Goal: Task Accomplishment & Management: Manage account settings

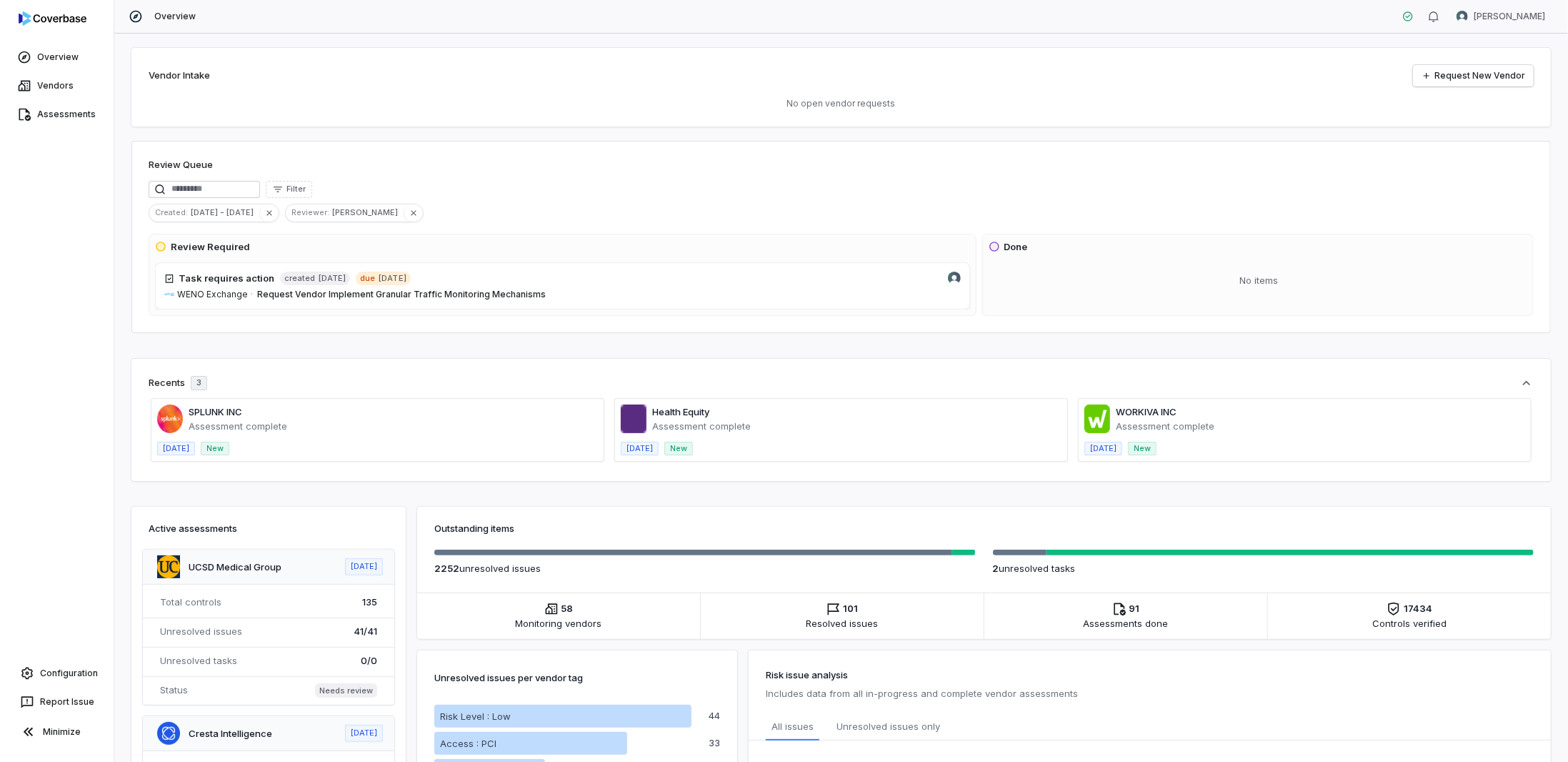
click at [223, 416] on span at bounding box center [377, 430] width 452 height 62
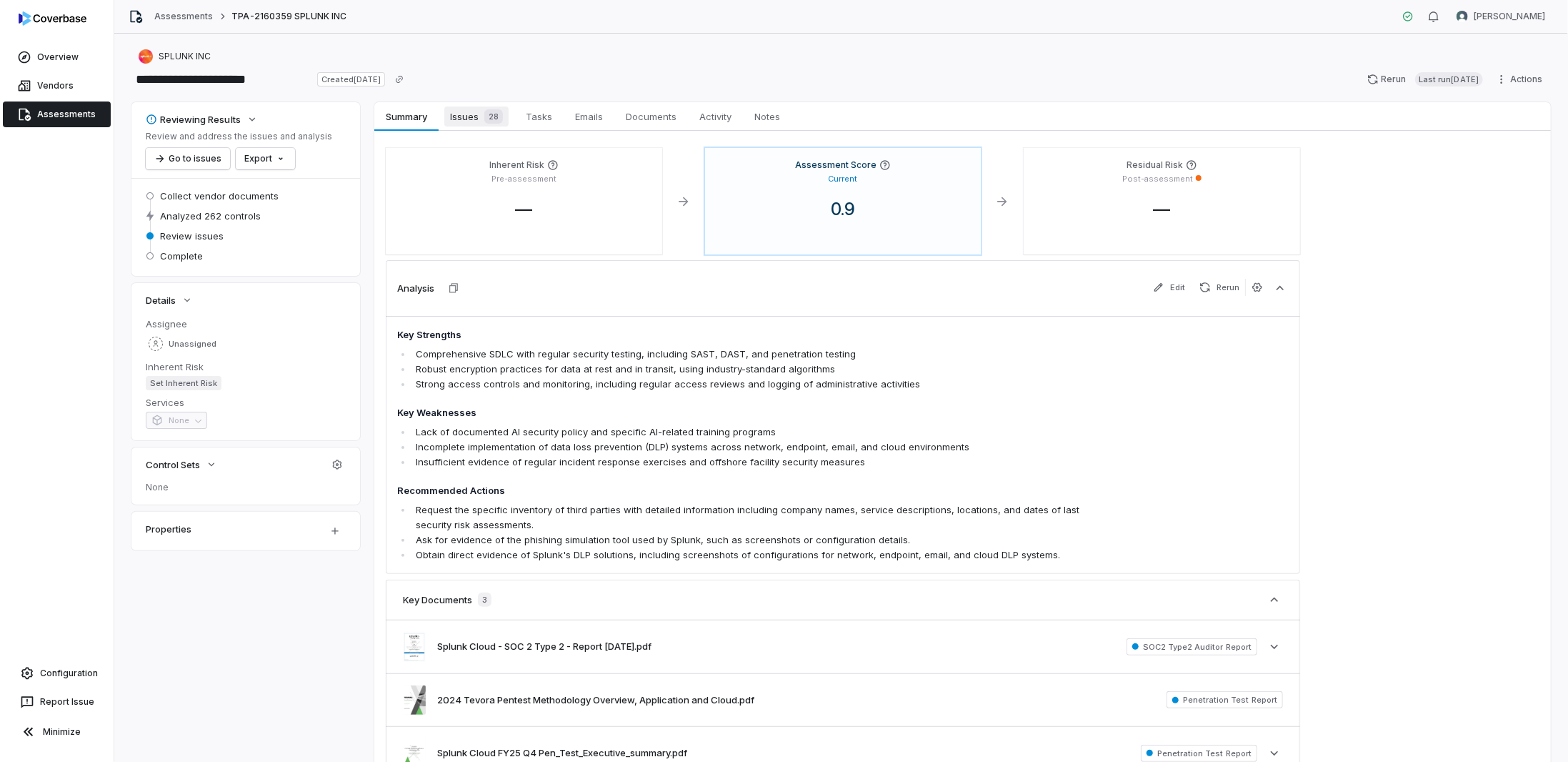
click at [465, 117] on span "Issues 28" at bounding box center [477, 117] width 64 height 20
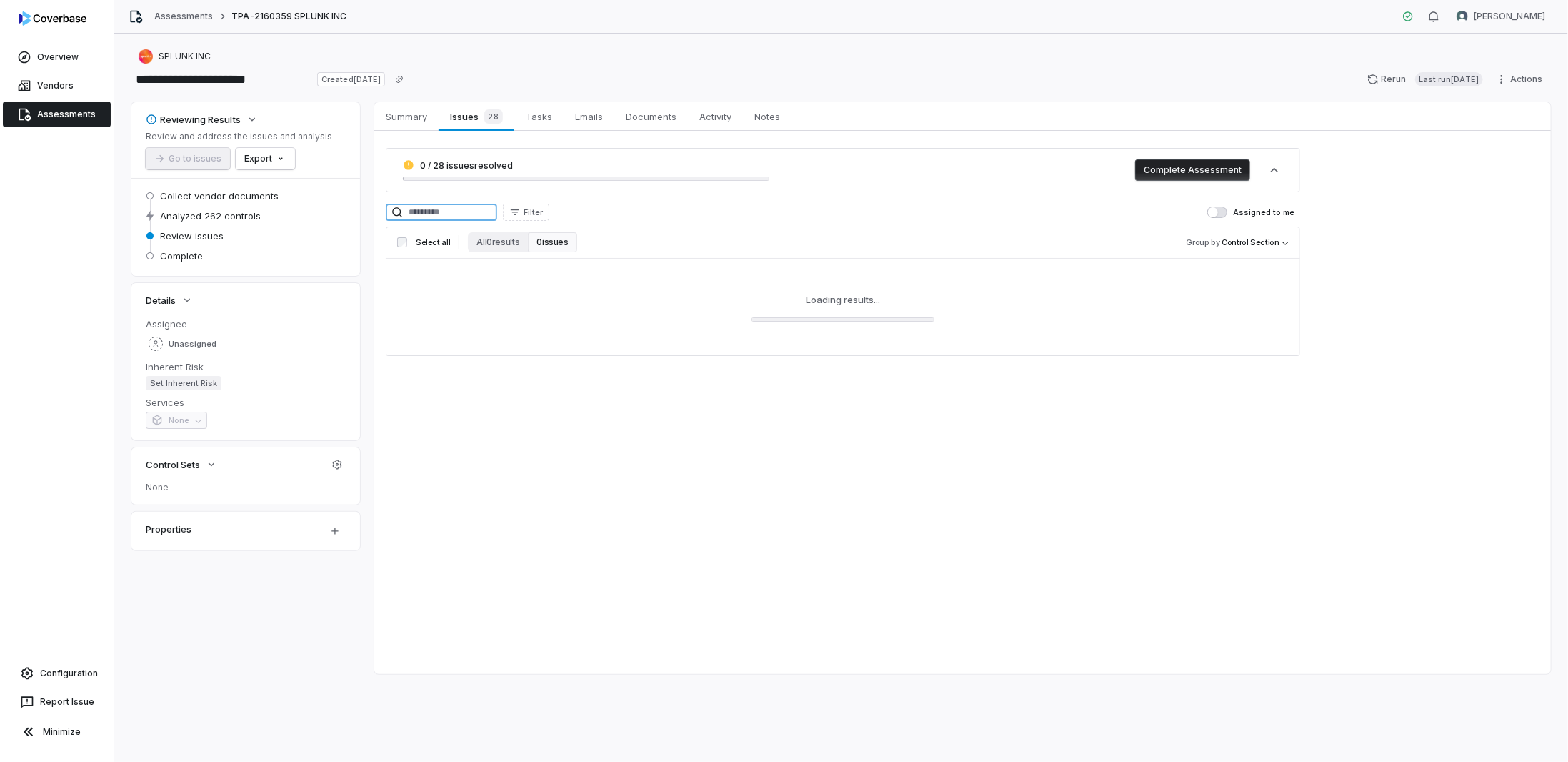
click at [464, 208] on input at bounding box center [441, 212] width 111 height 17
paste input "***"
click at [501, 240] on button "All 1 results" at bounding box center [496, 242] width 58 height 20
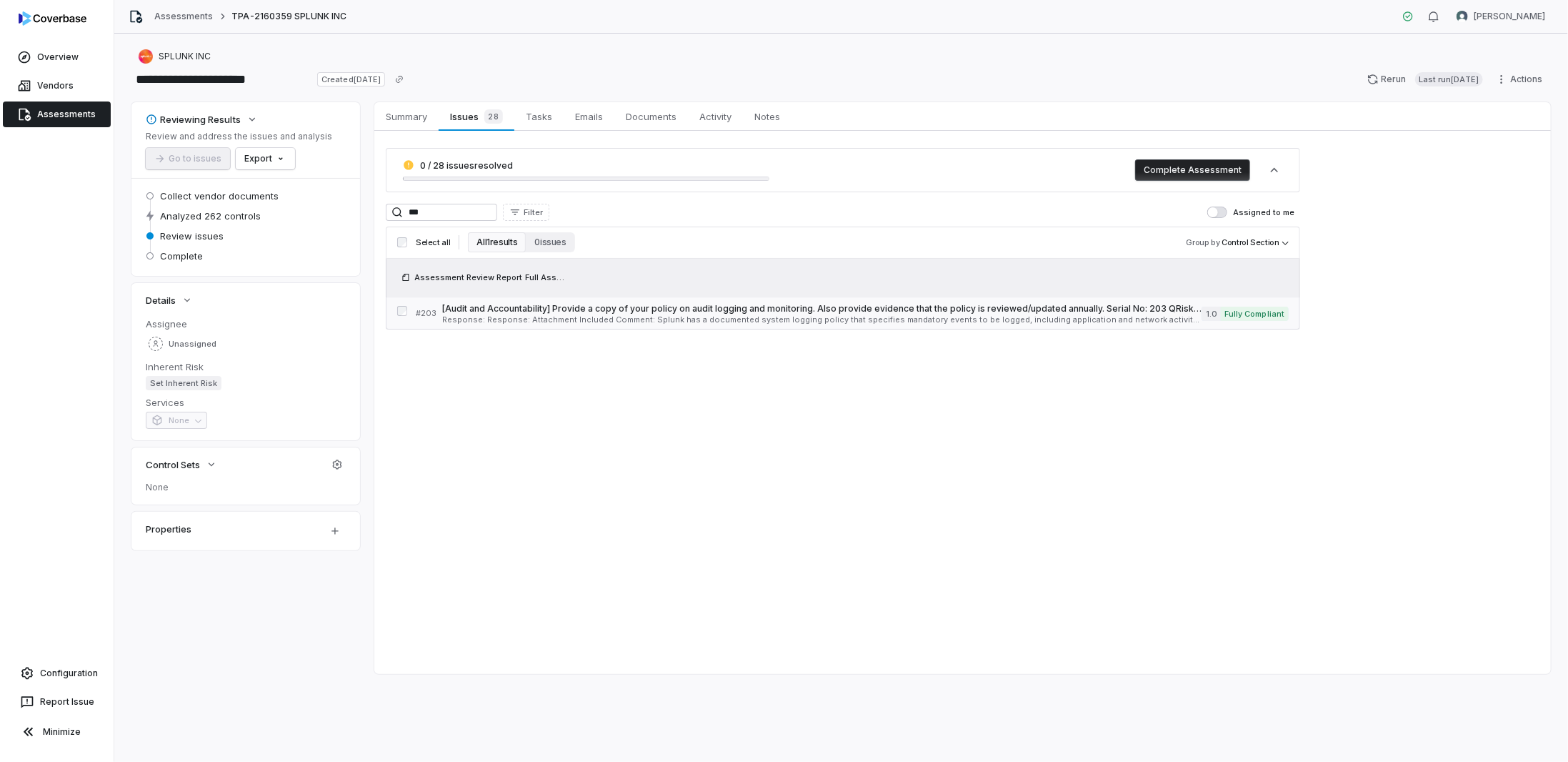
click at [491, 320] on span "Response: Response: Attachment Included Comment: Splunk has a documented system…" at bounding box center [822, 320] width 760 height 8
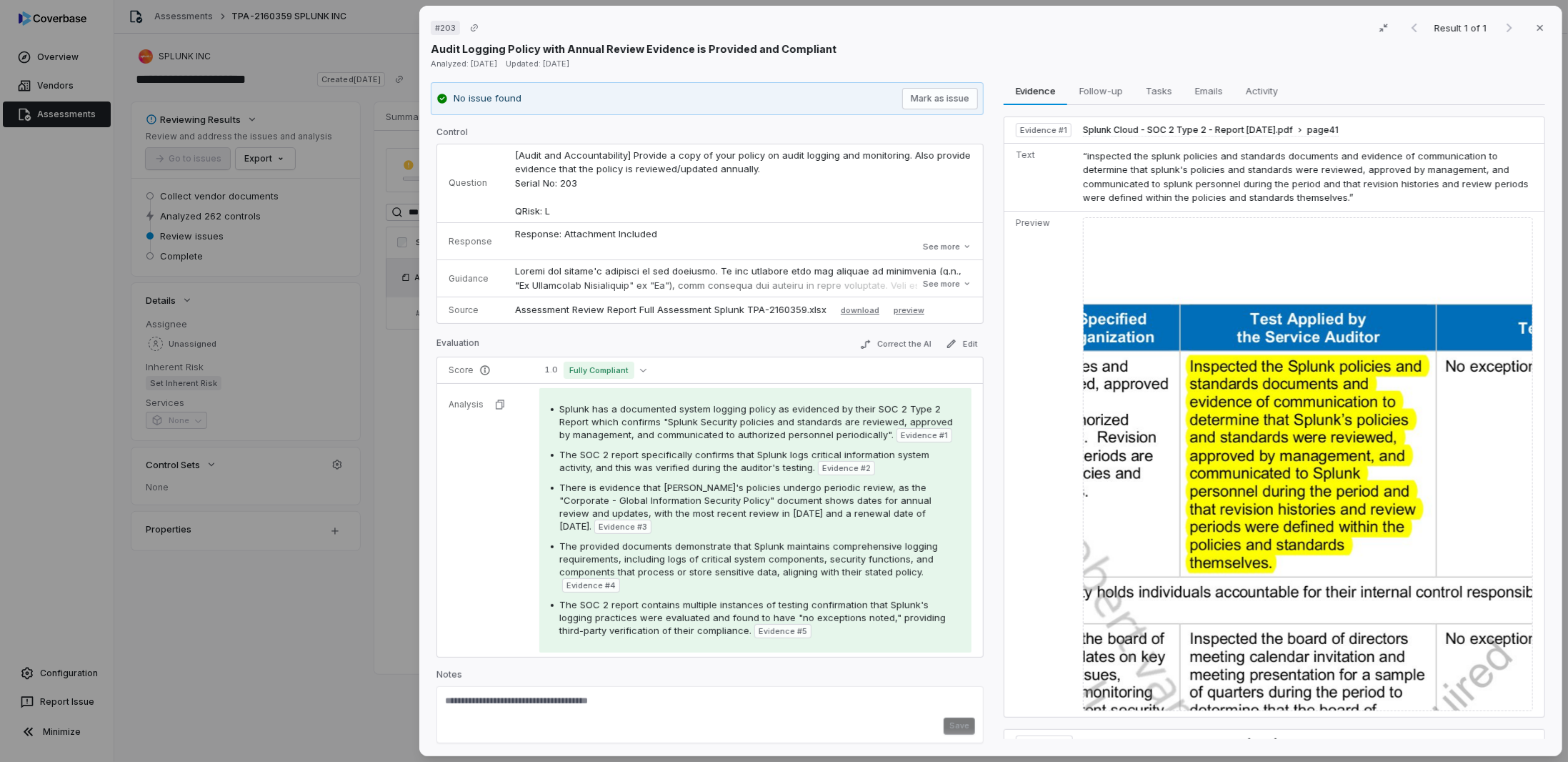
scroll to position [1, 0]
click at [933, 280] on button "See more" at bounding box center [947, 283] width 58 height 26
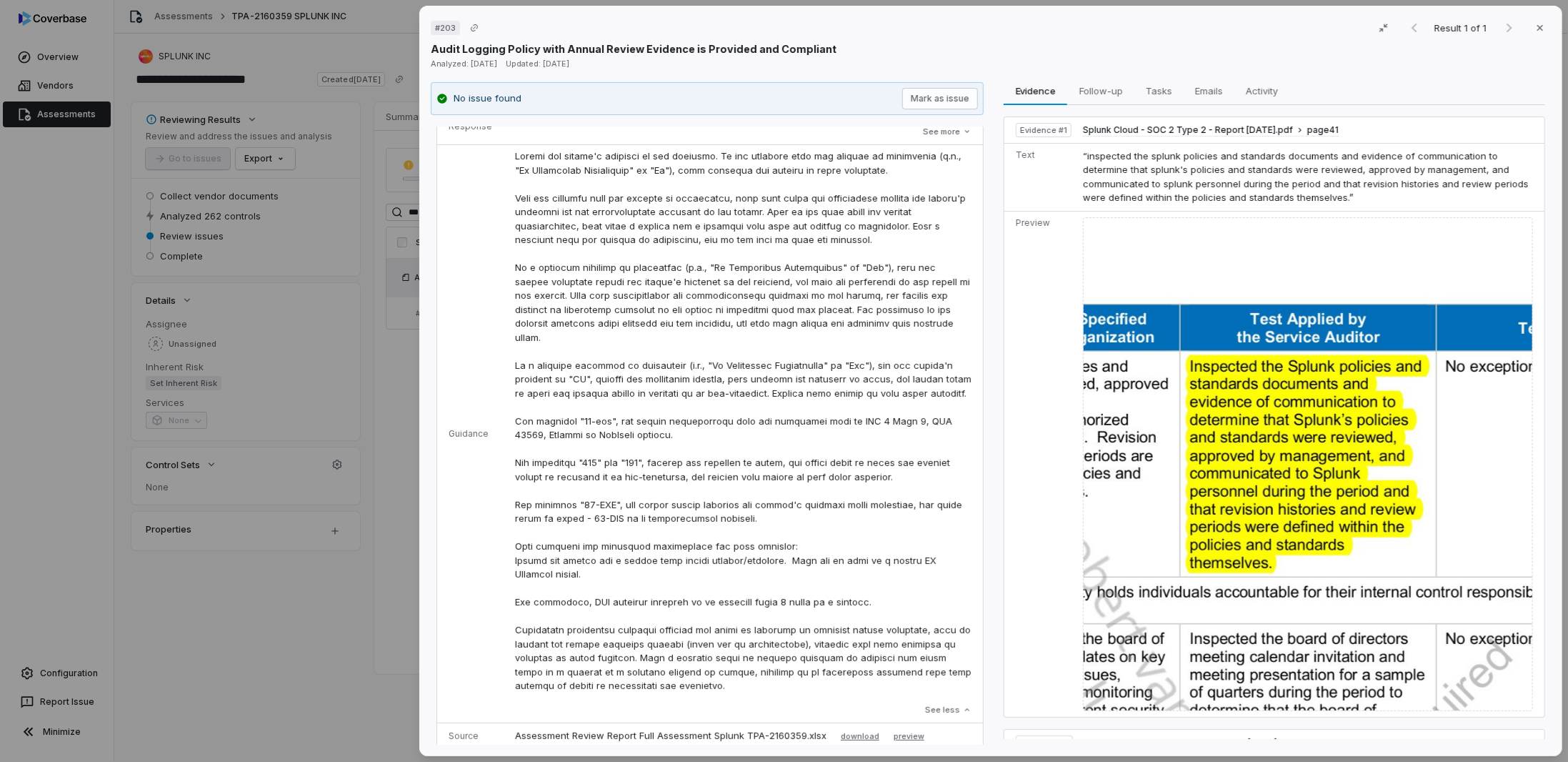
scroll to position [143, 0]
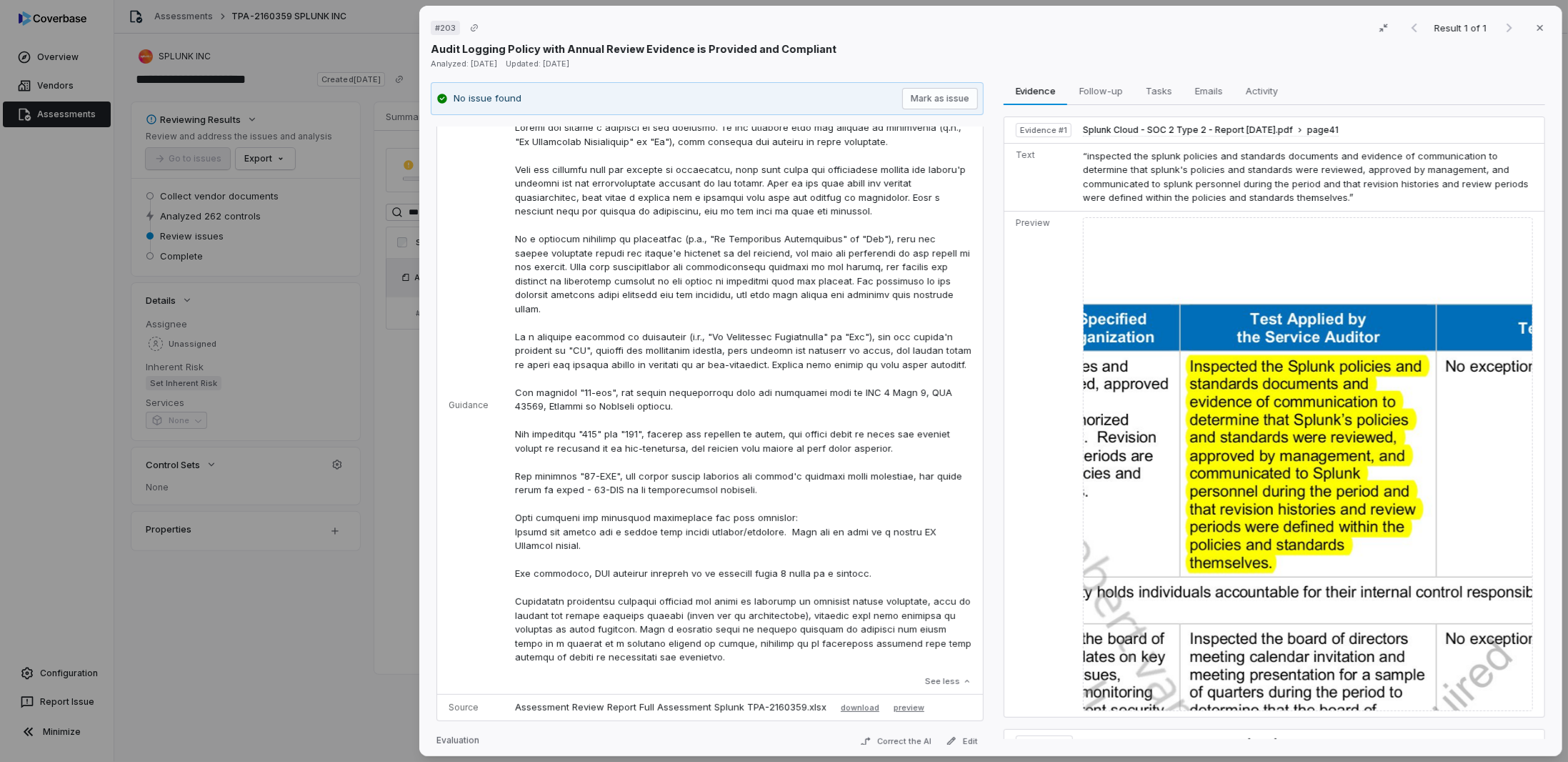
click at [381, 443] on div "# 203 Result 1 of 1 Close Audit Logging Policy with Annual Review Evidence is P…" at bounding box center [784, 381] width 1568 height 762
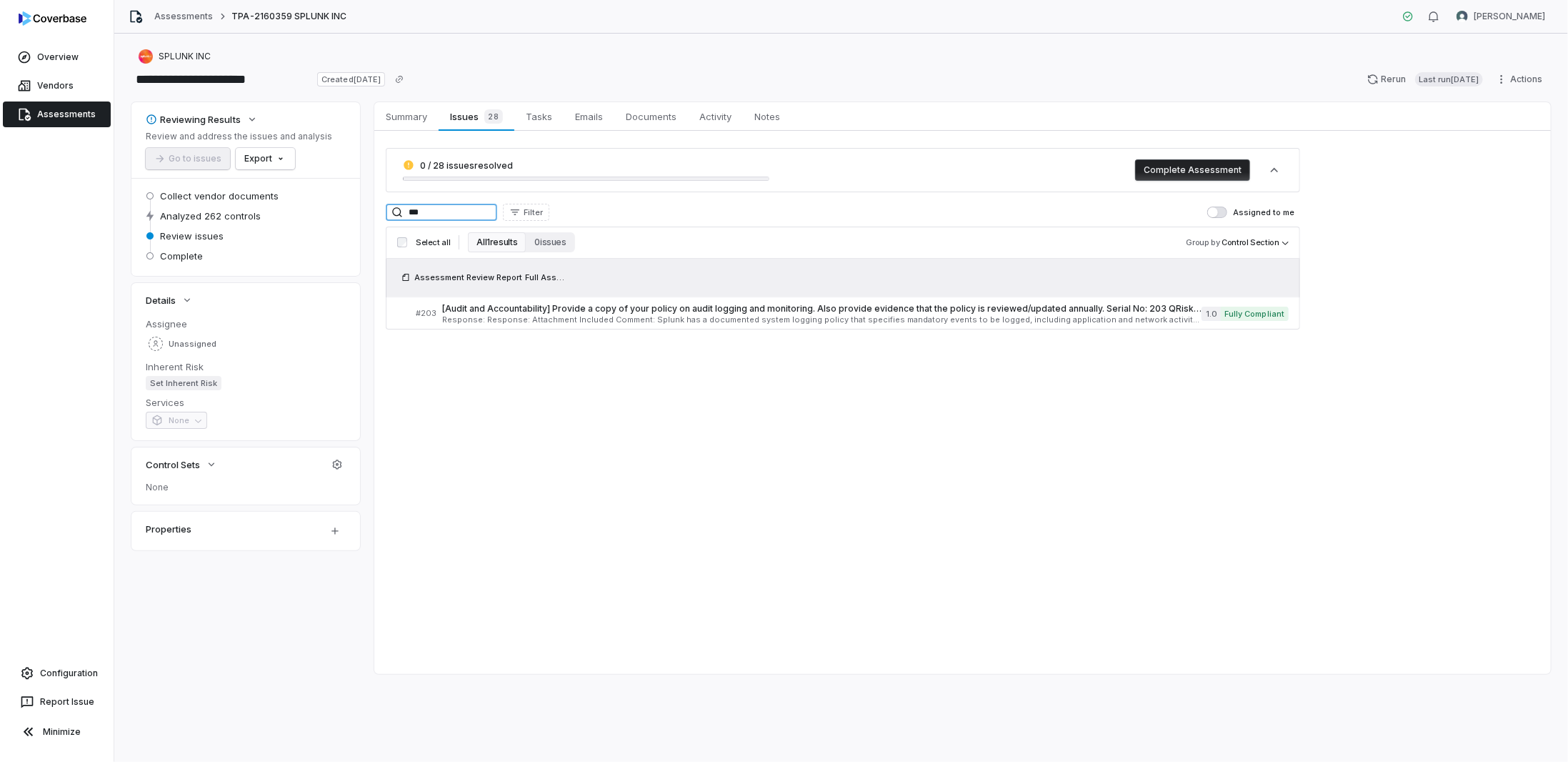
drag, startPoint x: 455, startPoint y: 206, endPoint x: 366, endPoint y: 195, distance: 89.7
click at [366, 195] on div "Reviewing Results Review and address the issues and analysis Go to issues Expor…" at bounding box center [841, 388] width 1419 height 572
type input "***"
click at [468, 317] on span "Response: Response: Yes Comment: Splunk has implemented a monitoring Suite leve…" at bounding box center [824, 320] width 762 height 8
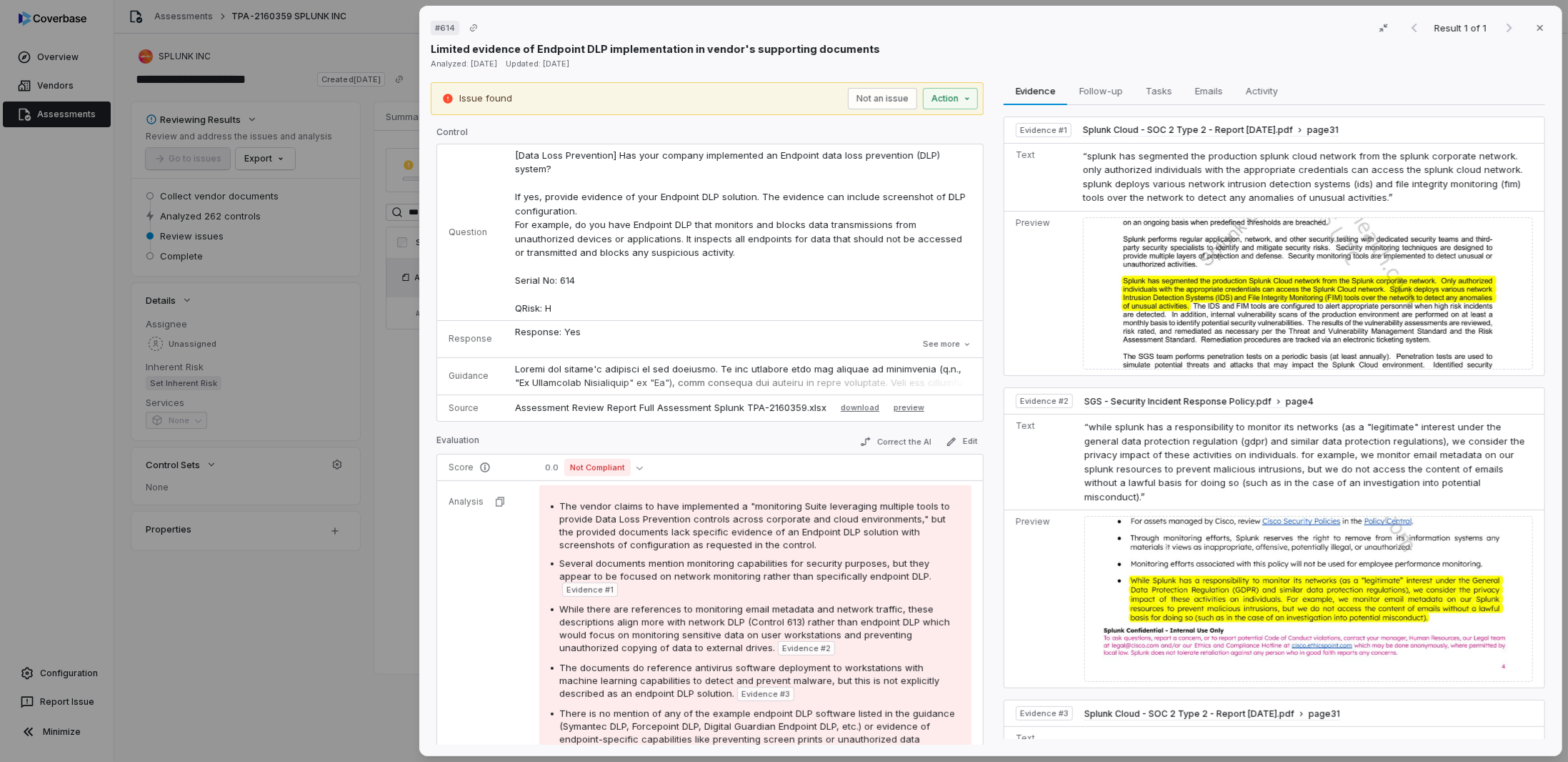
scroll to position [192, 0]
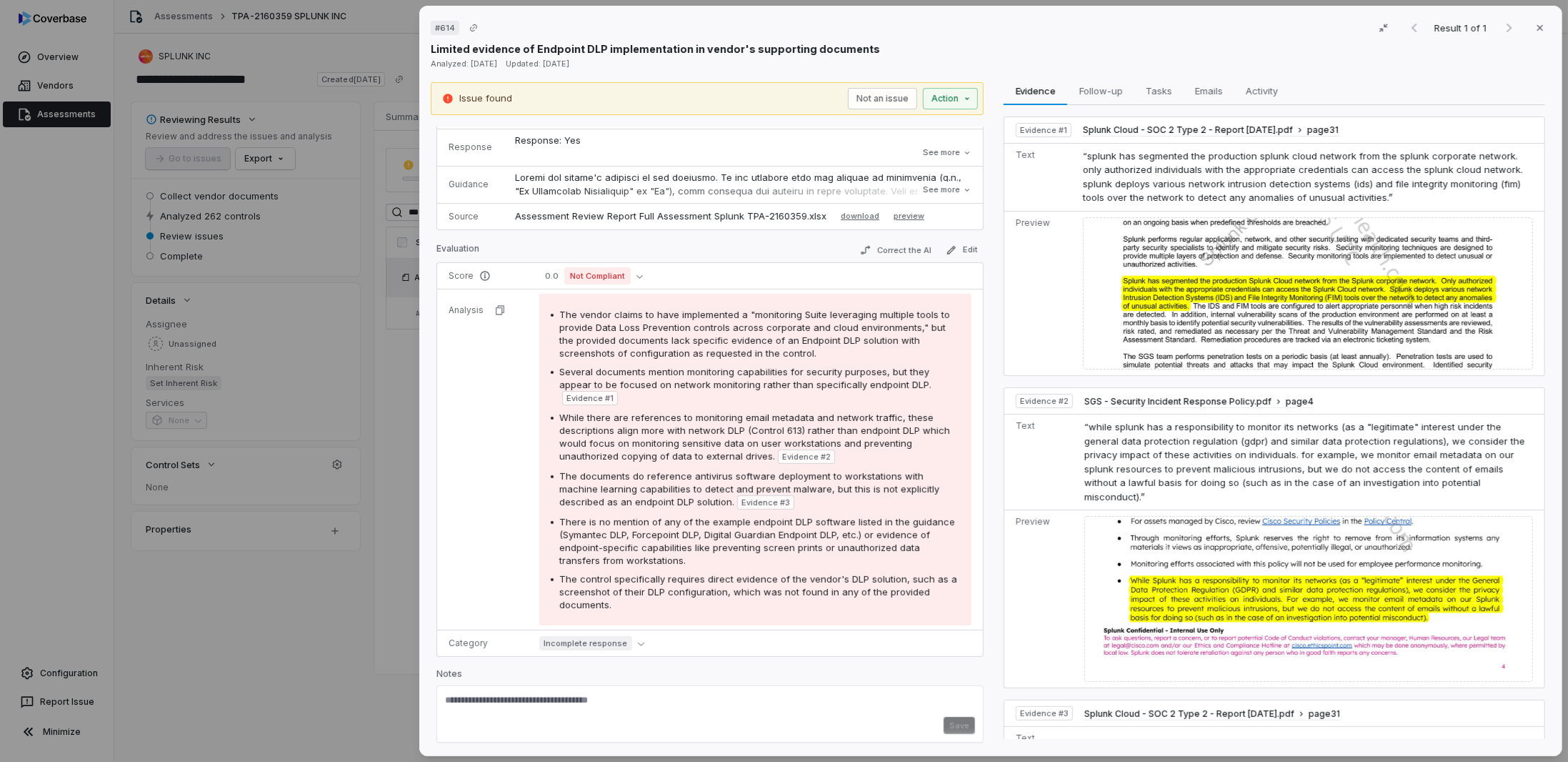
click at [871, 573] on span "The control specifically requires direct evidence of the vendor's DLP solution,…" at bounding box center [759, 591] width 398 height 37
click at [949, 190] on button "See more" at bounding box center [947, 190] width 58 height 26
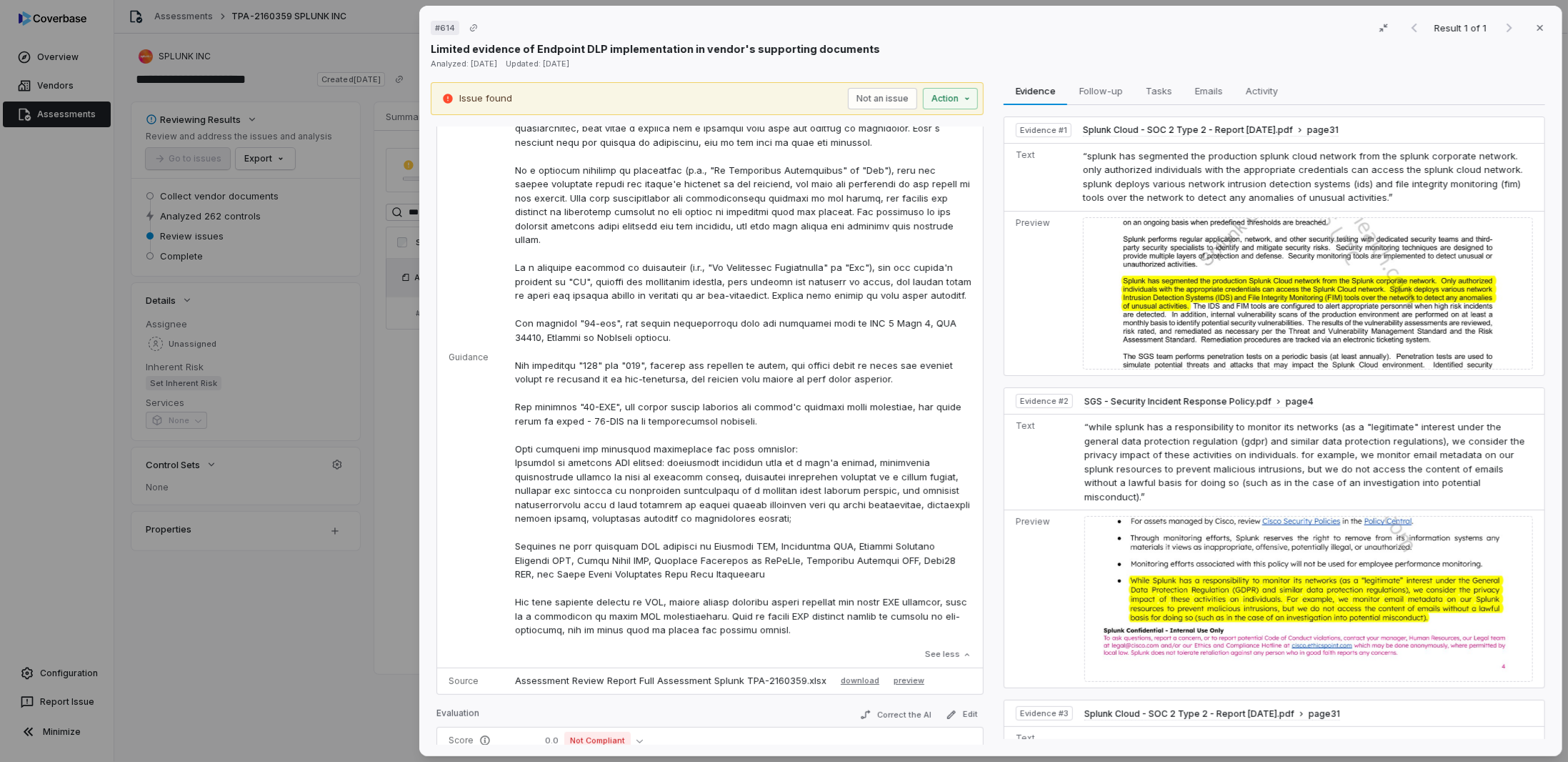
scroll to position [334, 0]
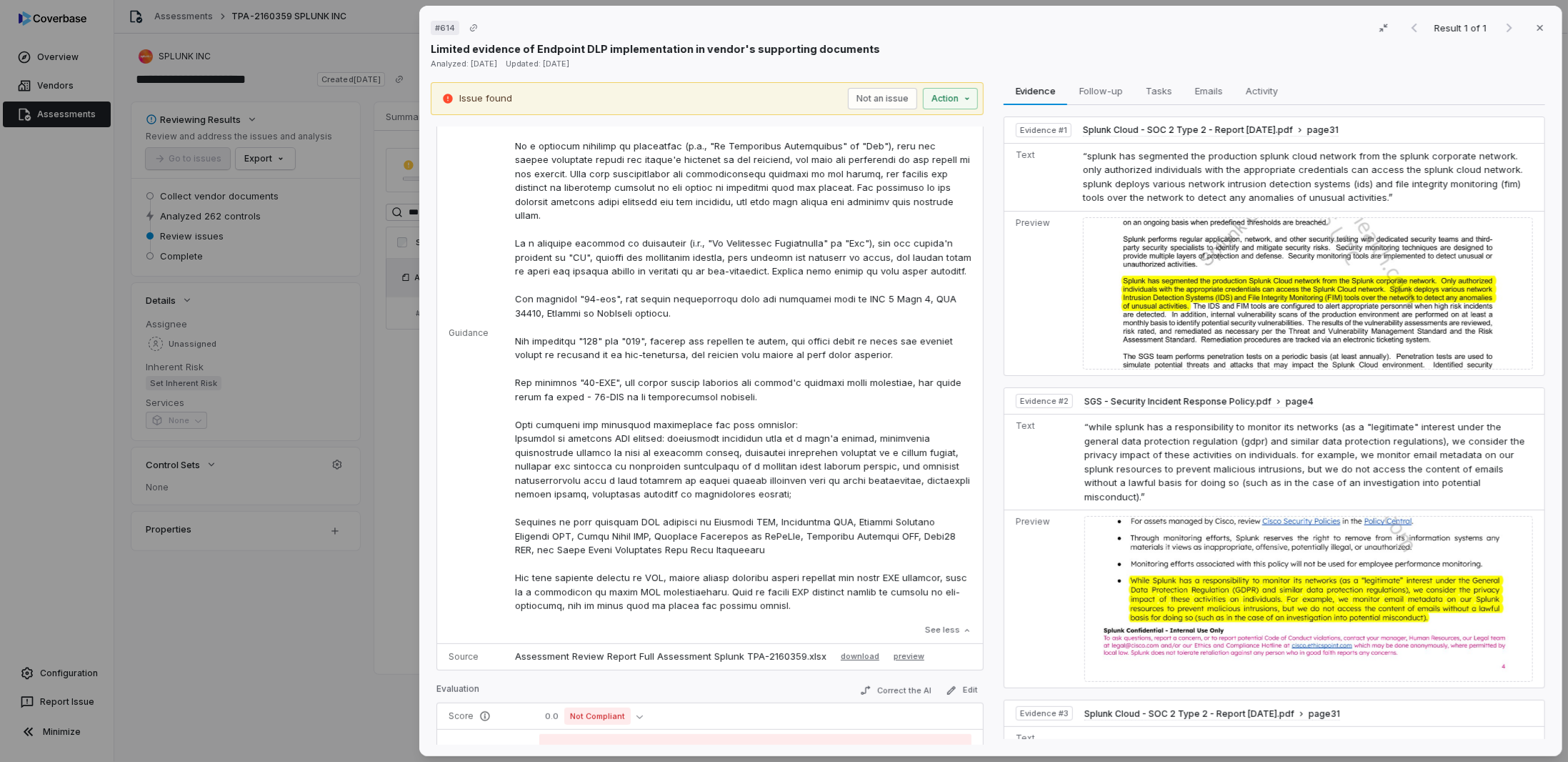
drag, startPoint x: 272, startPoint y: 672, endPoint x: 274, endPoint y: 651, distance: 21.1
click at [272, 666] on div "# 614 Result 1 of 1 Close Limited evidence of Endpoint DLP implementation in ve…" at bounding box center [784, 381] width 1568 height 762
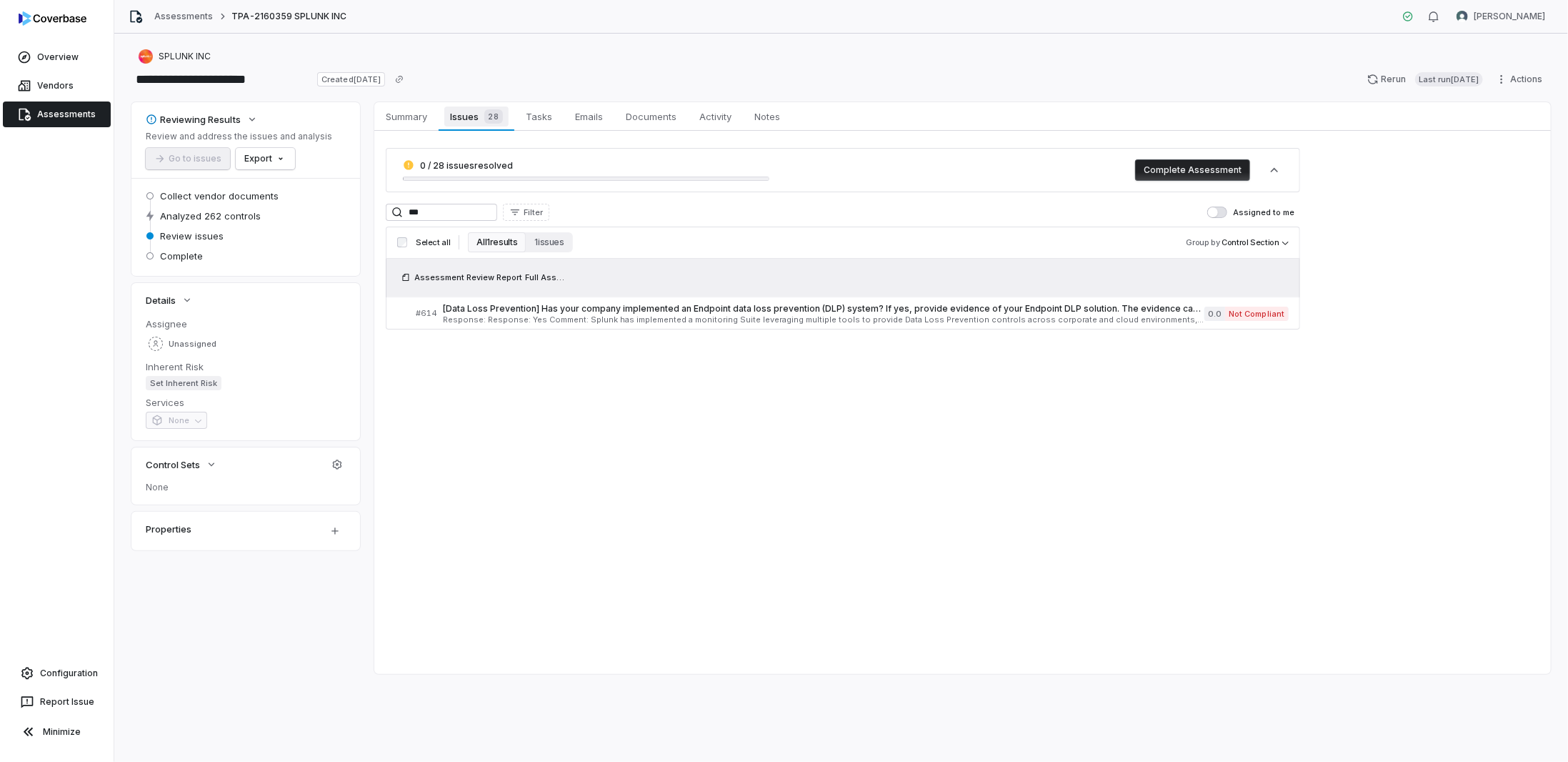
click at [471, 114] on span "Issues 28" at bounding box center [477, 117] width 64 height 20
click at [493, 317] on span "Response: Response: Yes Comment: Splunk has implemented a monitoring Suite leve…" at bounding box center [824, 320] width 762 height 8
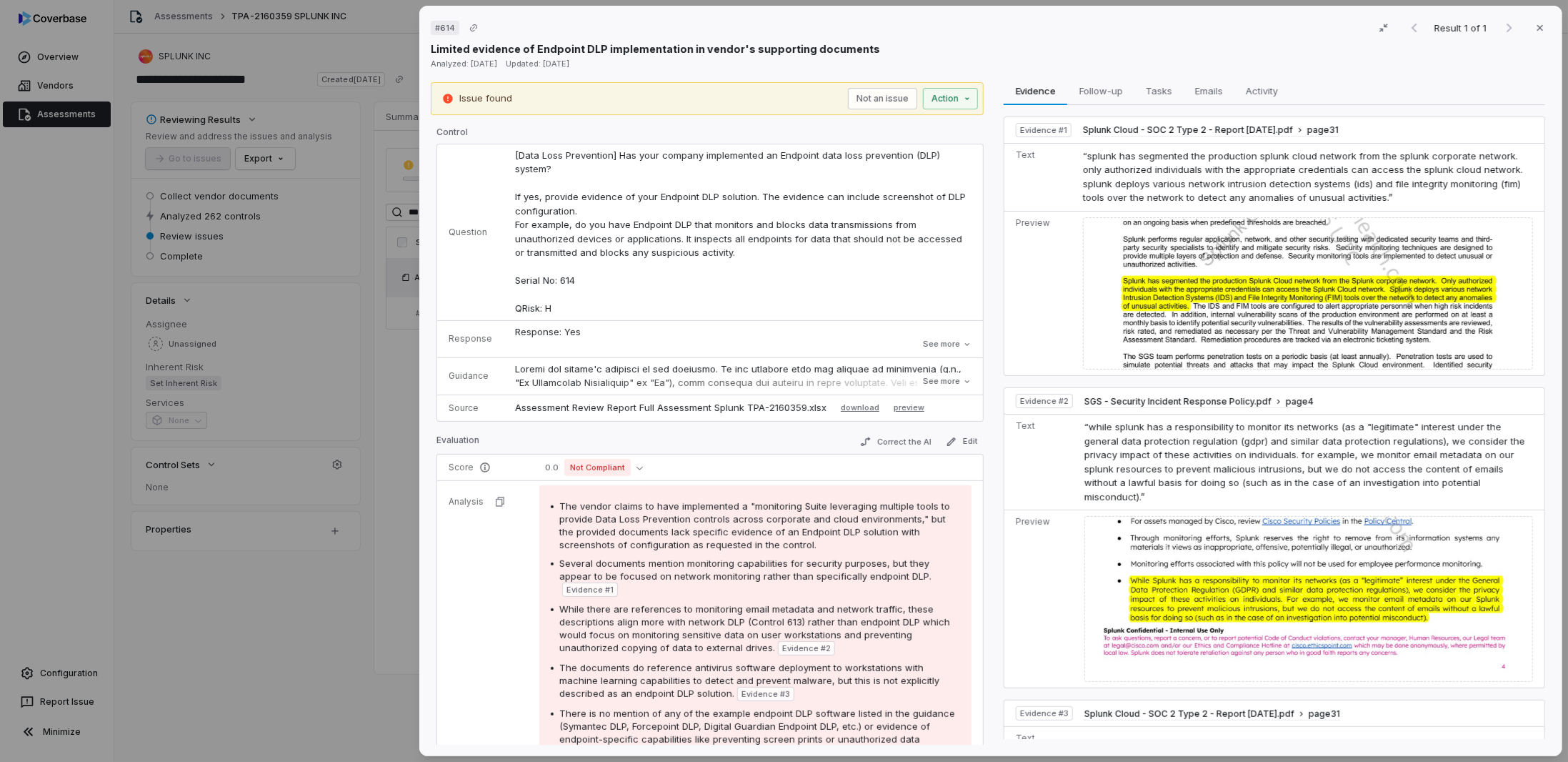
click at [390, 563] on div "# 614 Result 1 of 1 Close Limited evidence of Endpoint DLP implementation in ve…" at bounding box center [784, 381] width 1568 height 762
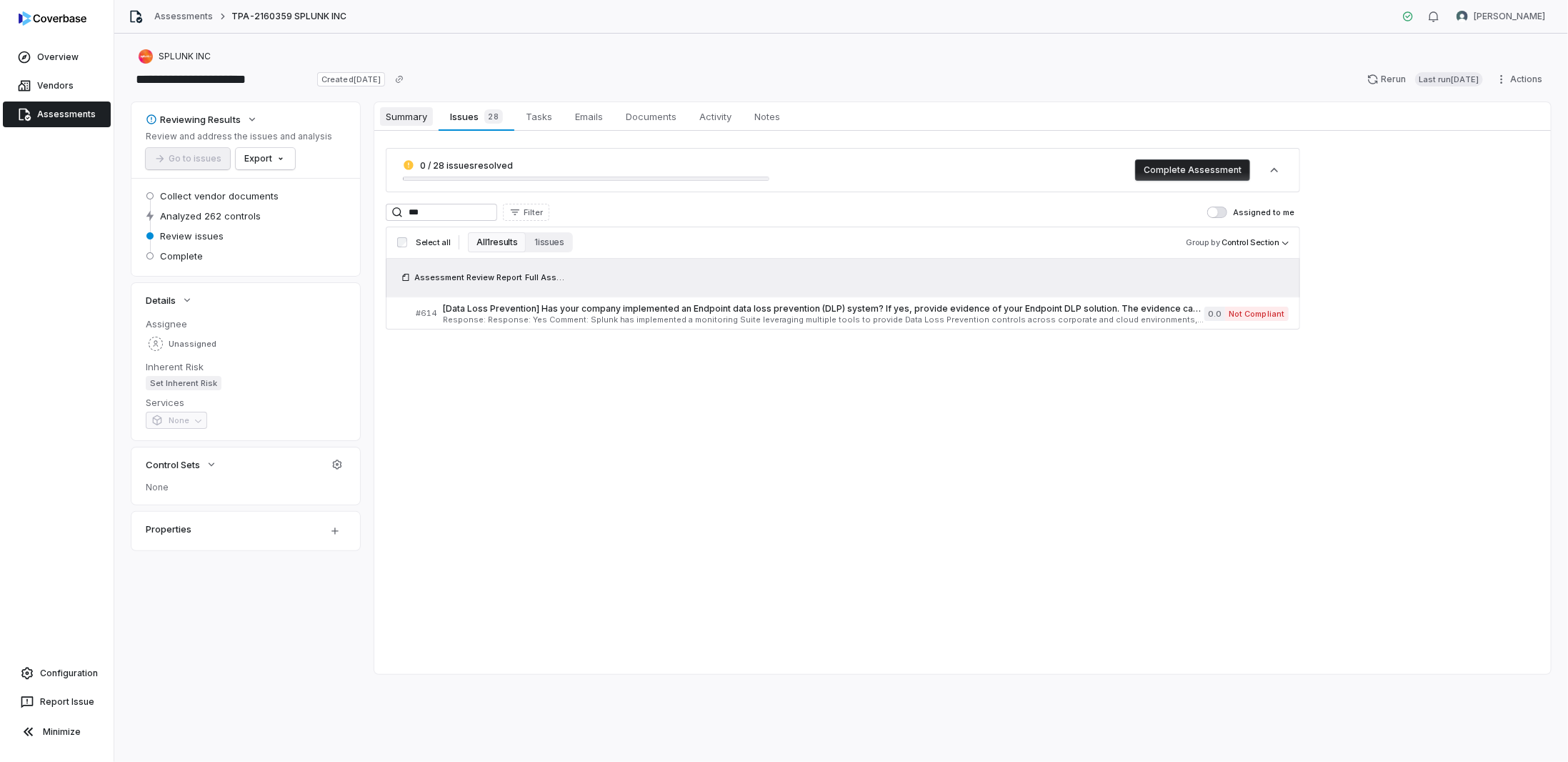
click at [415, 119] on span "Summary" at bounding box center [406, 116] width 53 height 18
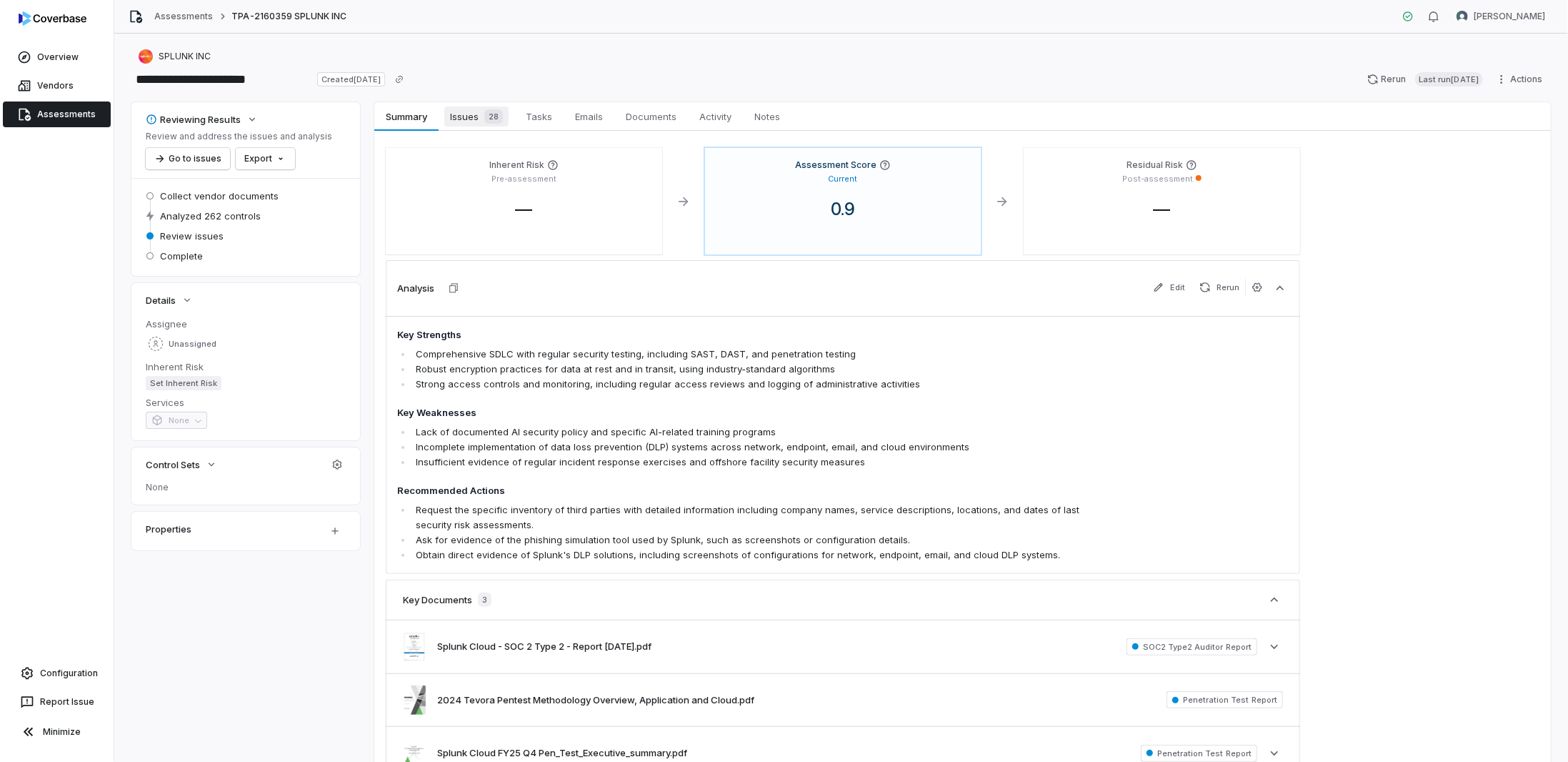
click at [484, 128] on link "Issues 28 Issues 28" at bounding box center [476, 116] width 76 height 28
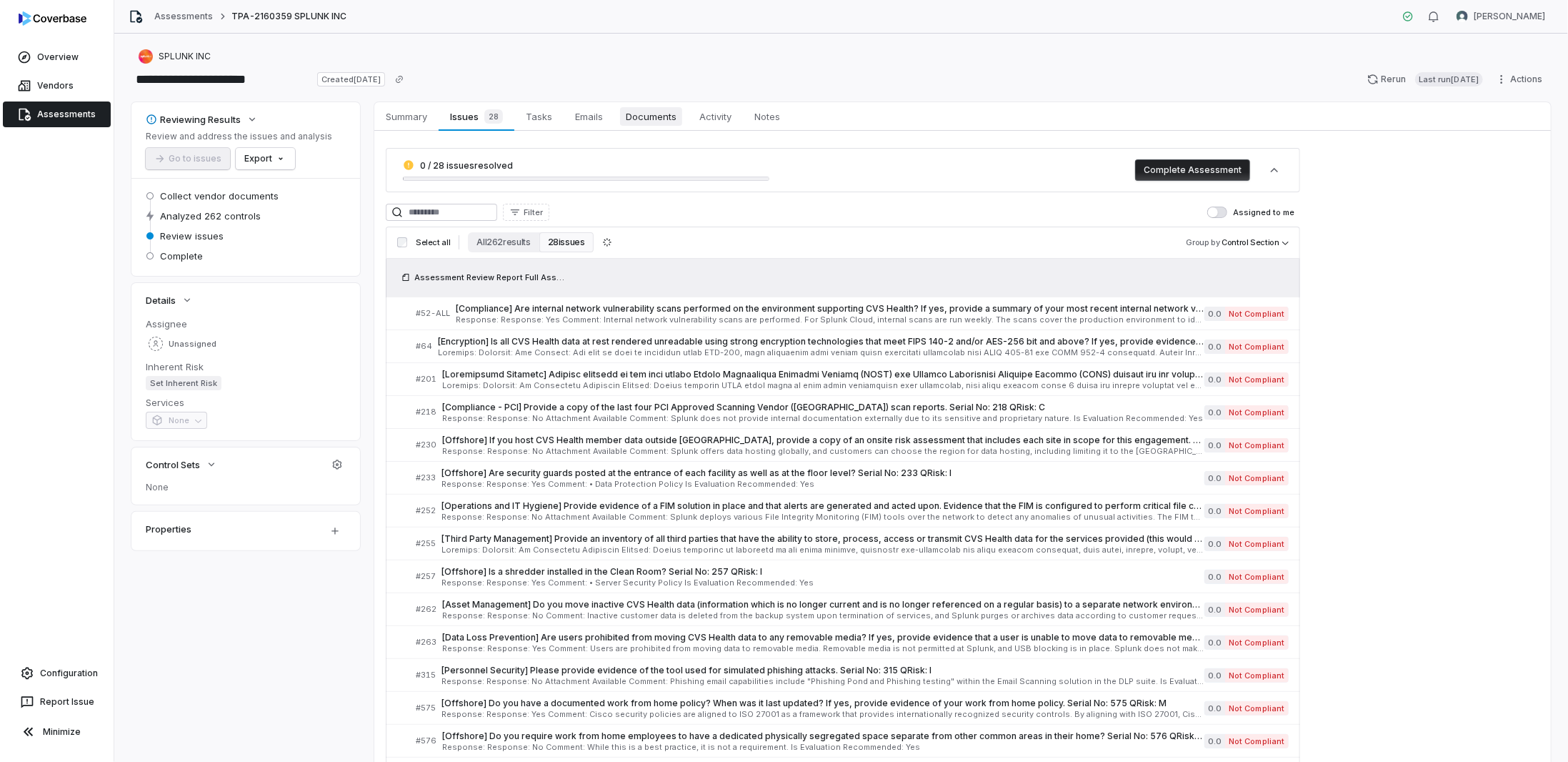
click at [635, 109] on span "Documents" at bounding box center [651, 116] width 62 height 18
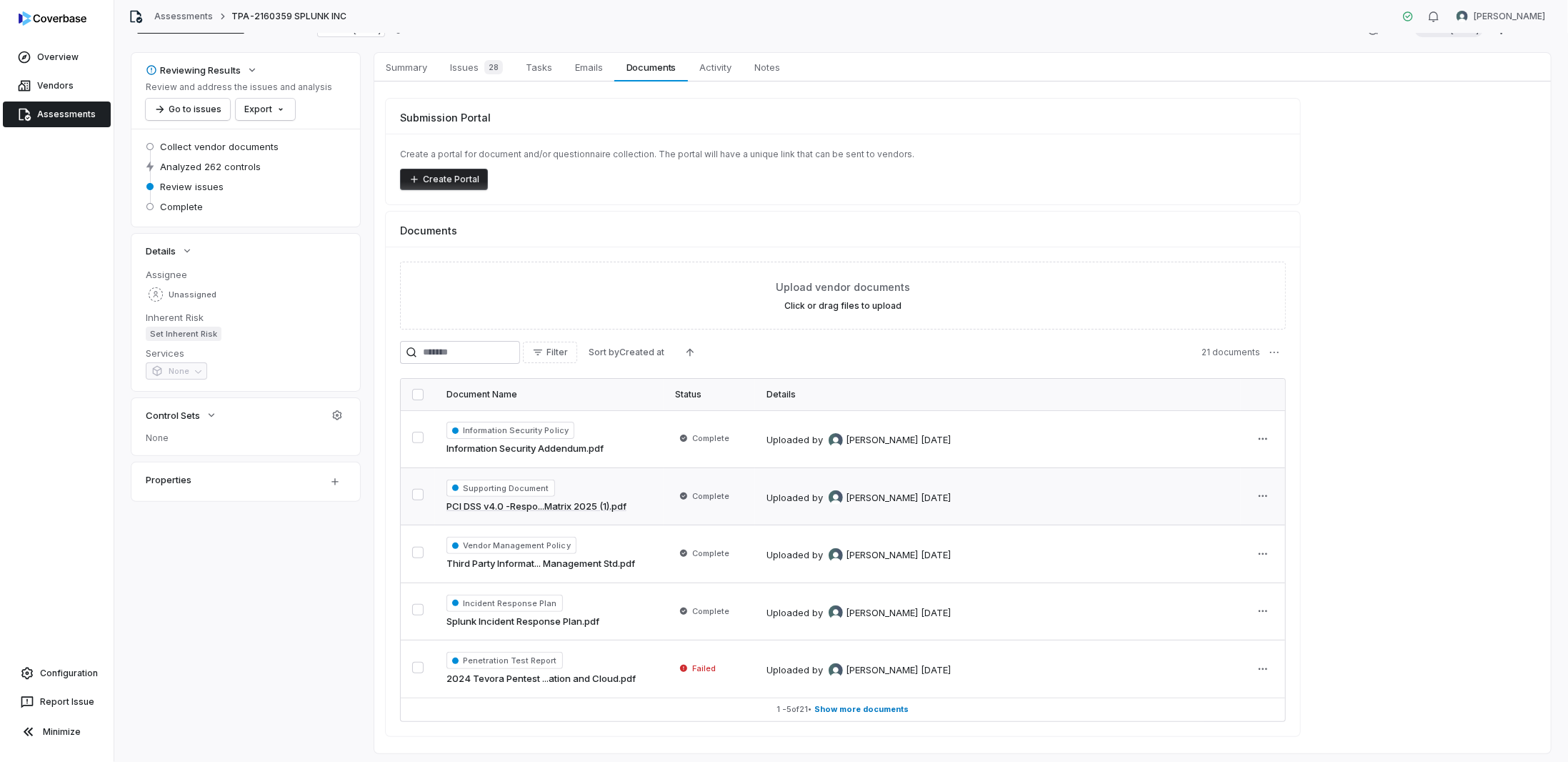
scroll to position [81, 0]
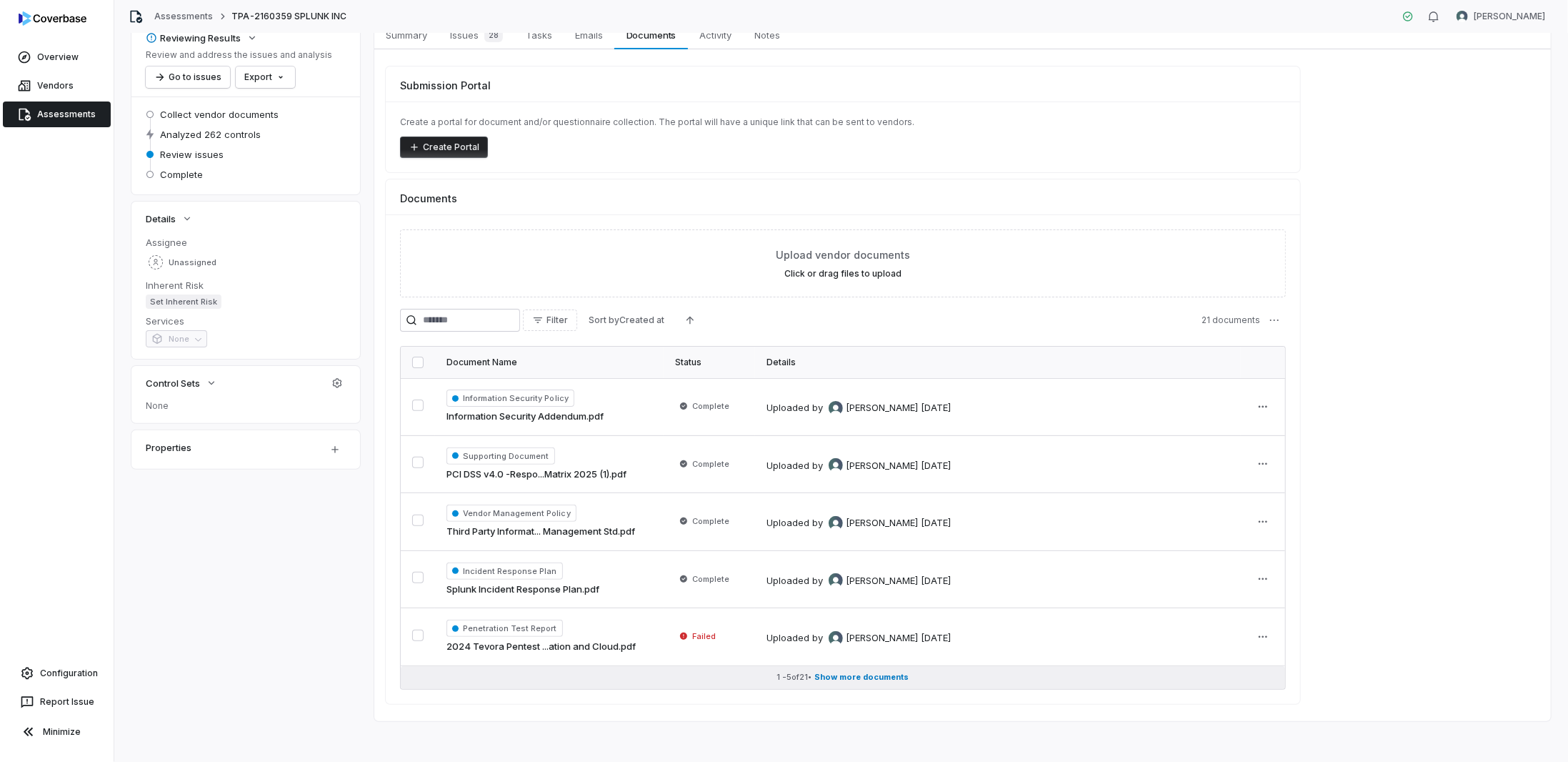
click at [856, 672] on span "Show more documents" at bounding box center [862, 677] width 94 height 11
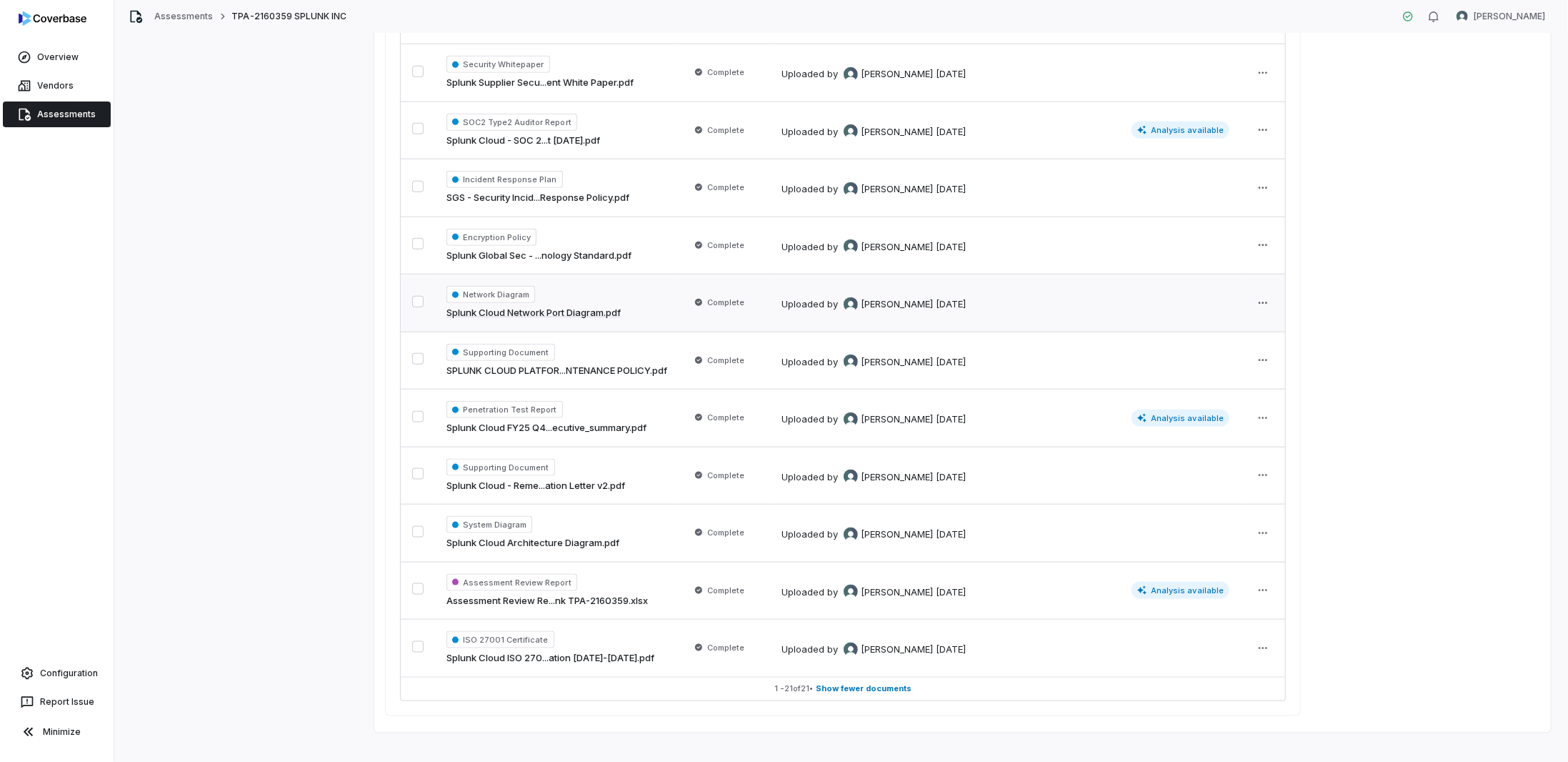
scroll to position [998, 0]
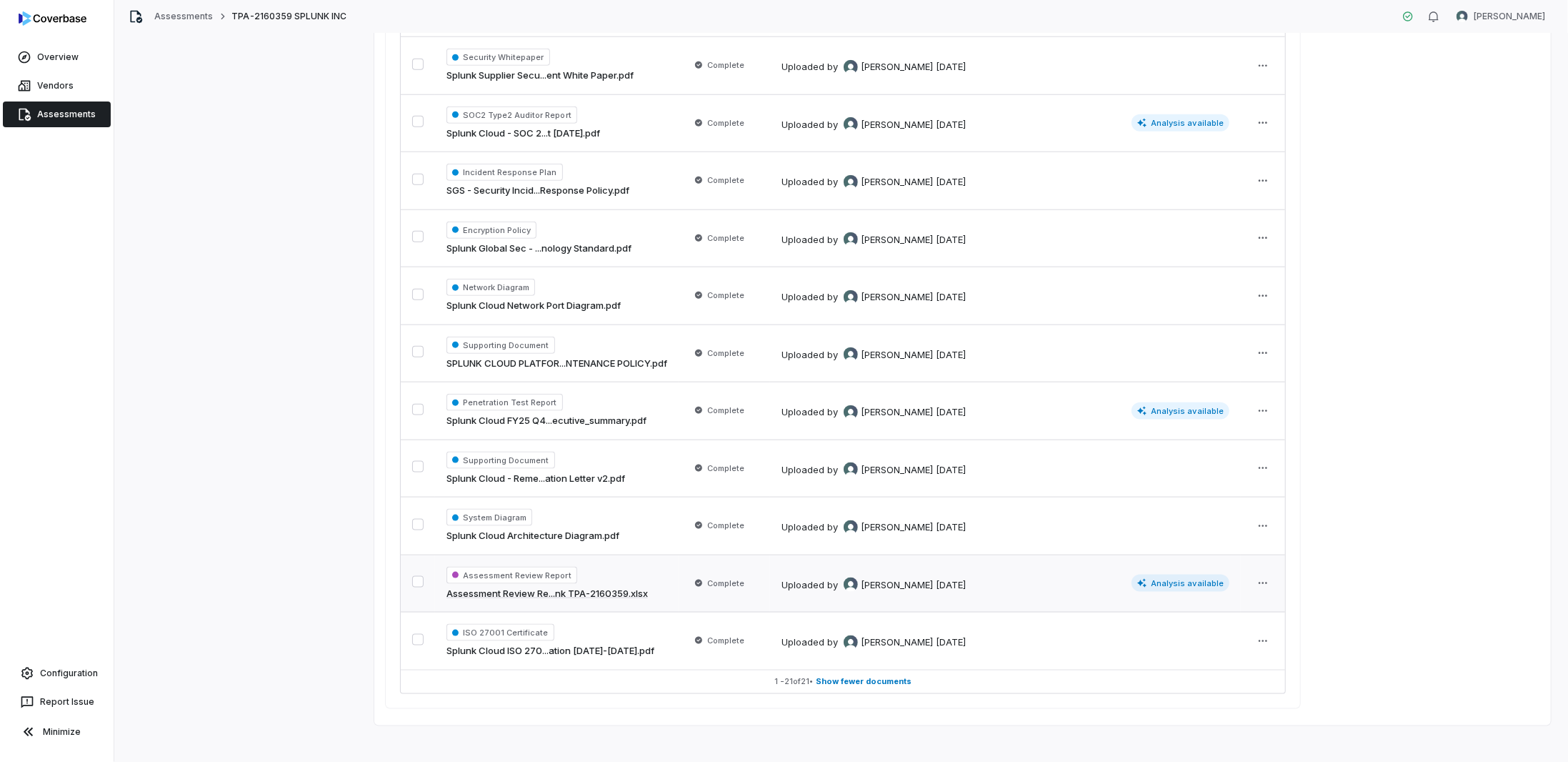
click at [668, 586] on div "Assessment Review Report Assessment Review Re...nk TPA-2160359.xlsx" at bounding box center [557, 584] width 221 height 35
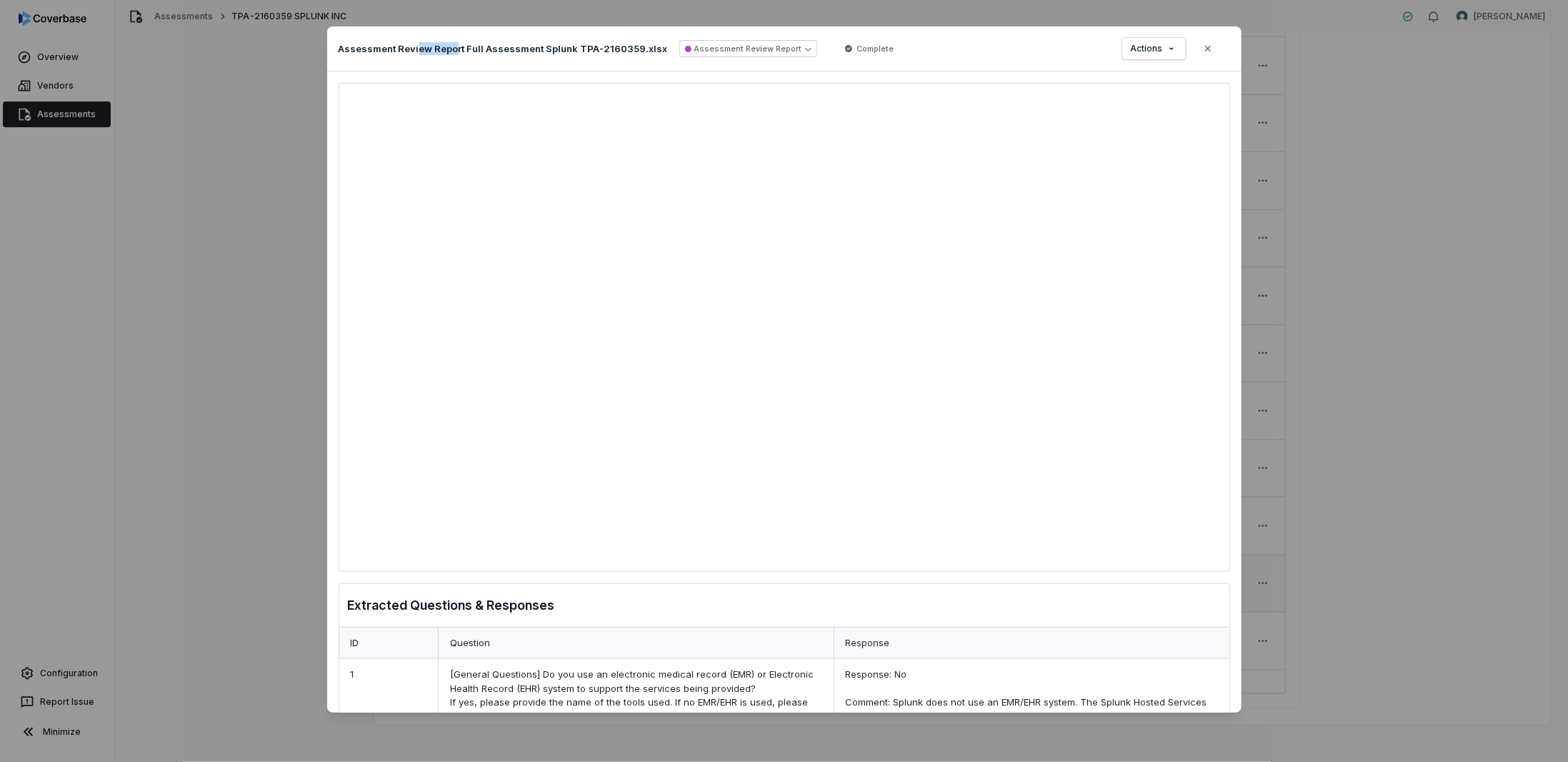
drag, startPoint x: 451, startPoint y: 37, endPoint x: 415, endPoint y: 60, distance: 42.7
click at [415, 60] on div "Assessment Review Report Full Assessment Splunk TPA-2160359.xlsx Assessment Rev…" at bounding box center [784, 48] width 914 height 45
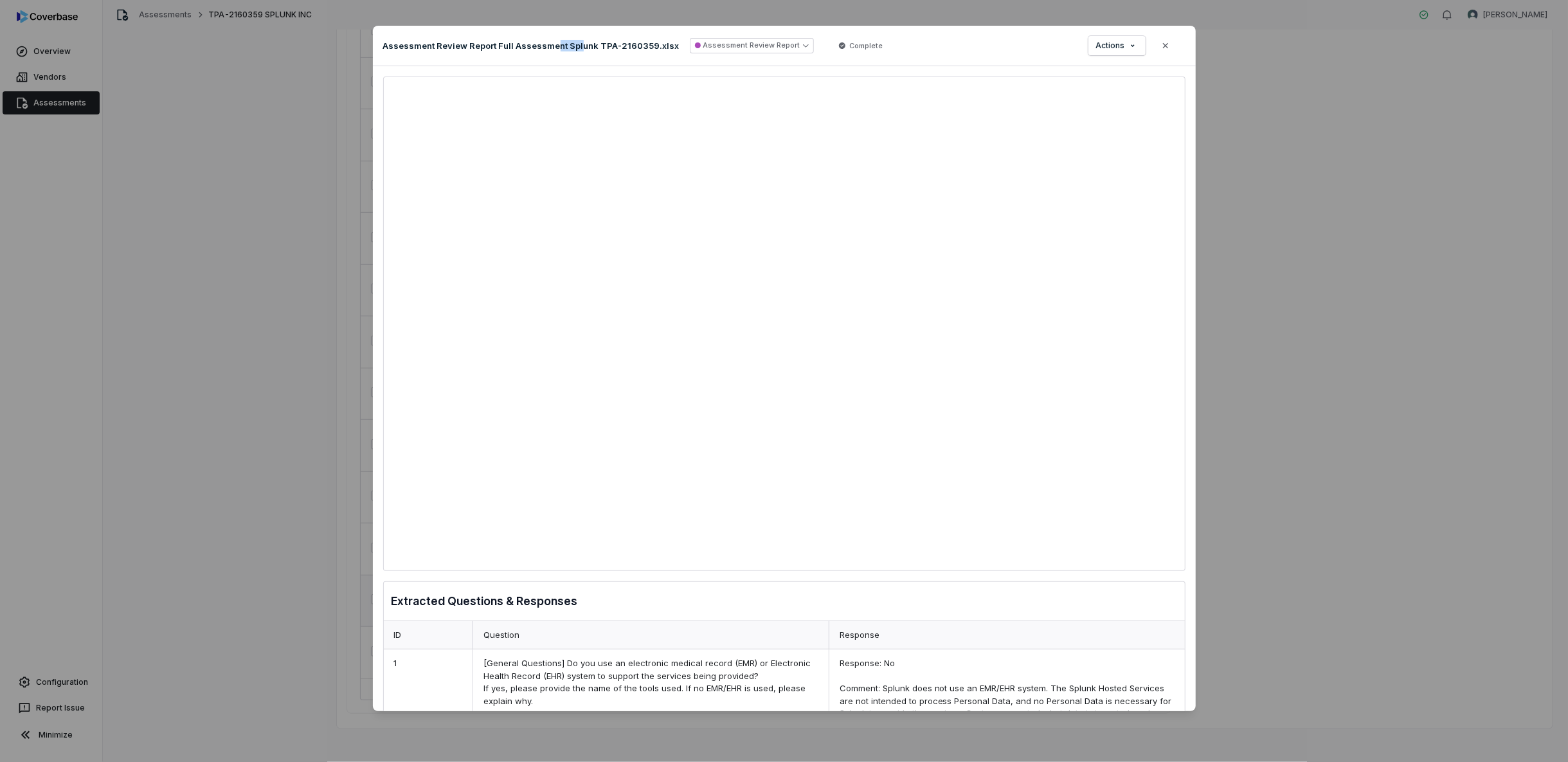
drag, startPoint x: 577, startPoint y: 28, endPoint x: 554, endPoint y: 31, distance: 23.2
click at [554, 31] on div "Assessment Review Report Full Assessment Splunk TPA-2160359.xlsx Assessment Rev…" at bounding box center [784, 45] width 823 height 40
click at [54, 333] on div "Document Preview Assessment Review Report Full Assessment Splunk TPA-2160359.xl…" at bounding box center [784, 381] width 1568 height 752
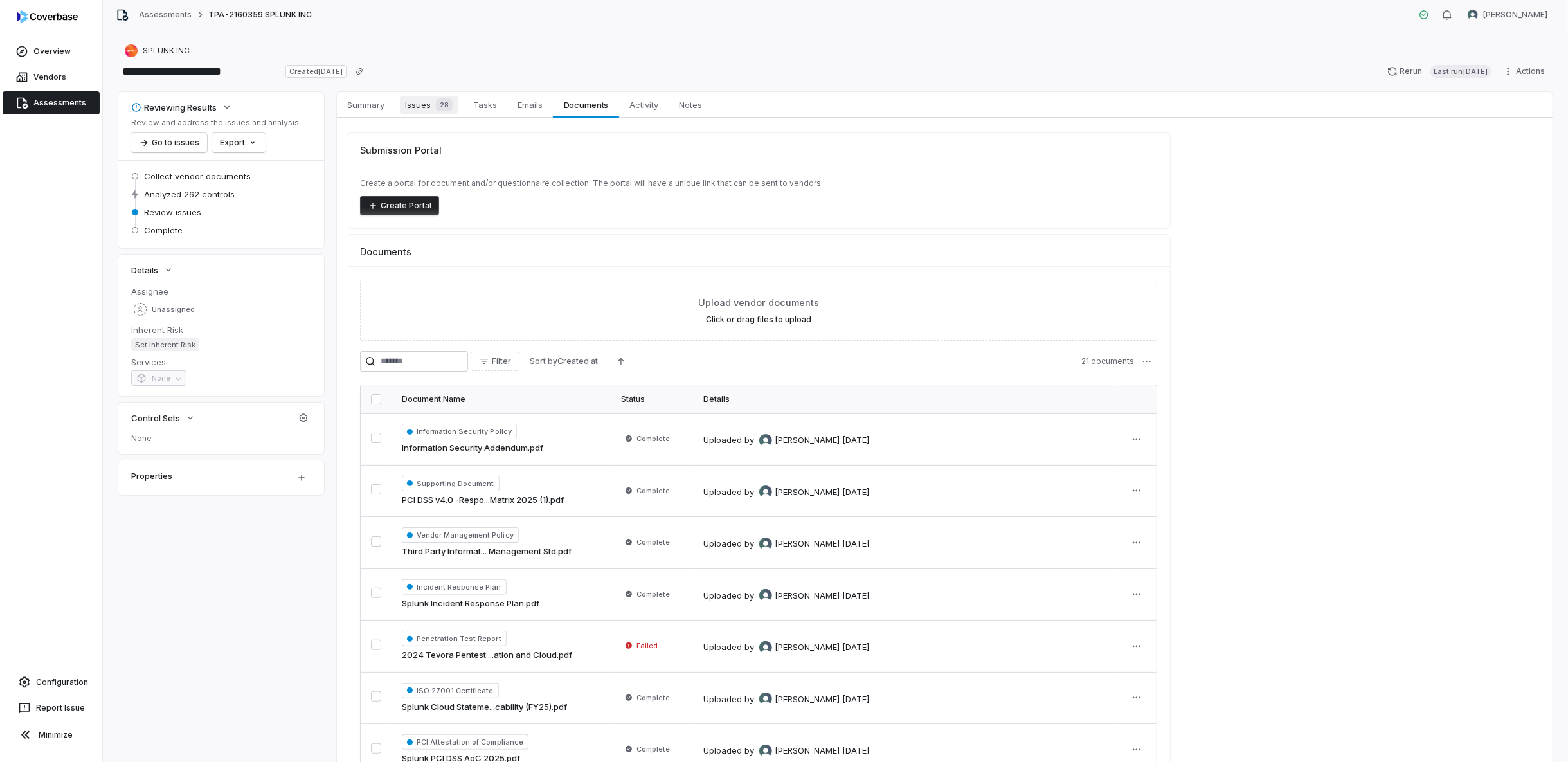
click at [436, 112] on span "Issues 28" at bounding box center [429, 105] width 58 height 18
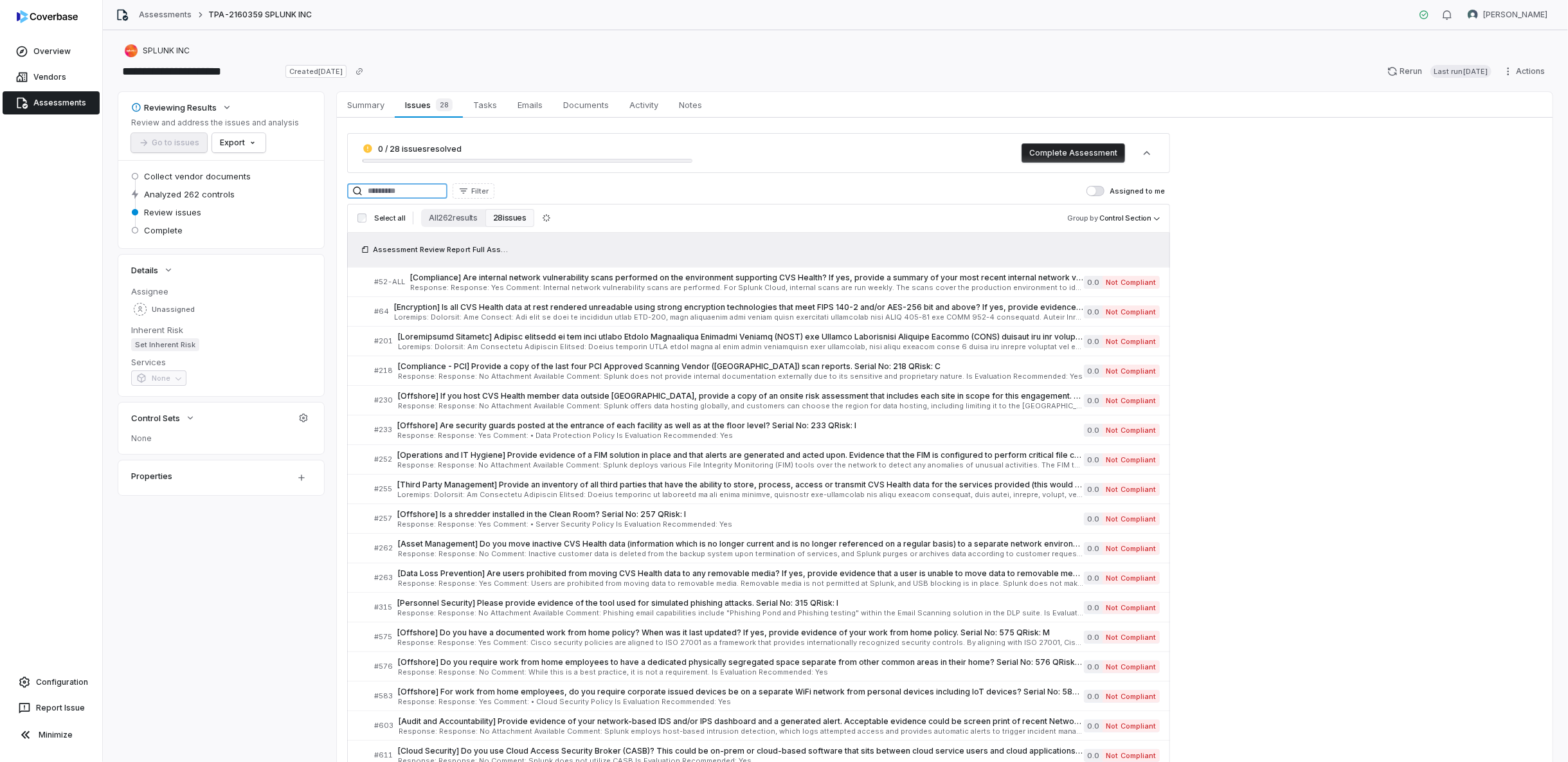
click at [409, 193] on input at bounding box center [397, 191] width 100 height 16
paste input "***"
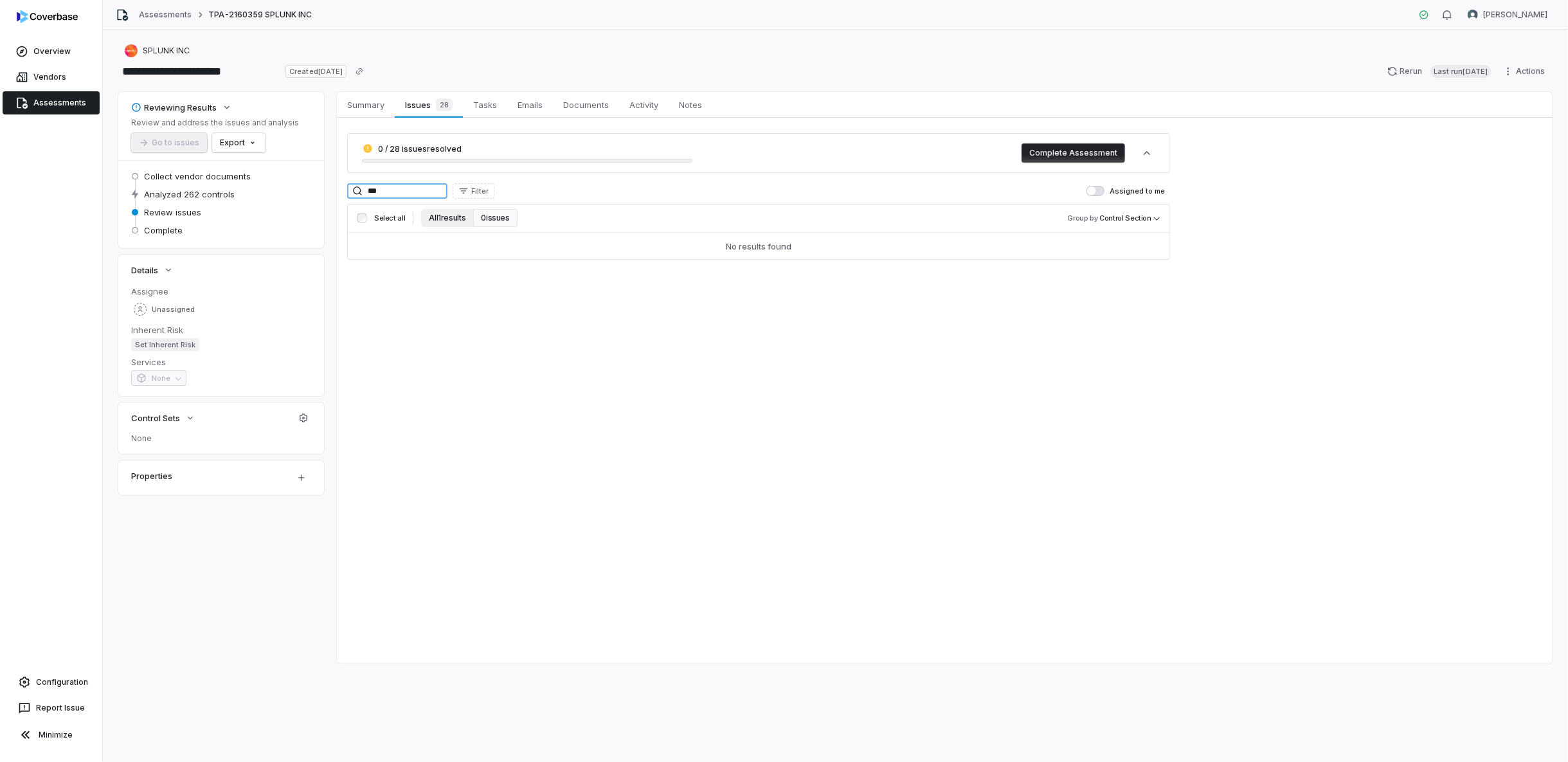
type input "***"
click at [449, 217] on button "All 1 results" at bounding box center [446, 218] width 52 height 18
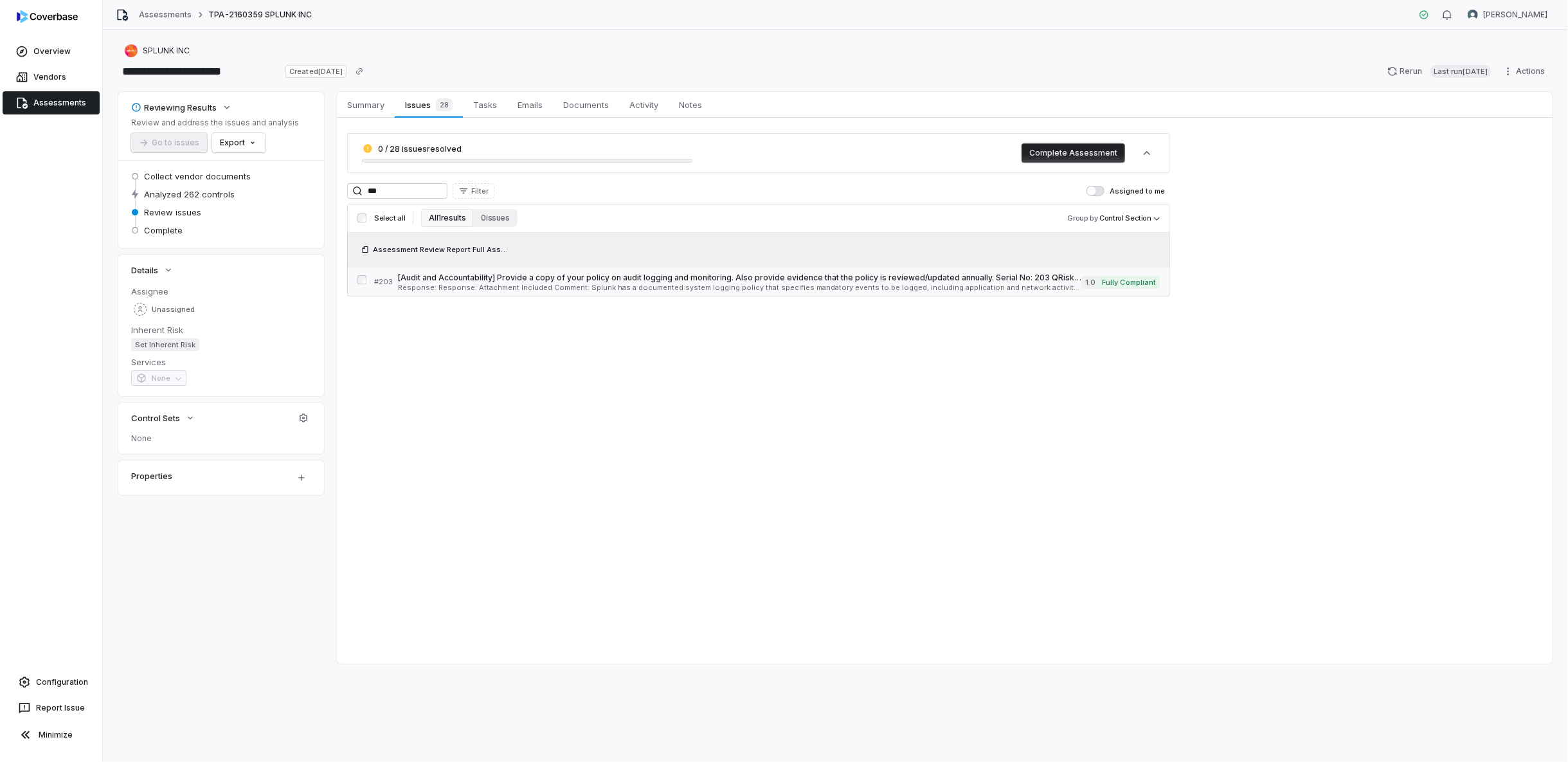
click at [537, 282] on div "[Audit and Accountability] Provide a copy of your policy on audit logging and m…" at bounding box center [740, 282] width 684 height 19
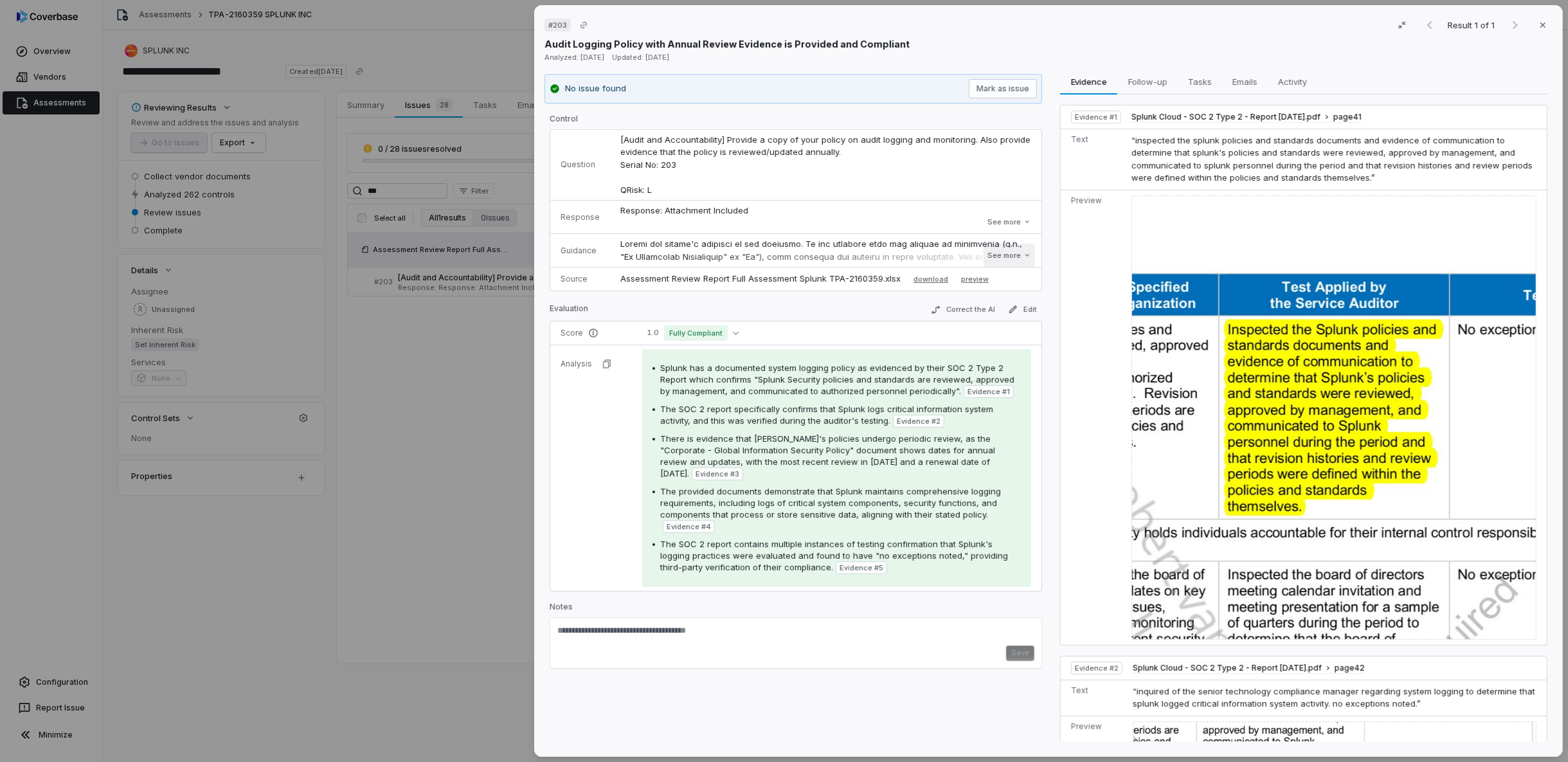
click at [998, 258] on button "See more" at bounding box center [1009, 255] width 52 height 23
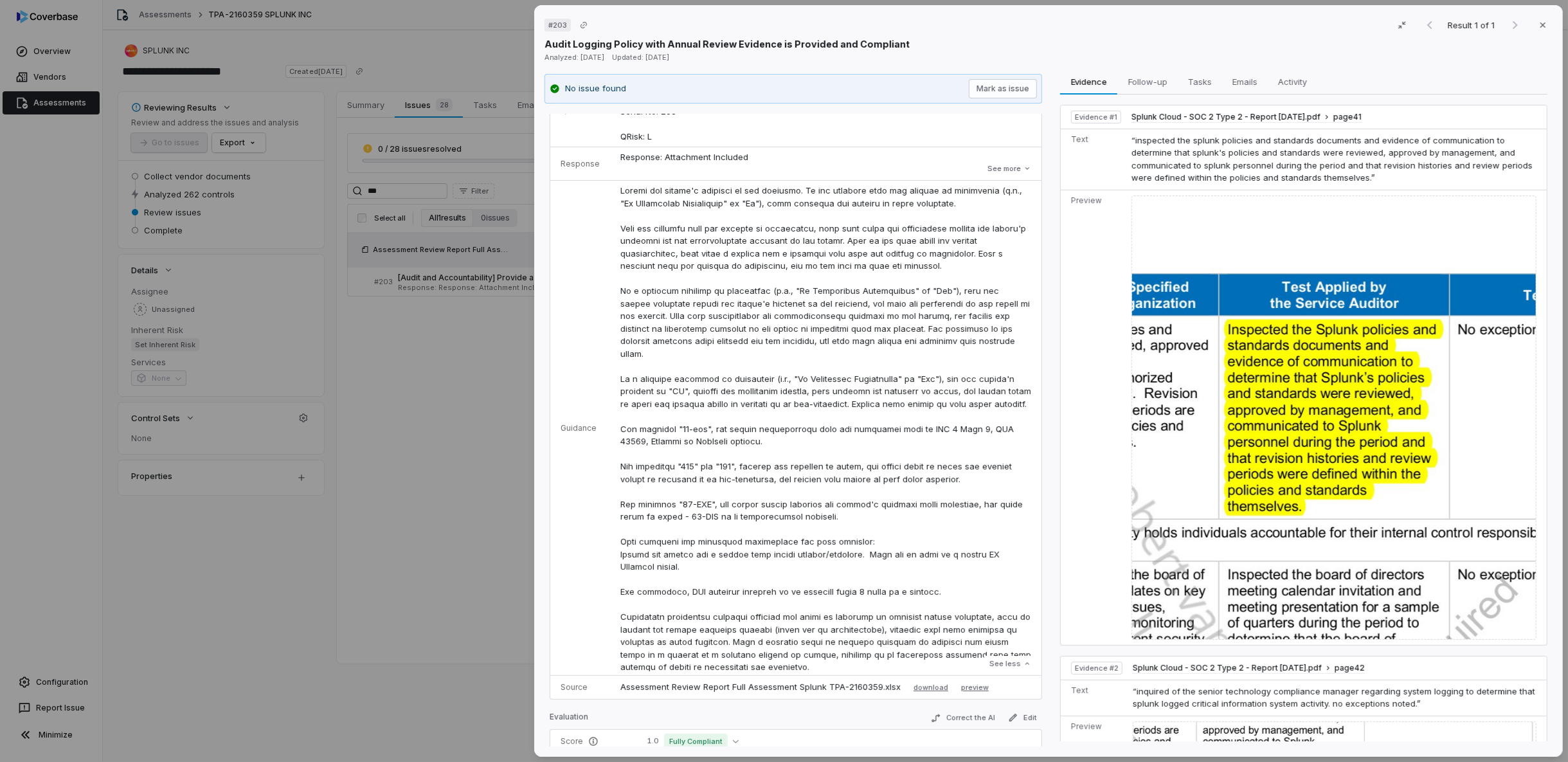
scroll to position [72, 0]
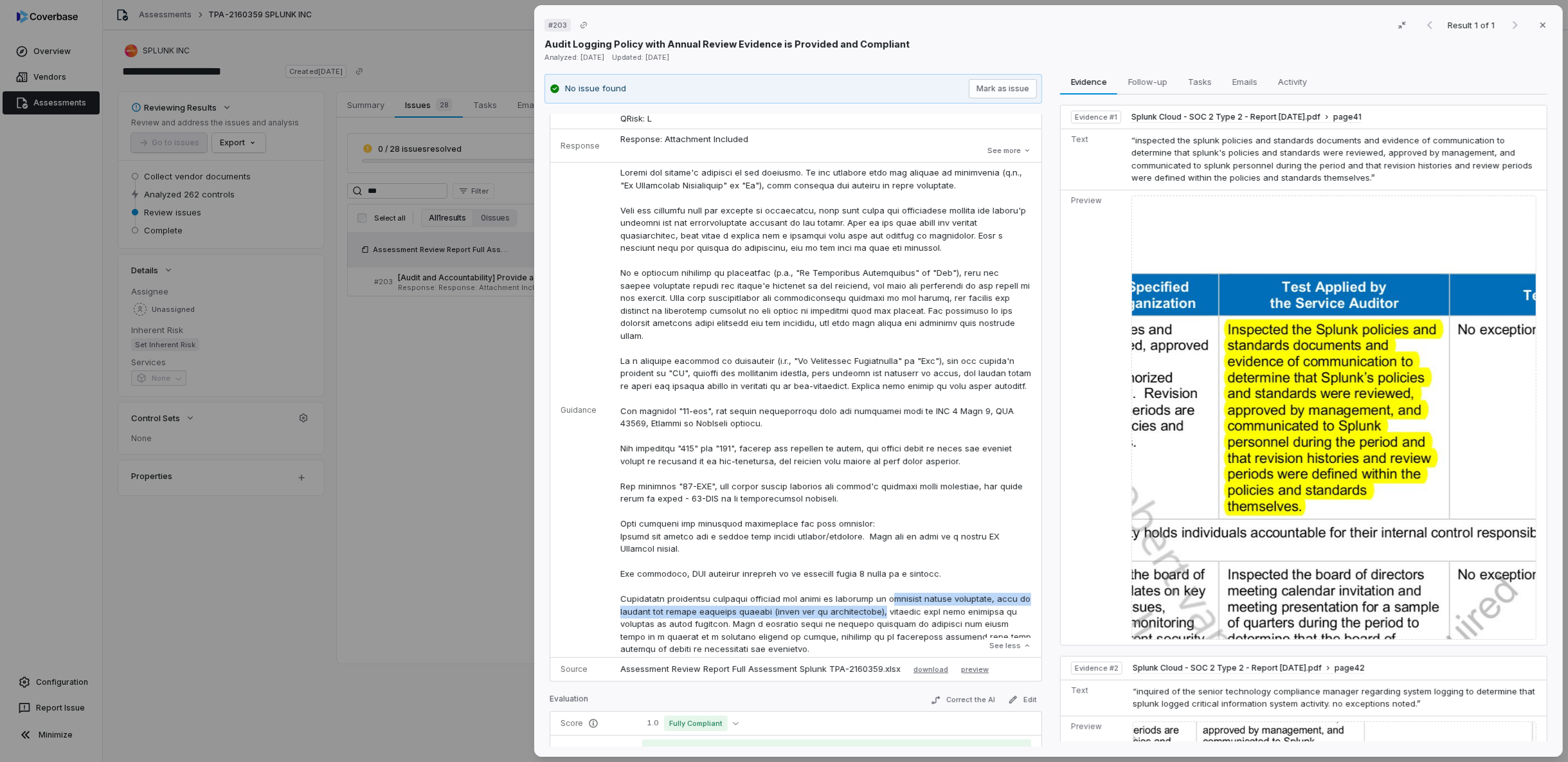
drag, startPoint x: 875, startPoint y: 638, endPoint x: 873, endPoint y: 626, distance: 12.2
click at [873, 626] on p at bounding box center [826, 411] width 411 height 489
click at [685, 589] on p at bounding box center [826, 411] width 411 height 489
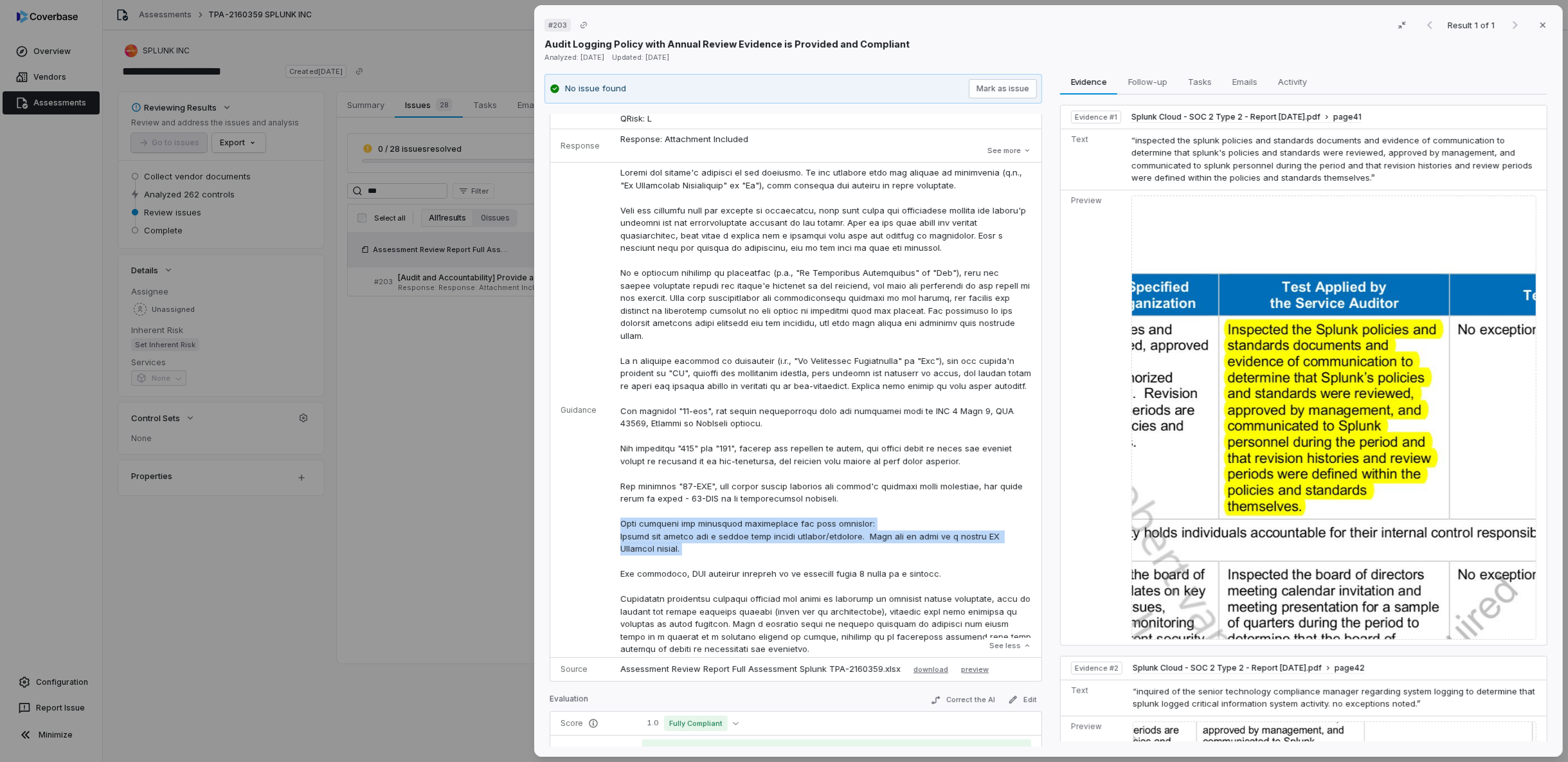
drag, startPoint x: 610, startPoint y: 533, endPoint x: 653, endPoint y: 539, distance: 43.4
click at [655, 571] on td "See less" at bounding box center [825, 410] width 431 height 495
click at [634, 568] on p at bounding box center [826, 411] width 411 height 489
drag, startPoint x: 615, startPoint y: 530, endPoint x: 941, endPoint y: 586, distance: 330.8
click at [941, 586] on td "See less" at bounding box center [825, 410] width 431 height 495
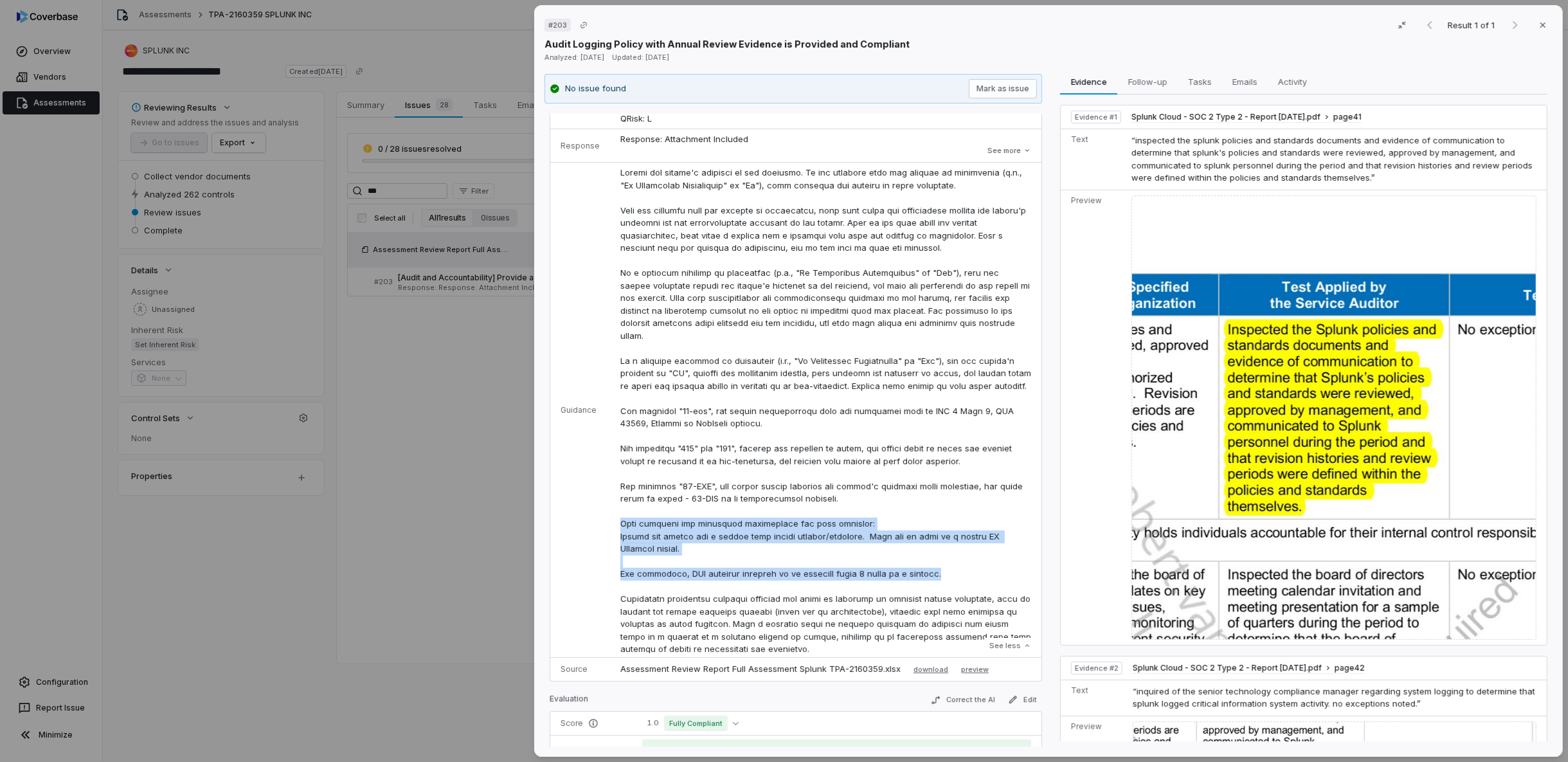
copy p "Also consider the following instruction for this question: Verify the vendor ha…"
click at [662, 562] on p at bounding box center [826, 411] width 411 height 489
drag, startPoint x: 615, startPoint y: 545, endPoint x: 638, endPoint y: 555, distance: 25.1
click at [638, 555] on td "See less" at bounding box center [825, 410] width 431 height 495
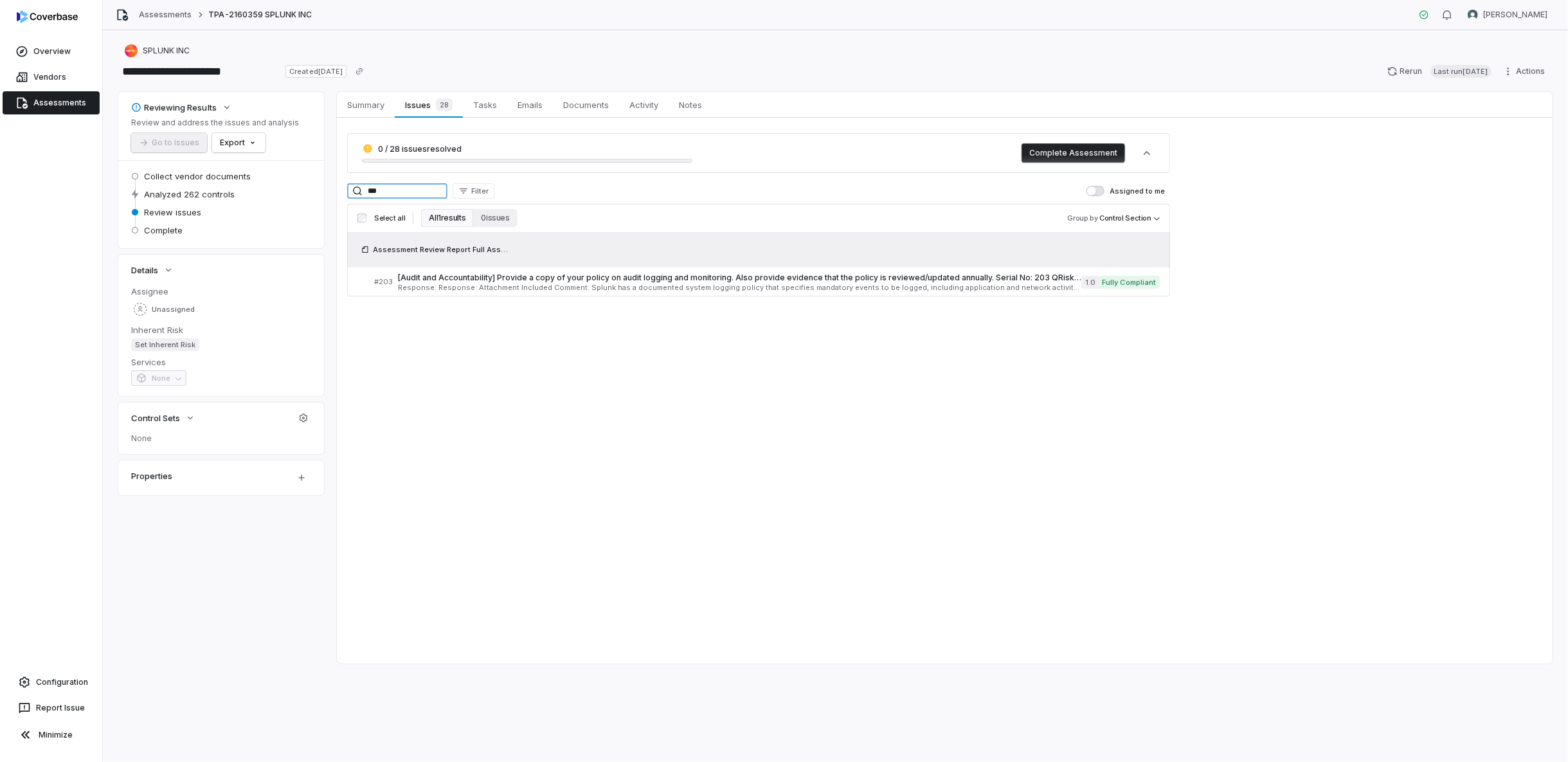
drag, startPoint x: 385, startPoint y: 192, endPoint x: 309, endPoint y: 186, distance: 76.2
click at [297, 180] on div "Reviewing Results Review and address the issues and analysis Go to issues Expor…" at bounding box center [835, 377] width 1434 height 571
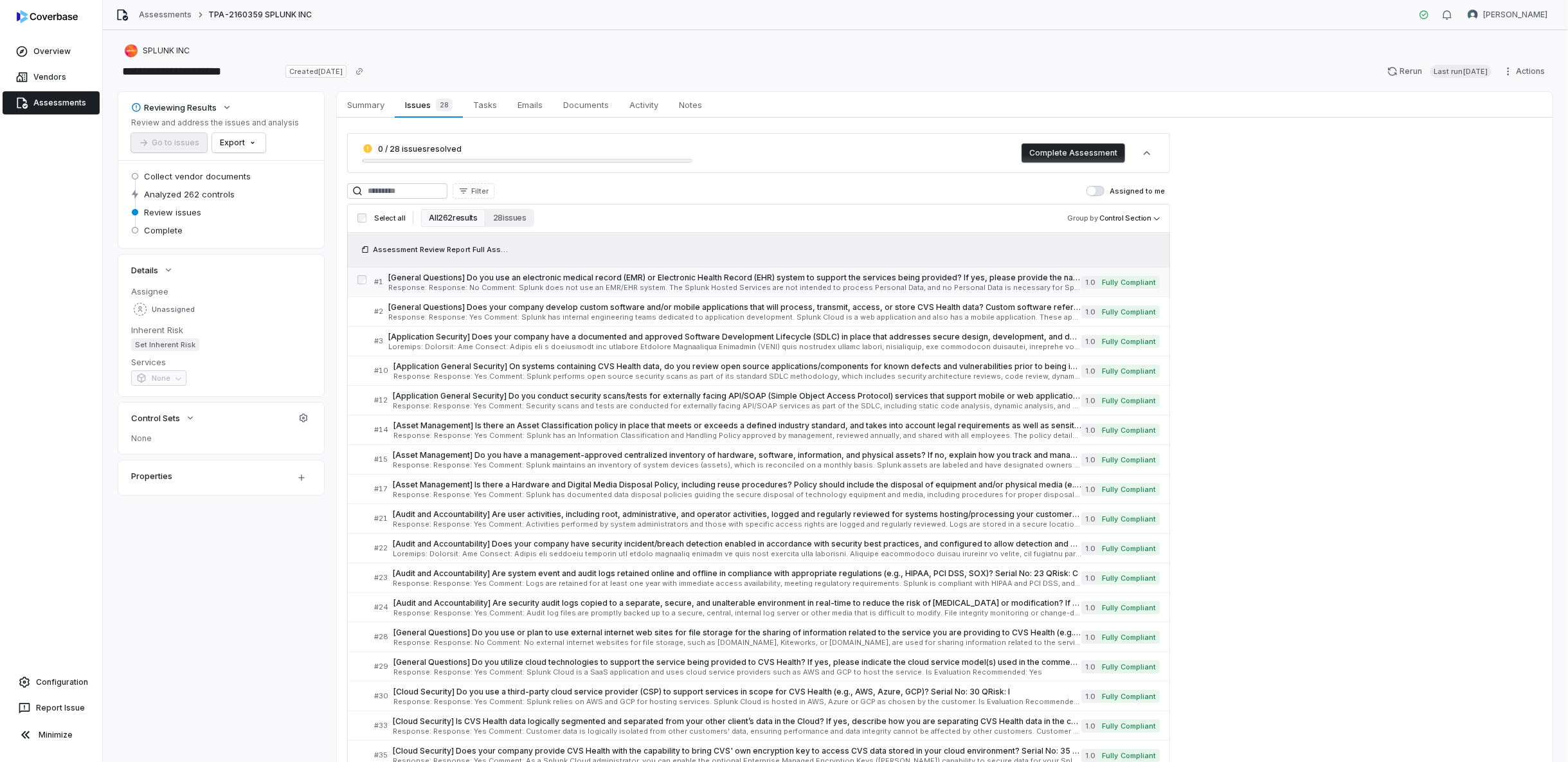
click at [457, 279] on span "[General Questions] Do you use an electronic medical record (EMR) or Electronic…" at bounding box center [735, 278] width 694 height 11
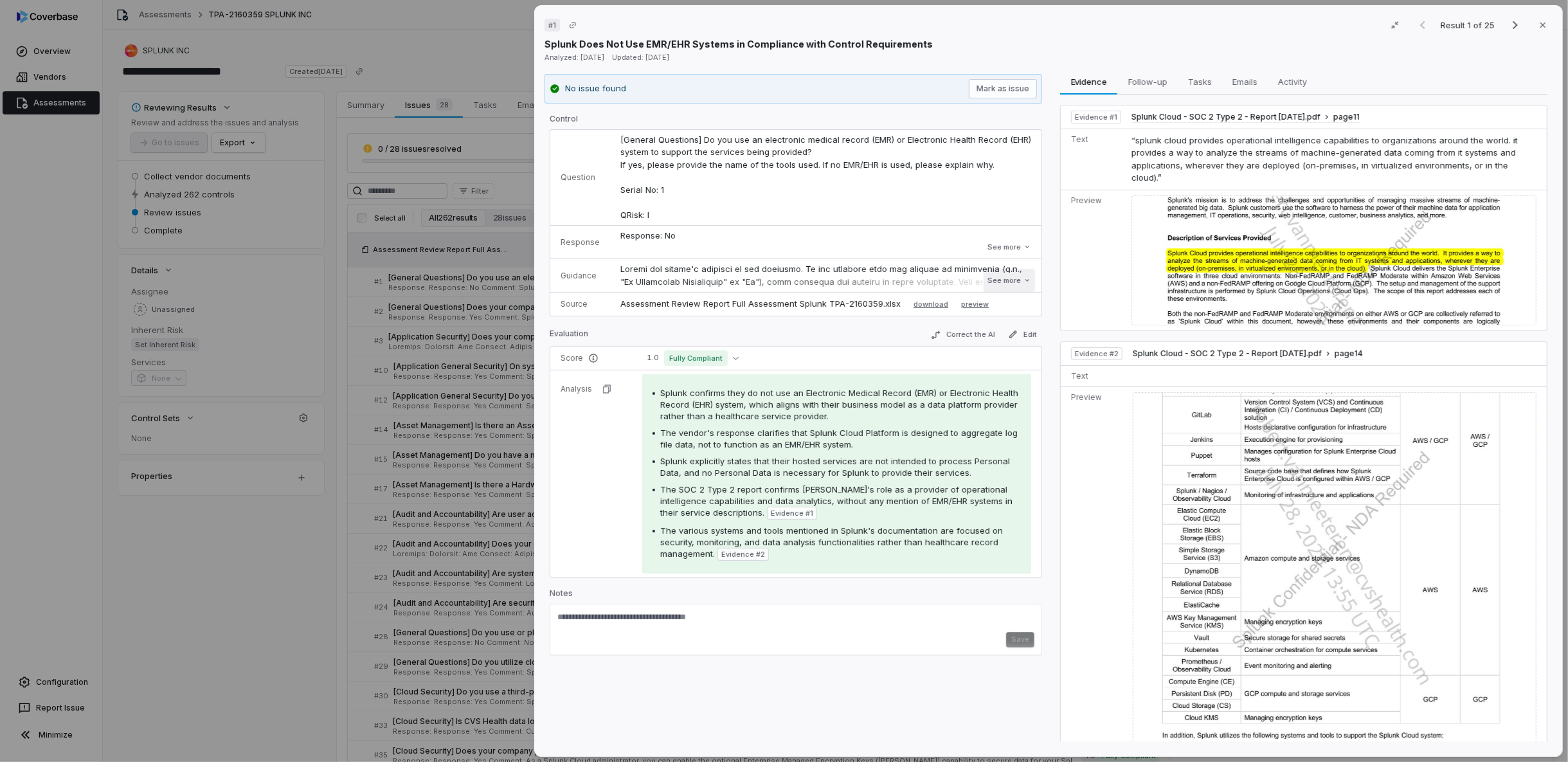
click at [999, 283] on button "See more" at bounding box center [1009, 280] width 52 height 23
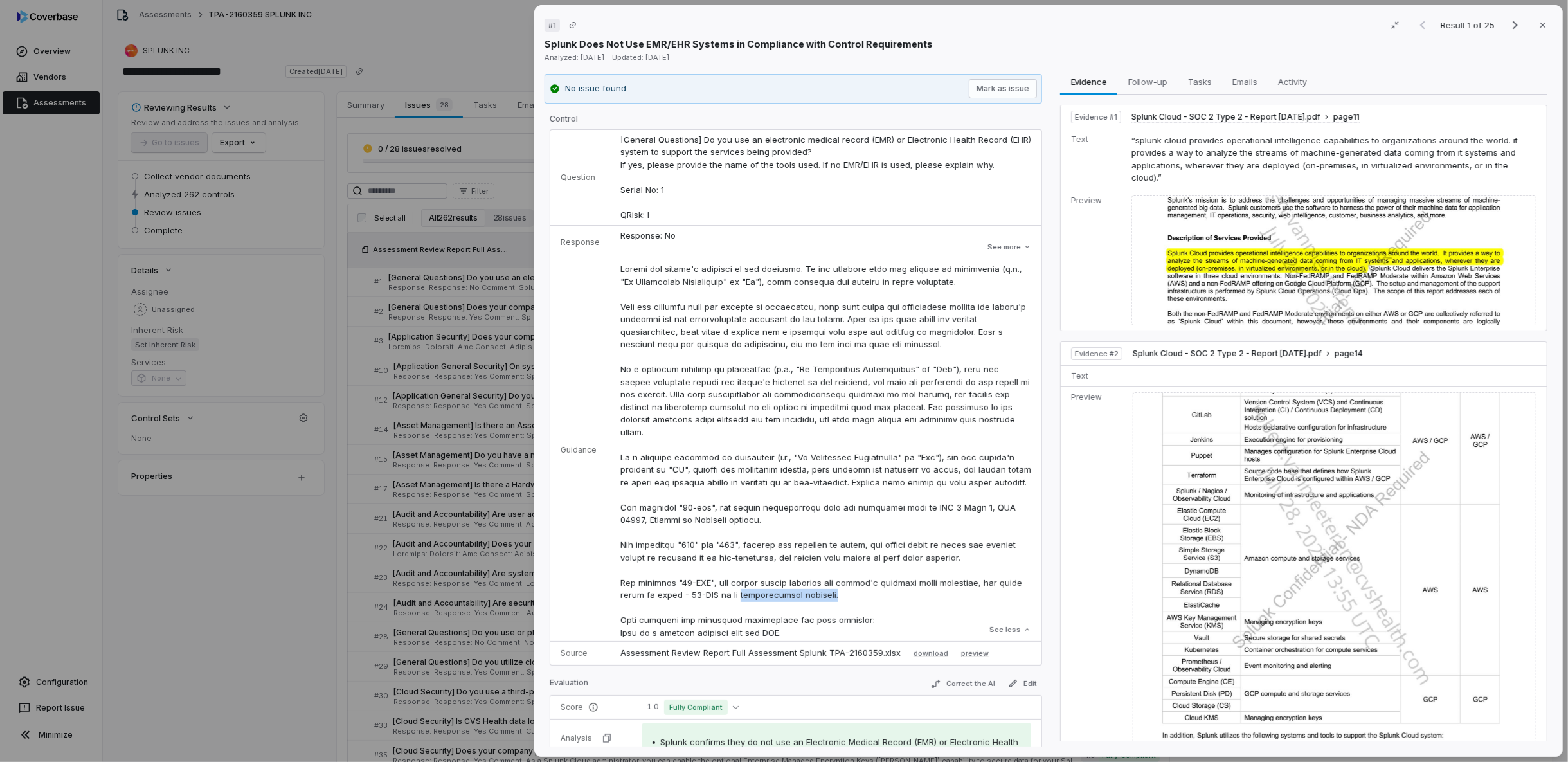
drag, startPoint x: 840, startPoint y: 607, endPoint x: 732, endPoint y: 607, distance: 108.0
click at [732, 607] on p at bounding box center [826, 451] width 411 height 376
click at [828, 630] on p at bounding box center [826, 451] width 411 height 376
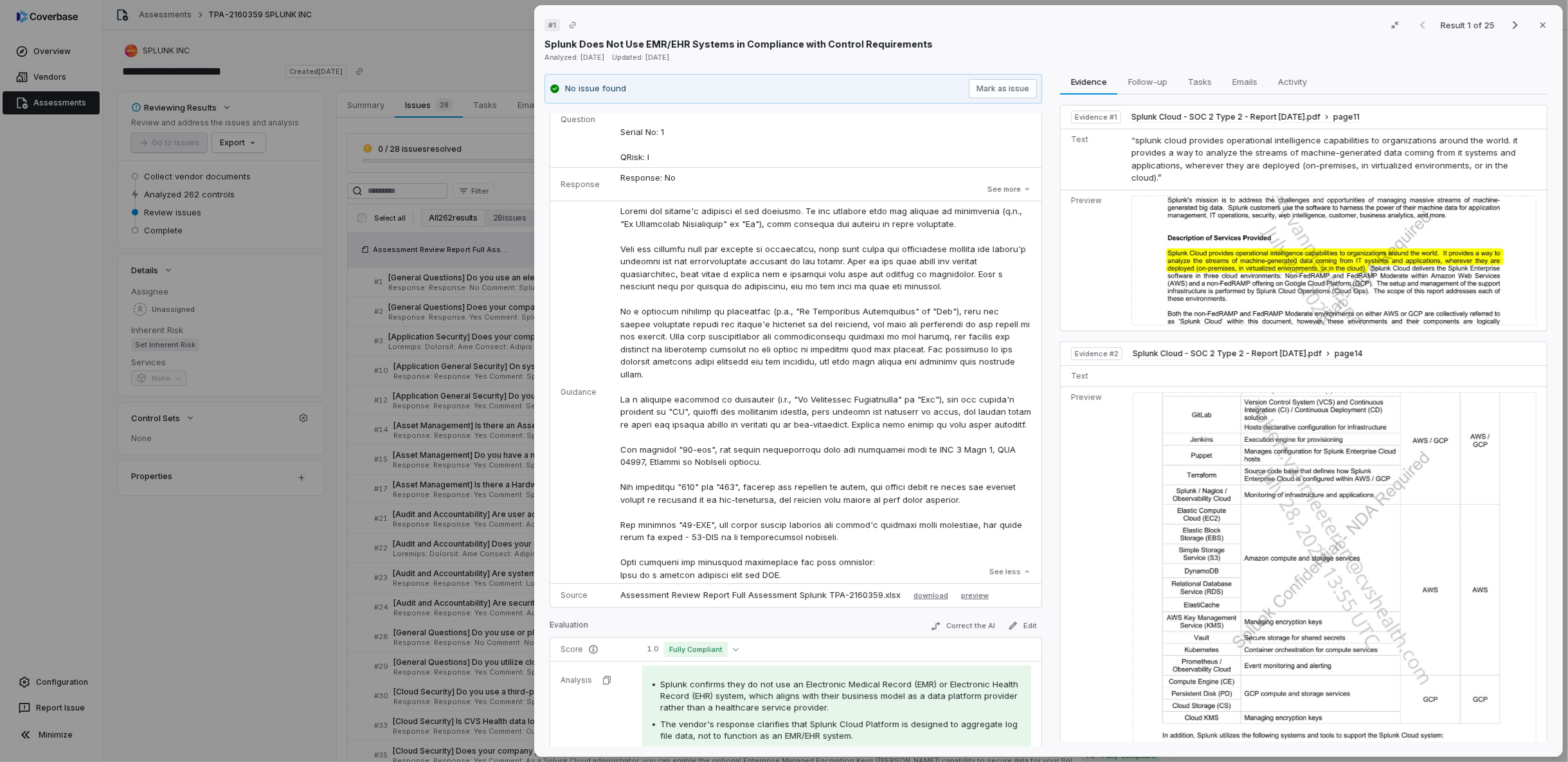
scroll to position [72, 0]
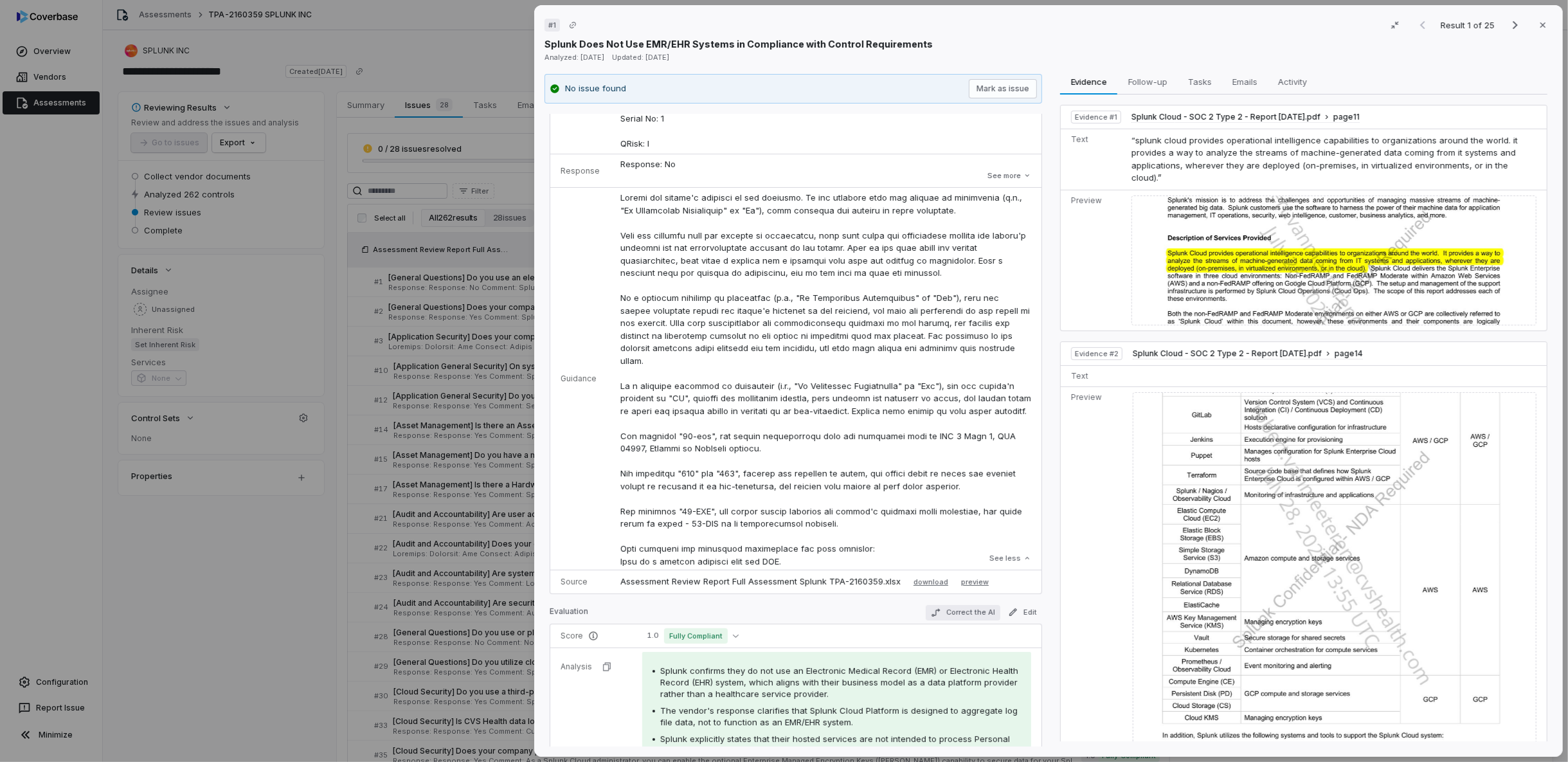
click at [949, 608] on button "Correct the AI" at bounding box center [962, 612] width 75 height 16
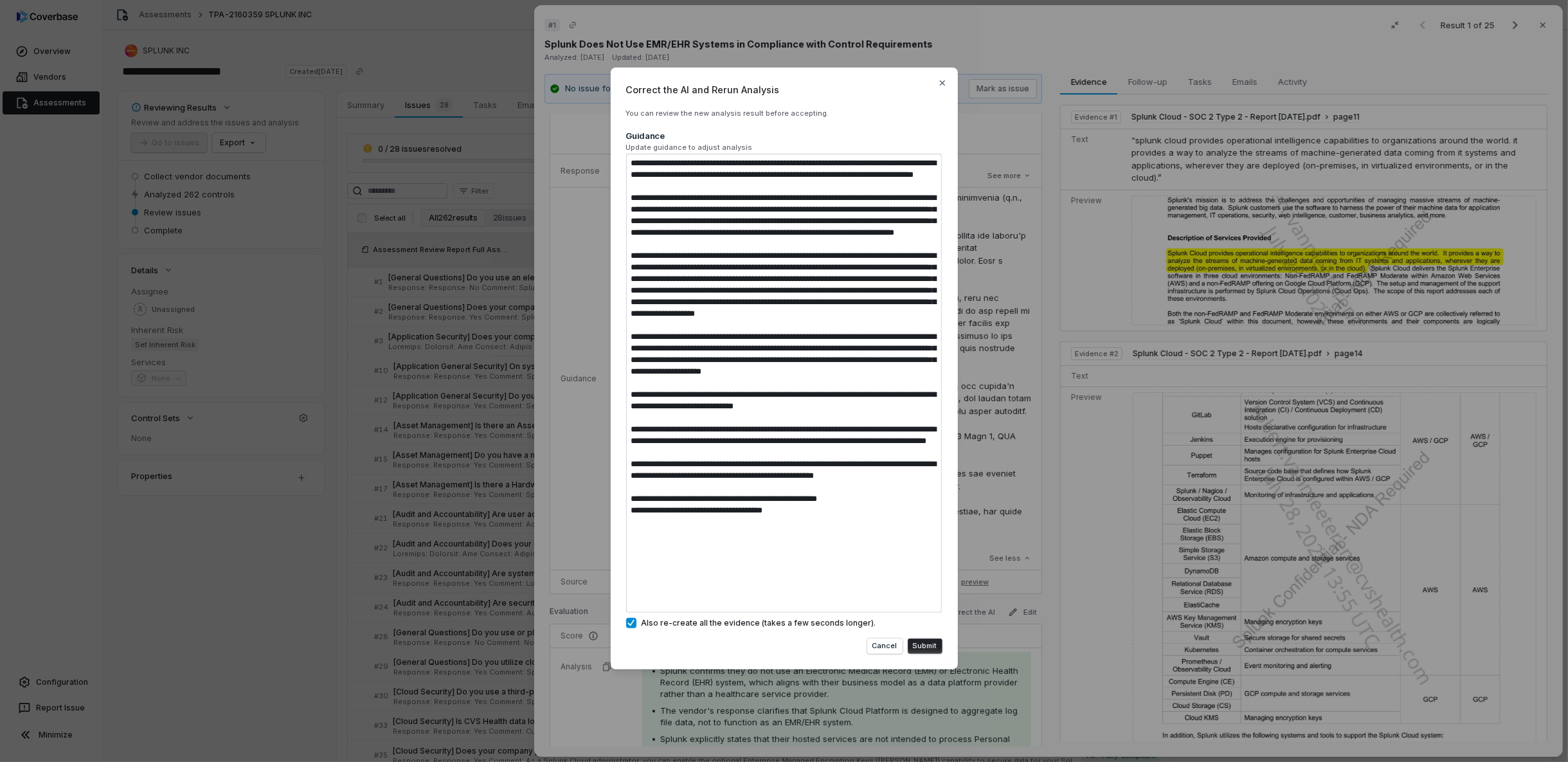
drag, startPoint x: 819, startPoint y: 591, endPoint x: 578, endPoint y: 581, distance: 241.2
click at [578, 584] on div "Correct the AI and Rerun Analysis You can review the new analysis result before…" at bounding box center [784, 381] width 1568 height 668
click at [802, 598] on textarea at bounding box center [784, 383] width 316 height 460
drag, startPoint x: 819, startPoint y: 593, endPoint x: 567, endPoint y: 588, distance: 252.0
click at [567, 588] on div "Correct the AI and Rerun Analysis You can review the new analysis result before…" at bounding box center [784, 381] width 1568 height 668
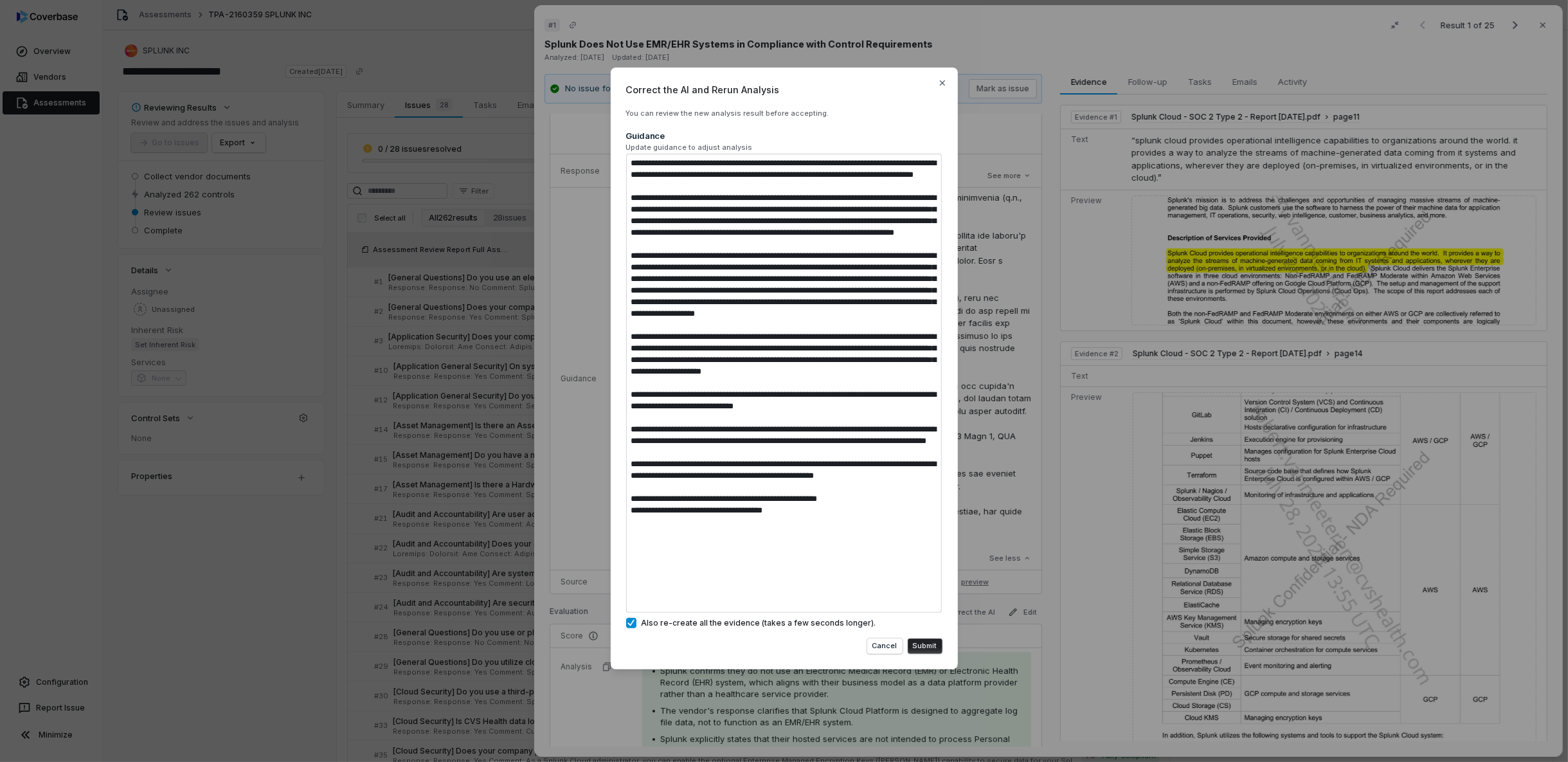
click at [439, 37] on div "Correct the AI and Rerun Analysis You can review the new analysis result before…" at bounding box center [784, 381] width 1568 height 762
type textarea "*"
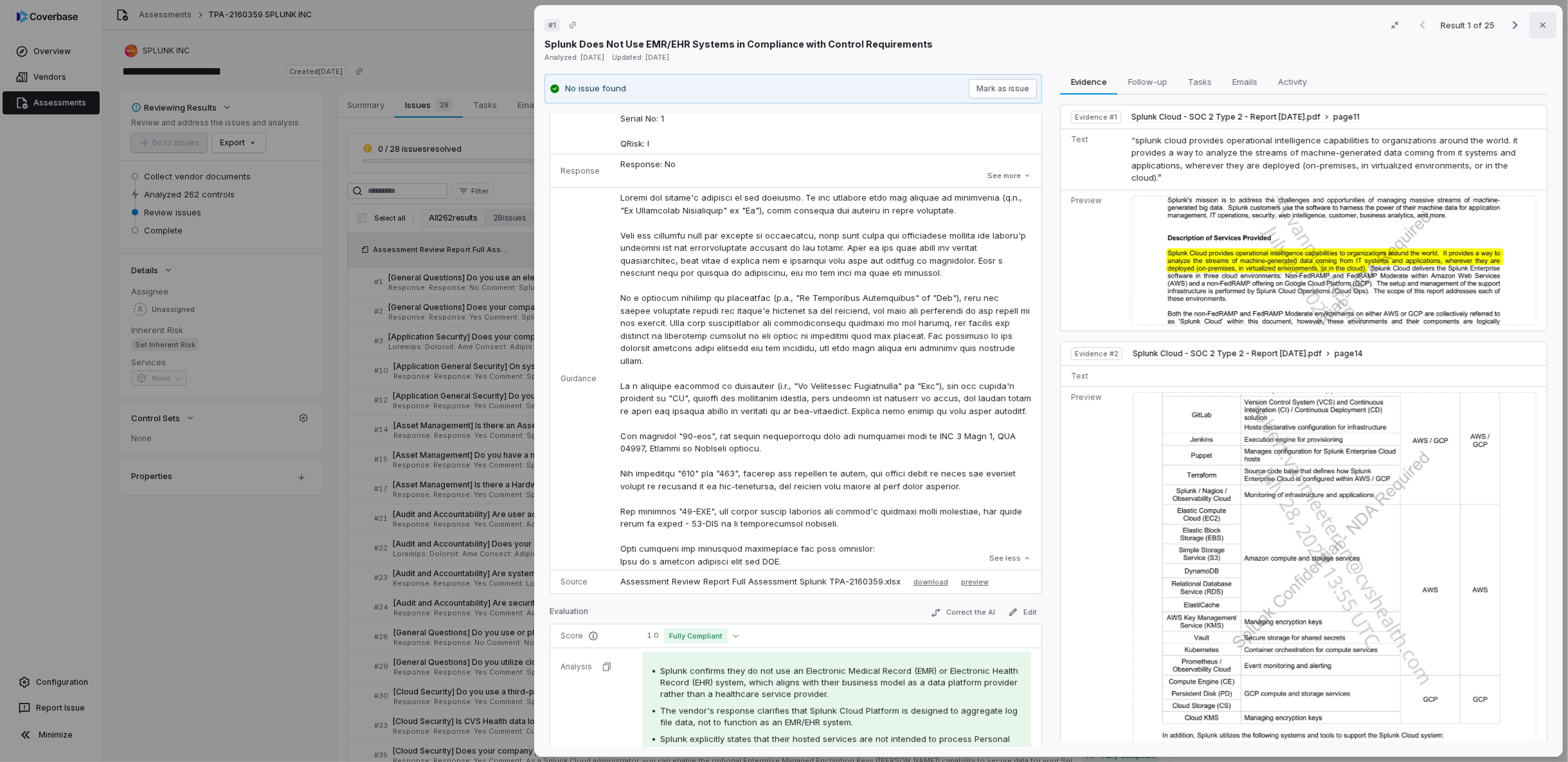
click at [1410, 23] on icon "button" at bounding box center [1543, 25] width 5 height 5
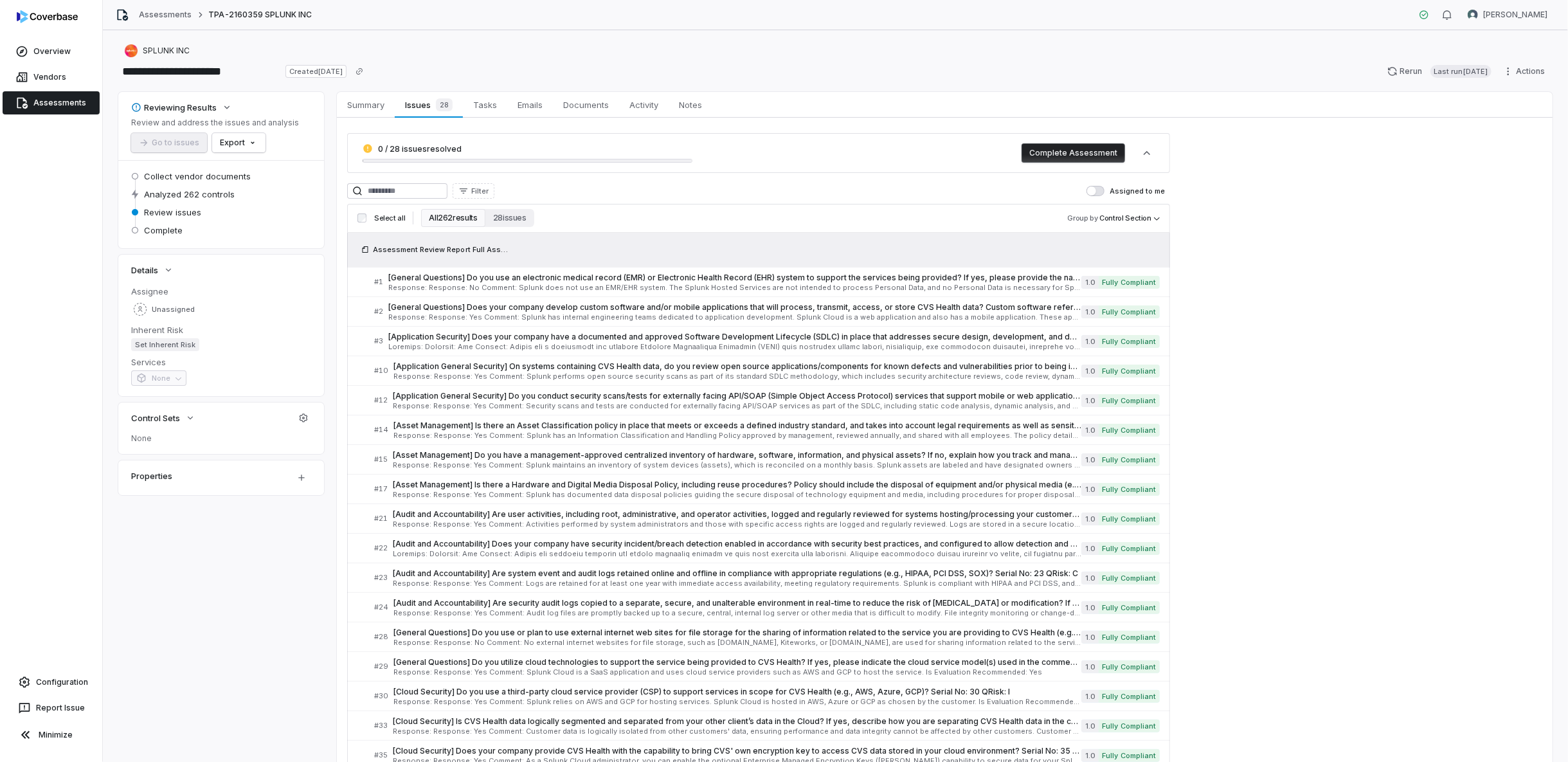
click at [61, 102] on link "Assessments" at bounding box center [51, 103] width 97 height 23
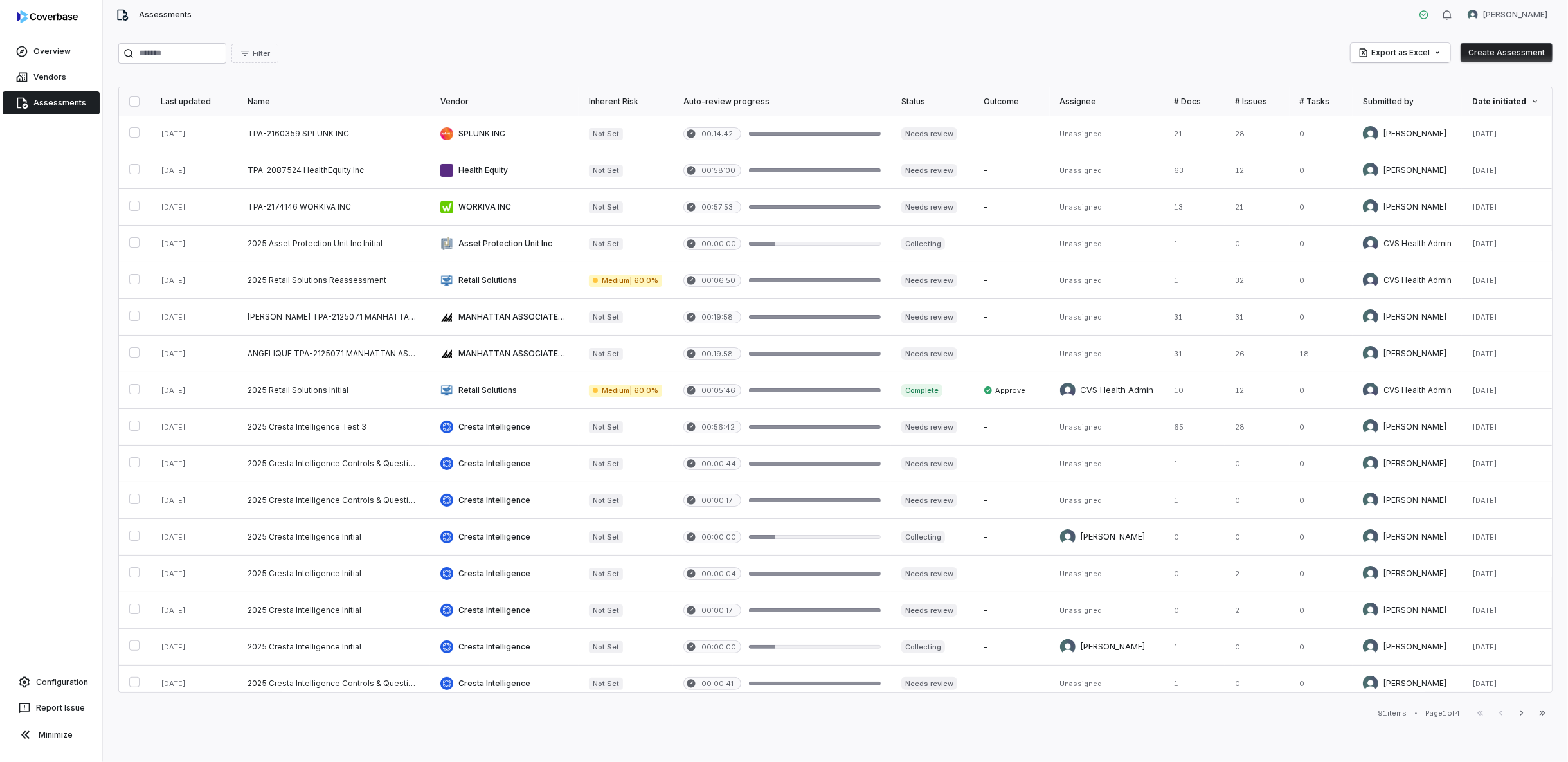
click at [62, 104] on link "Assessments" at bounding box center [51, 103] width 97 height 23
click at [61, 100] on link "Assessments" at bounding box center [51, 103] width 97 height 23
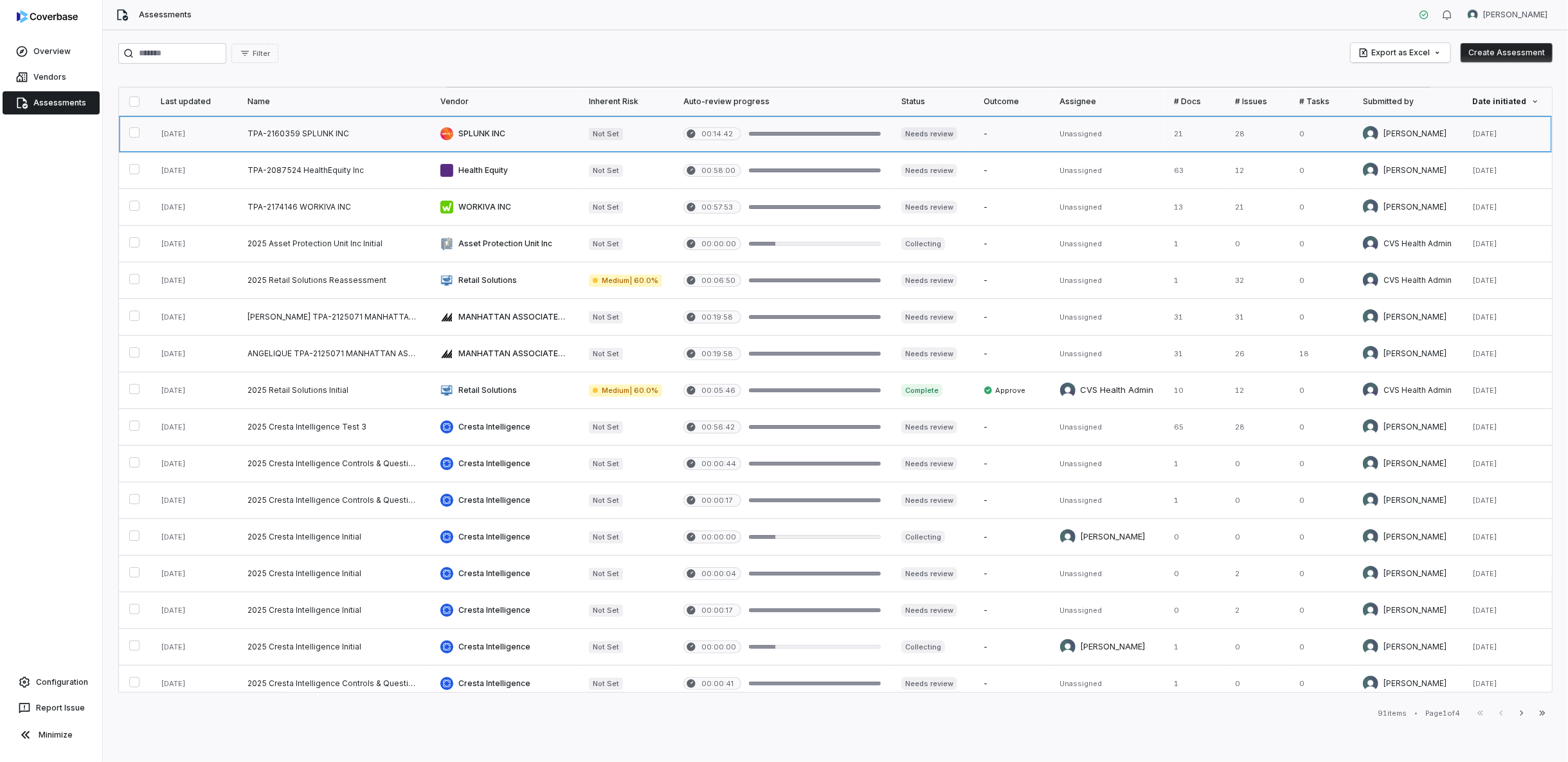
click at [482, 131] on link at bounding box center [504, 134] width 149 height 36
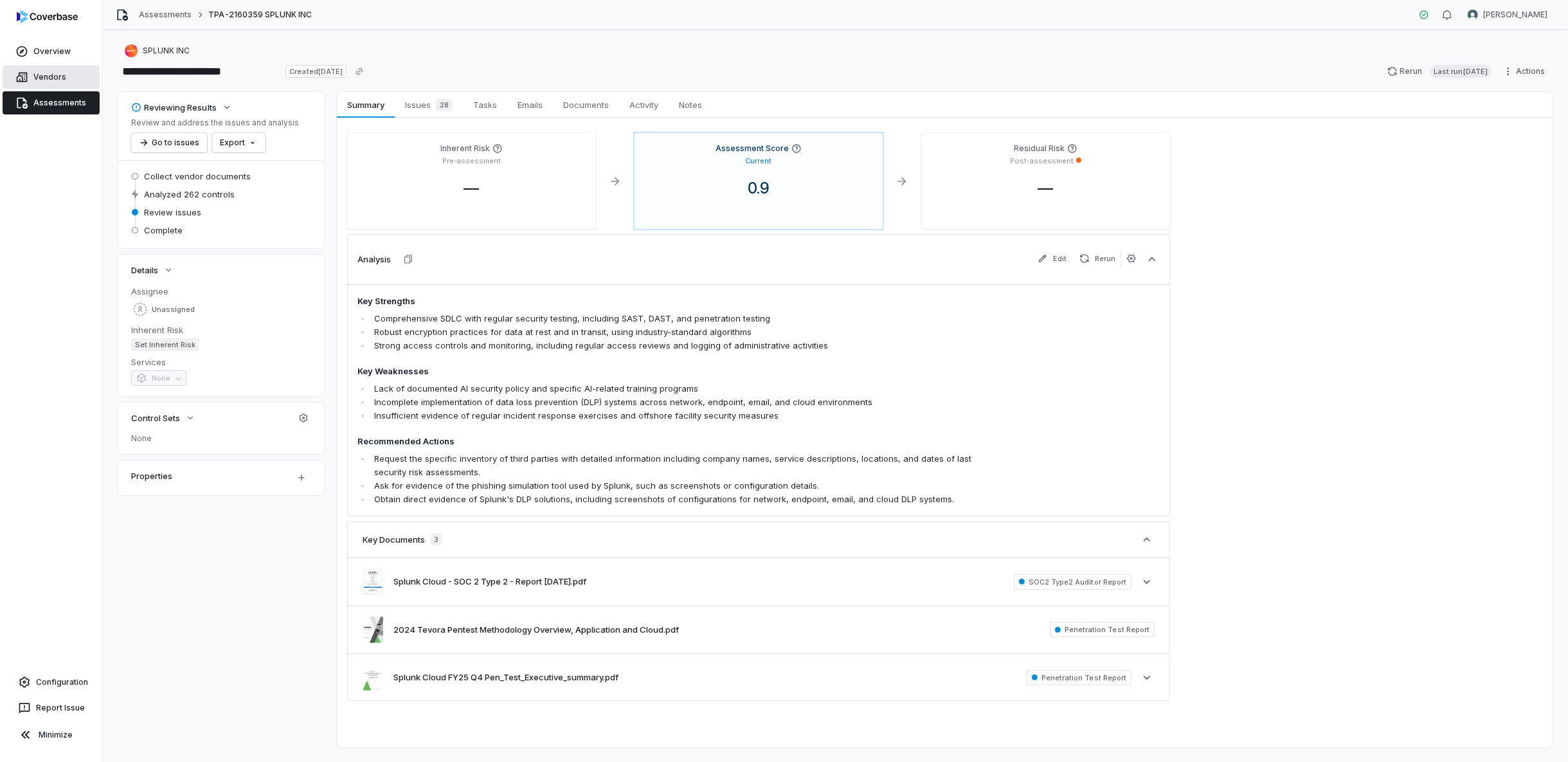
click at [40, 78] on link "Vendors" at bounding box center [51, 77] width 97 height 23
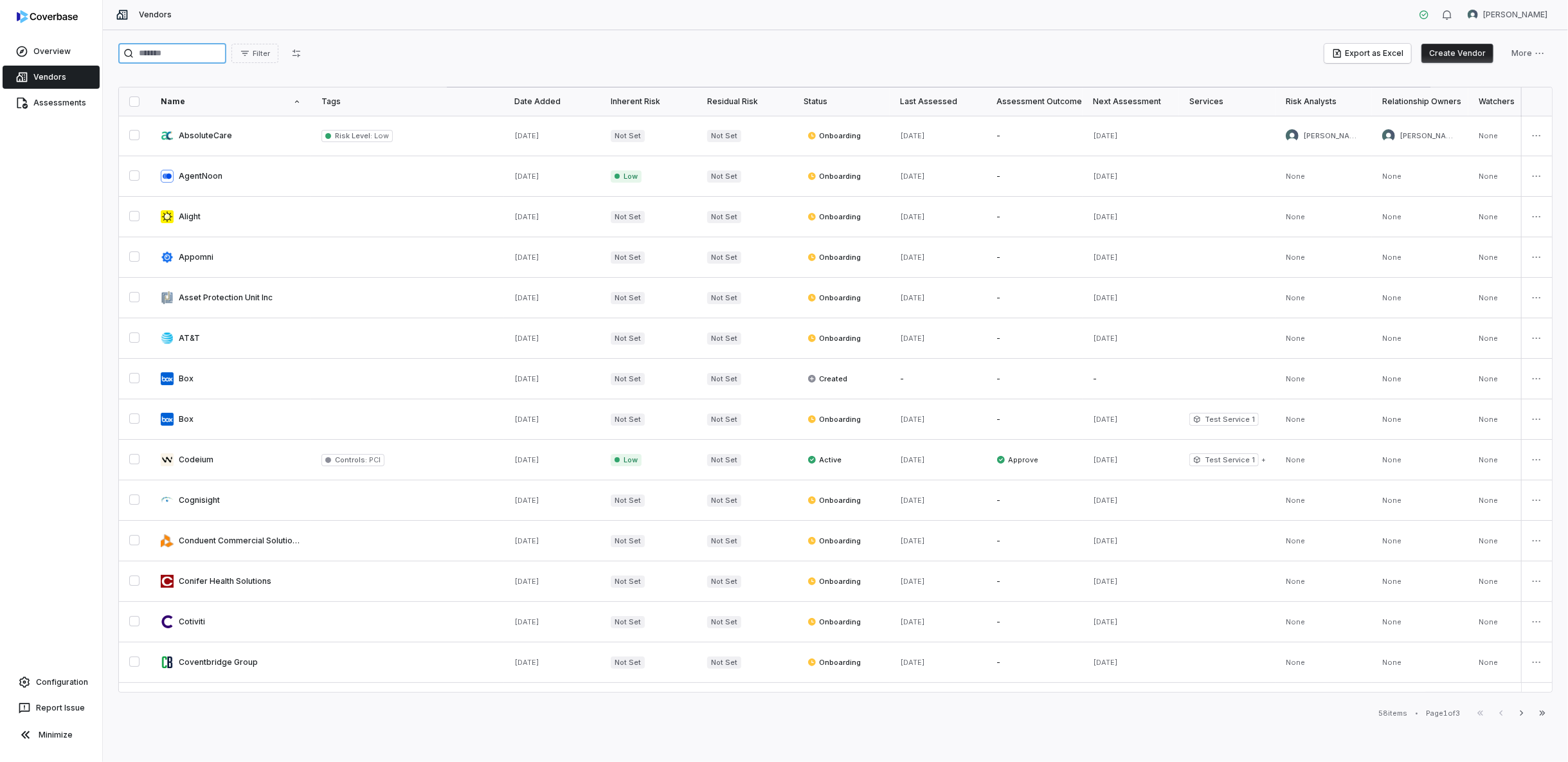
click at [179, 54] on input "search" at bounding box center [172, 53] width 108 height 21
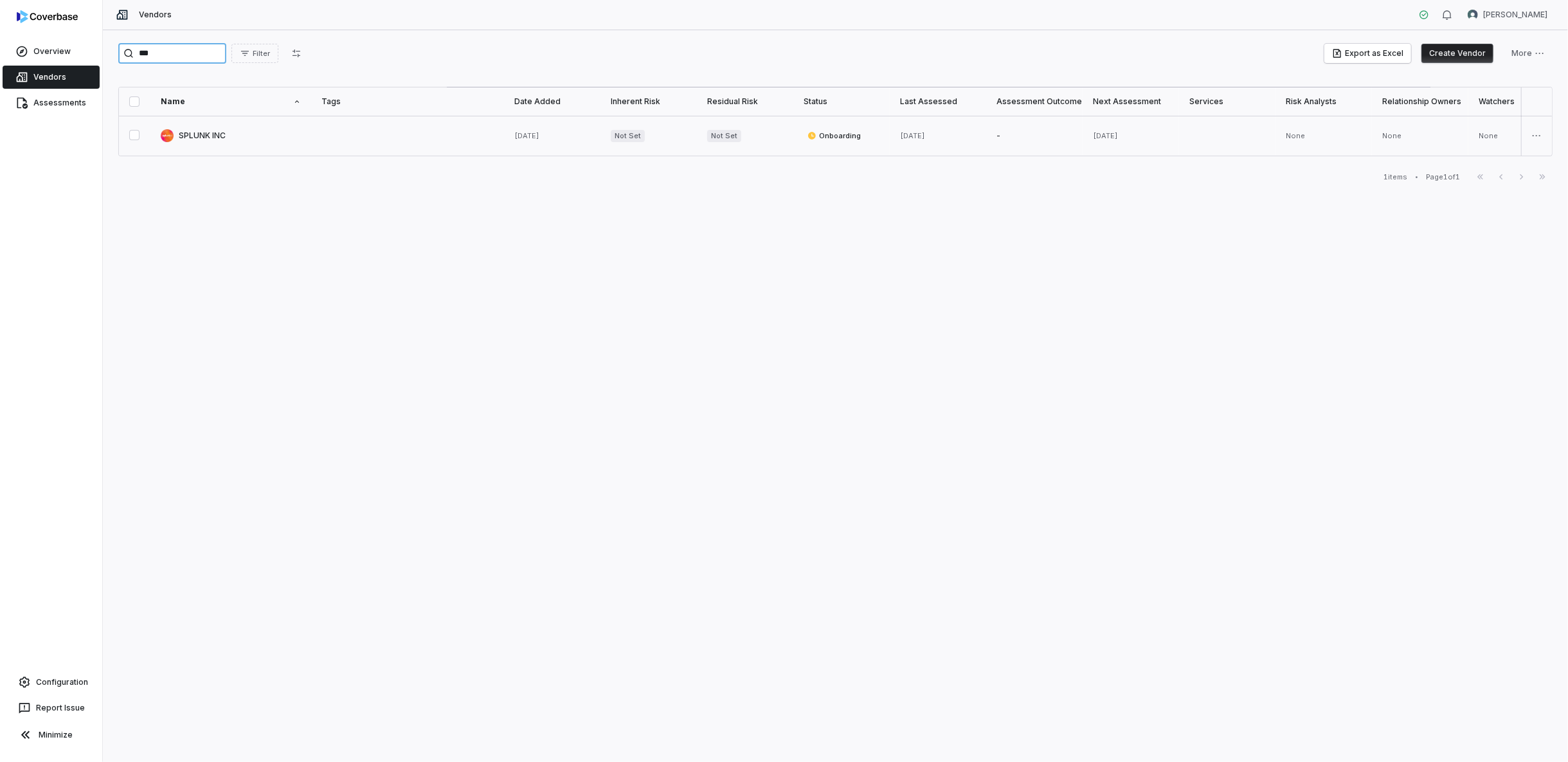
type input "***"
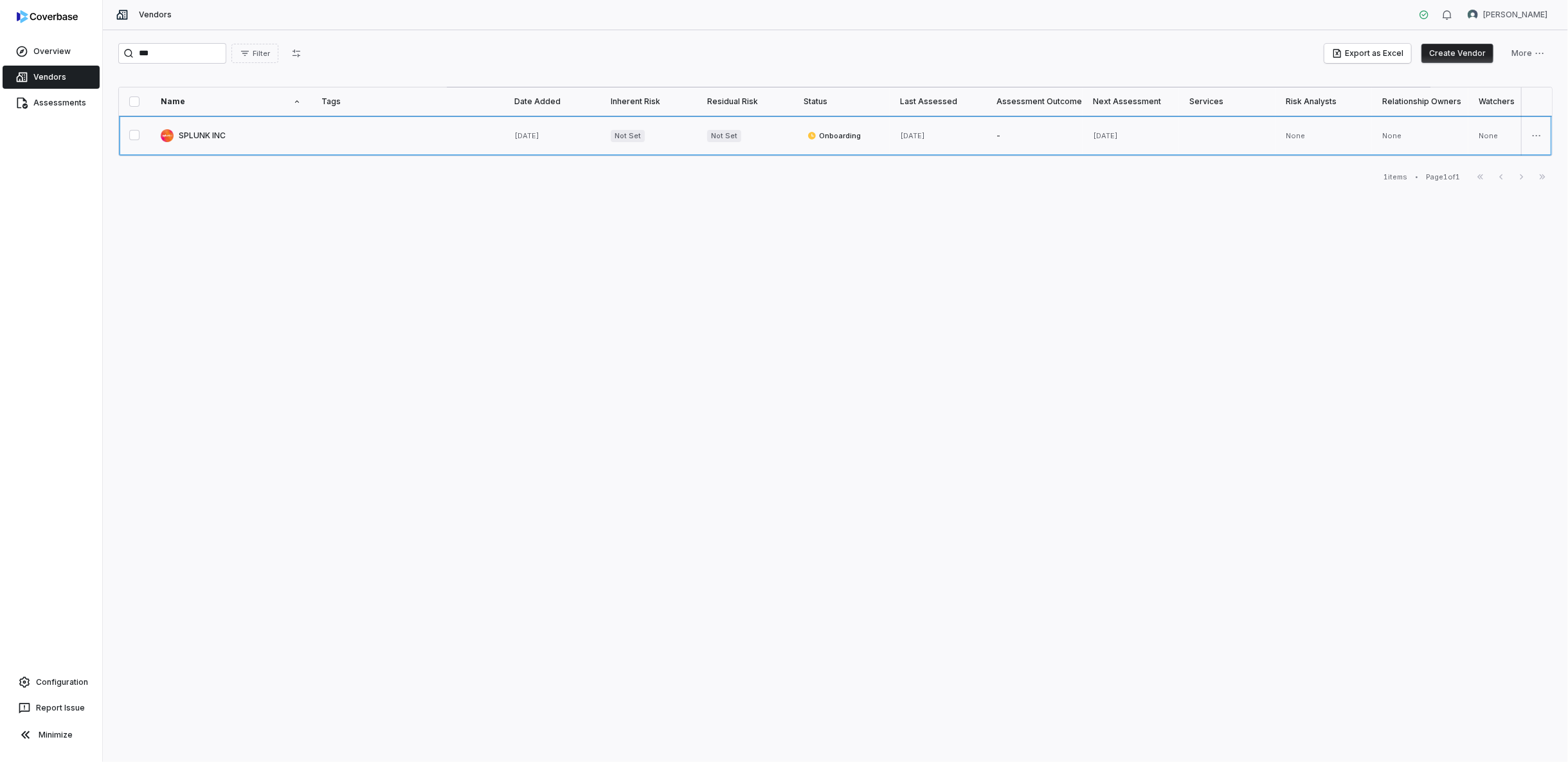
click at [214, 140] on link at bounding box center [231, 136] width 161 height 40
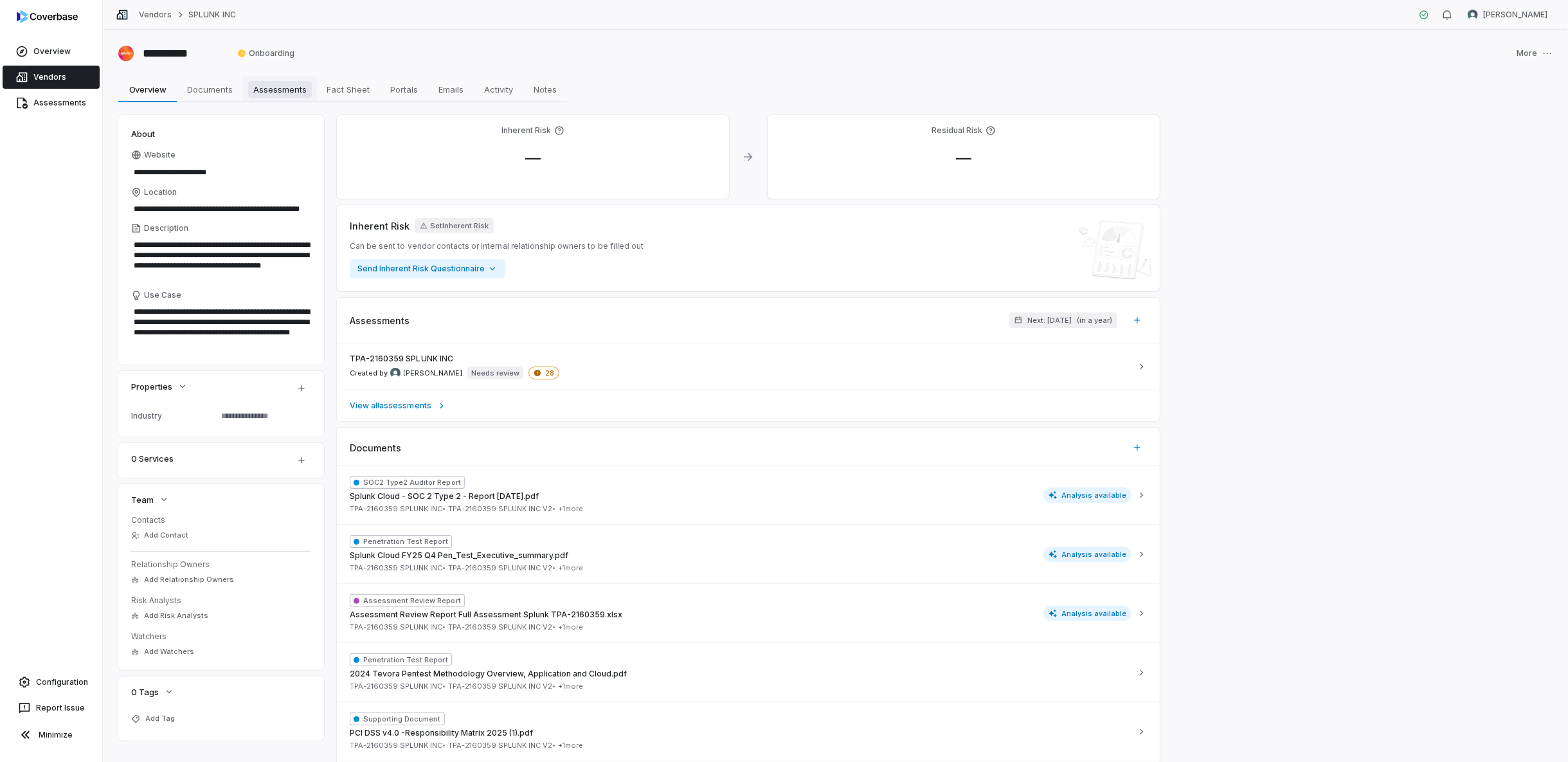
click at [302, 86] on span "Assessments" at bounding box center [279, 90] width 63 height 16
type textarea "*"
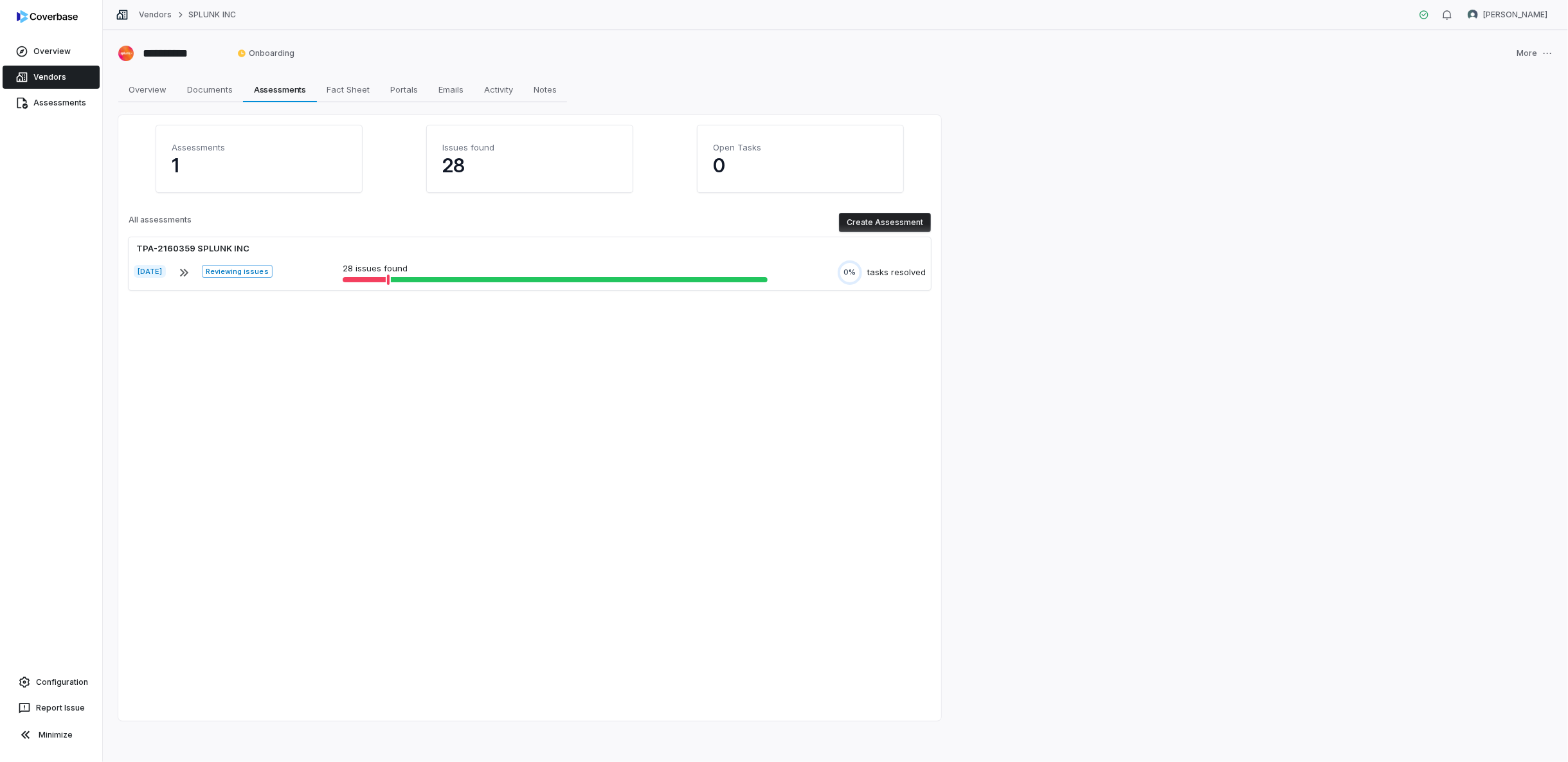
click at [874, 224] on button "Create Assessment" at bounding box center [885, 222] width 92 height 19
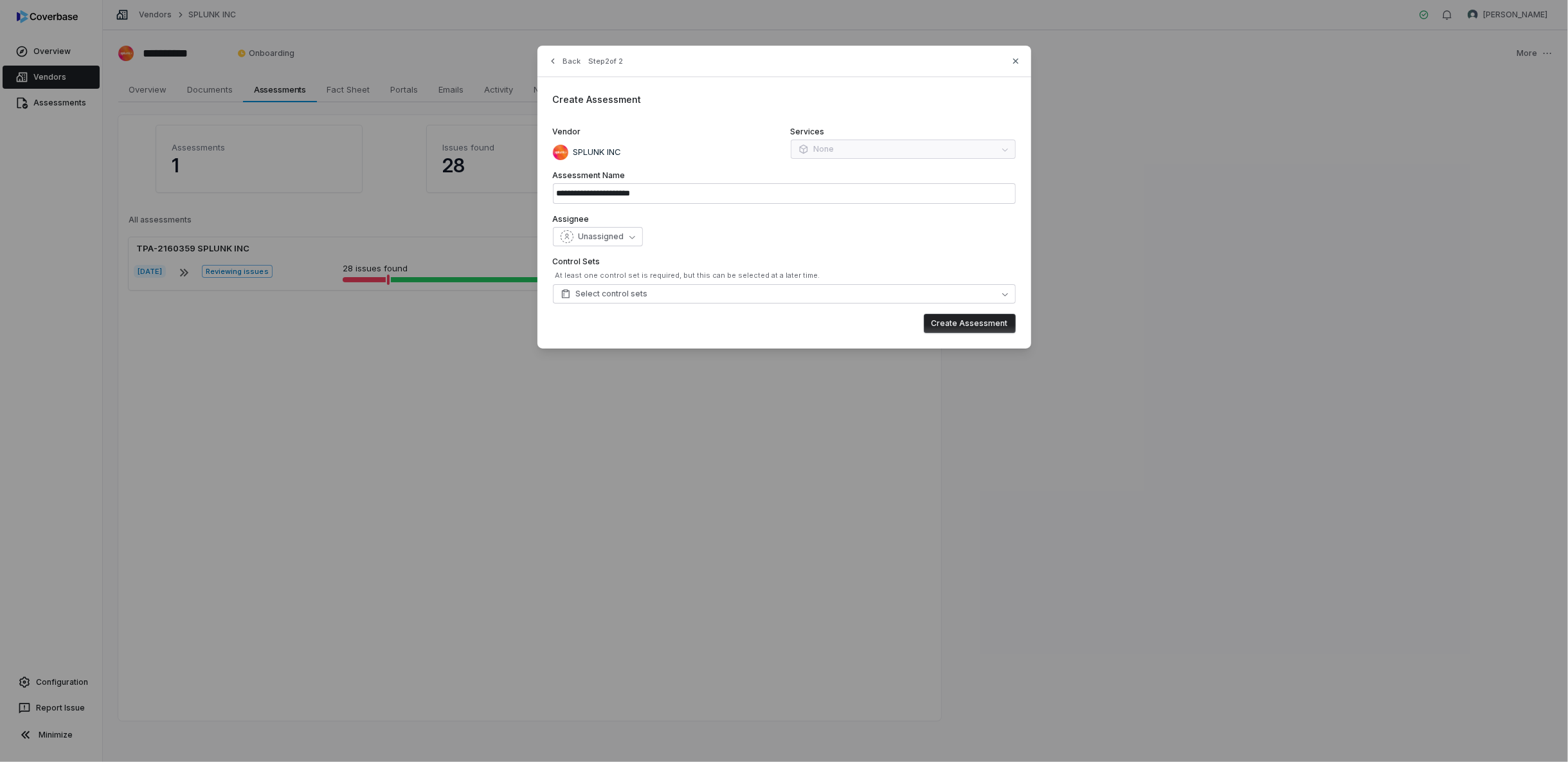
click at [960, 326] on button "Create Assessment" at bounding box center [970, 323] width 92 height 19
type input "**********"
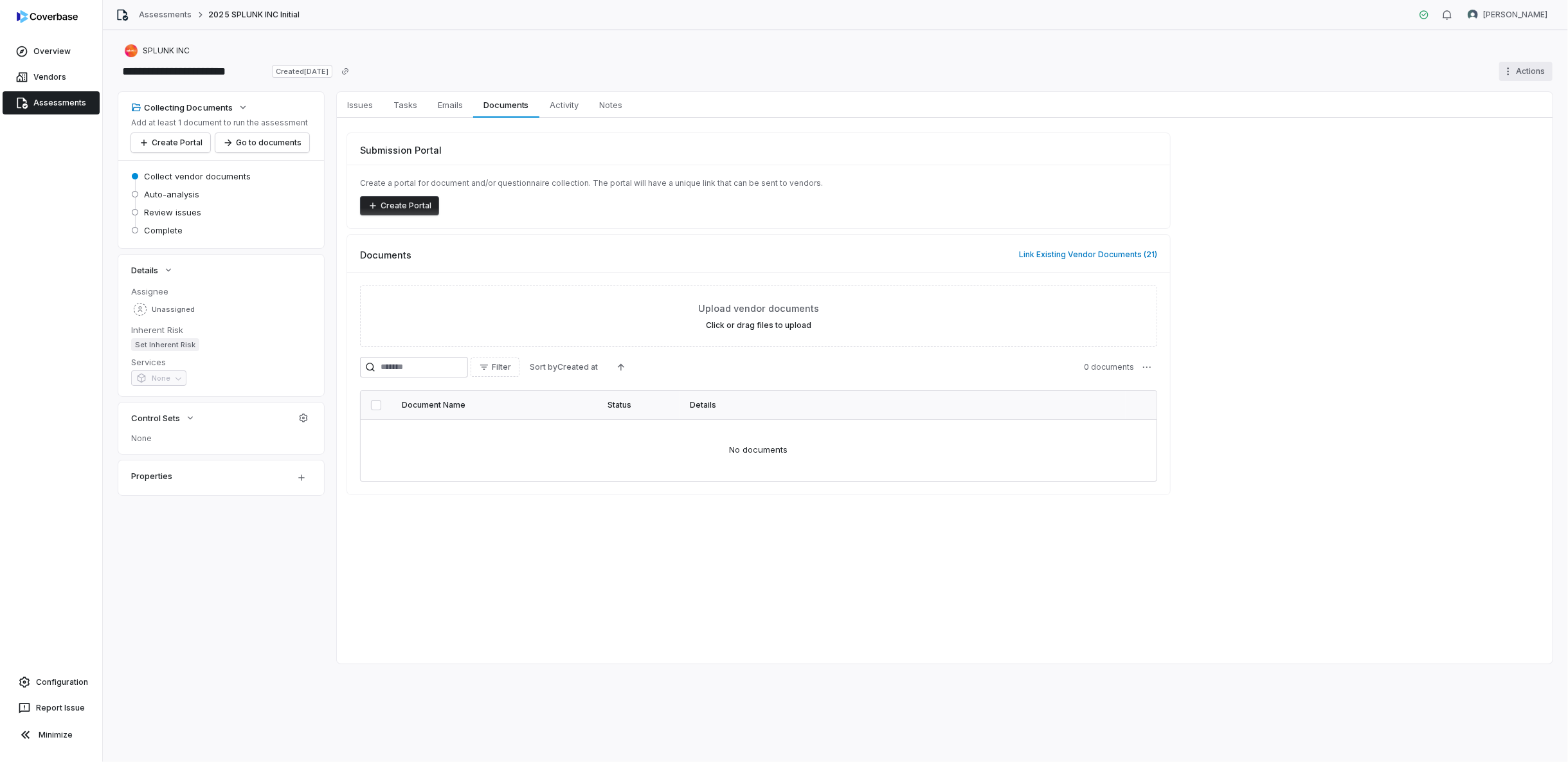
click at [1410, 62] on html "**********" at bounding box center [784, 381] width 1568 height 762
click at [1410, 315] on html "**********" at bounding box center [784, 381] width 1568 height 762
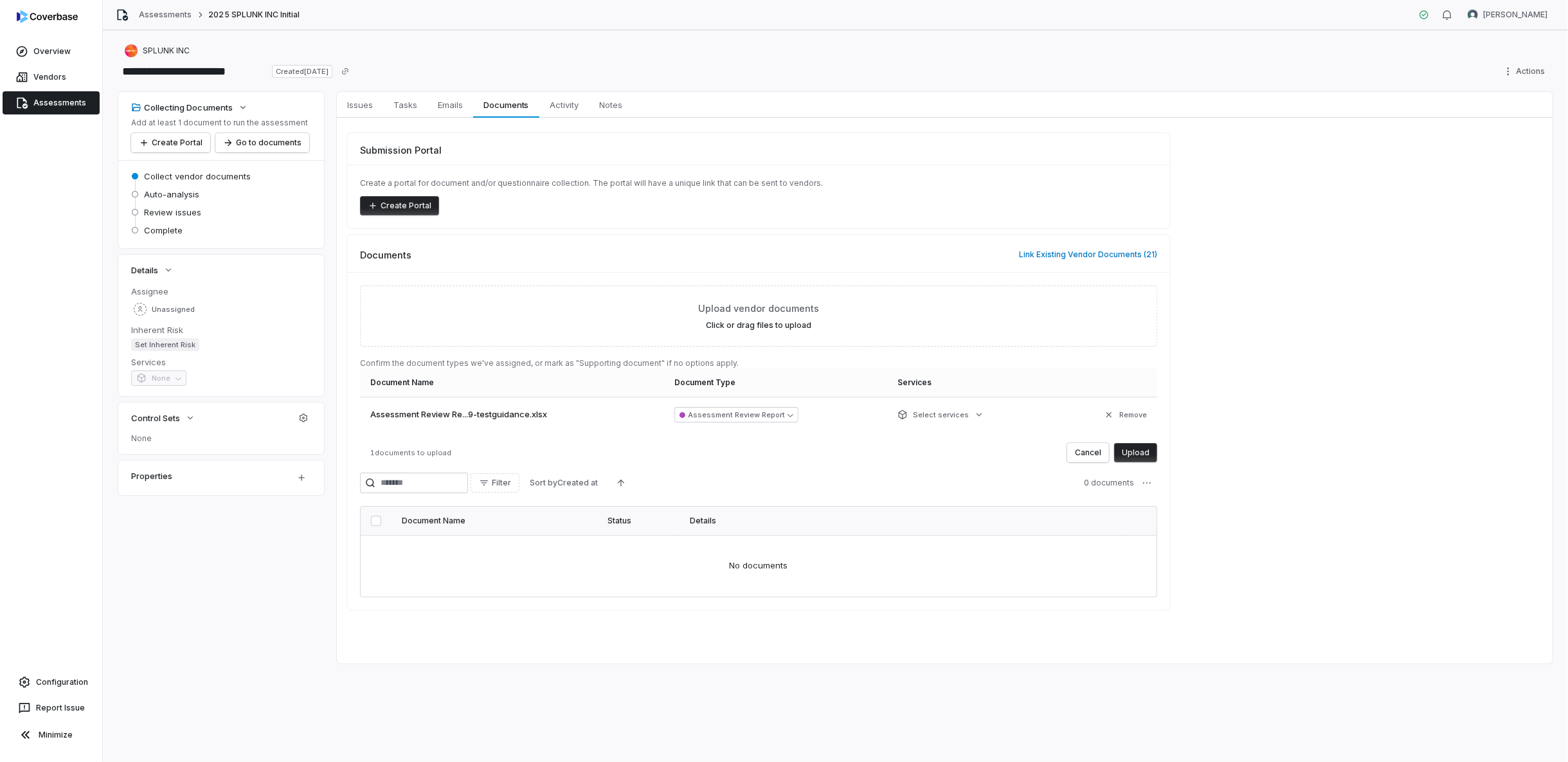
click at [1135, 448] on button "Upload" at bounding box center [1136, 452] width 43 height 19
click at [1140, 449] on button "Upload" at bounding box center [1136, 452] width 43 height 19
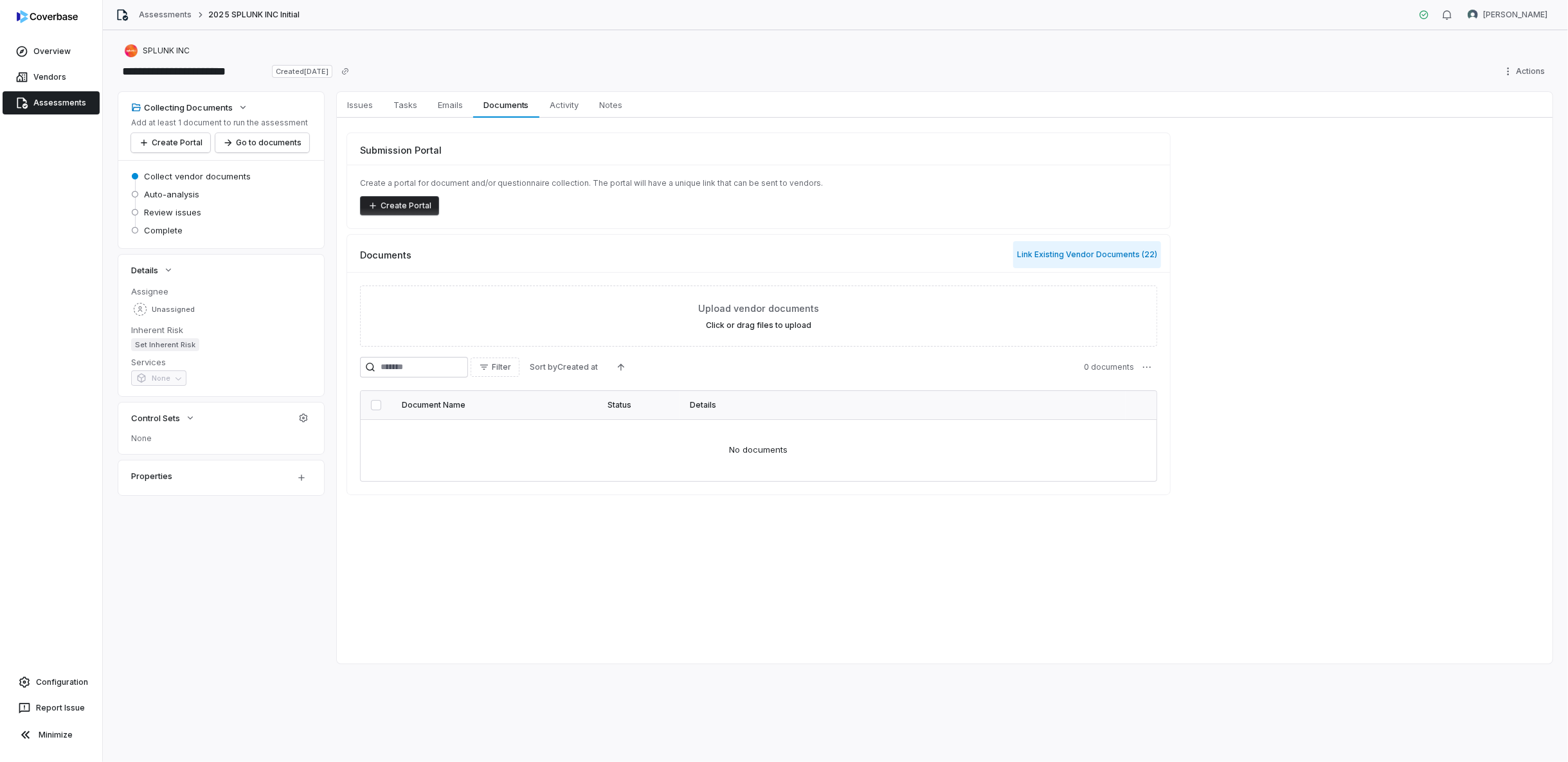
click at [1056, 252] on button "Link Existing Vendor Documents ( 22 )" at bounding box center [1087, 254] width 148 height 27
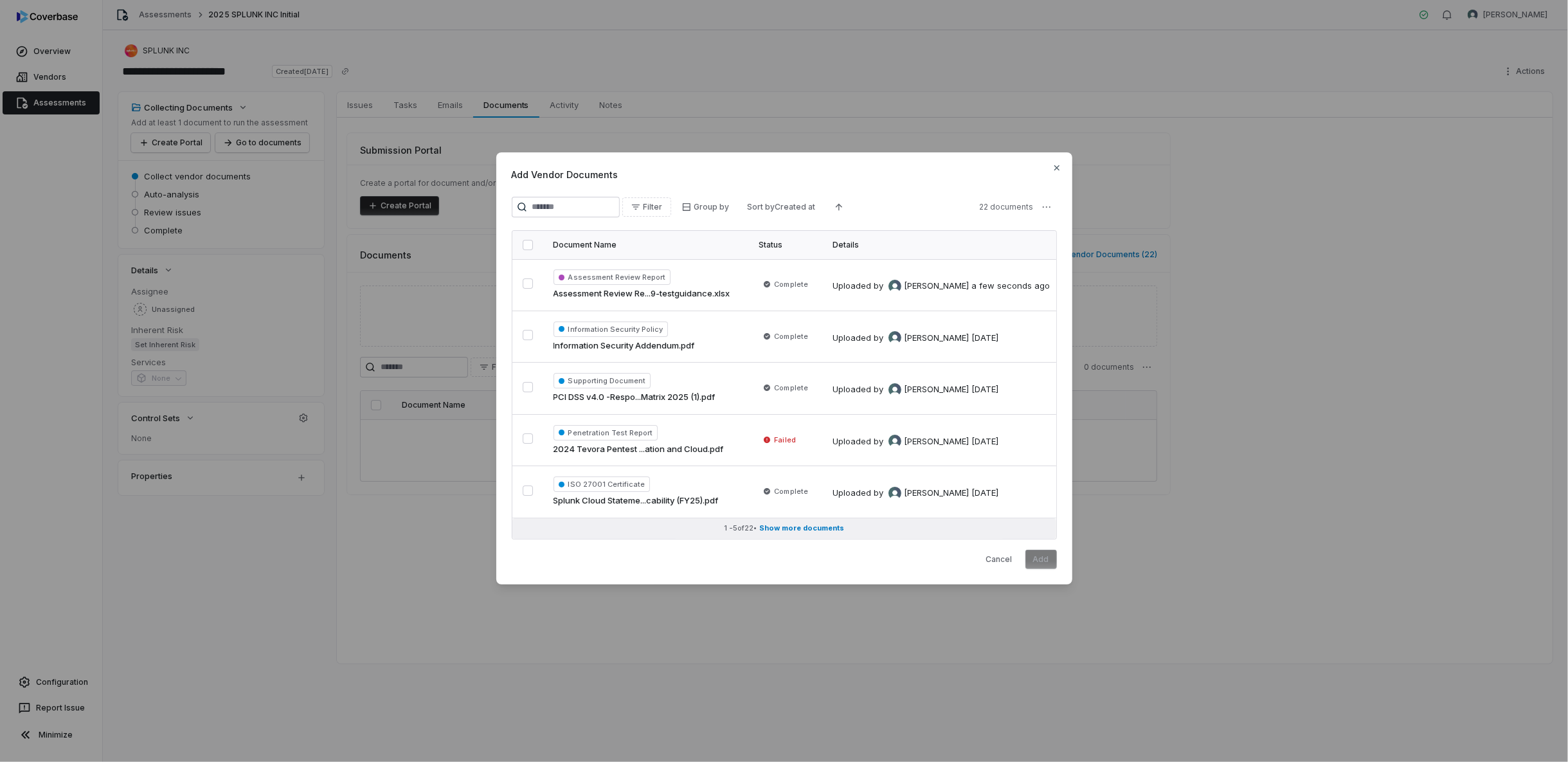
click at [805, 524] on span "Show more documents" at bounding box center [801, 529] width 85 height 10
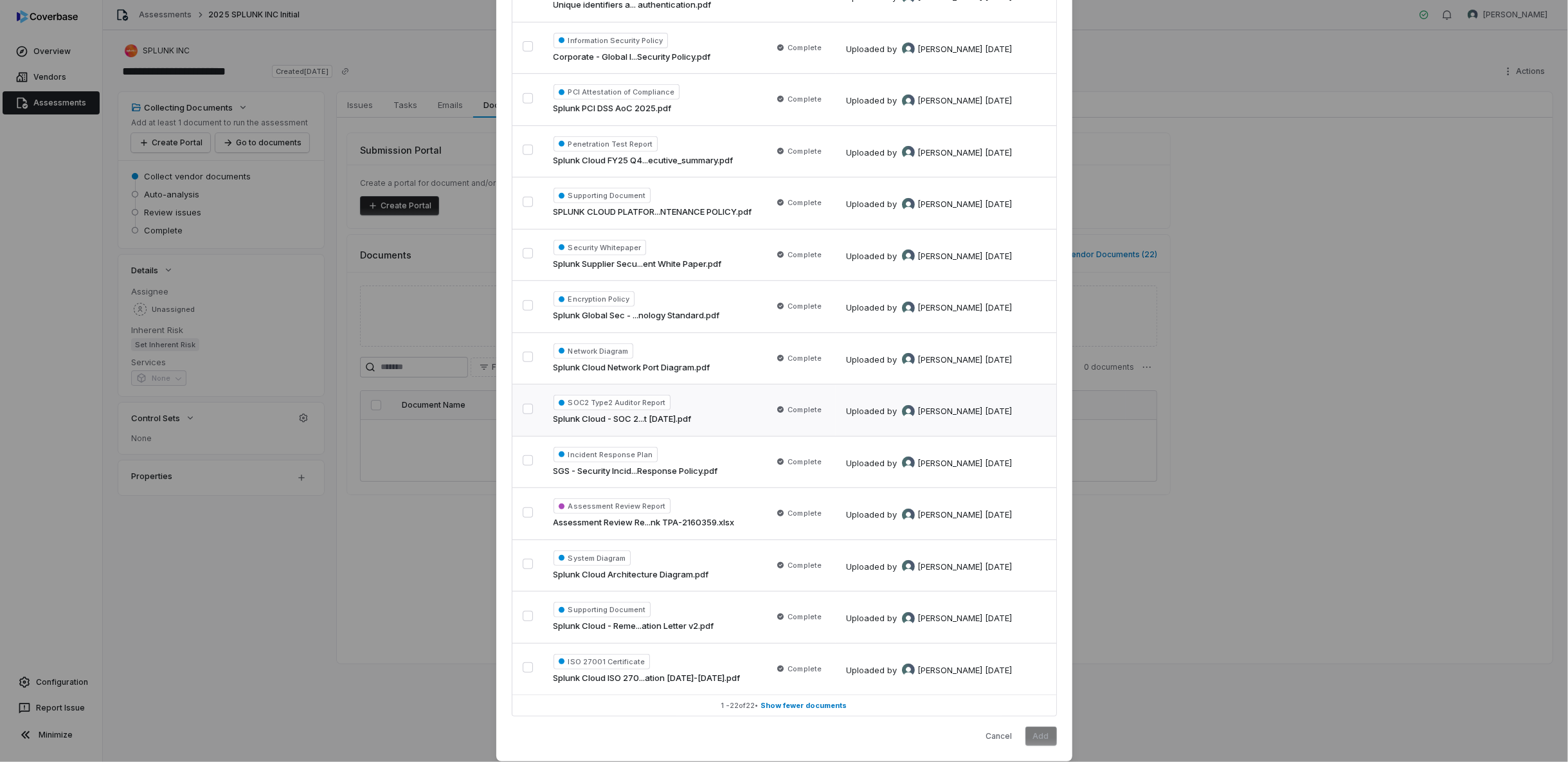
scroll to position [617, 0]
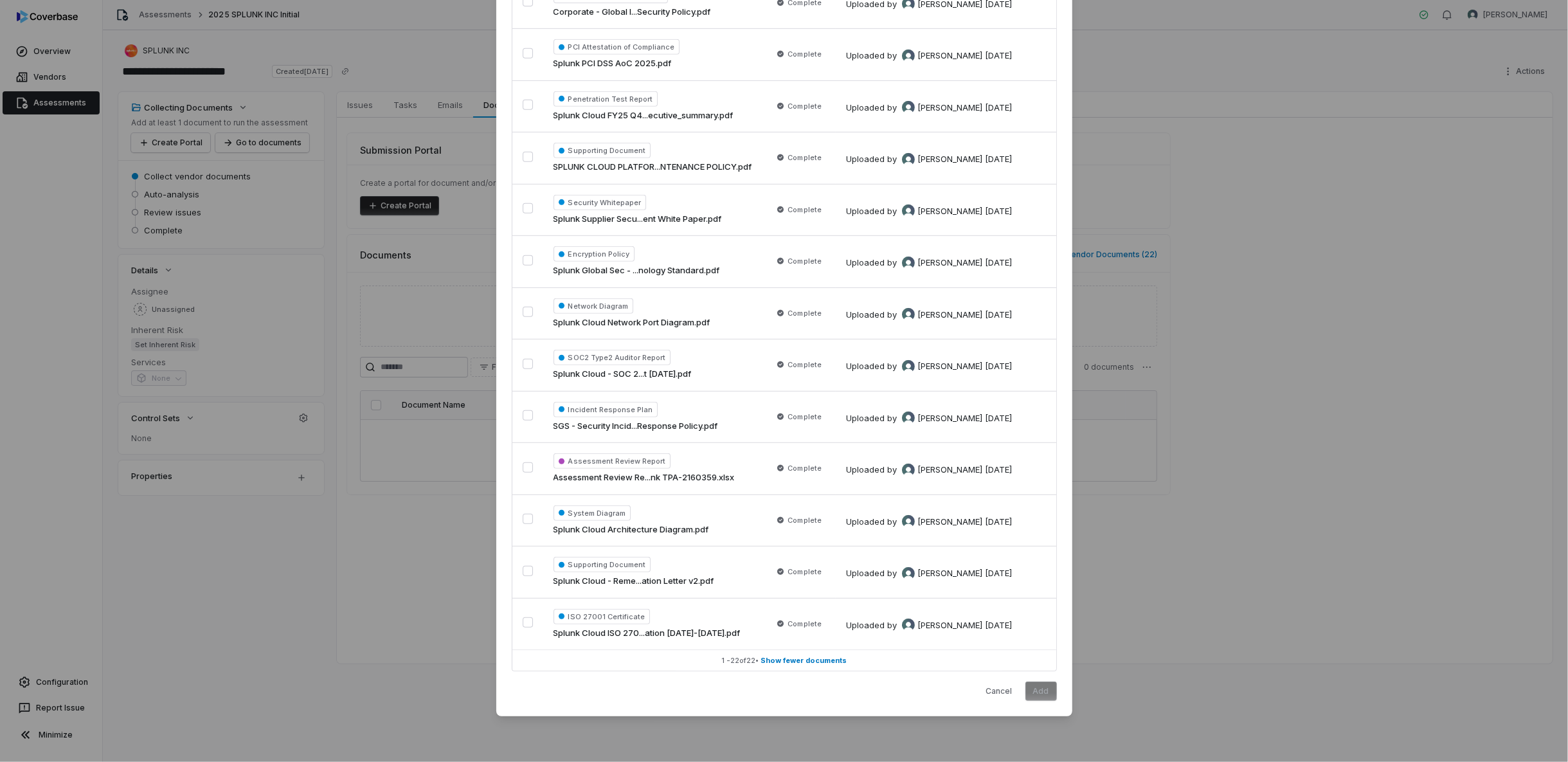
click at [454, 531] on div "Add Vendor Documents Filter Group by Sort by Created at 22 documents Document N…" at bounding box center [784, 73] width 1568 height 1378
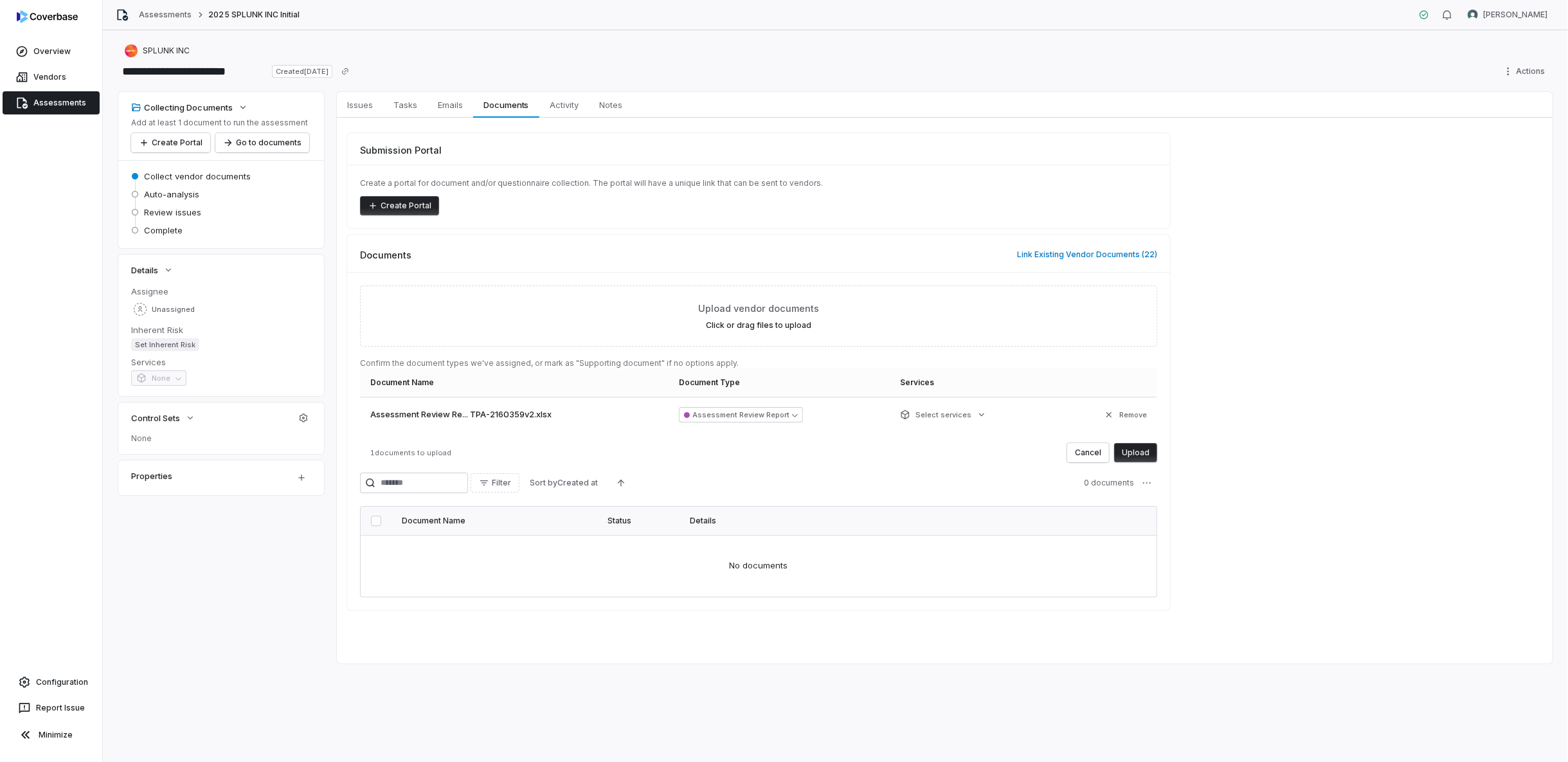
click at [1145, 455] on button "Upload" at bounding box center [1136, 452] width 43 height 19
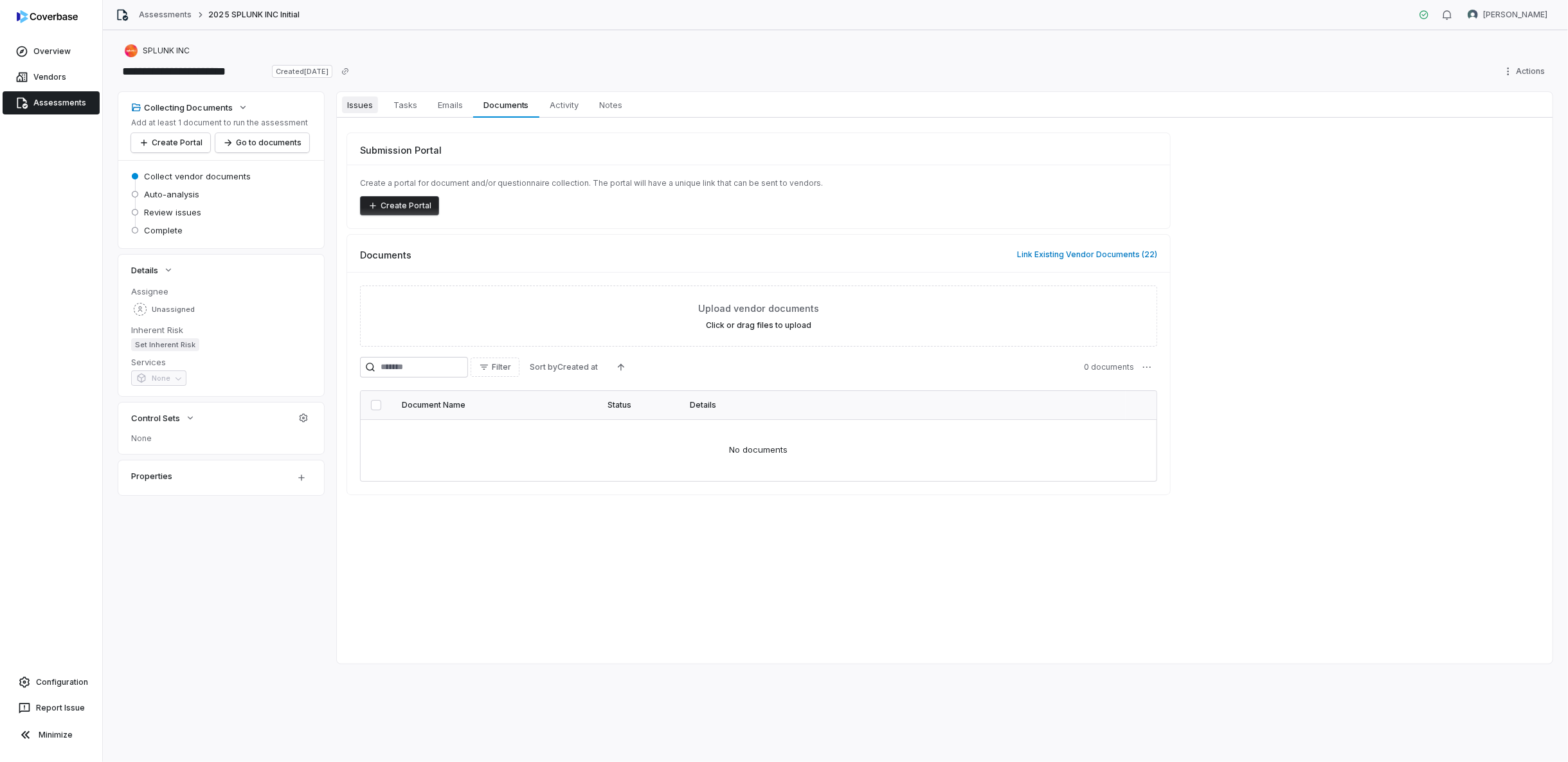
click at [371, 105] on span "Issues" at bounding box center [360, 104] width 36 height 16
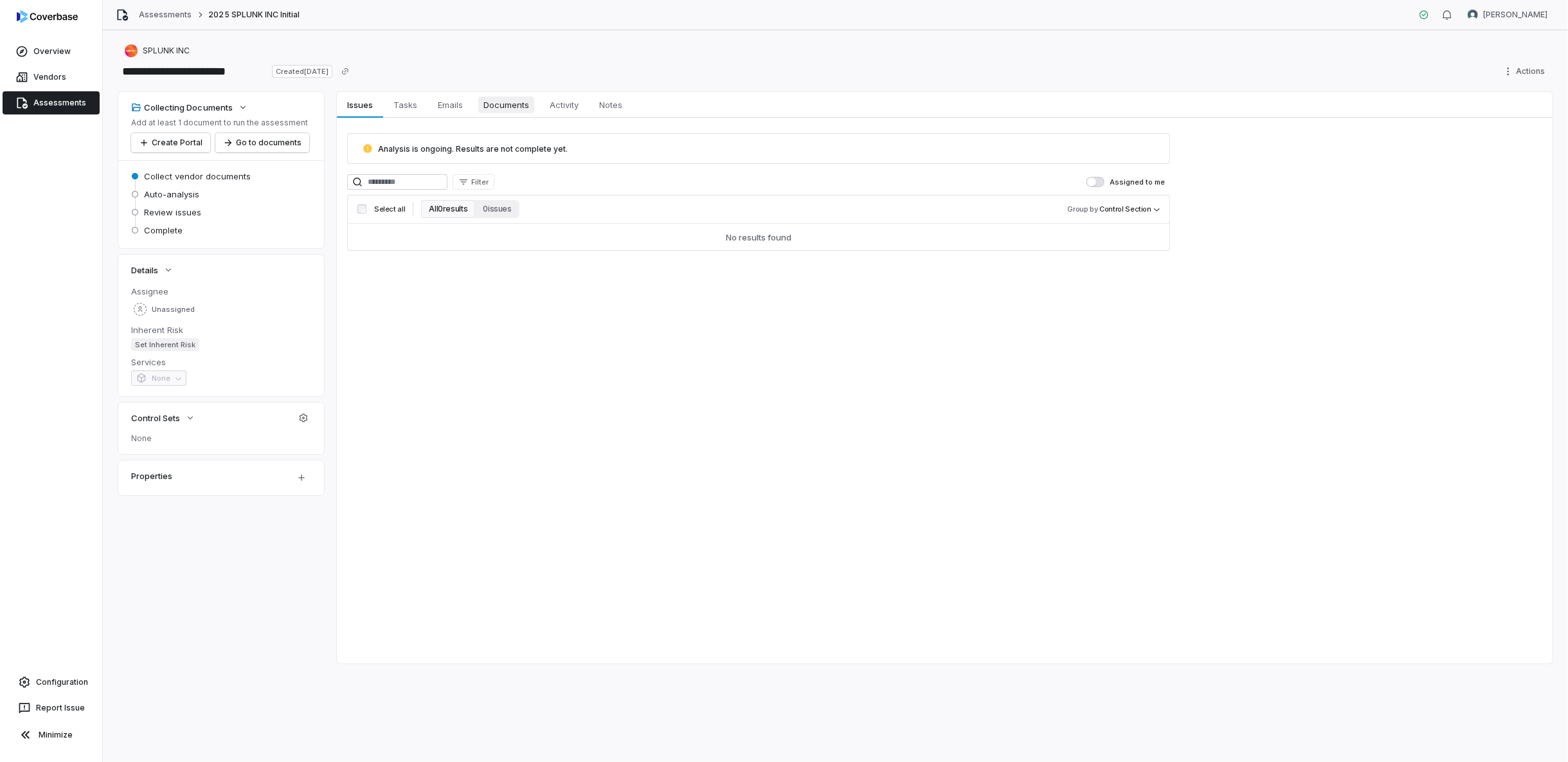
click at [518, 105] on span "Documents" at bounding box center [506, 104] width 56 height 16
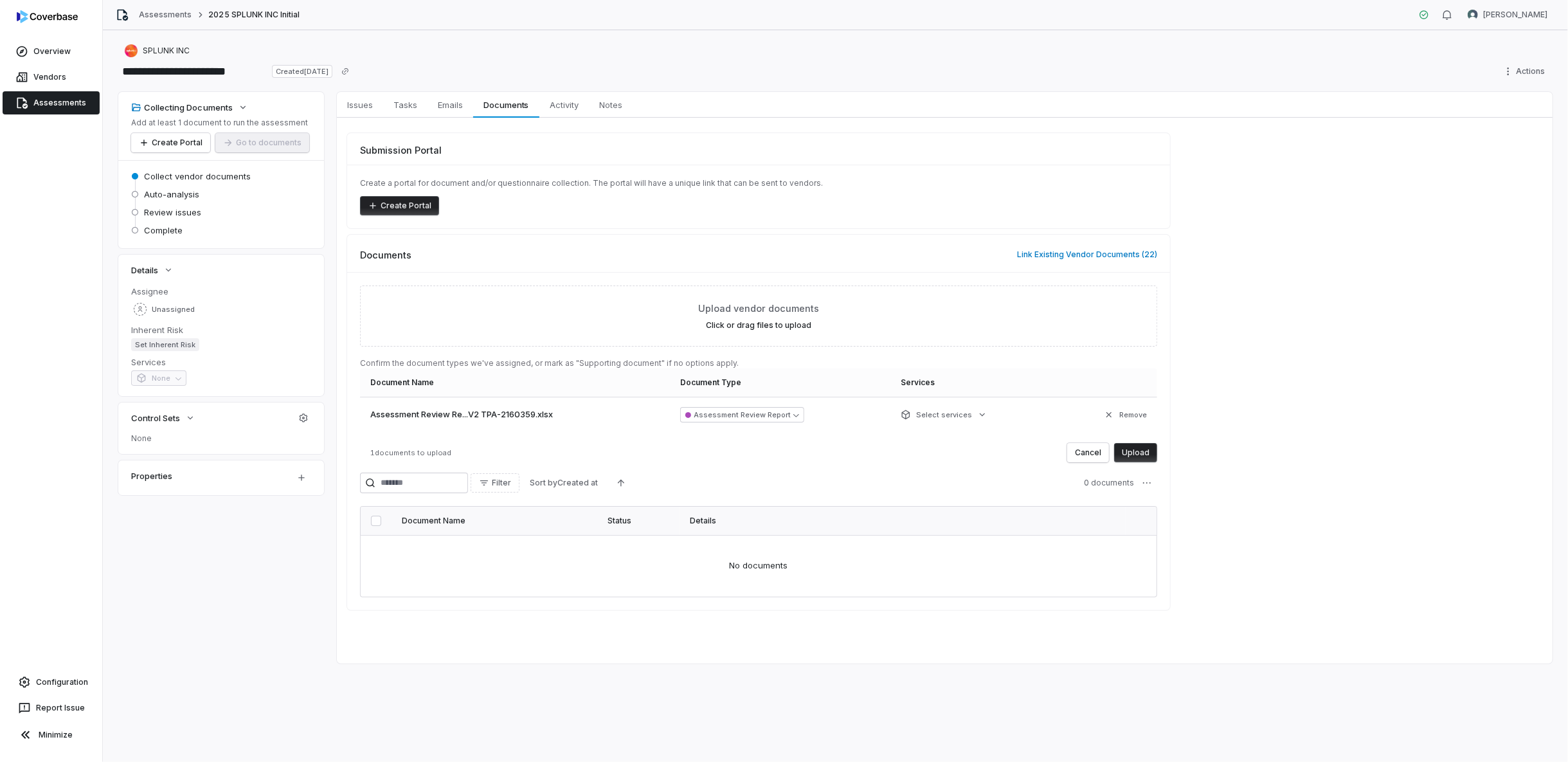
click at [1141, 453] on button "Upload" at bounding box center [1136, 452] width 43 height 19
click at [1142, 447] on button "Upload" at bounding box center [1136, 452] width 43 height 19
click at [1140, 452] on button "Upload" at bounding box center [1136, 452] width 43 height 19
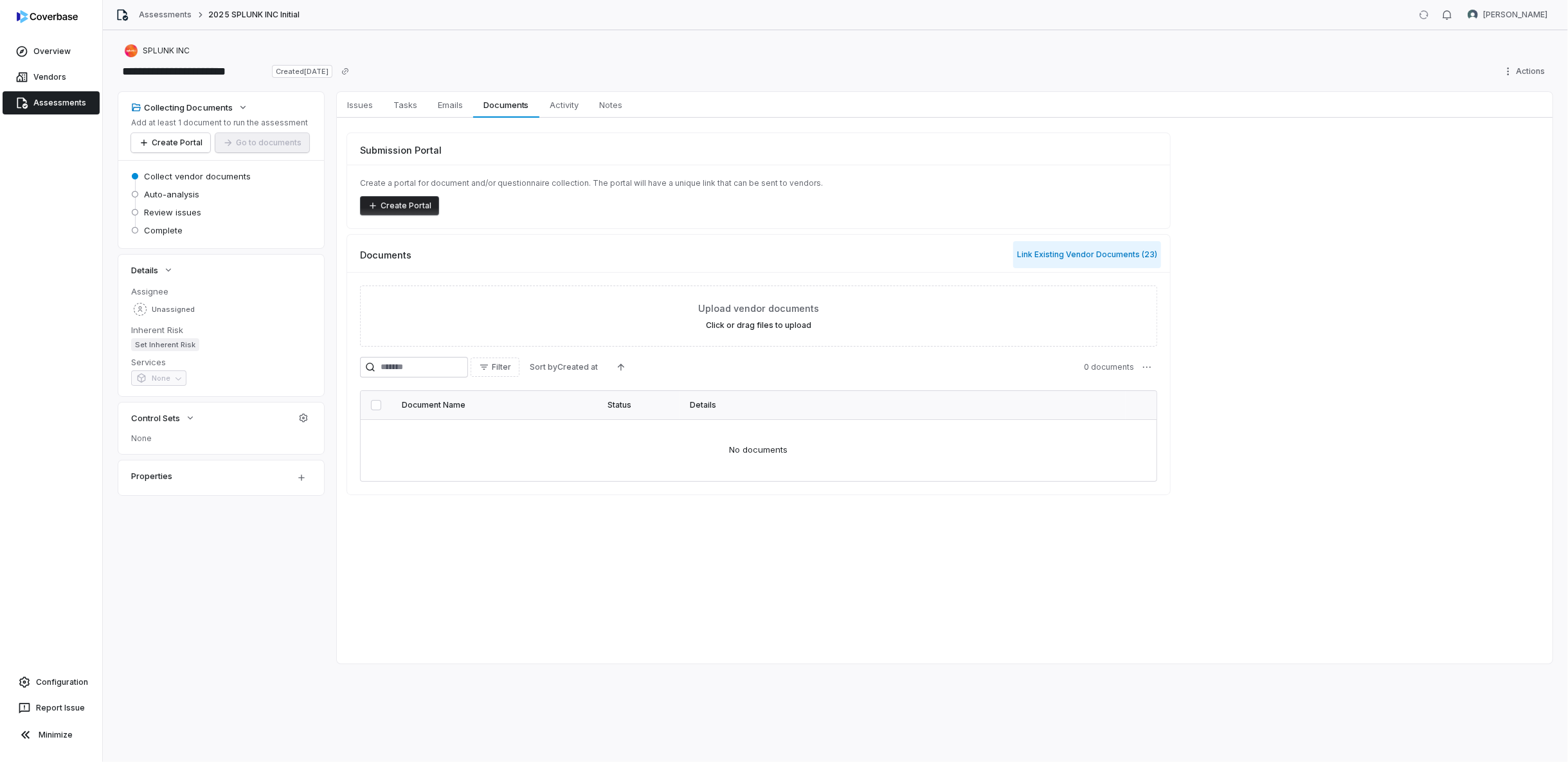
click at [1056, 247] on button "Link Existing Vendor Documents ( 23 )" at bounding box center [1087, 254] width 148 height 27
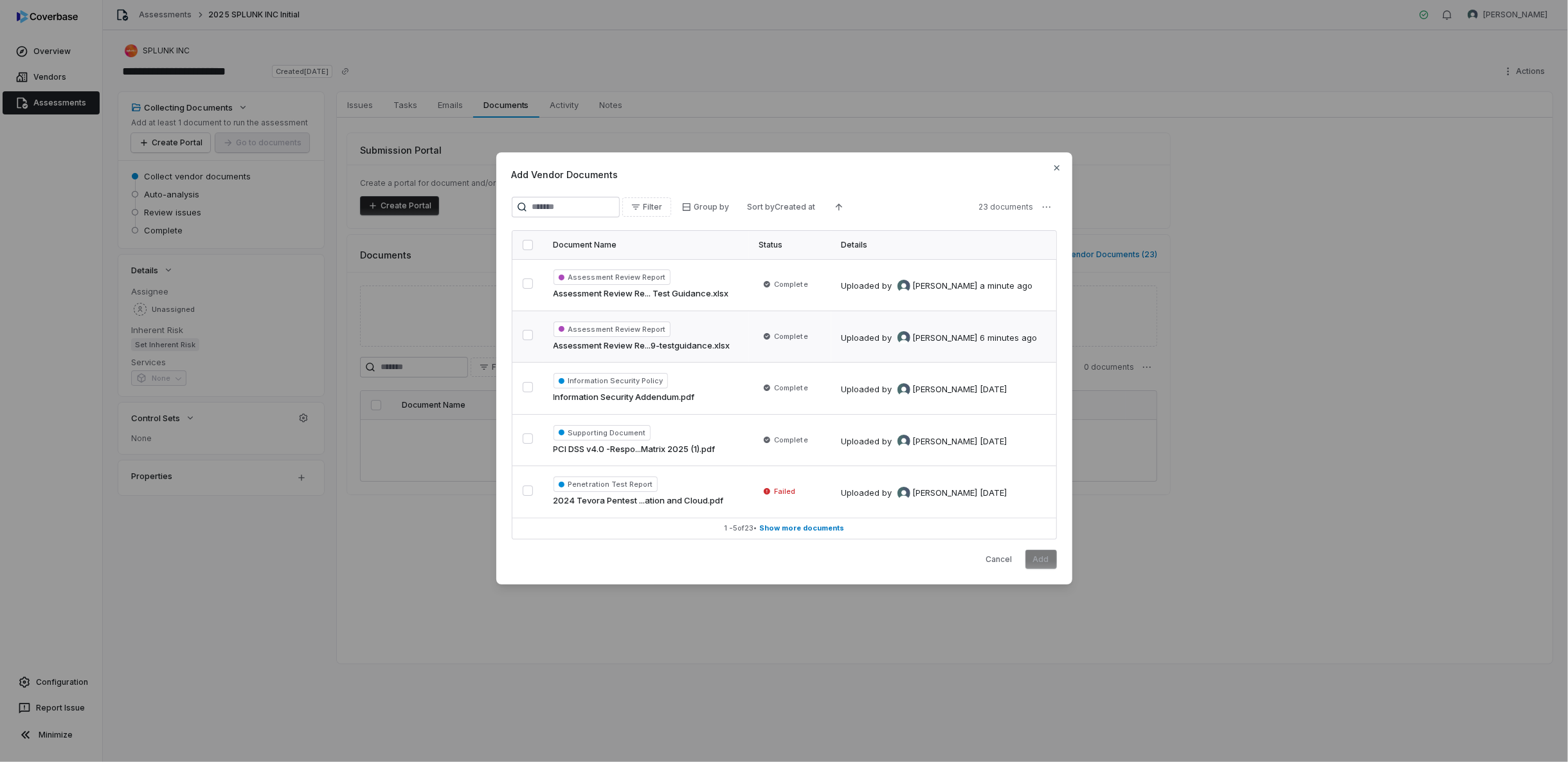
click at [526, 335] on button "button" at bounding box center [528, 335] width 11 height 11
click at [1052, 169] on icon "button" at bounding box center [1057, 168] width 11 height 11
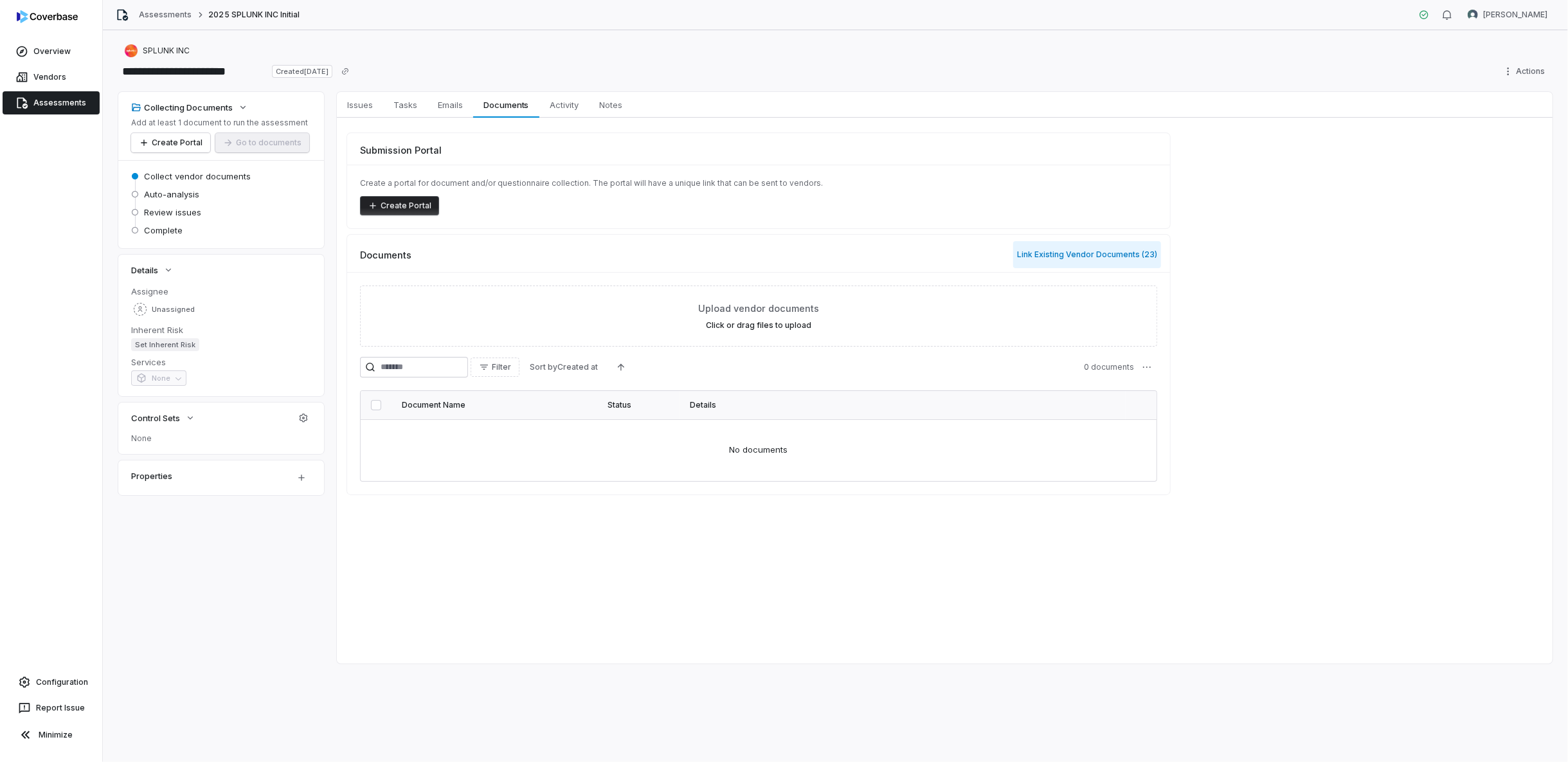
click at [1082, 254] on button "Link Existing Vendor Documents ( 23 )" at bounding box center [1087, 254] width 148 height 27
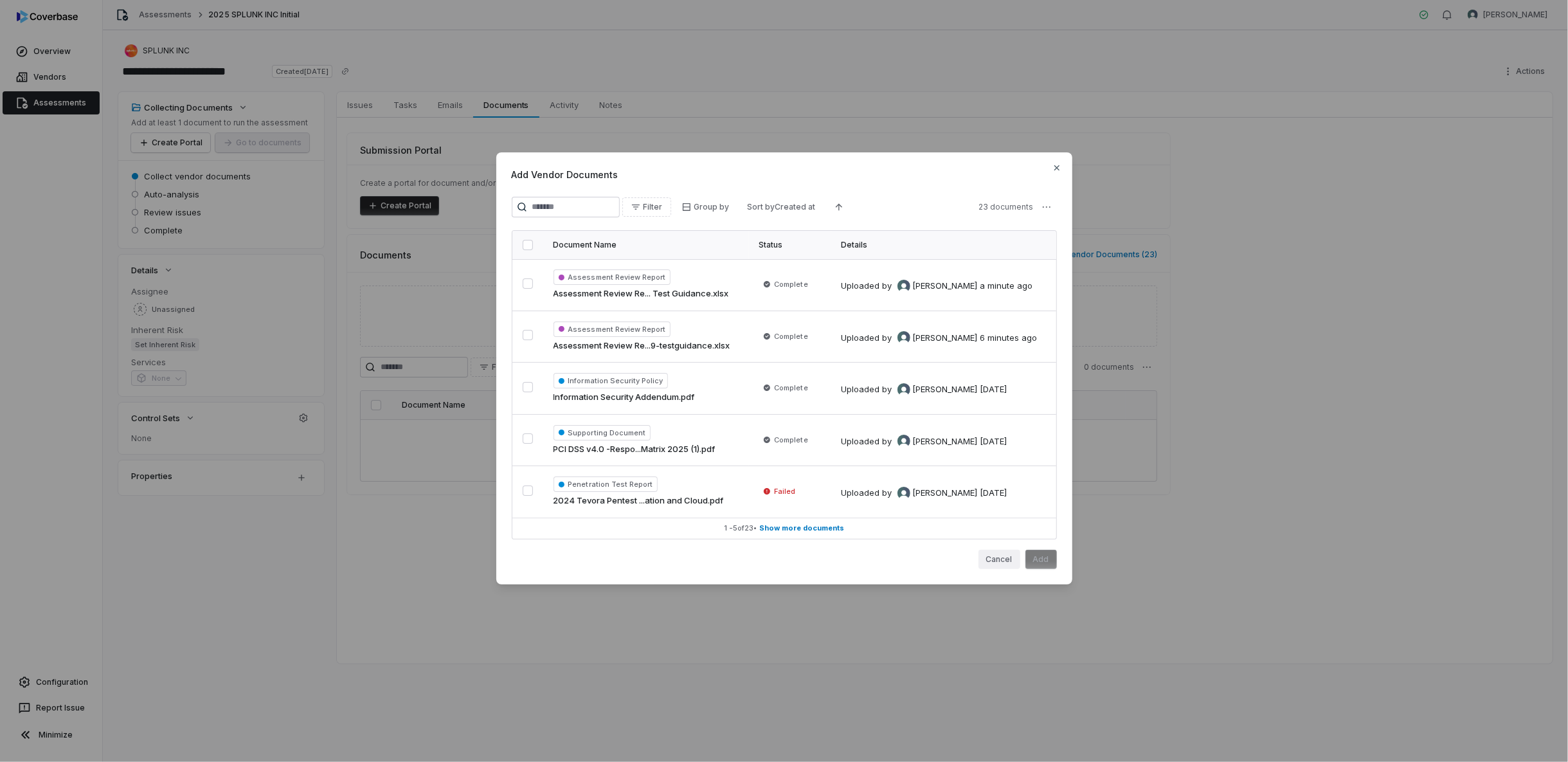
click at [1001, 554] on button "Cancel" at bounding box center [999, 559] width 42 height 19
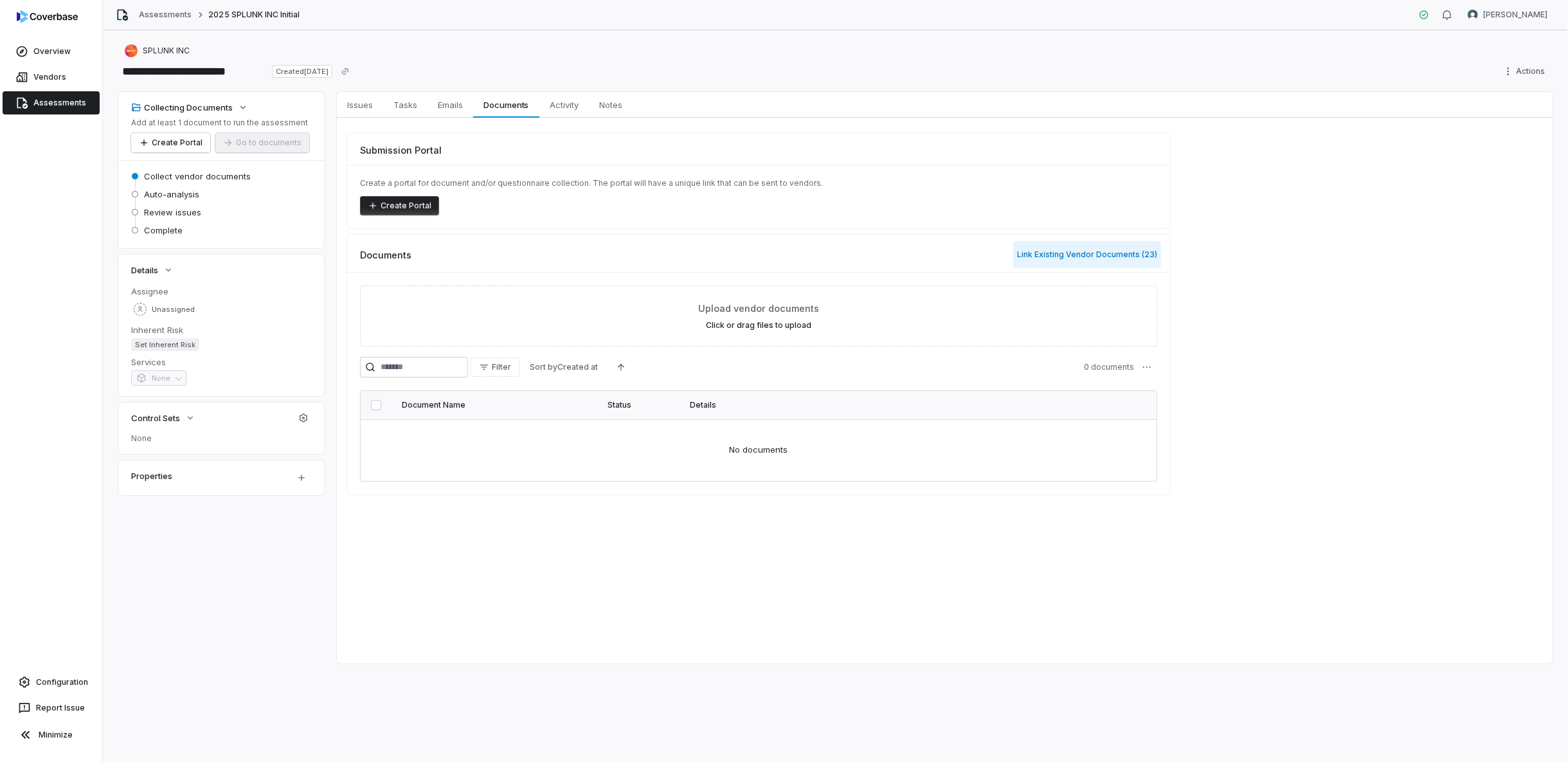
click at [1058, 256] on button "Link Existing Vendor Documents ( 23 )" at bounding box center [1087, 254] width 148 height 27
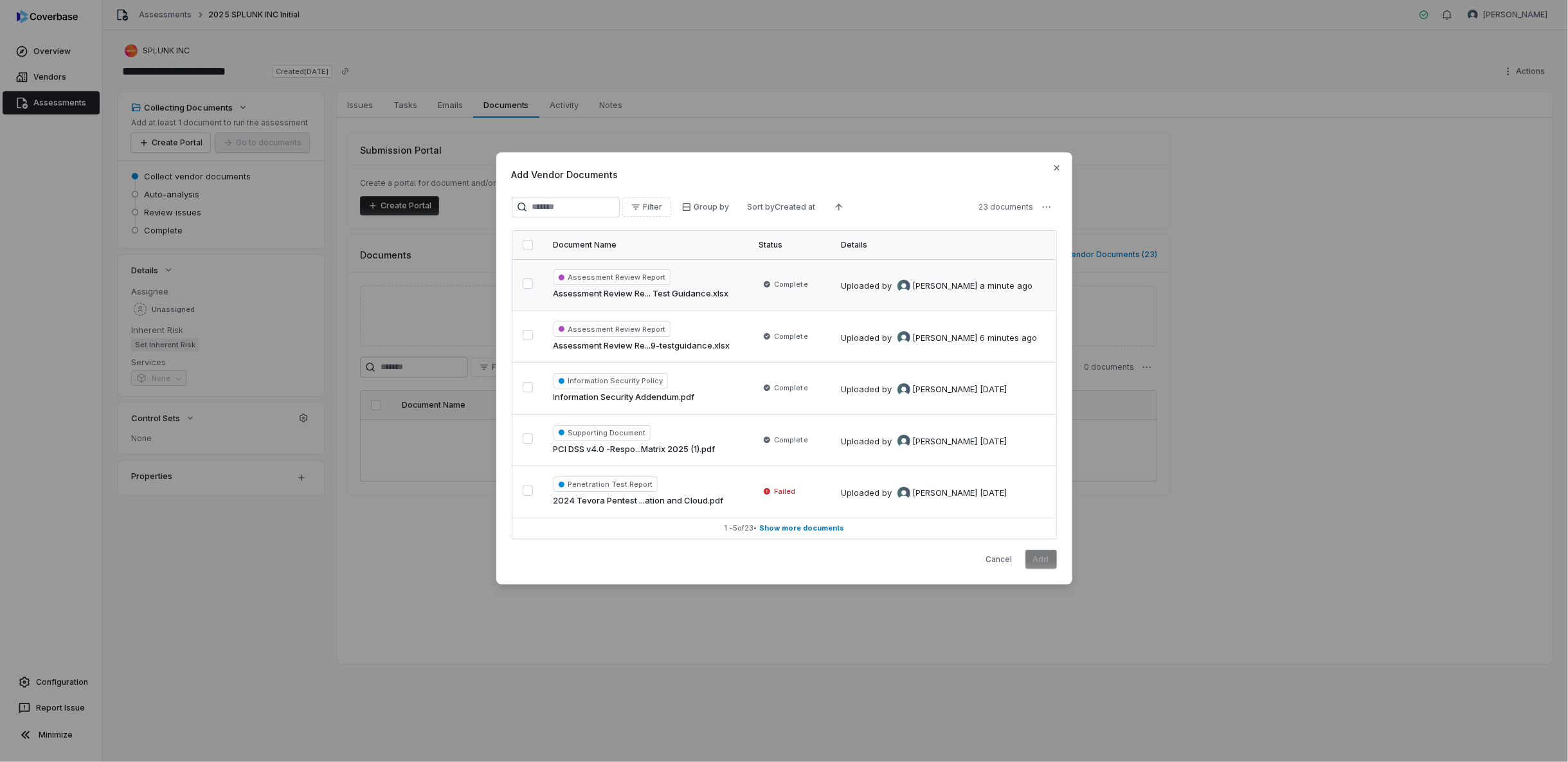
click at [530, 289] on button "button" at bounding box center [528, 284] width 11 height 11
click at [527, 284] on button "button" at bounding box center [528, 284] width 11 height 11
click at [586, 207] on input "search" at bounding box center [565, 206] width 108 height 21
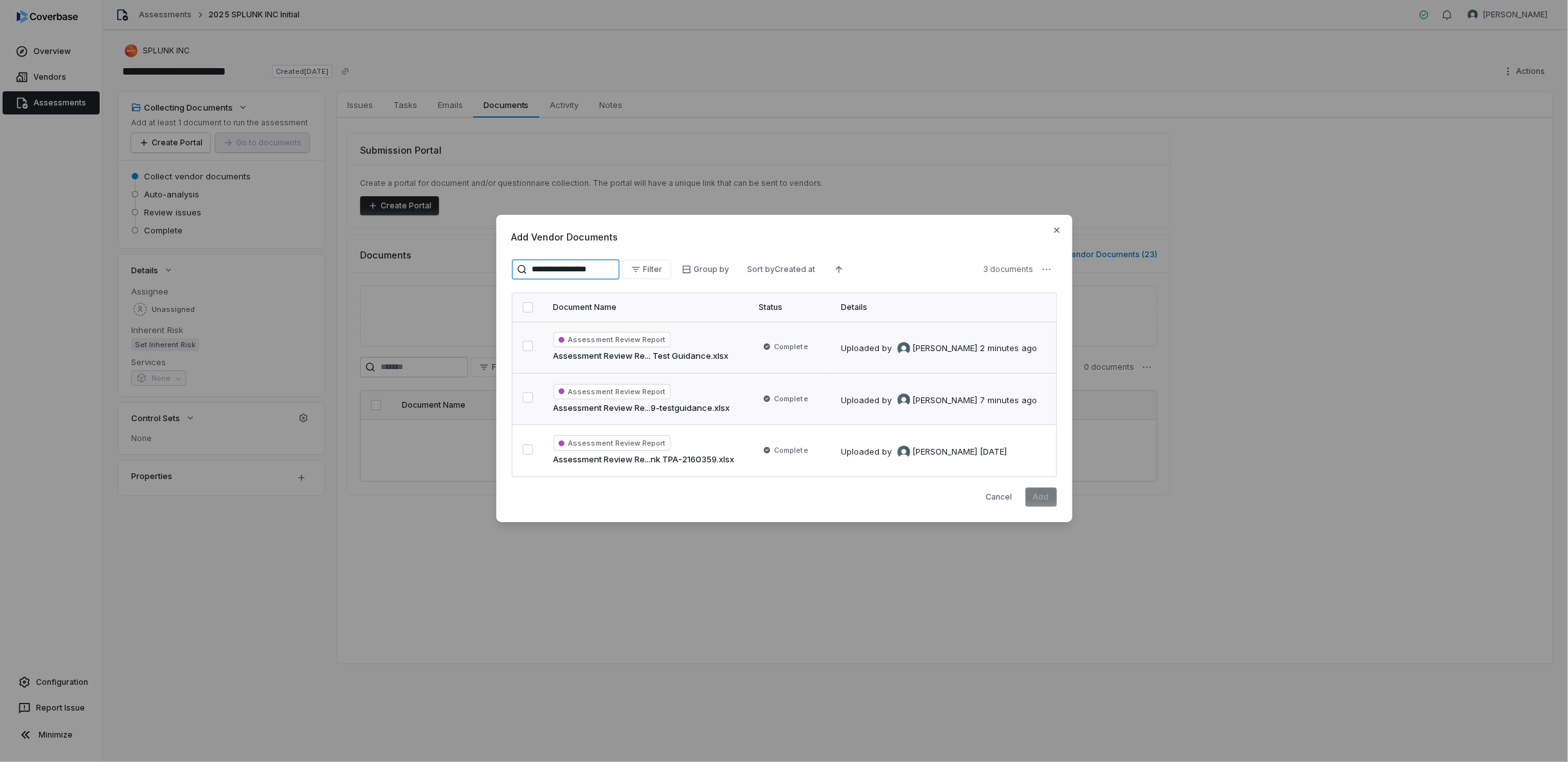
type input "**********"
click at [533, 397] on button "button" at bounding box center [528, 397] width 11 height 11
click at [1047, 269] on div "**********" at bounding box center [784, 381] width 1568 height 373
click at [1410, 462] on div "**********" at bounding box center [784, 381] width 1568 height 373
click at [1059, 235] on icon "button" at bounding box center [1057, 230] width 11 height 11
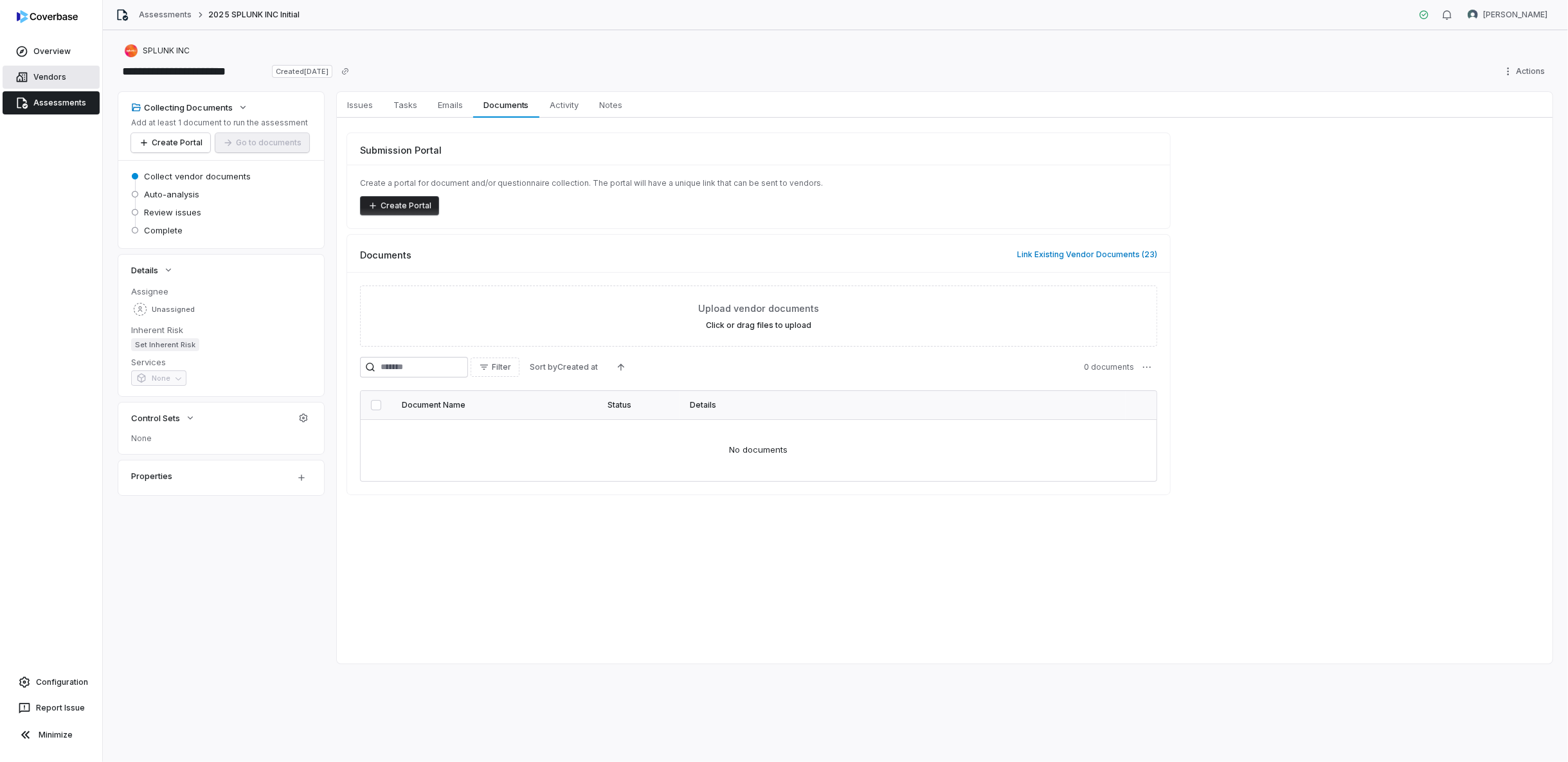
click at [30, 76] on link "Vendors" at bounding box center [51, 77] width 97 height 23
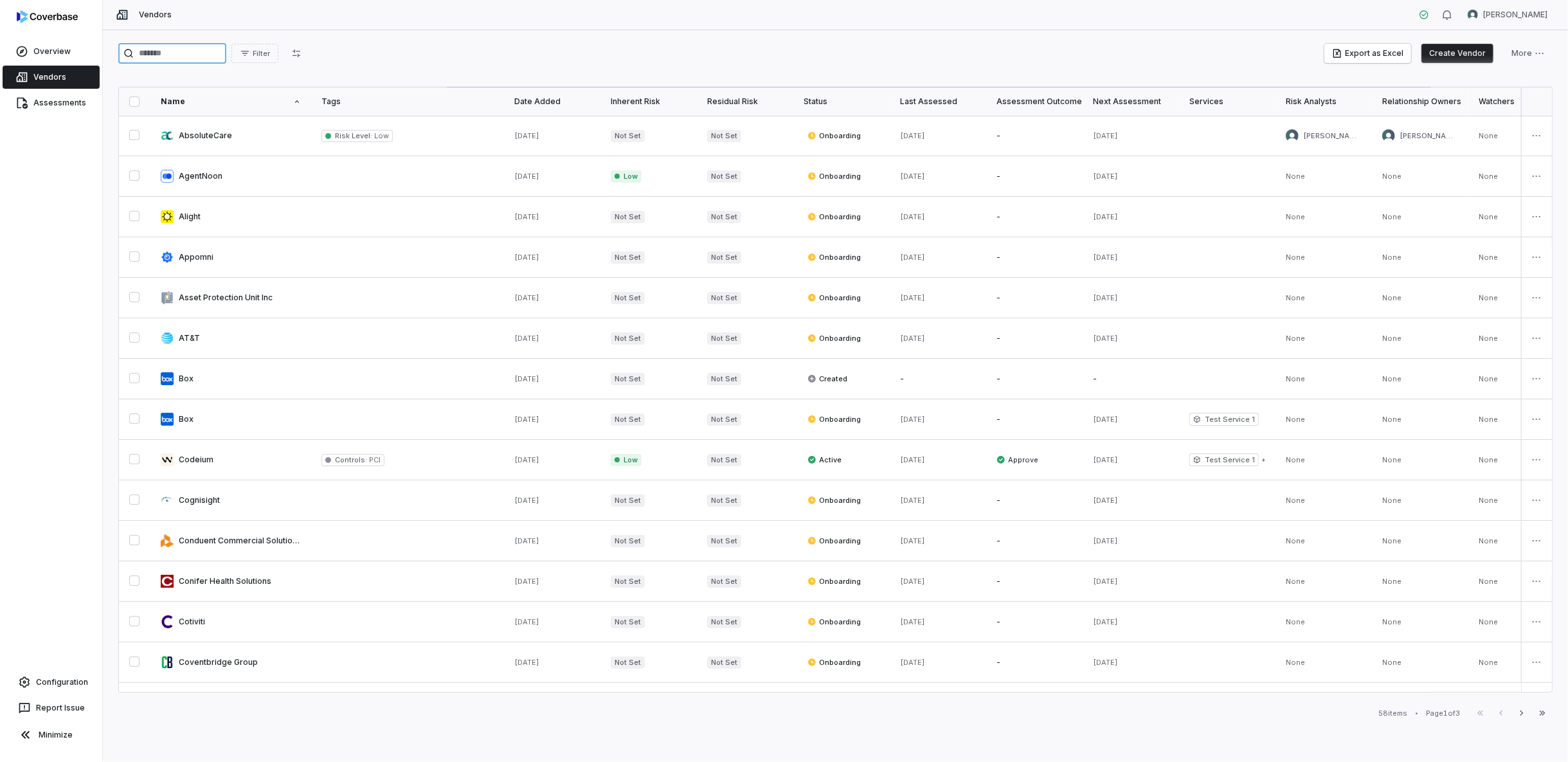
click at [185, 53] on input "search" at bounding box center [172, 53] width 108 height 21
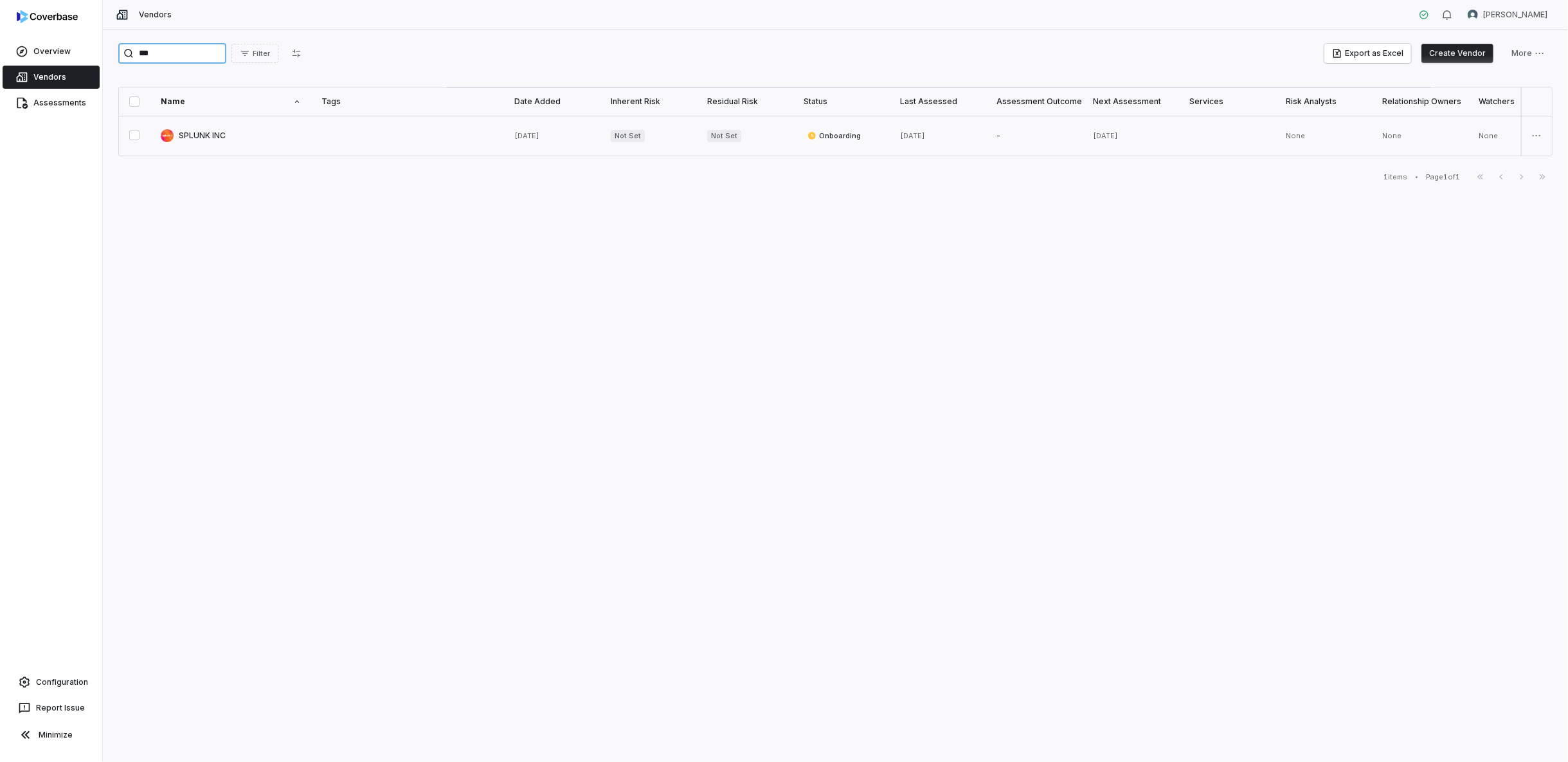
type input "***"
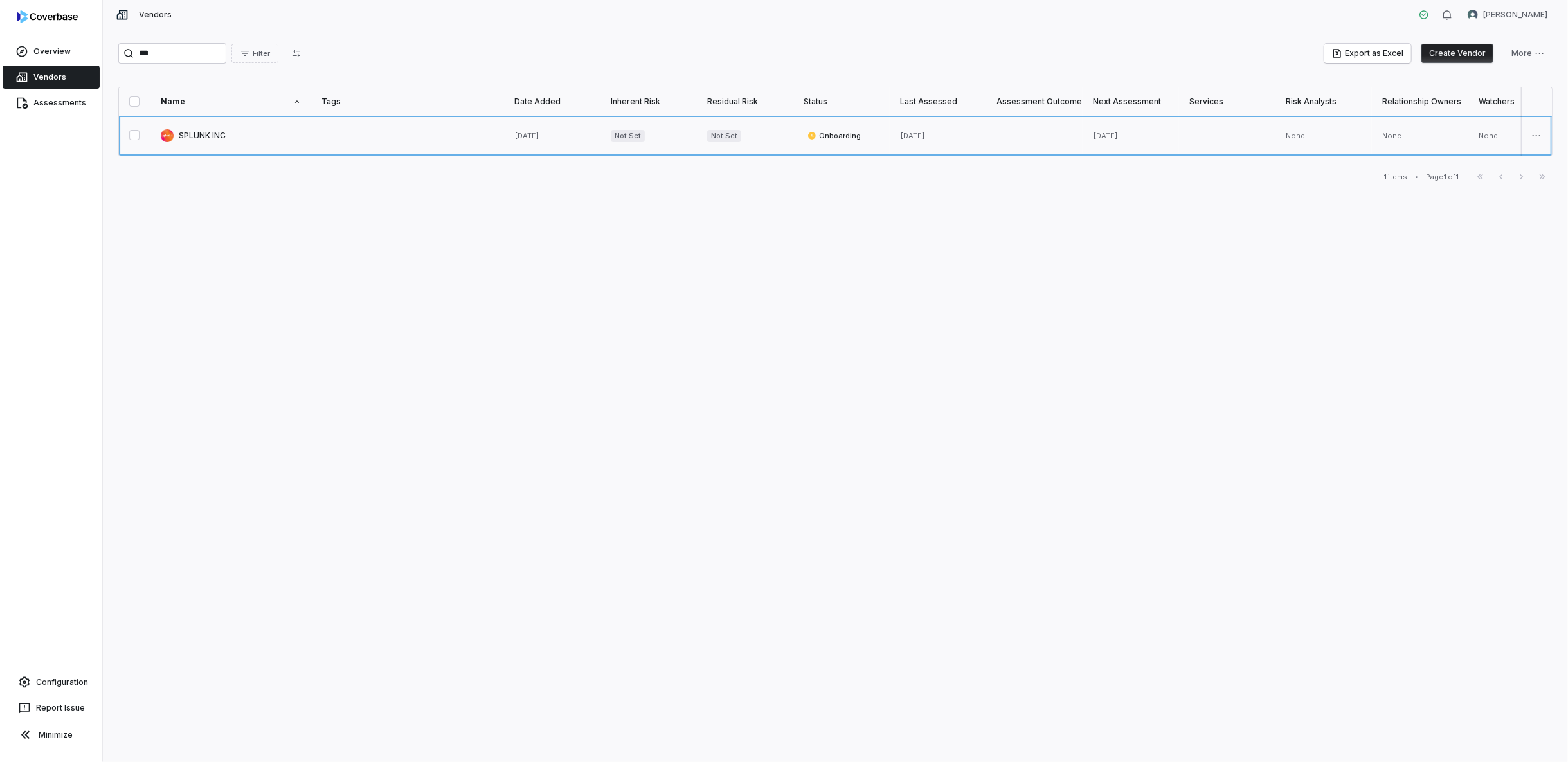
click at [219, 134] on link at bounding box center [231, 136] width 161 height 40
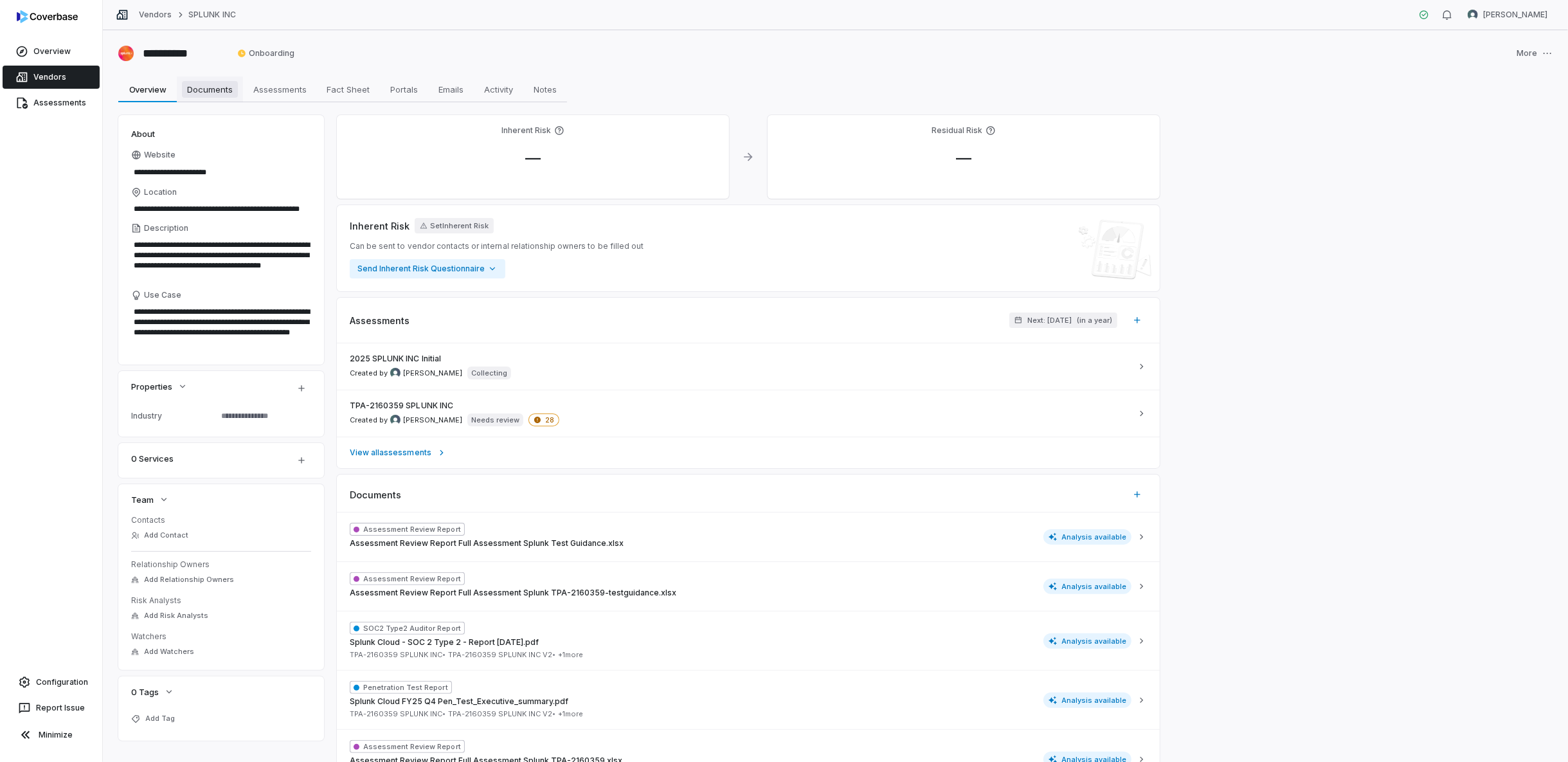
click at [215, 84] on span "Documents" at bounding box center [210, 90] width 56 height 16
type textarea "*"
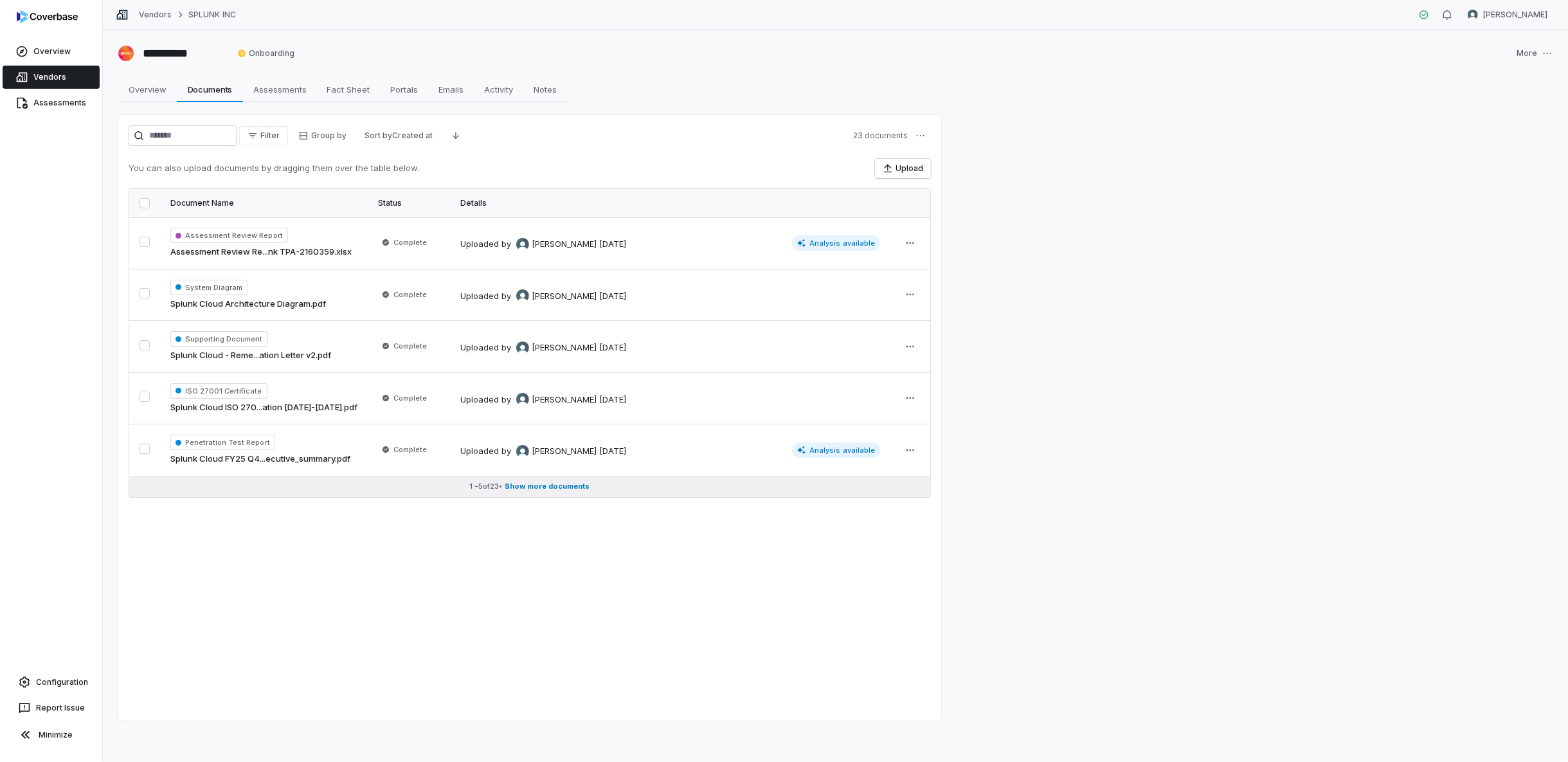
click at [537, 483] on span "Show more documents" at bounding box center [547, 487] width 85 height 10
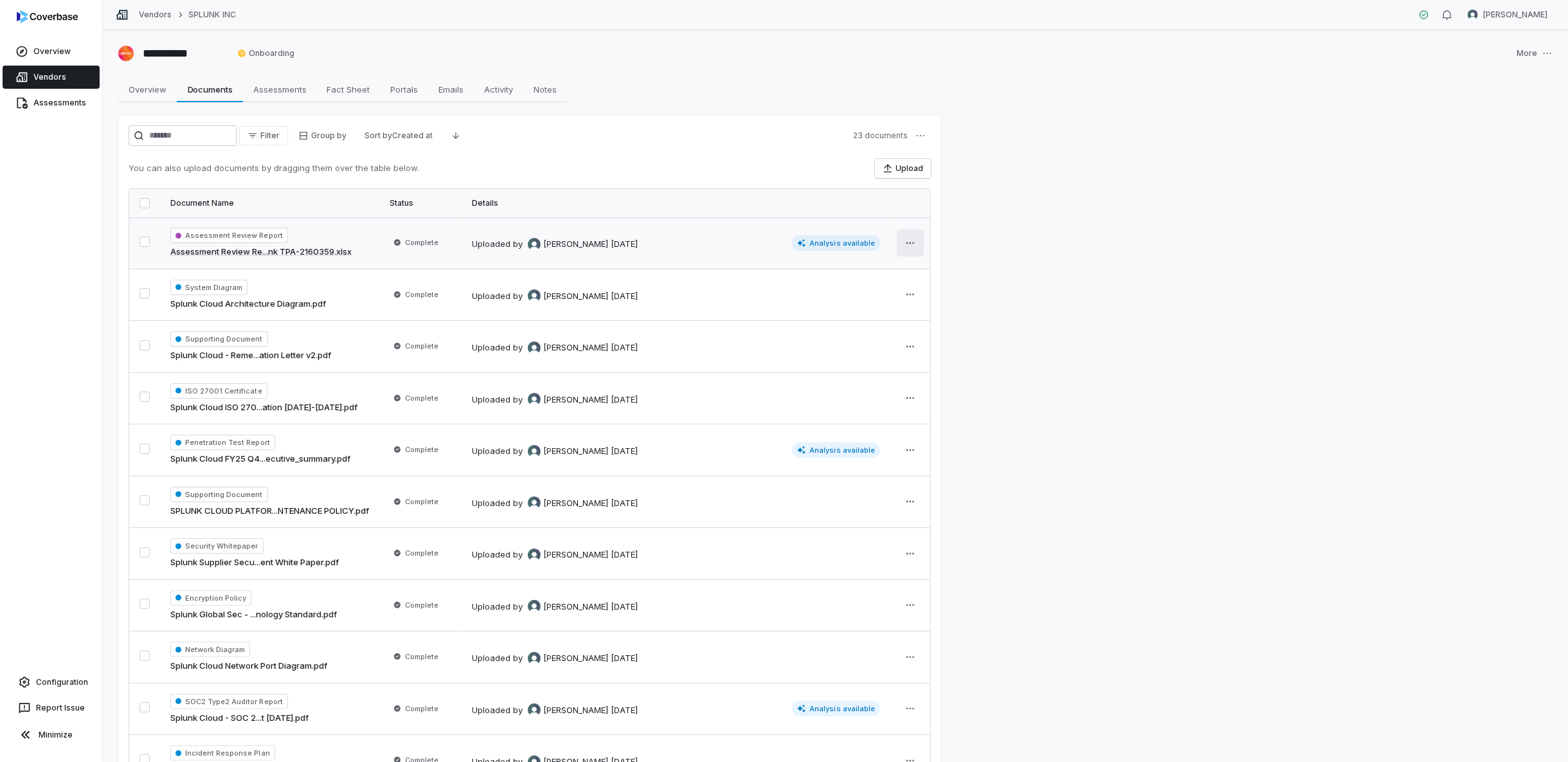
click at [915, 242] on html "**********" at bounding box center [784, 381] width 1568 height 762
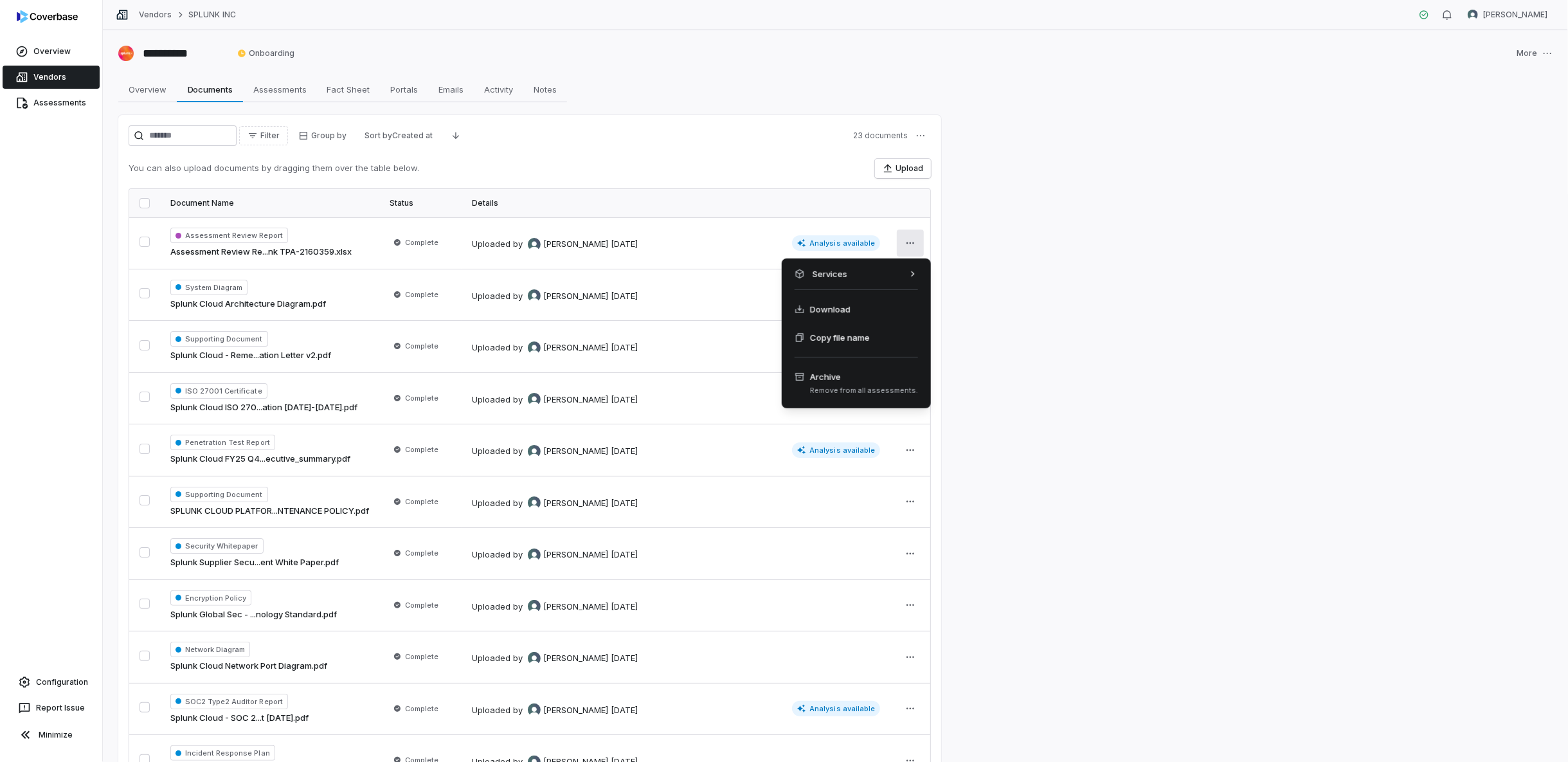
drag, startPoint x: 1161, startPoint y: 542, endPoint x: 1159, endPoint y: 532, distance: 10.2
click at [1162, 538] on html "**********" at bounding box center [784, 381] width 1568 height 762
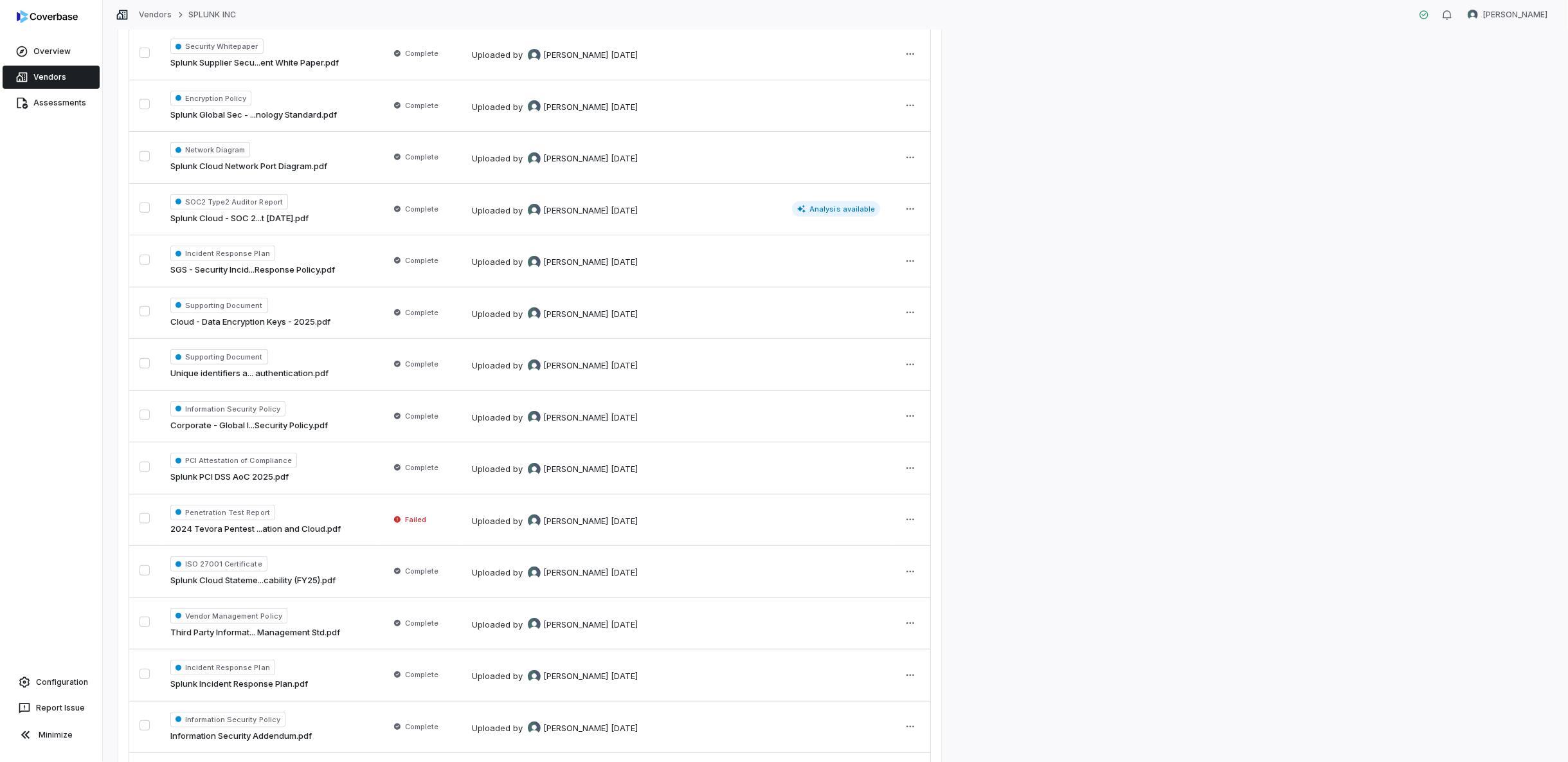
scroll to position [712, 0]
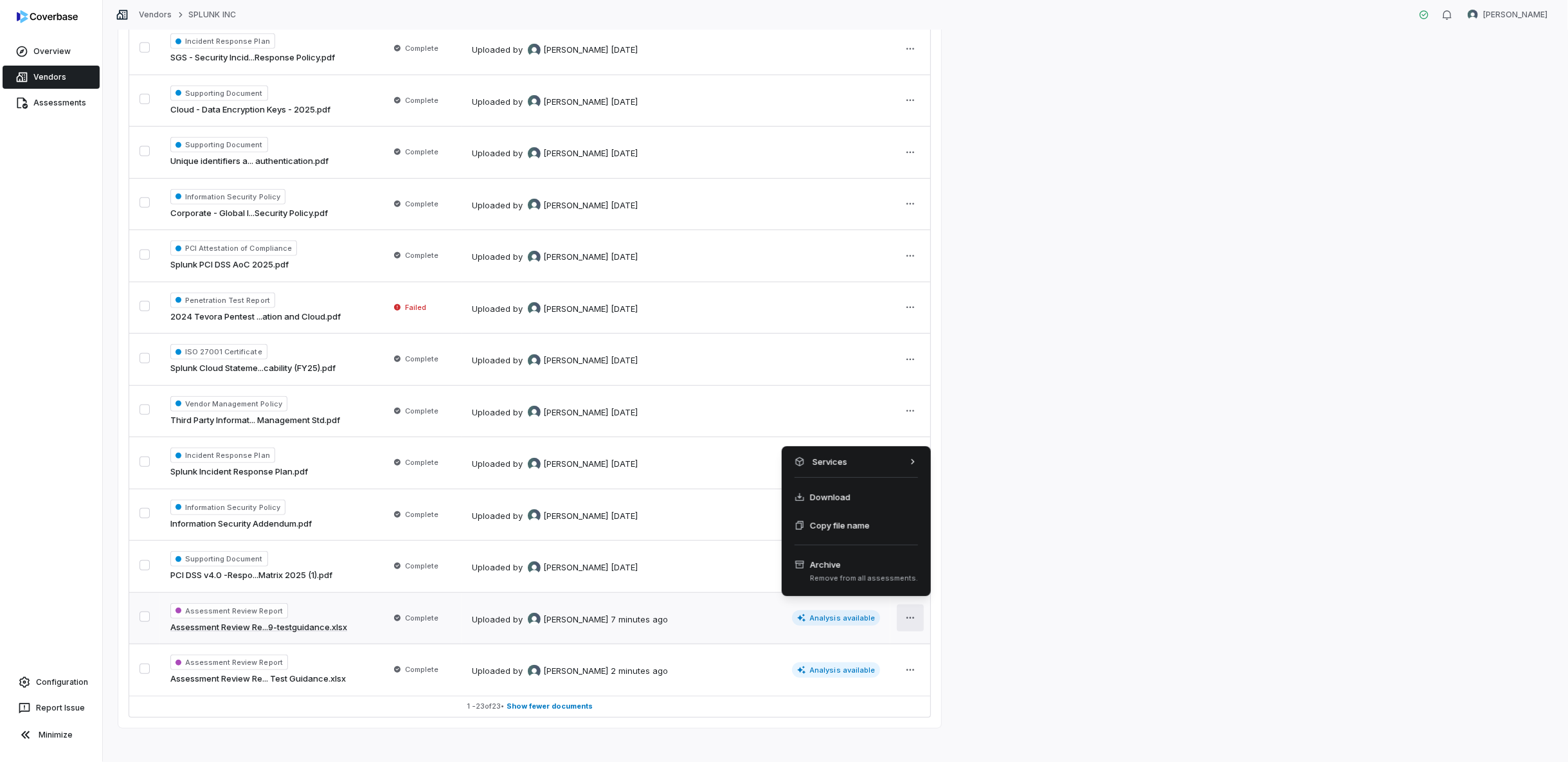
click at [912, 612] on html "**********" at bounding box center [784, 381] width 1568 height 762
click at [980, 612] on html "**********" at bounding box center [784, 381] width 1568 height 762
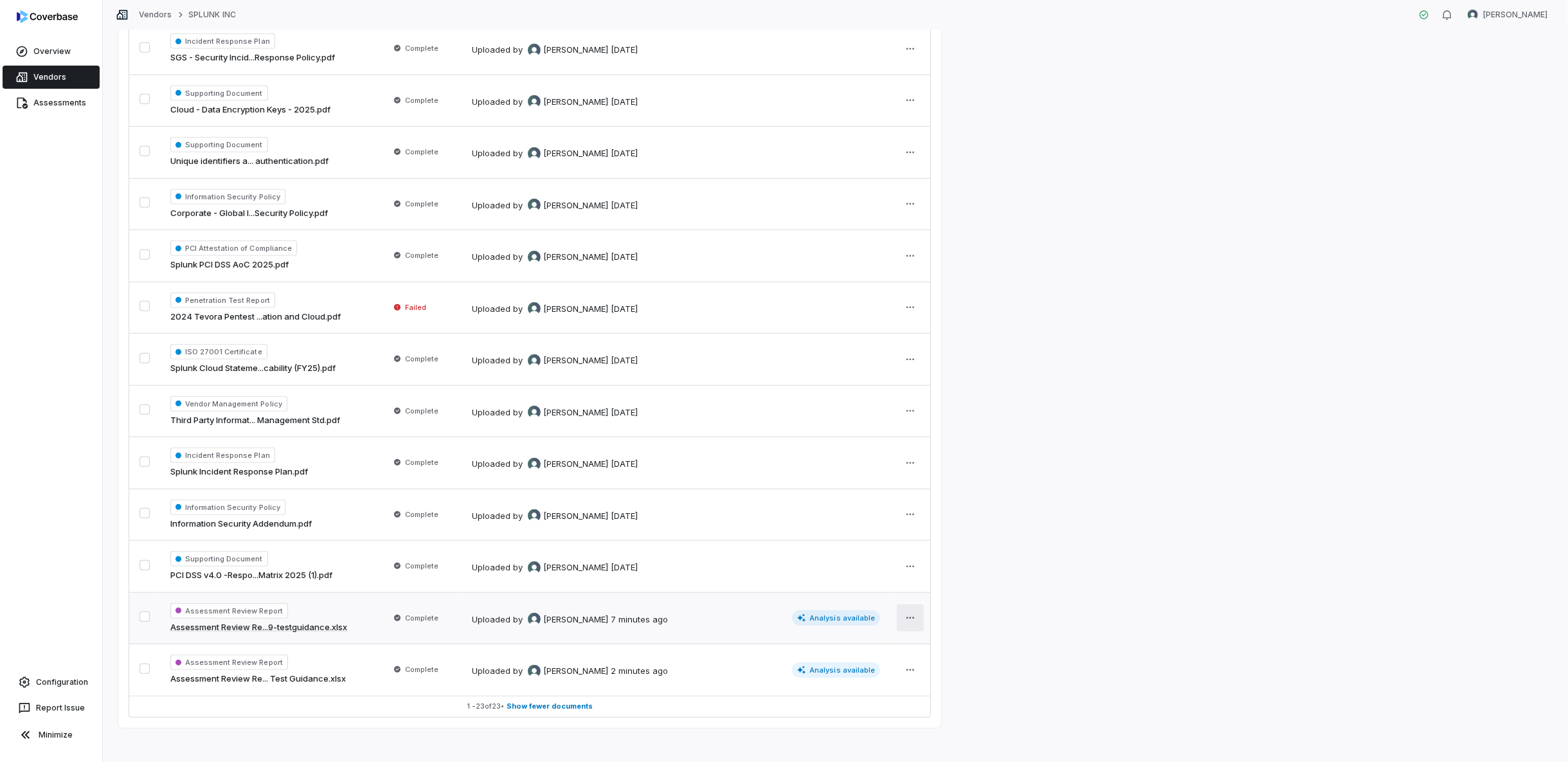
click at [905, 610] on html "**********" at bounding box center [784, 381] width 1568 height 762
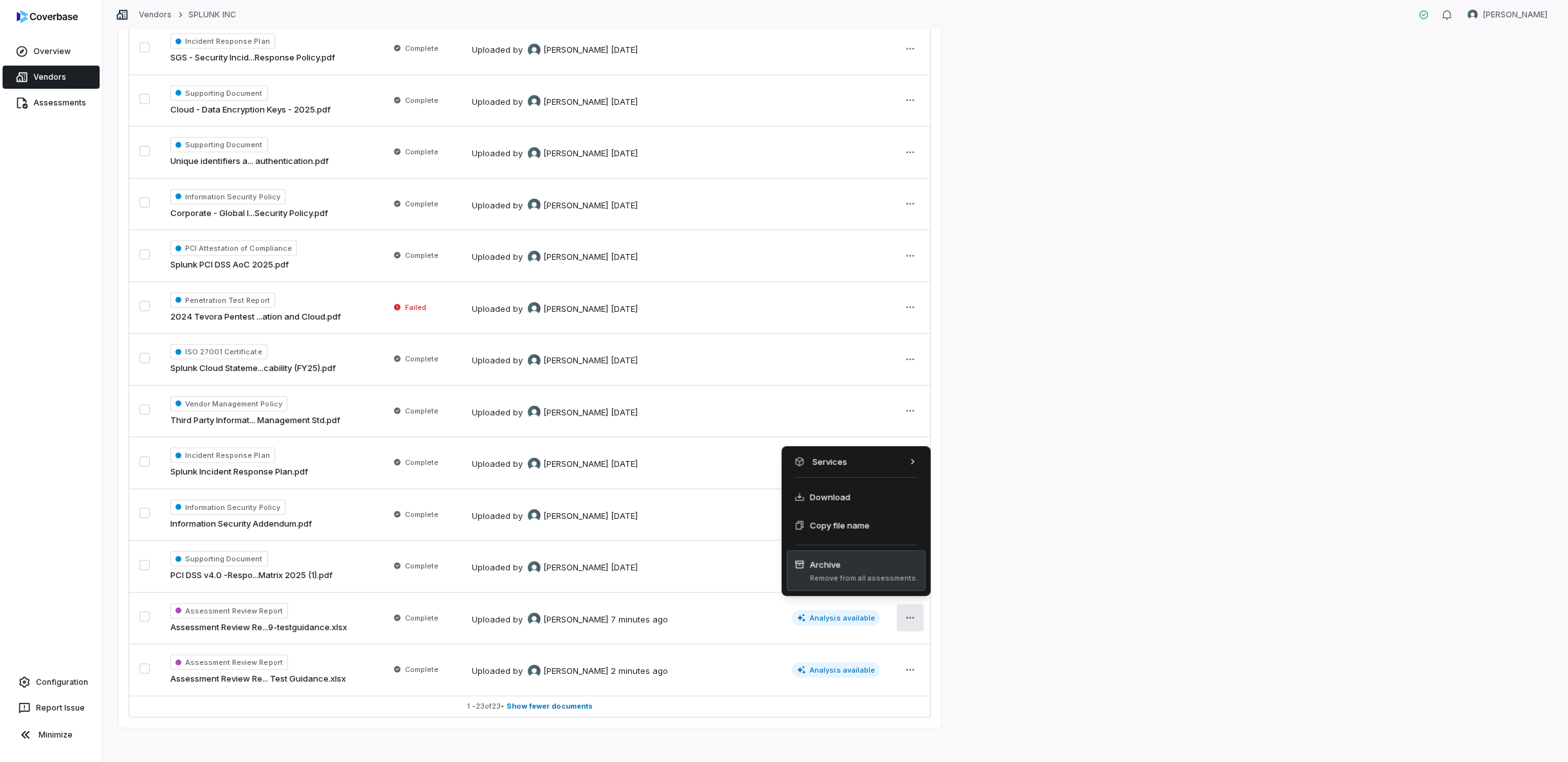
click at [837, 576] on span "Remove from all assessments." at bounding box center [864, 579] width 108 height 10
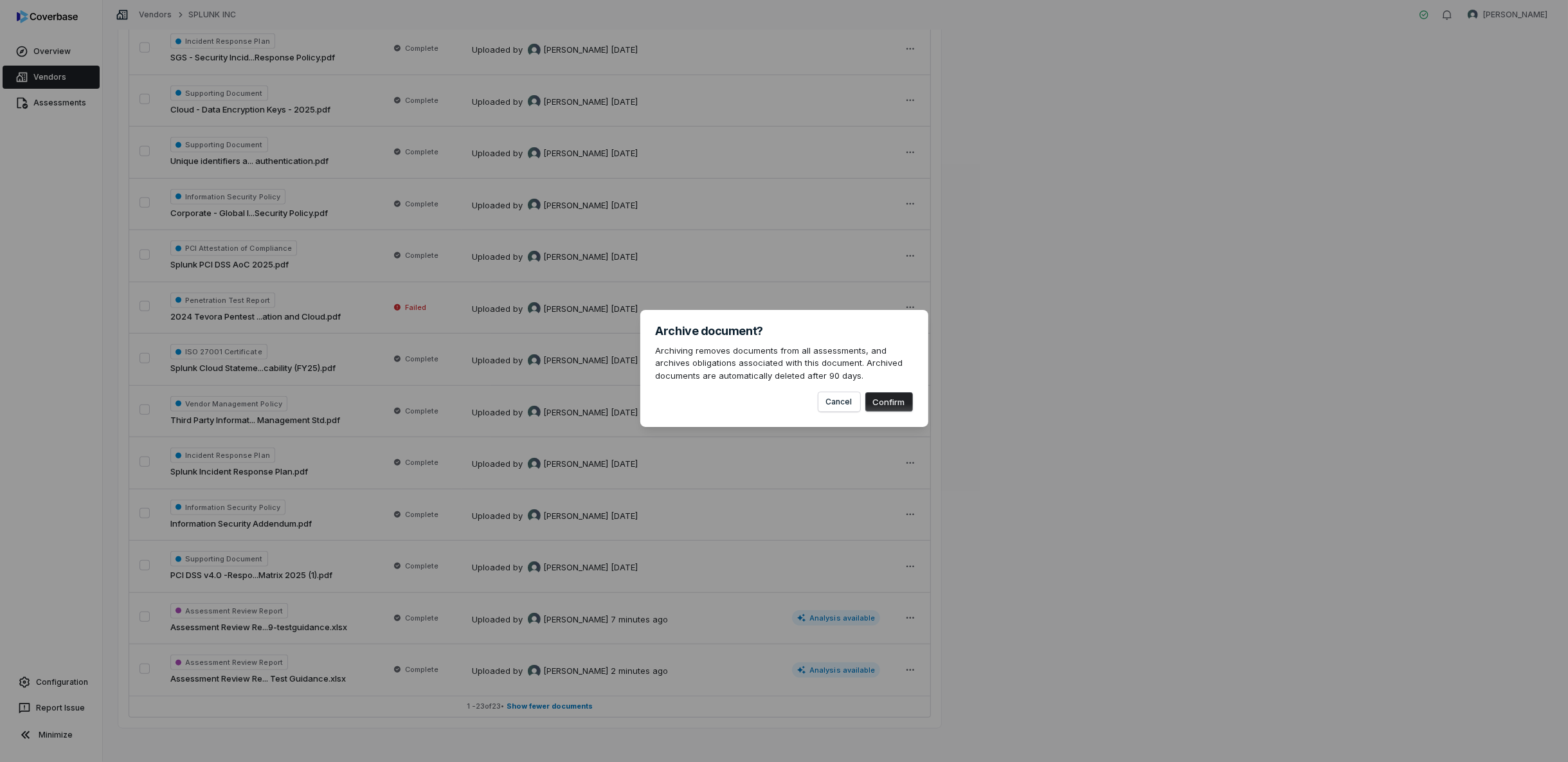
click at [906, 405] on button "Confirm" at bounding box center [889, 401] width 48 height 19
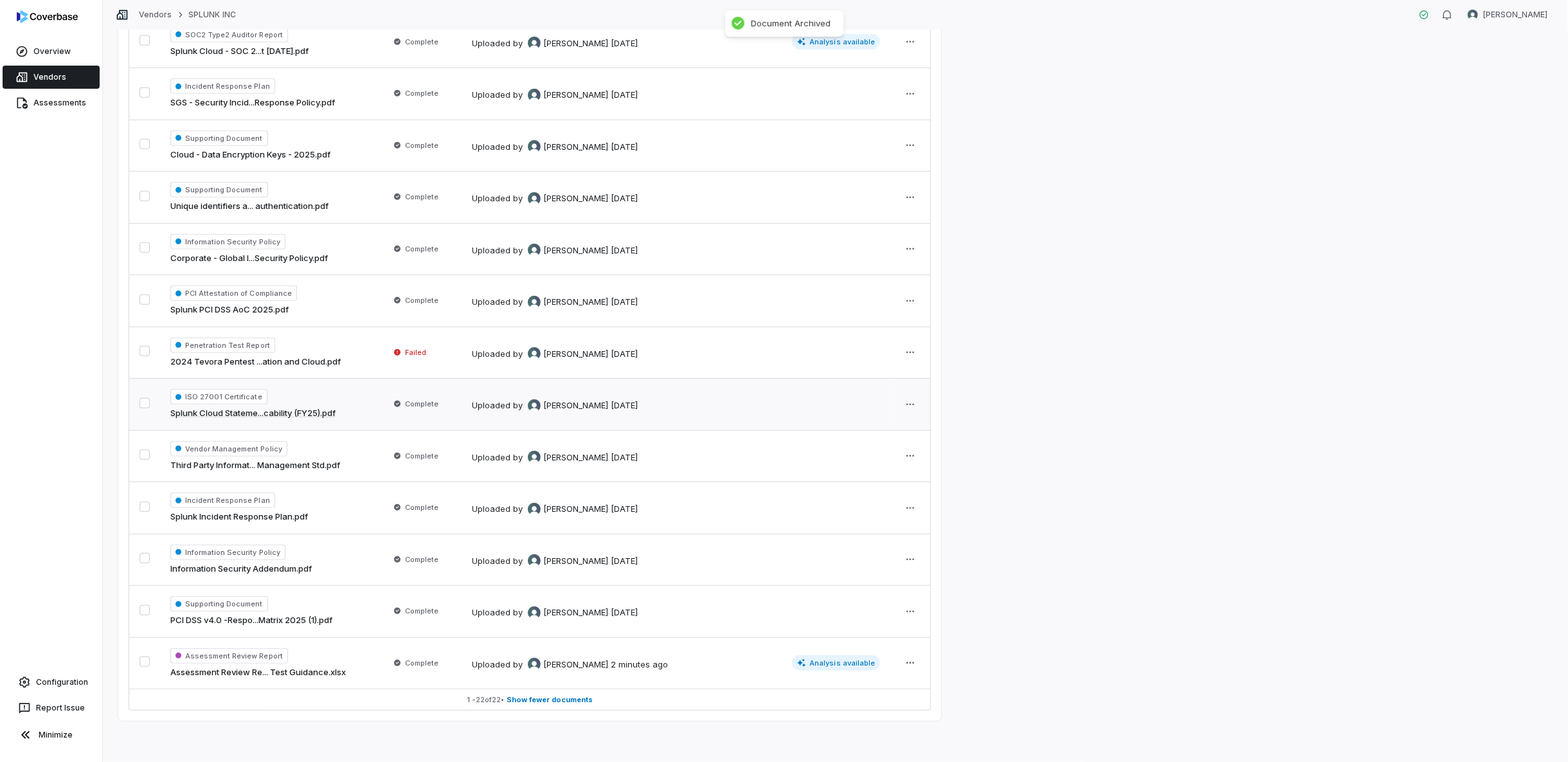
scroll to position [660, 0]
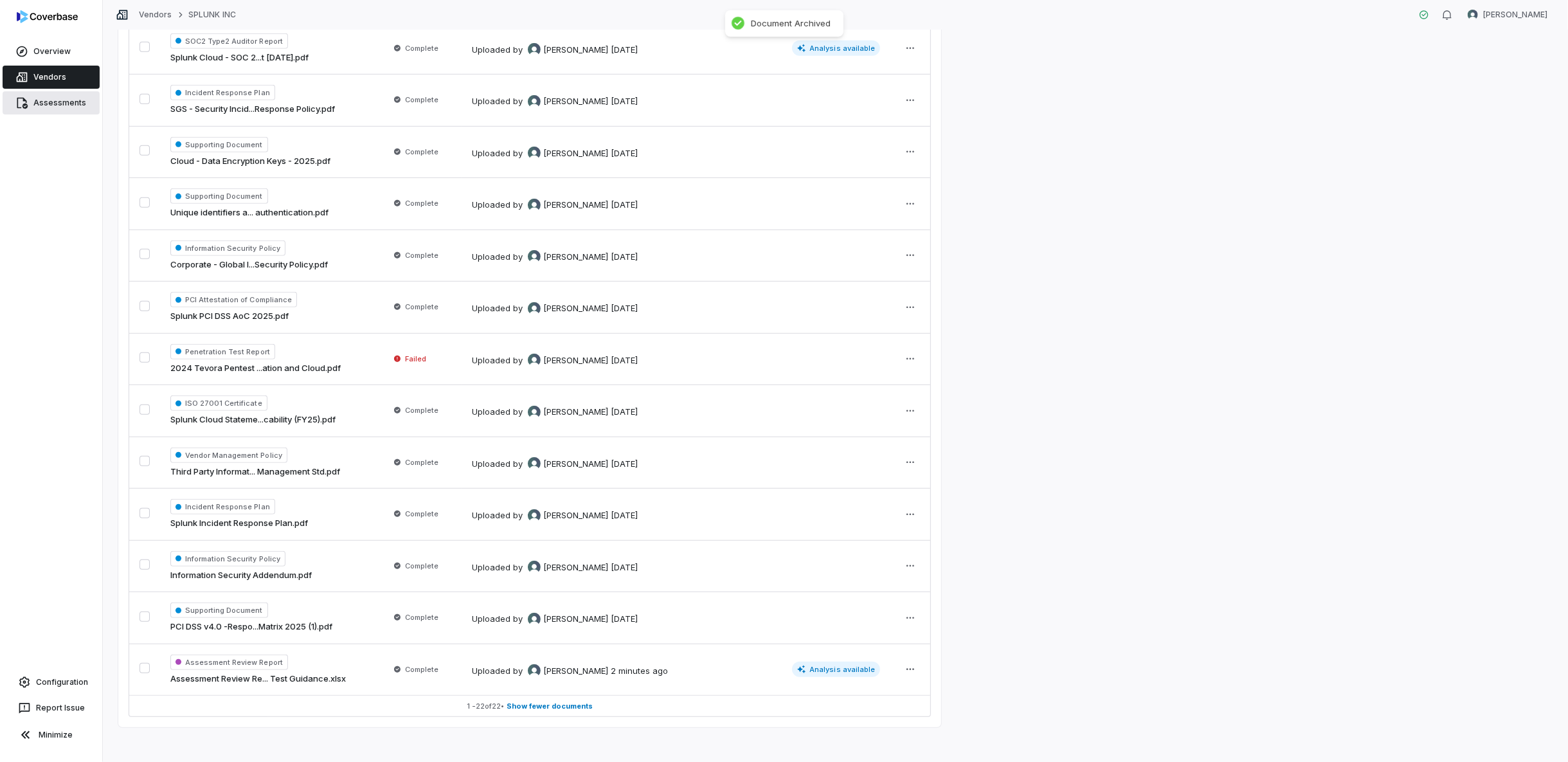
click at [43, 99] on link "Assessments" at bounding box center [51, 103] width 97 height 23
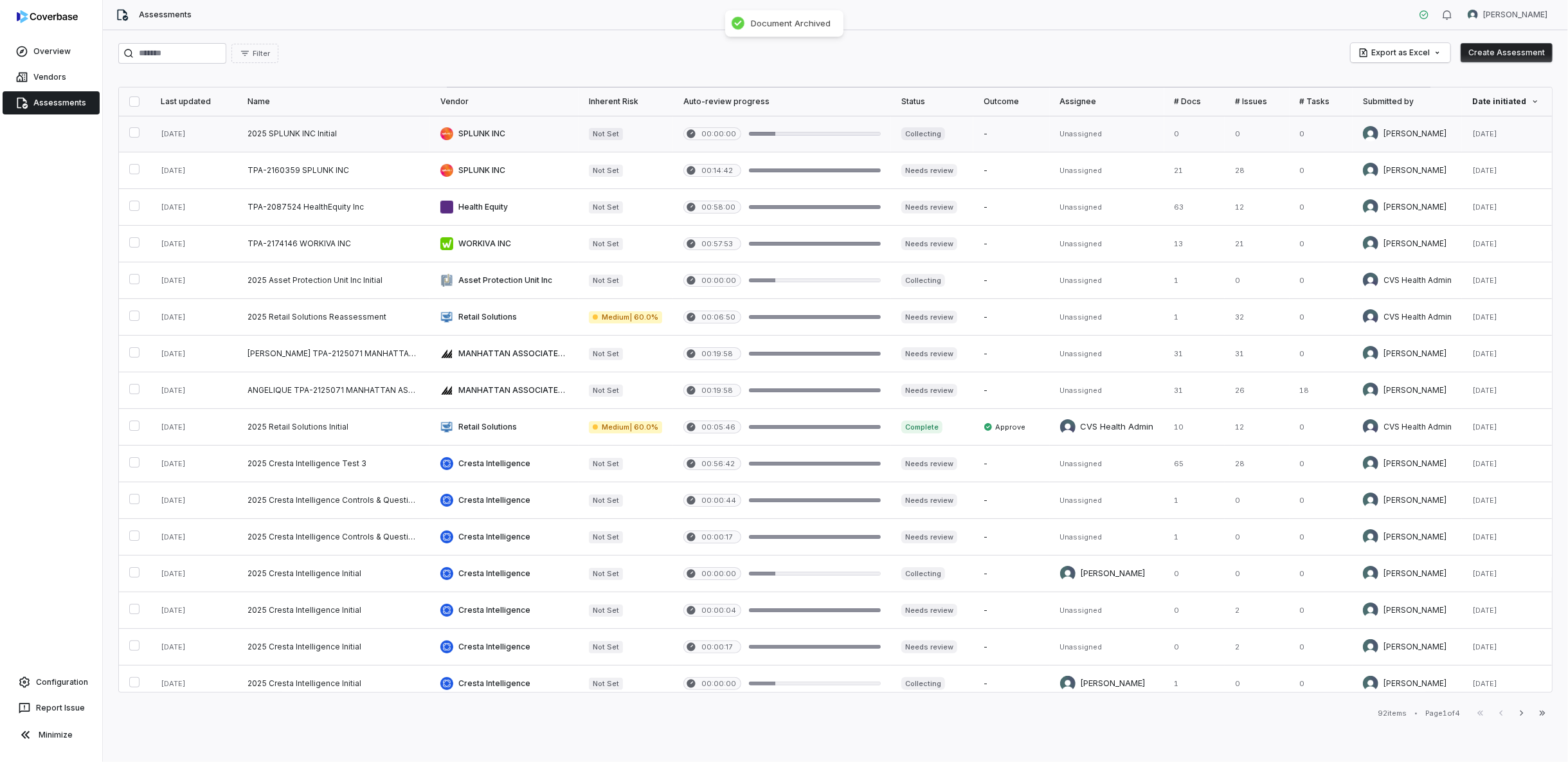
click at [404, 136] on link at bounding box center [334, 134] width 193 height 36
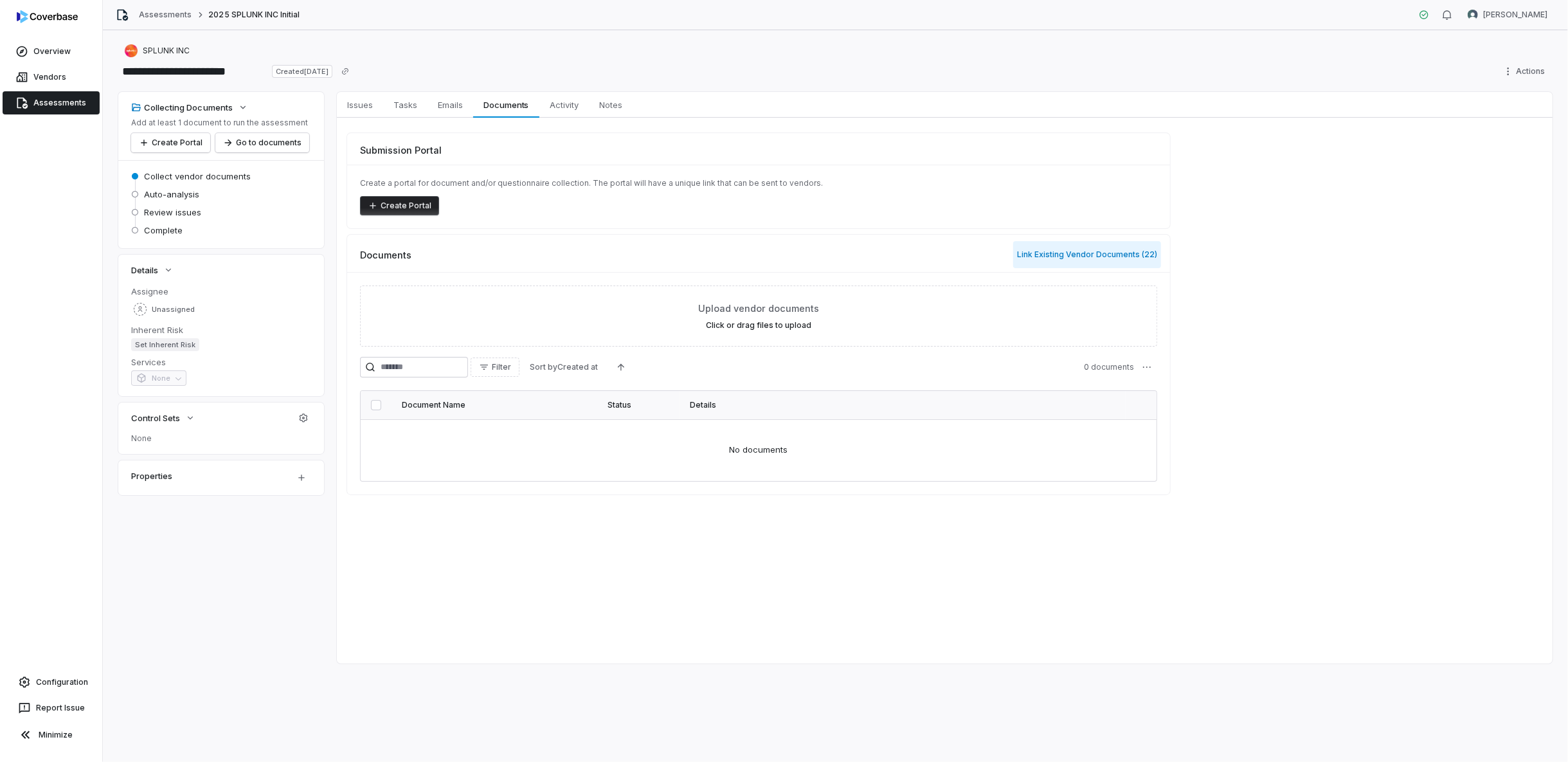
click at [1111, 253] on button "Link Existing Vendor Documents ( 22 )" at bounding box center [1087, 254] width 148 height 27
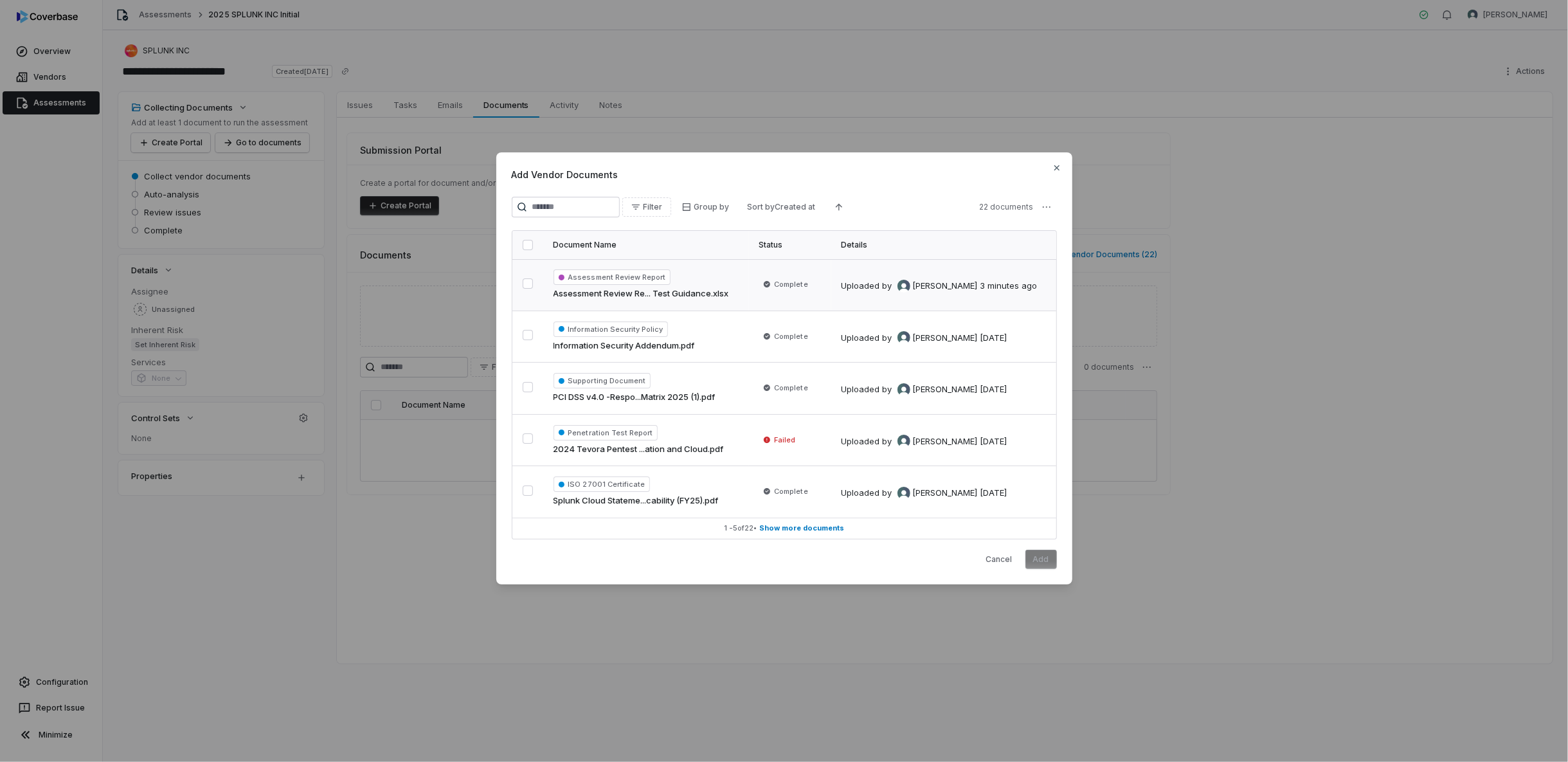
click at [533, 282] on button "button" at bounding box center [528, 284] width 11 height 11
click at [1038, 556] on button "Add" at bounding box center [1041, 559] width 31 height 19
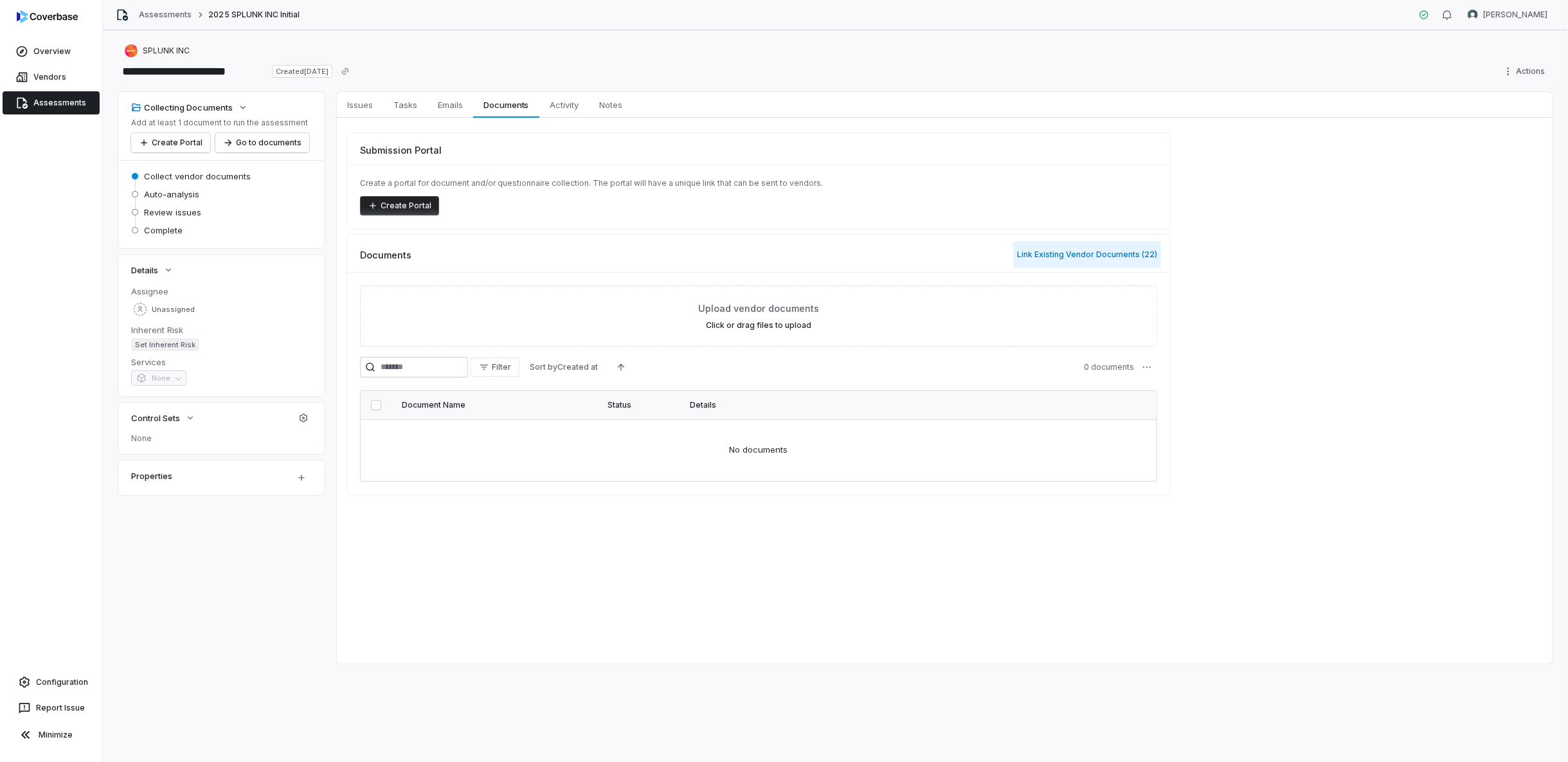
click at [1081, 258] on button "Link Existing Vendor Documents ( 22 )" at bounding box center [1087, 254] width 148 height 27
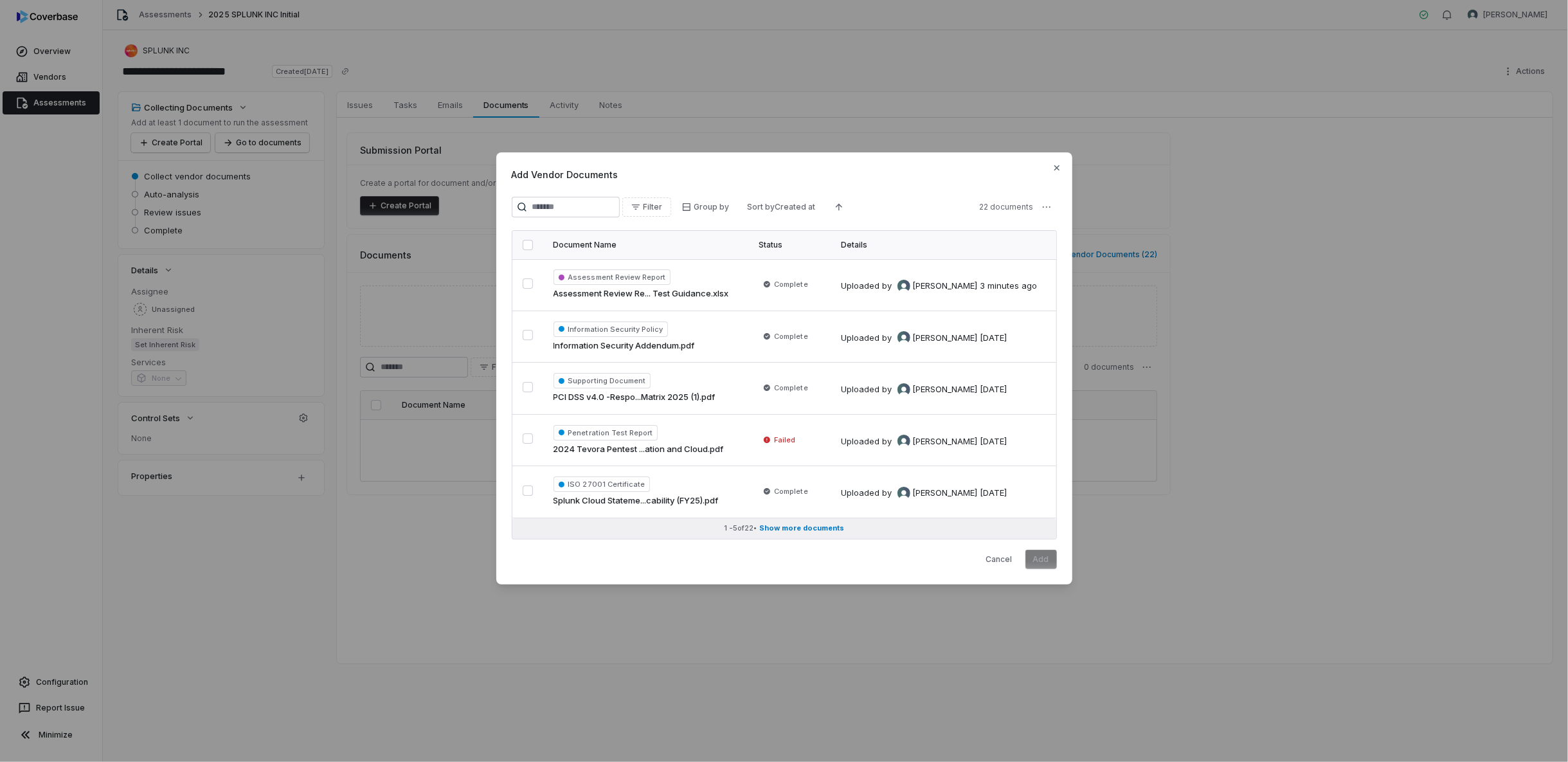
click at [800, 529] on span "Show more documents" at bounding box center [801, 529] width 85 height 10
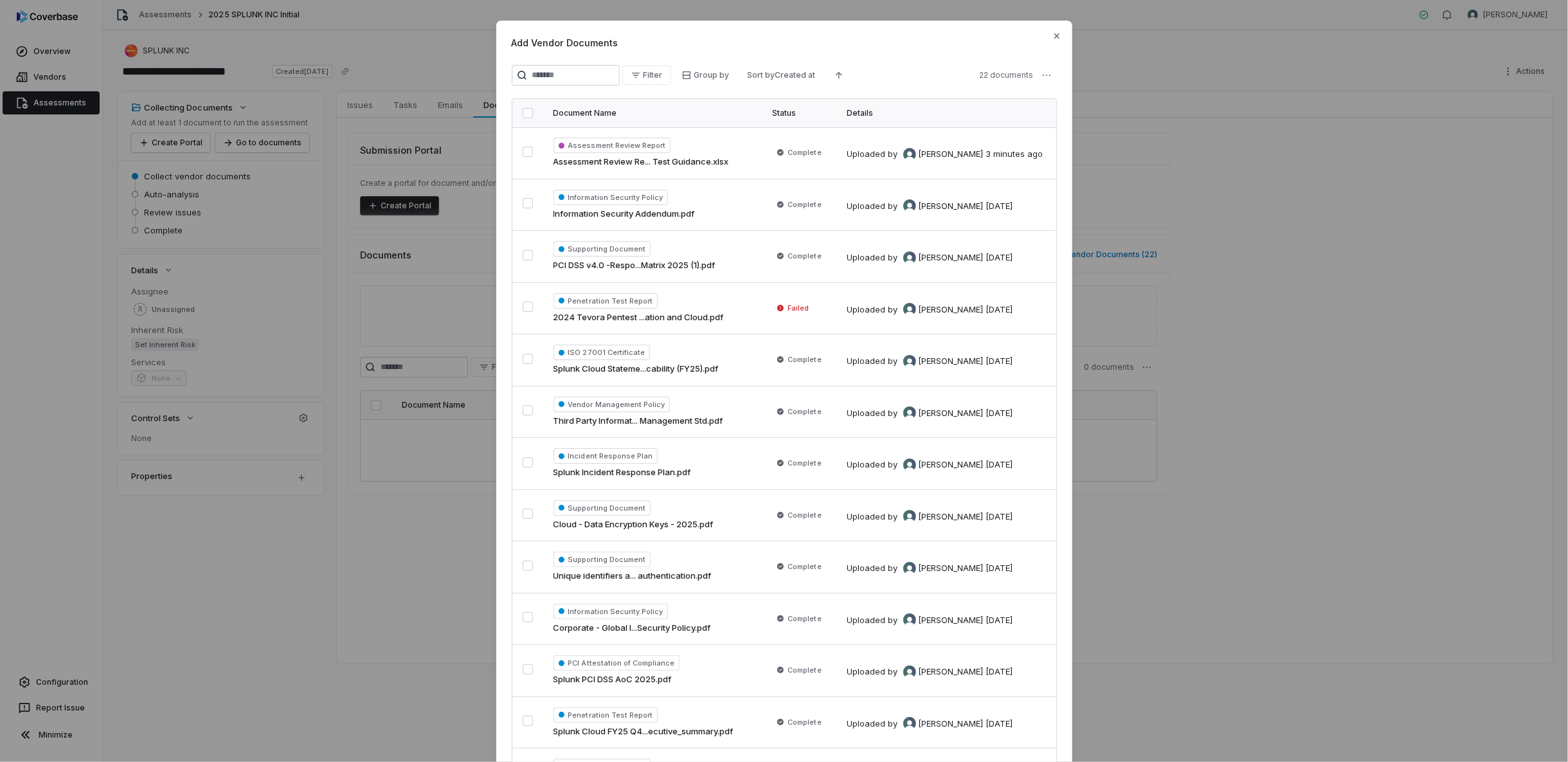
click at [406, 540] on div "Add Vendor Documents Filter Group by Sort by Created at 22 documents Document N…" at bounding box center [784, 689] width 1568 height 1378
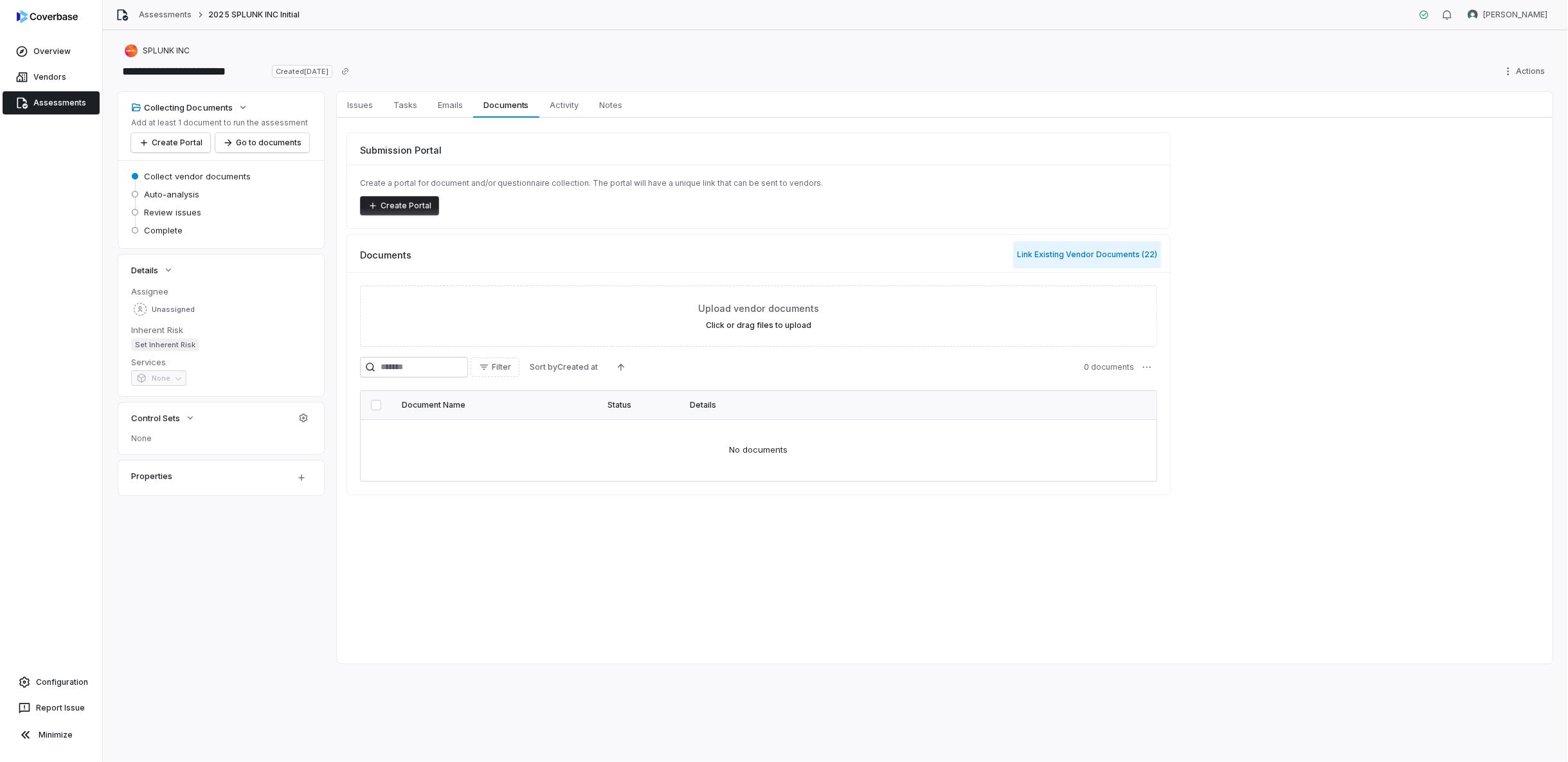
click at [1114, 260] on button "Link Existing Vendor Documents ( 22 )" at bounding box center [1087, 254] width 148 height 27
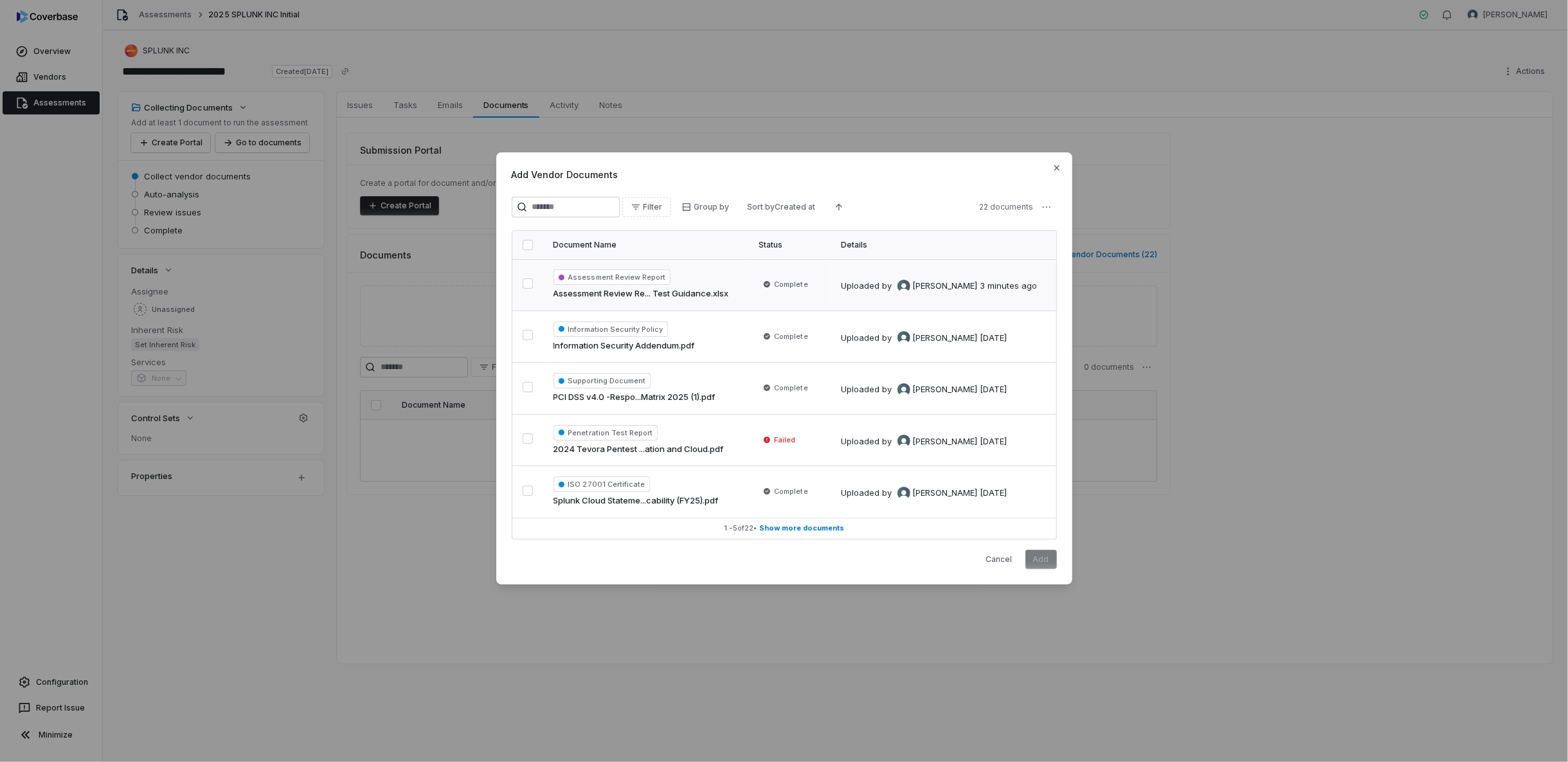
click at [526, 284] on button "button" at bounding box center [528, 284] width 11 height 11
click at [1049, 207] on div "Add Vendor Documents Filter Group by Sort by Created at 22 documents Document N…" at bounding box center [784, 381] width 1568 height 498
click at [1271, 401] on div "Add Vendor Documents Filter Group by Sort by Created at 22 documents Document N…" at bounding box center [784, 381] width 1568 height 498
click at [1041, 552] on button "Add" at bounding box center [1041, 559] width 31 height 19
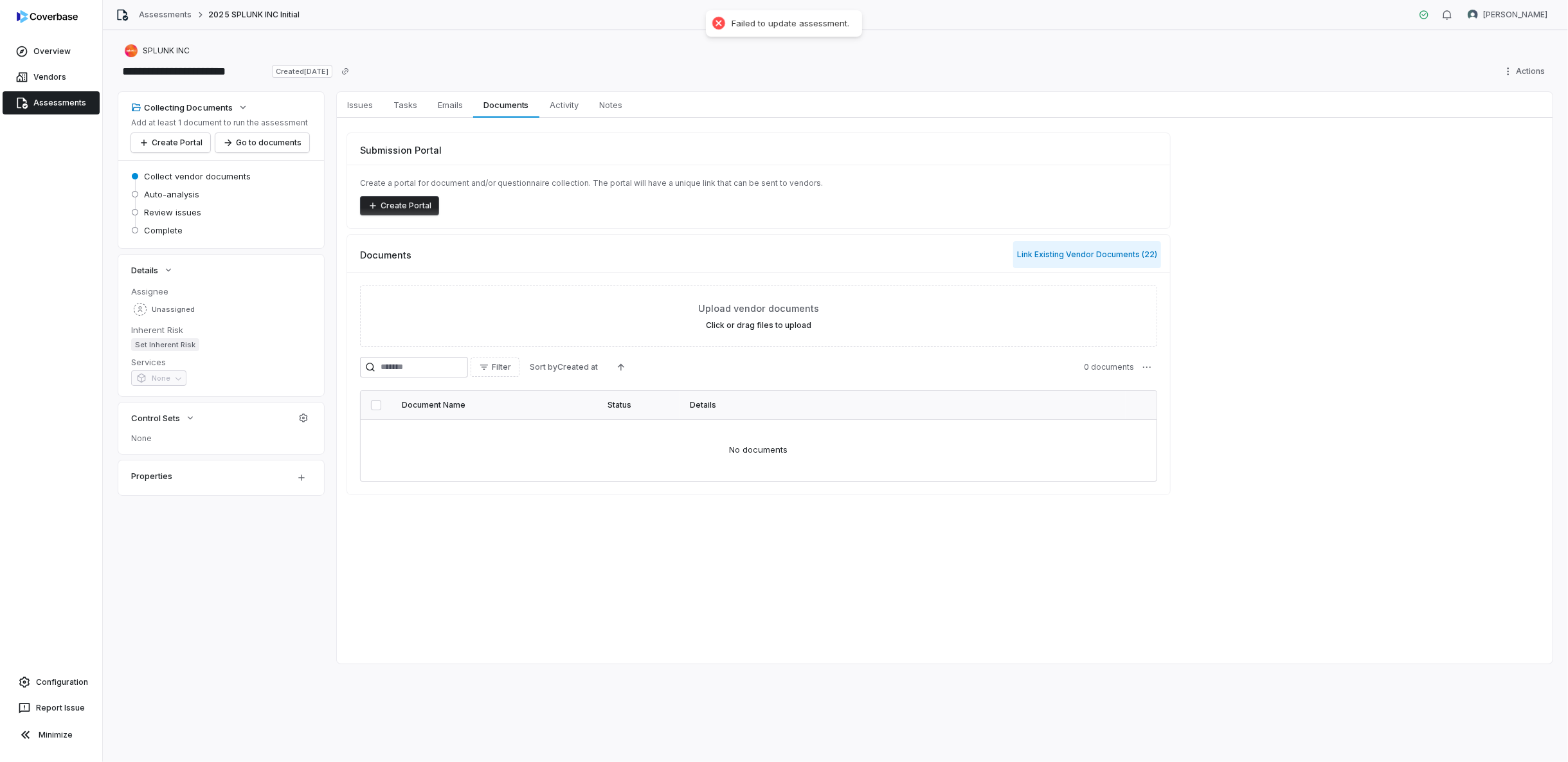
click at [1082, 256] on button "Link Existing Vendor Documents ( 22 )" at bounding box center [1087, 254] width 148 height 27
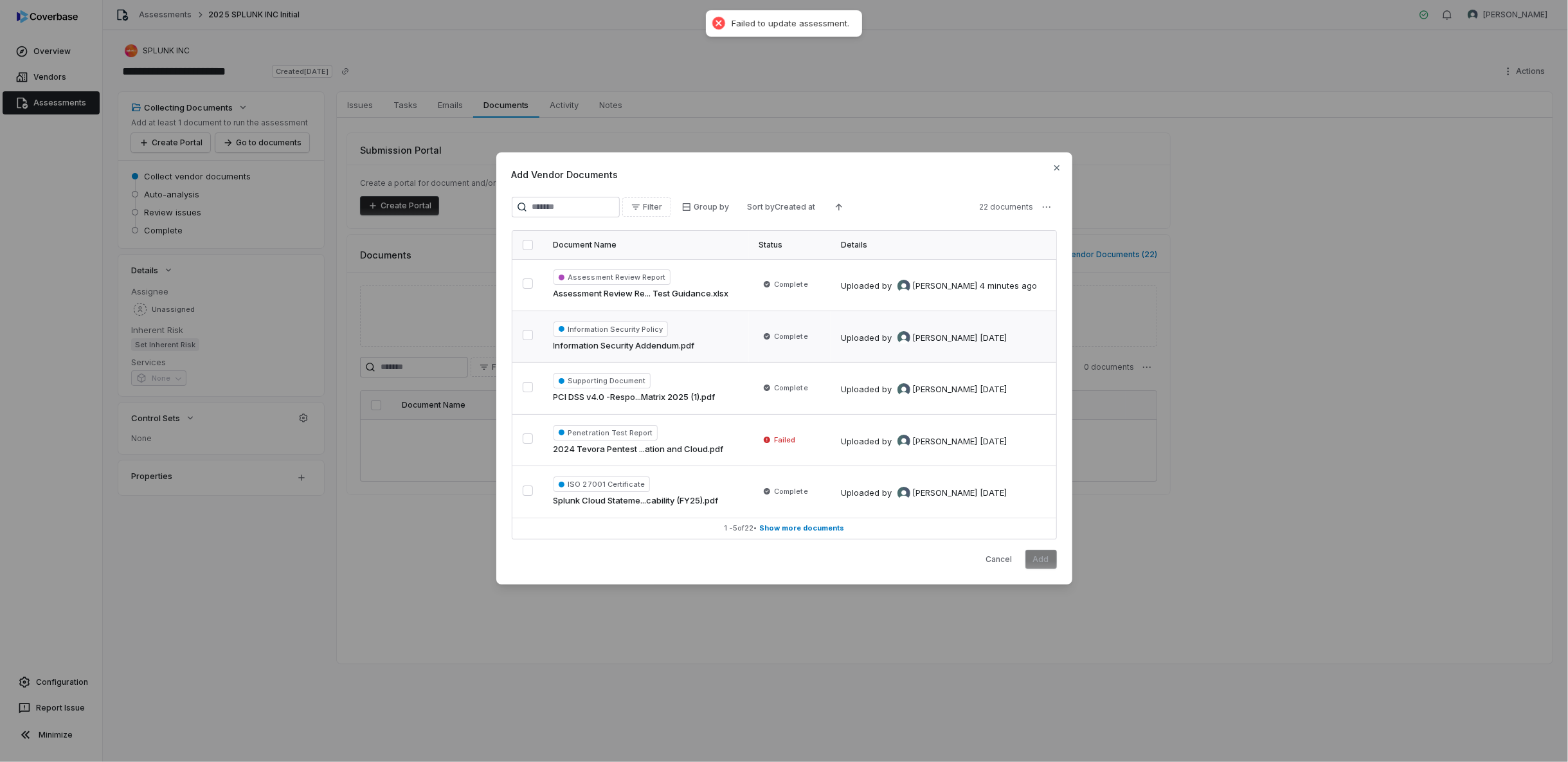
click at [528, 340] on button "button" at bounding box center [528, 335] width 11 height 11
click at [1037, 561] on button "Add" at bounding box center [1041, 559] width 31 height 19
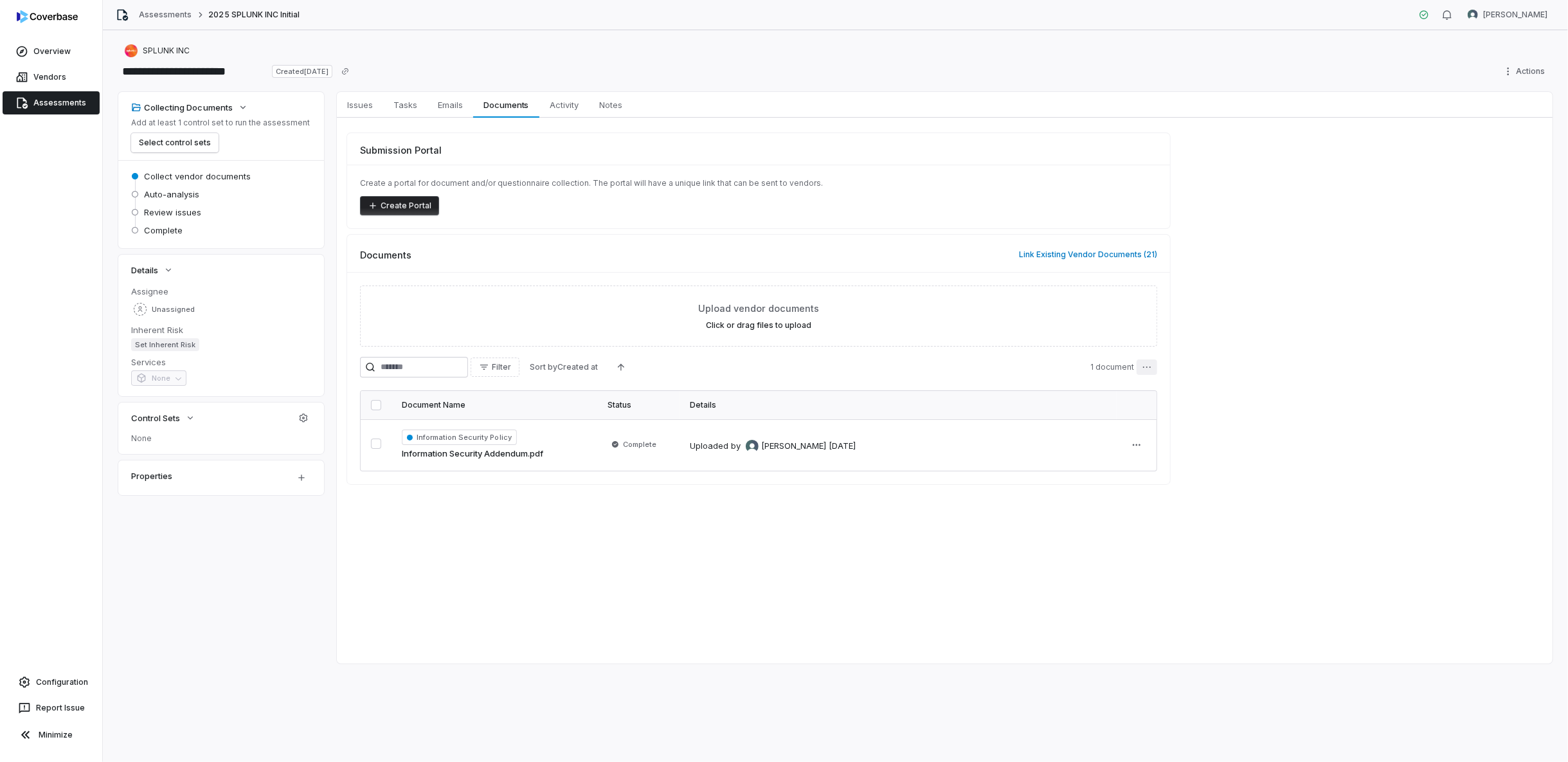
click at [1156, 366] on html "**********" at bounding box center [784, 381] width 1568 height 762
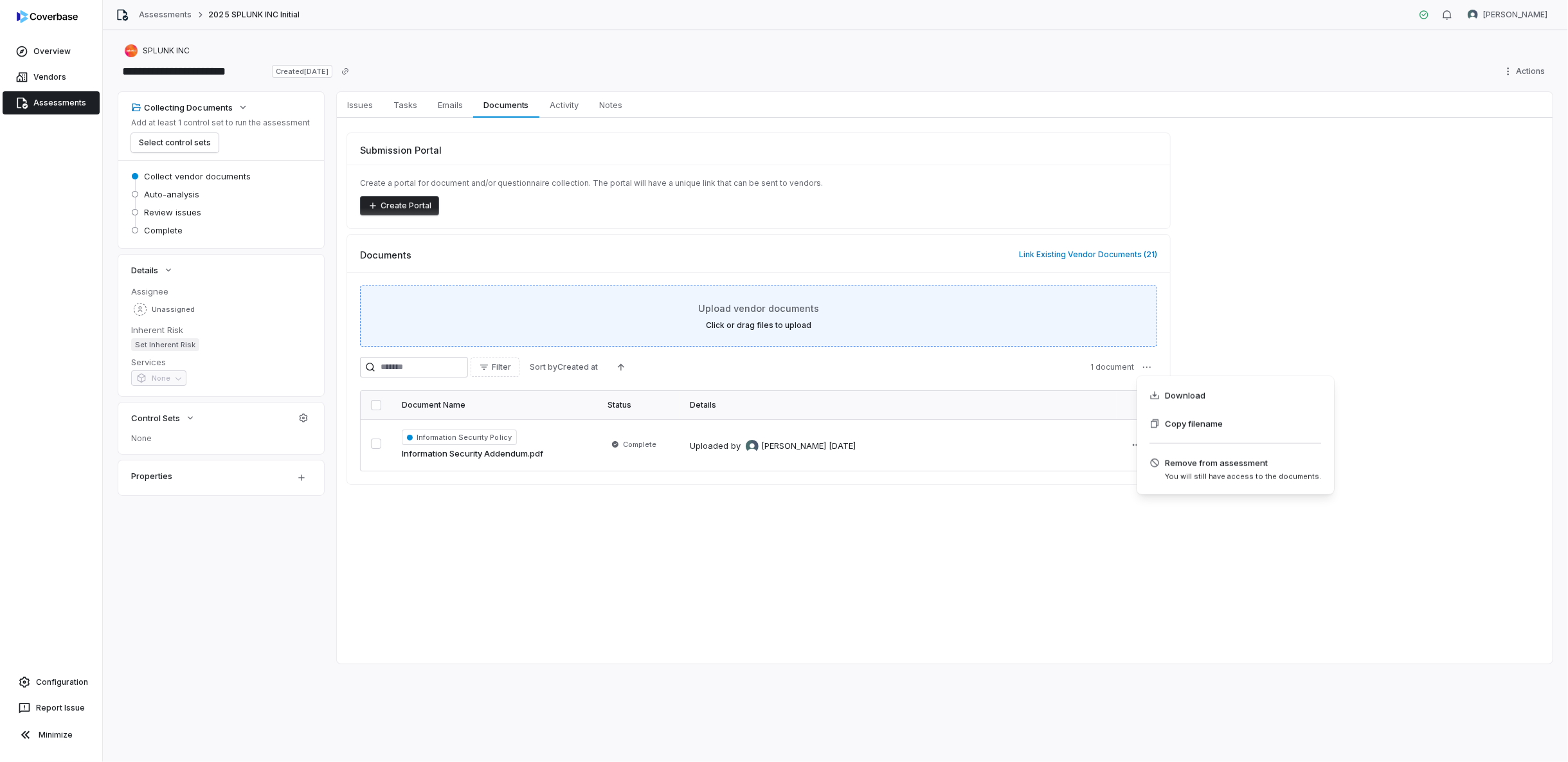
drag, startPoint x: 920, startPoint y: 526, endPoint x: 713, endPoint y: 308, distance: 300.6
click at [914, 512] on html "**********" at bounding box center [784, 381] width 1568 height 762
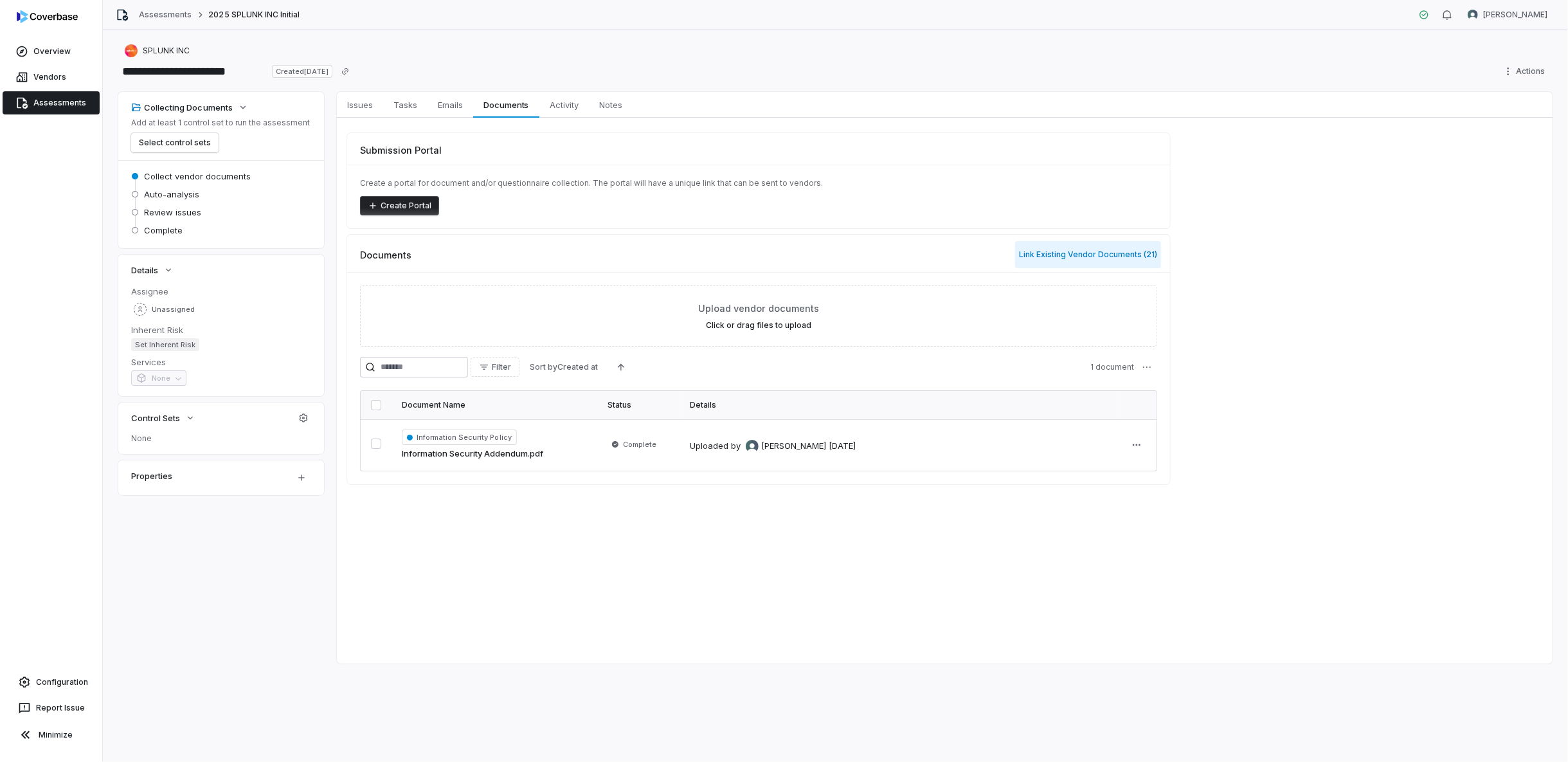
click at [1117, 251] on button "Link Existing Vendor Documents ( 21 )" at bounding box center [1088, 254] width 146 height 27
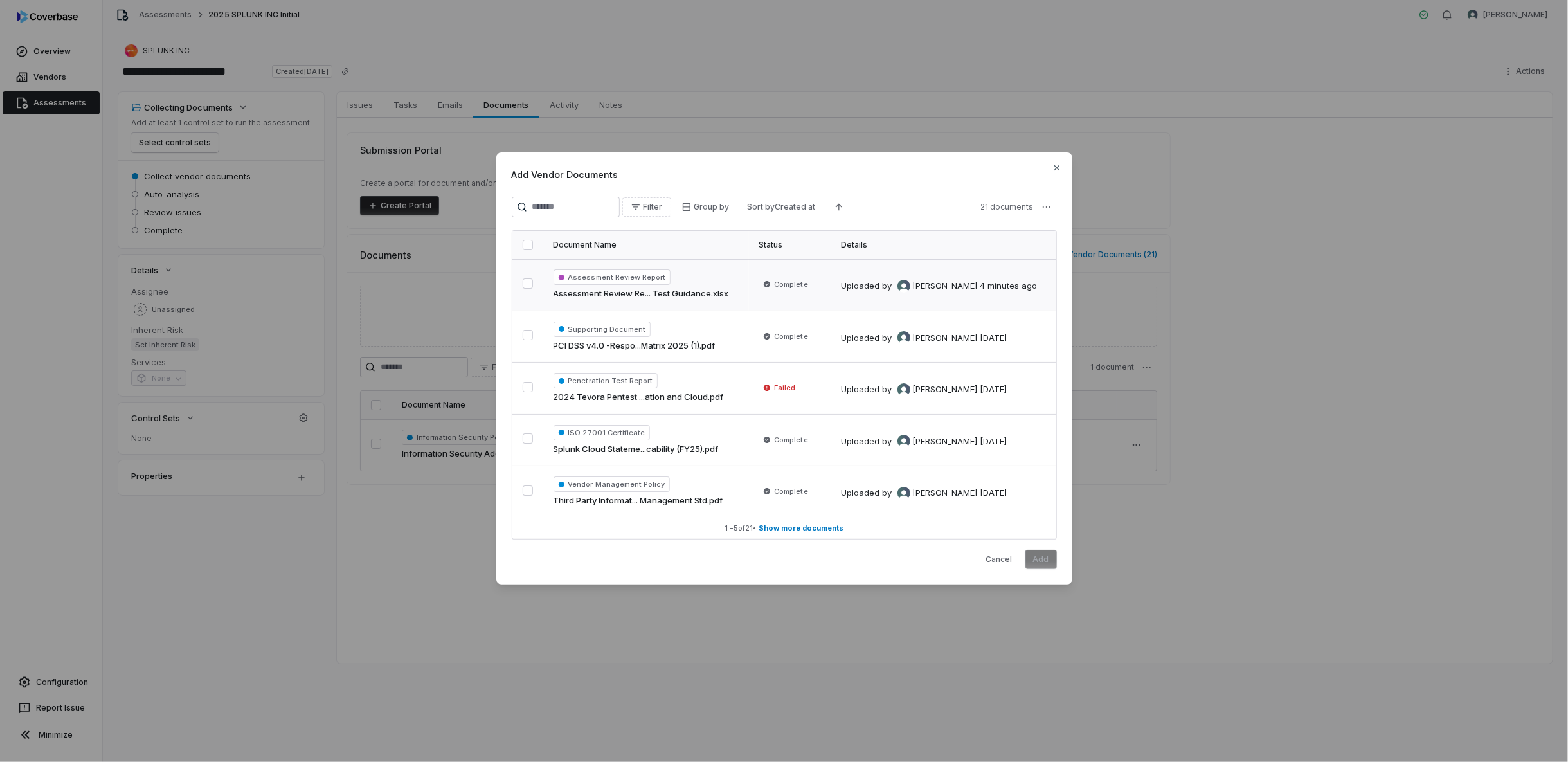
click at [533, 283] on button "button" at bounding box center [528, 284] width 11 height 11
click at [1049, 561] on button "Add" at bounding box center [1041, 559] width 31 height 19
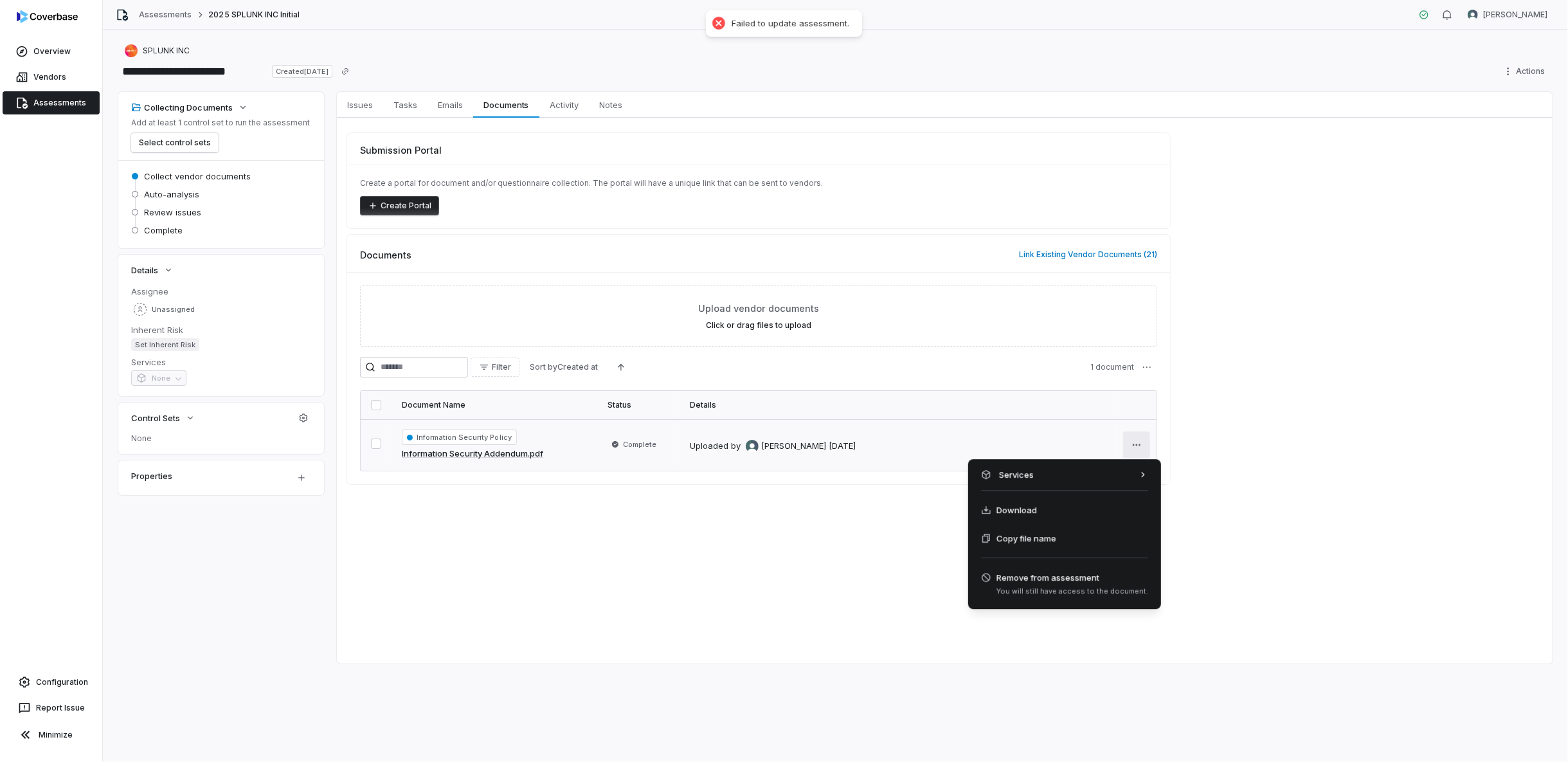
click at [1139, 439] on html "**********" at bounding box center [784, 381] width 1568 height 762
click at [1012, 584] on span "Remove from assessment You will still have access to the document." at bounding box center [1064, 584] width 167 height 25
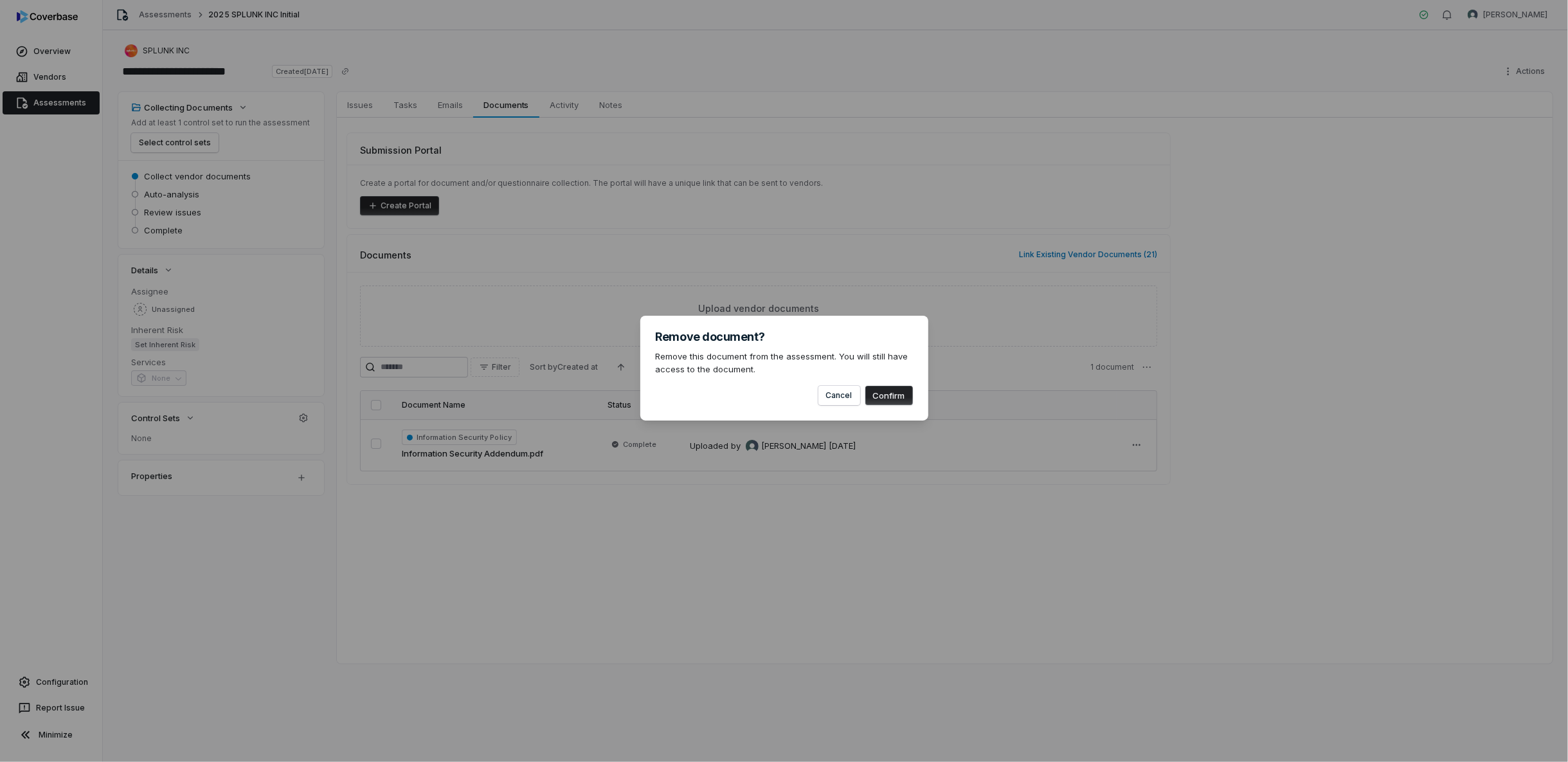
click at [883, 400] on button "Confirm" at bounding box center [889, 395] width 48 height 19
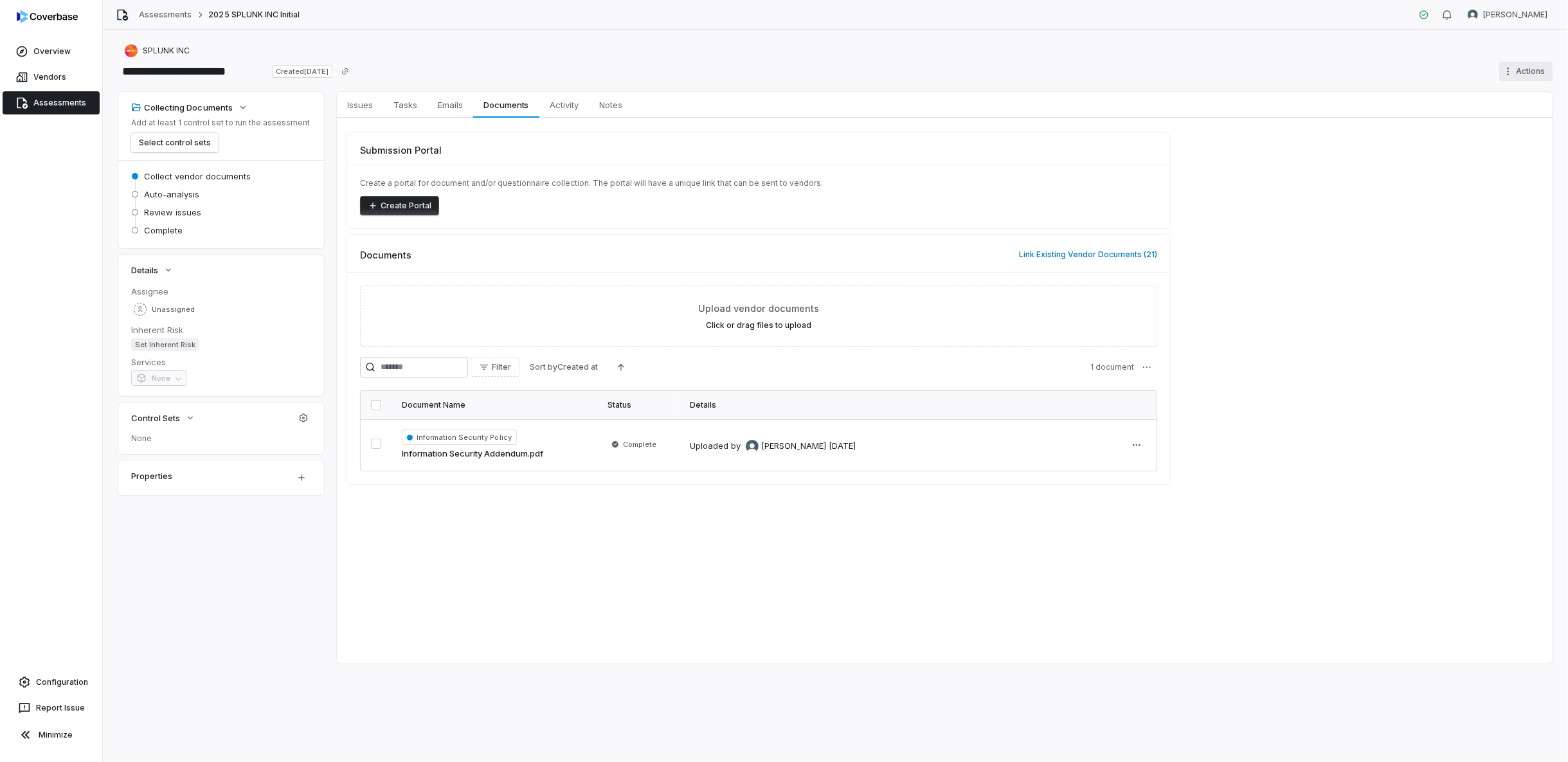
click at [1410, 75] on html "**********" at bounding box center [784, 381] width 1568 height 762
click at [1410, 191] on div "Delete" at bounding box center [1510, 182] width 93 height 21
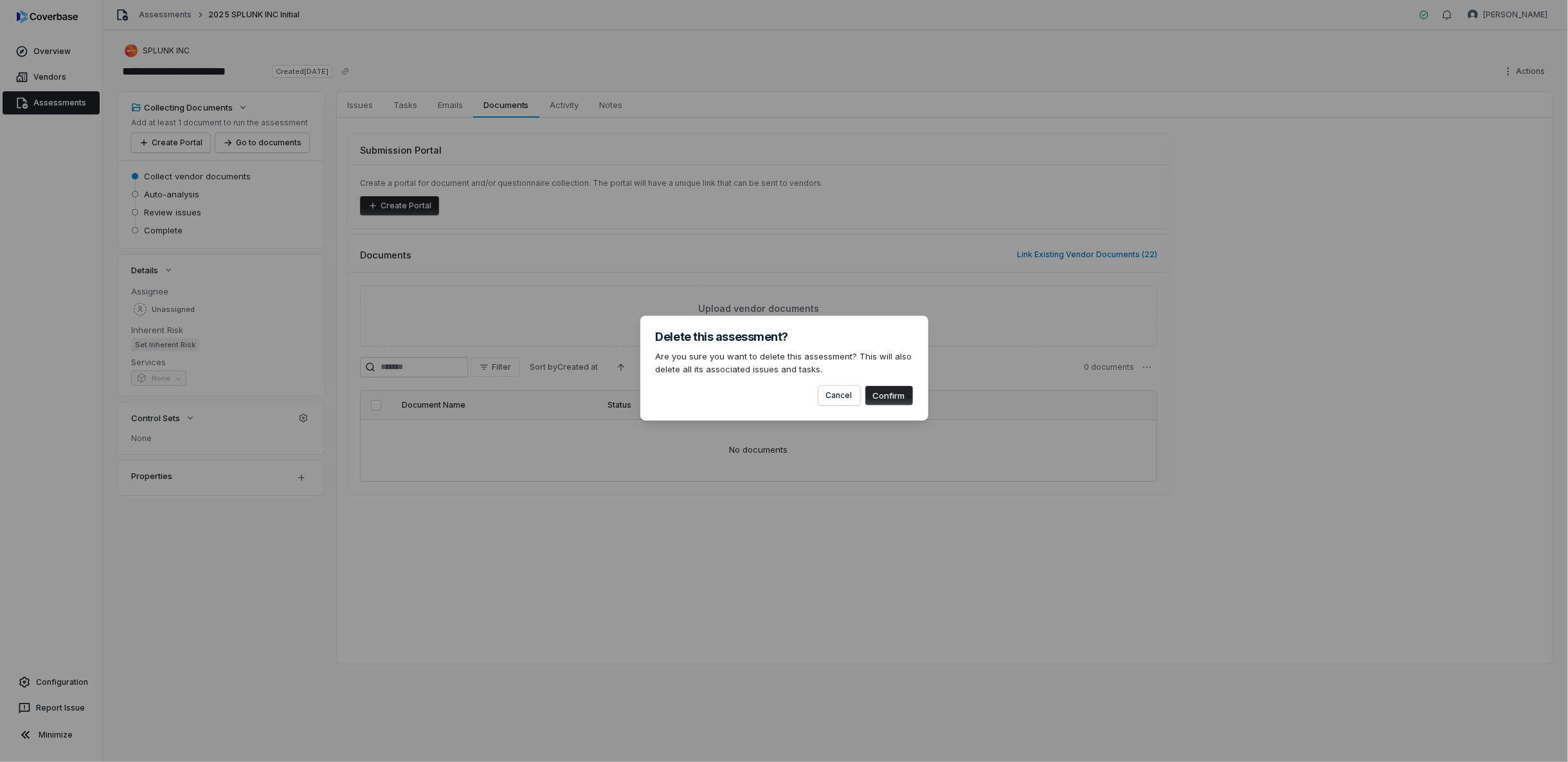
click at [902, 395] on button "Confirm" at bounding box center [889, 395] width 48 height 19
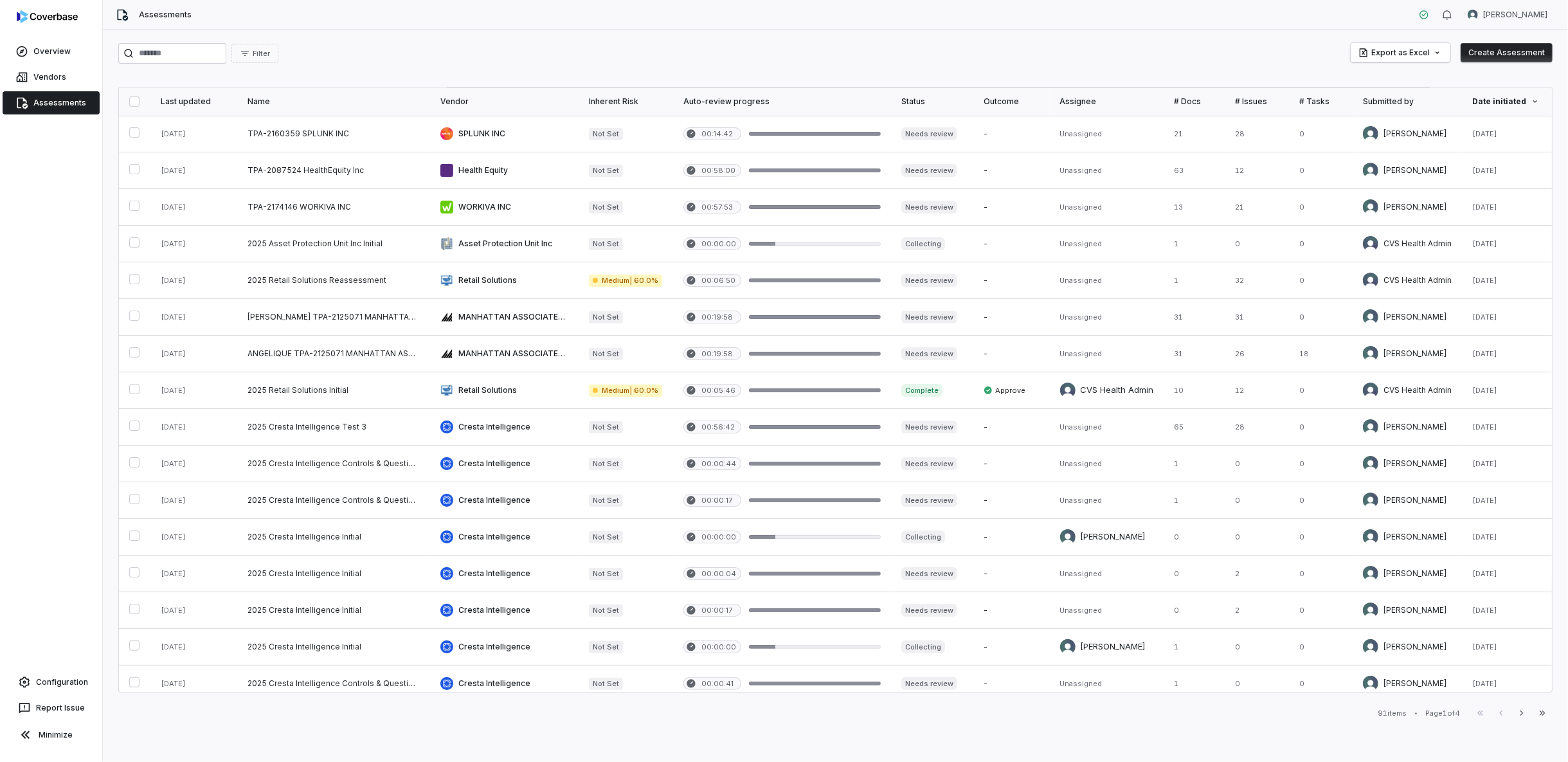
click at [48, 99] on link "Assessments" at bounding box center [51, 103] width 97 height 23
click at [193, 58] on input "search" at bounding box center [172, 53] width 108 height 21
type input "******"
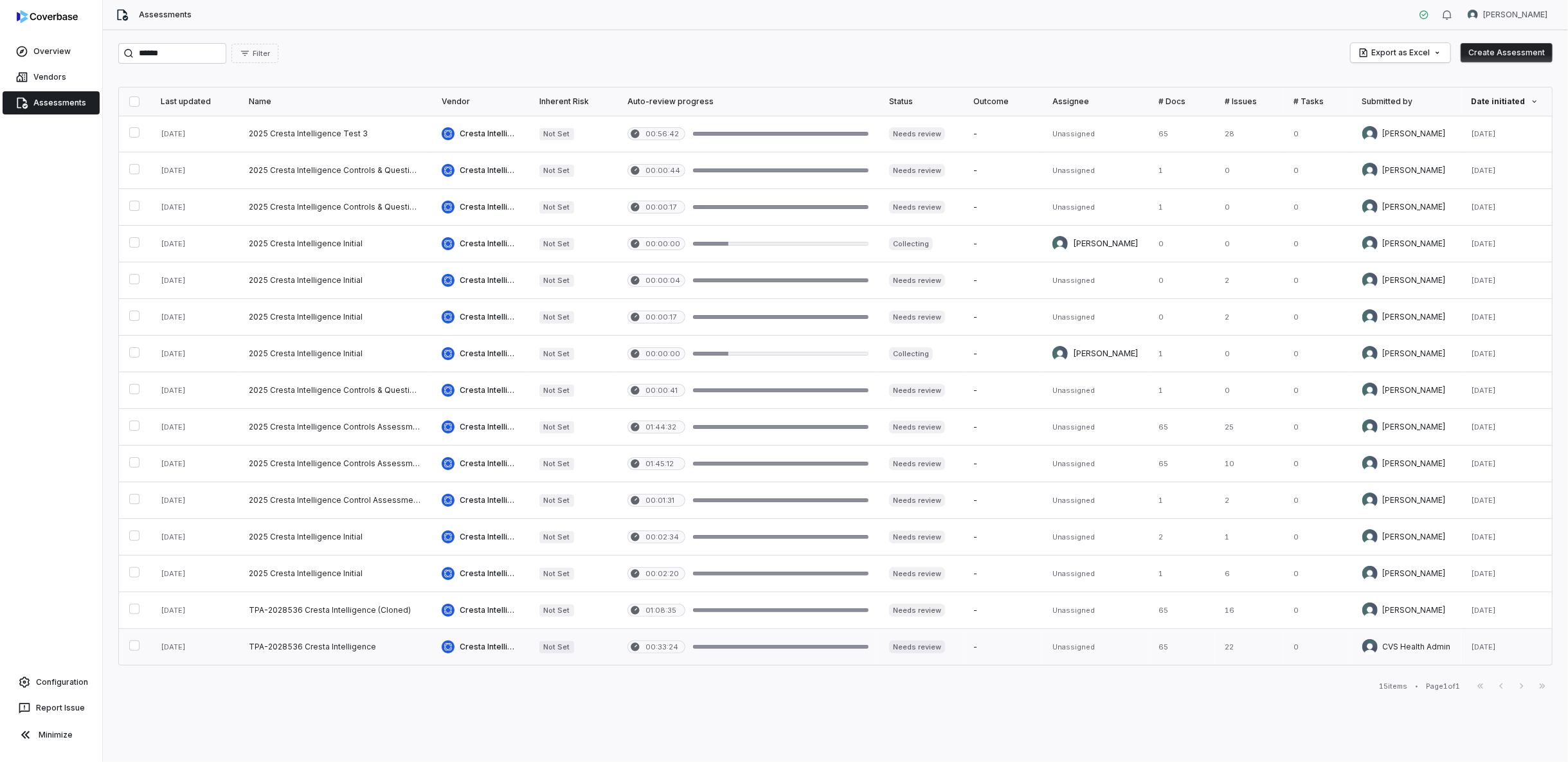
click at [293, 647] on link at bounding box center [334, 647] width 193 height 36
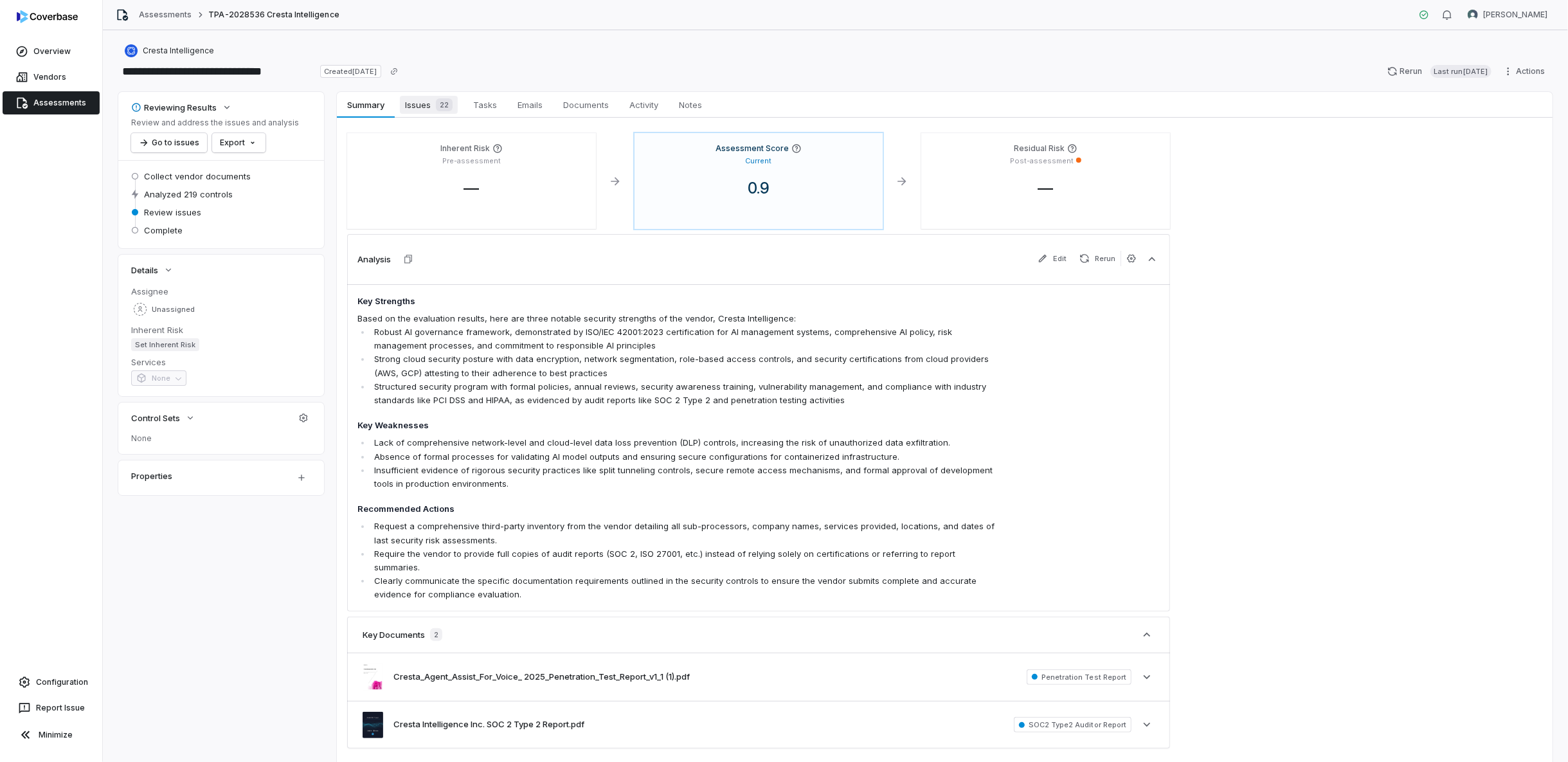
click at [426, 106] on span "Issues 22" at bounding box center [429, 105] width 58 height 18
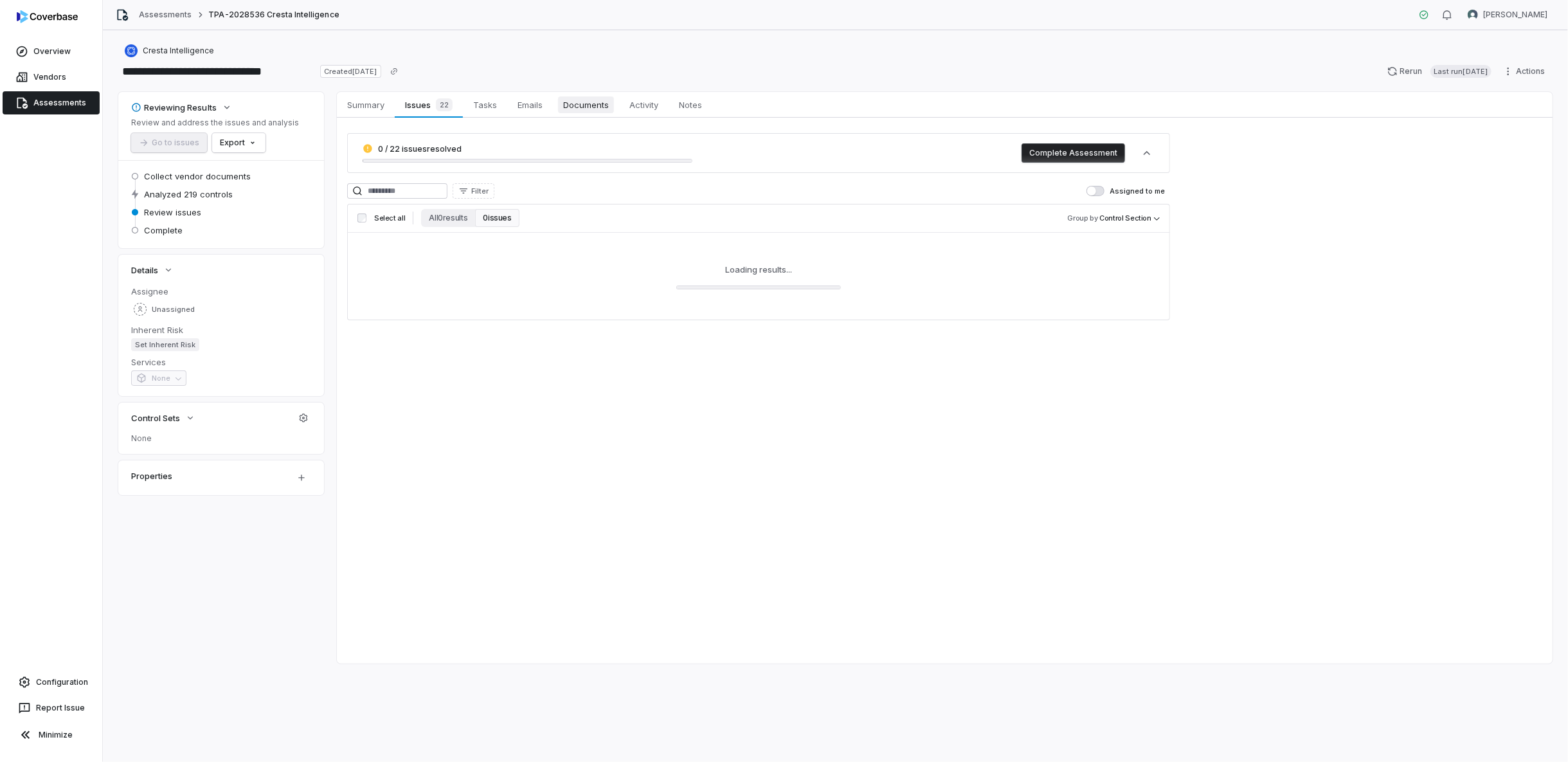
click at [604, 103] on span "Documents" at bounding box center [586, 104] width 56 height 16
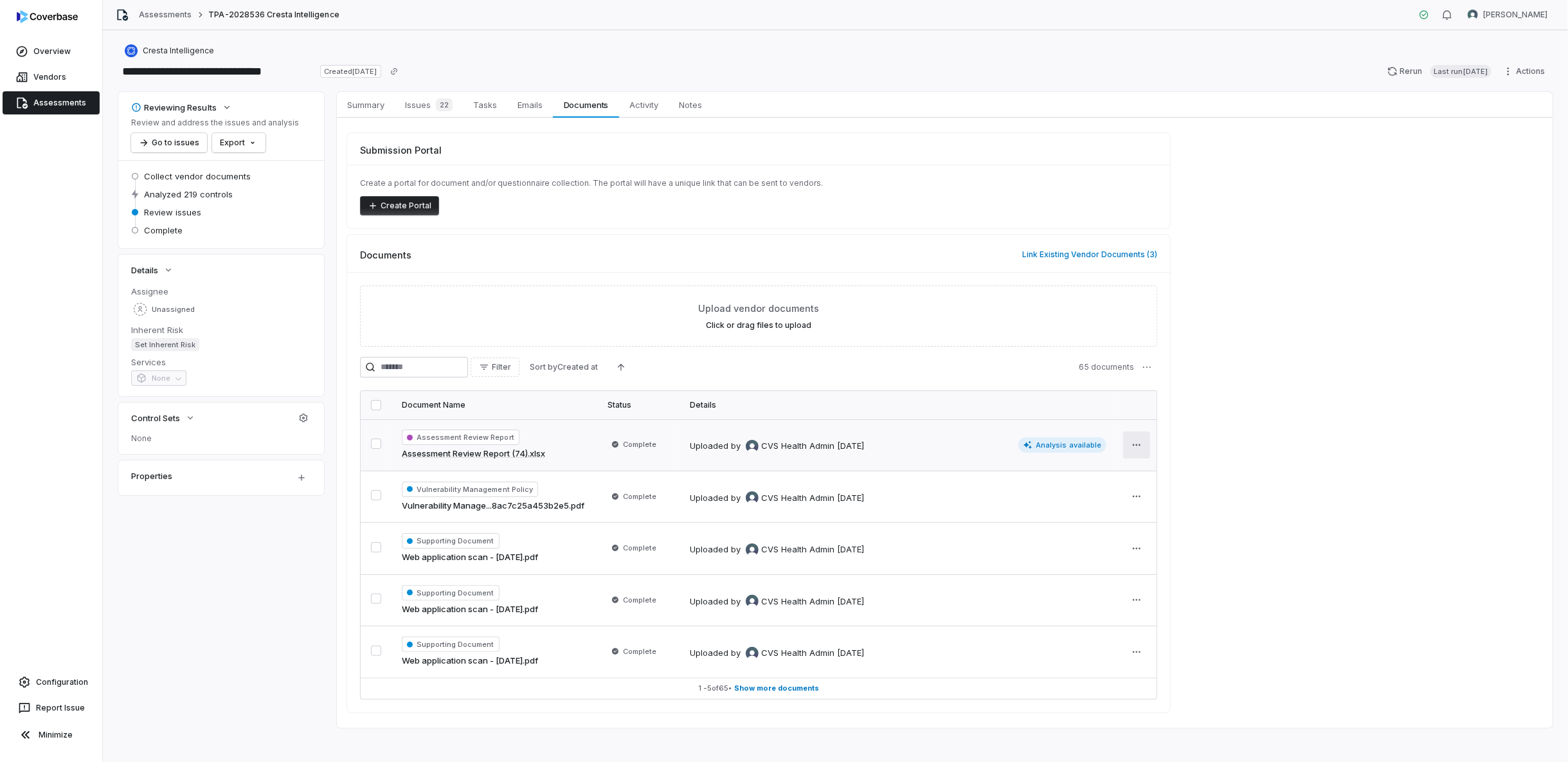
click at [1135, 439] on html "**********" at bounding box center [784, 381] width 1568 height 762
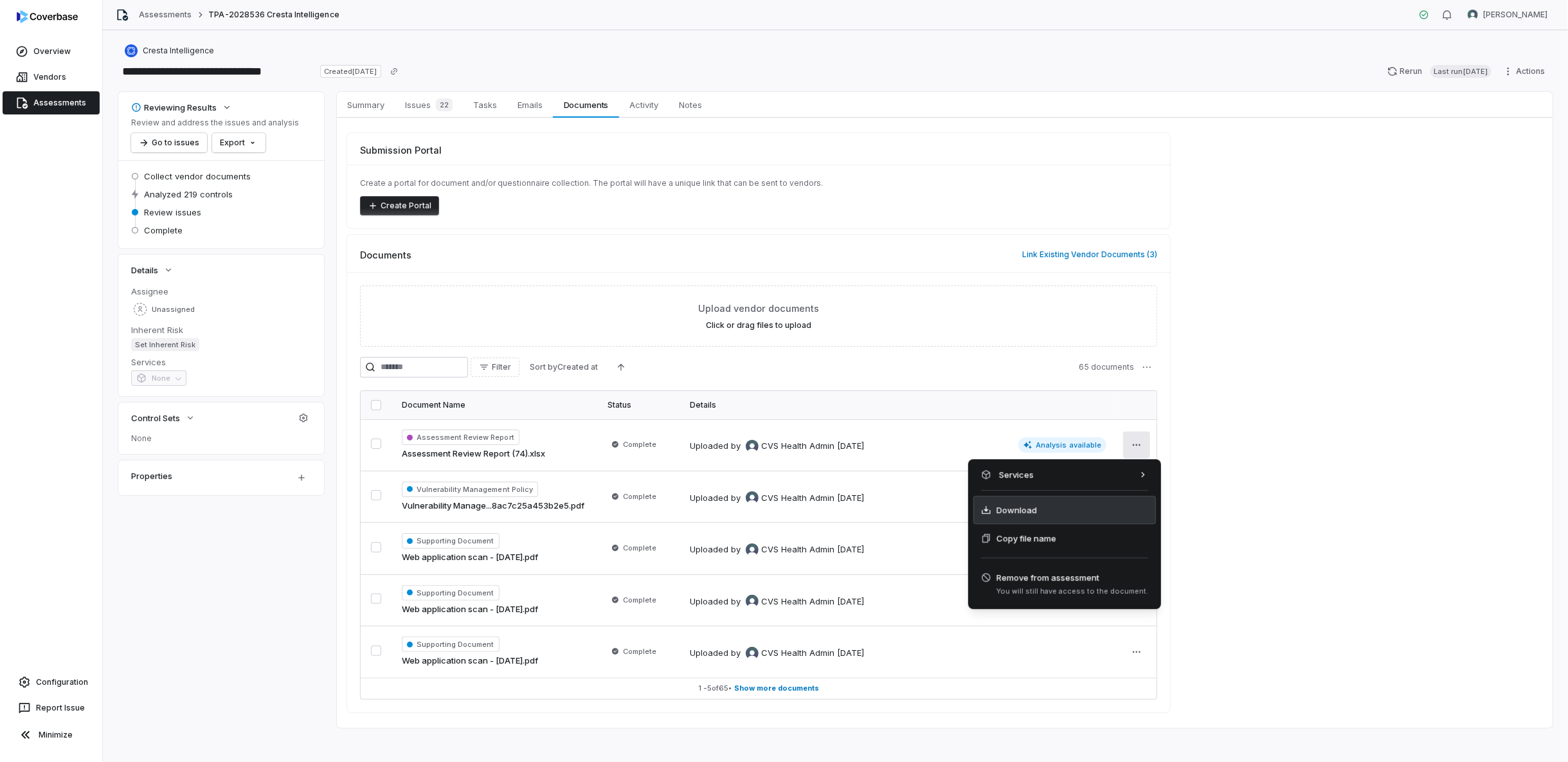
click at [1043, 513] on div "Download" at bounding box center [1064, 510] width 182 height 28
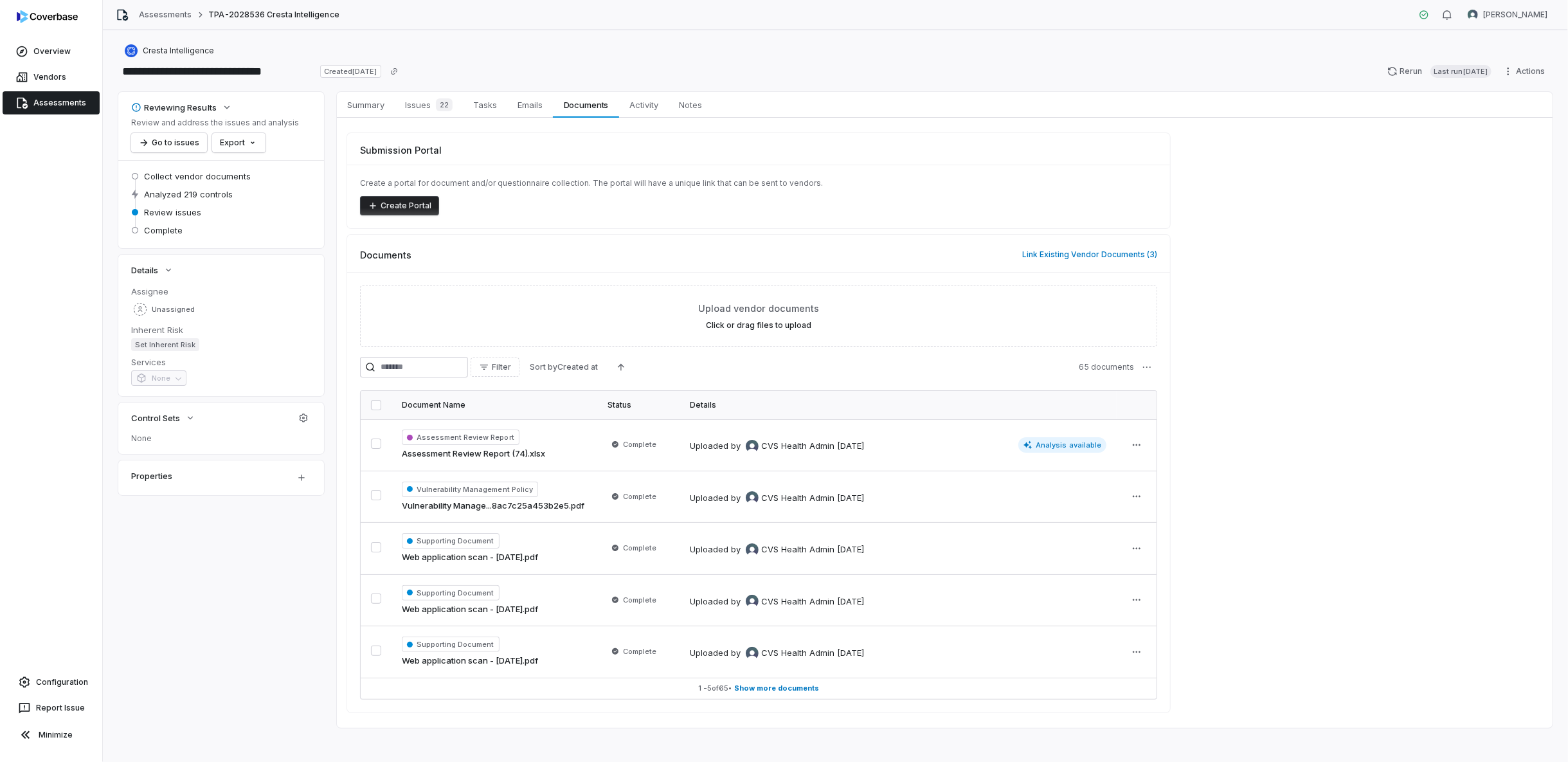
click at [586, 67] on div "**********" at bounding box center [835, 71] width 1434 height 21
click at [81, 100] on link "Assessments" at bounding box center [51, 103] width 97 height 23
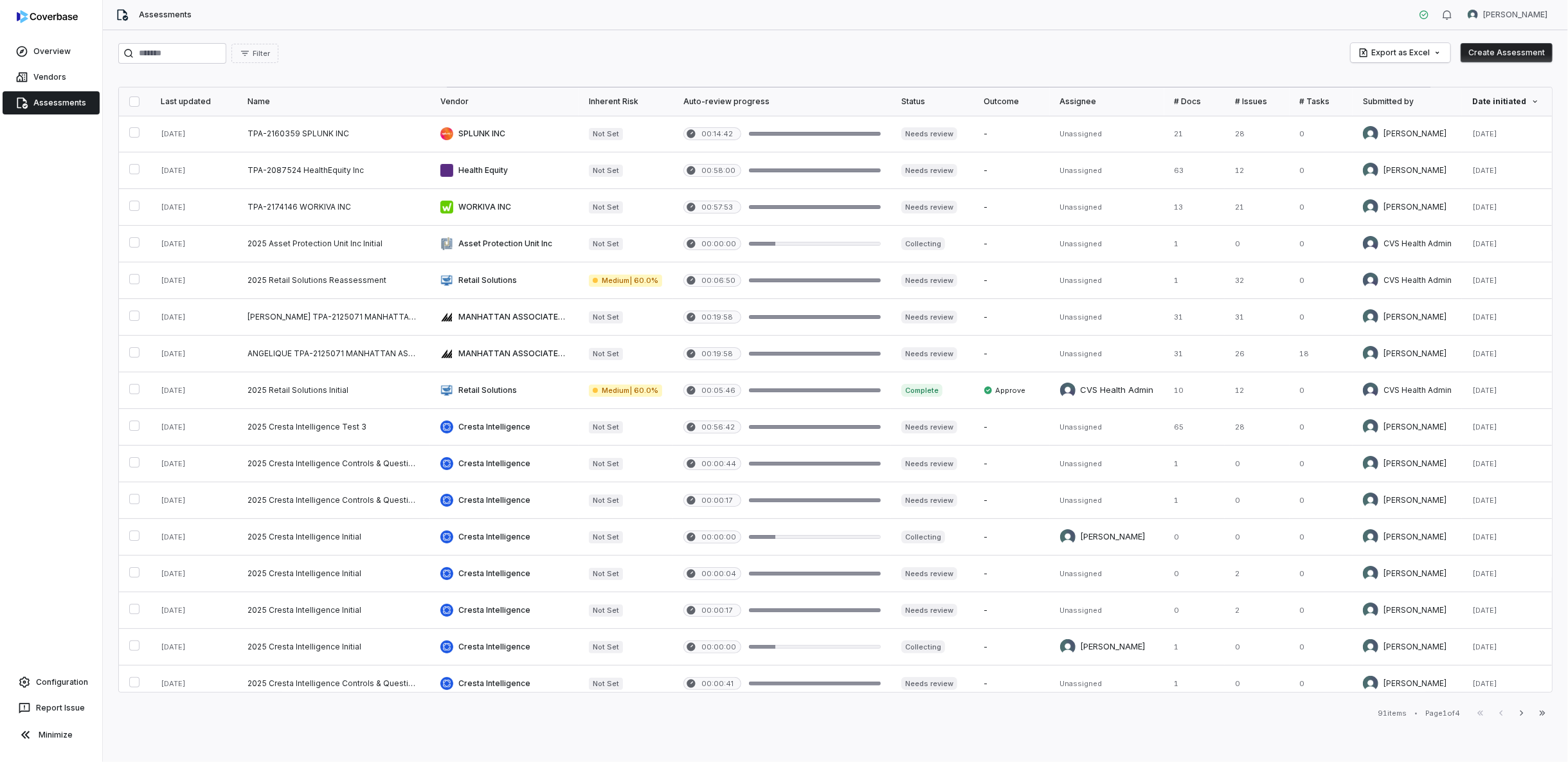
click at [1410, 53] on button "Create Assessment" at bounding box center [1506, 52] width 92 height 19
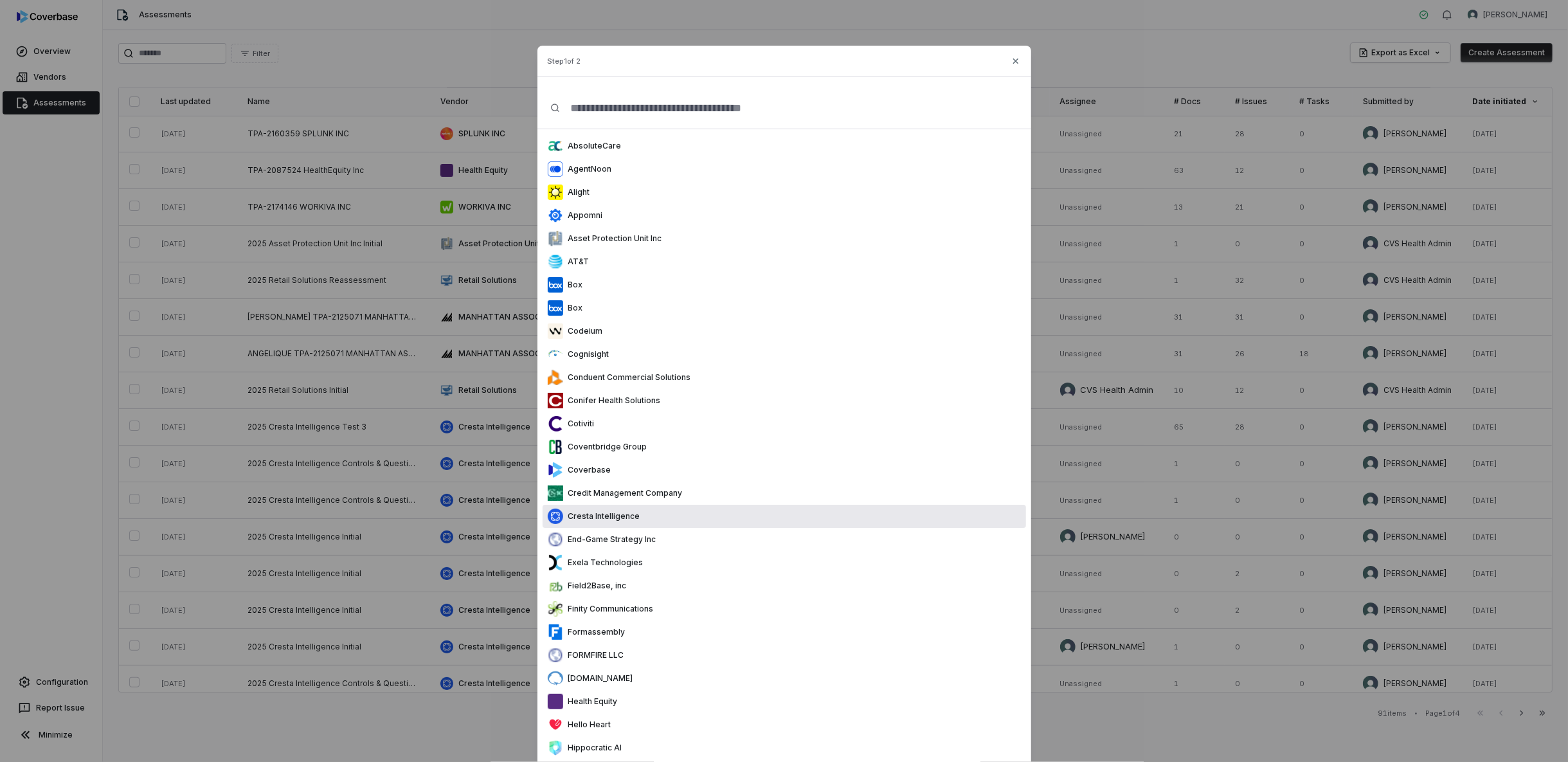
click at [609, 515] on p "Cresta Intelligence" at bounding box center [602, 516] width 77 height 11
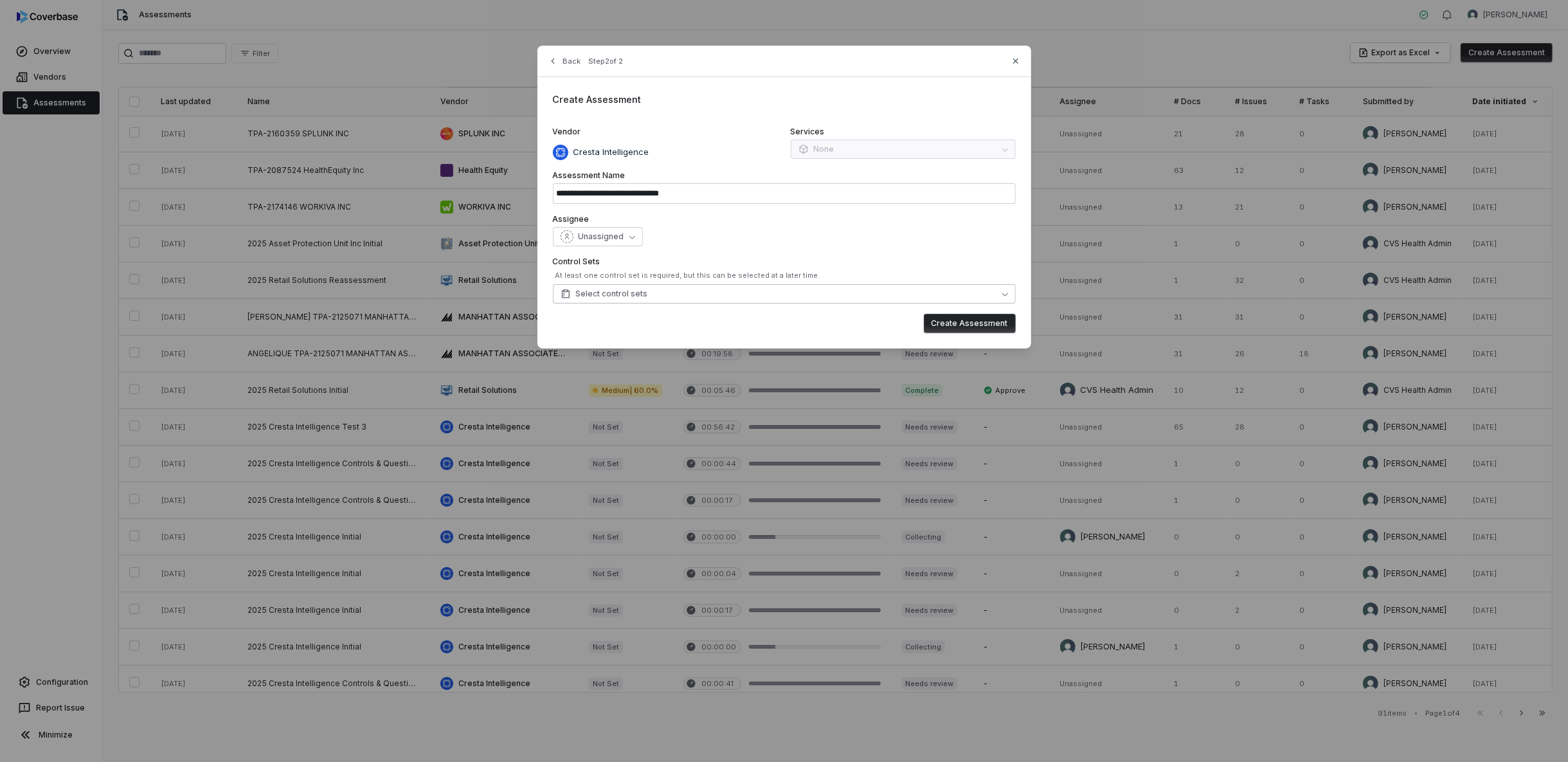
click at [778, 297] on button "Select control sets" at bounding box center [784, 293] width 463 height 19
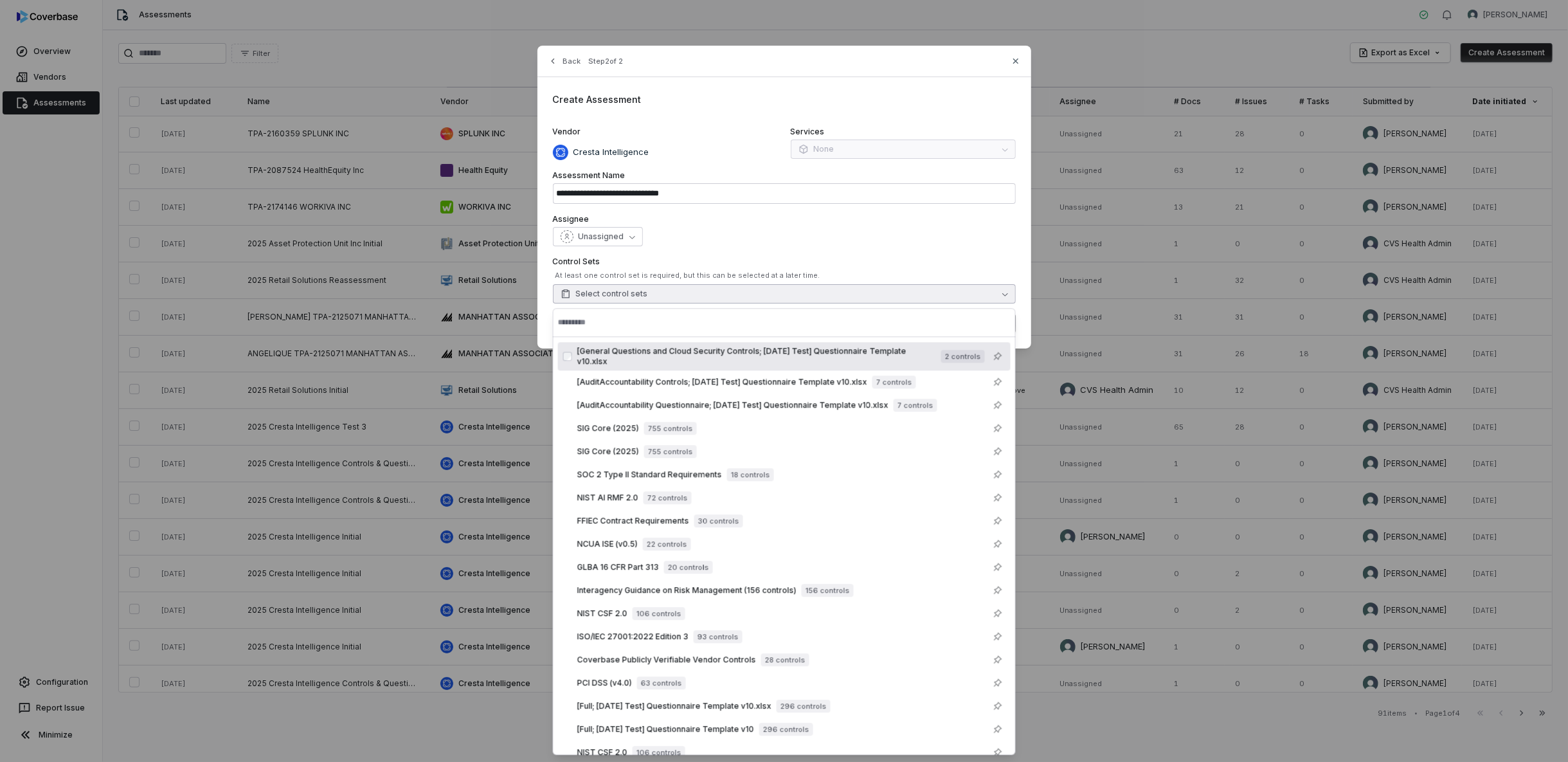
click at [546, 326] on div "**********" at bounding box center [784, 197] width 494 height 302
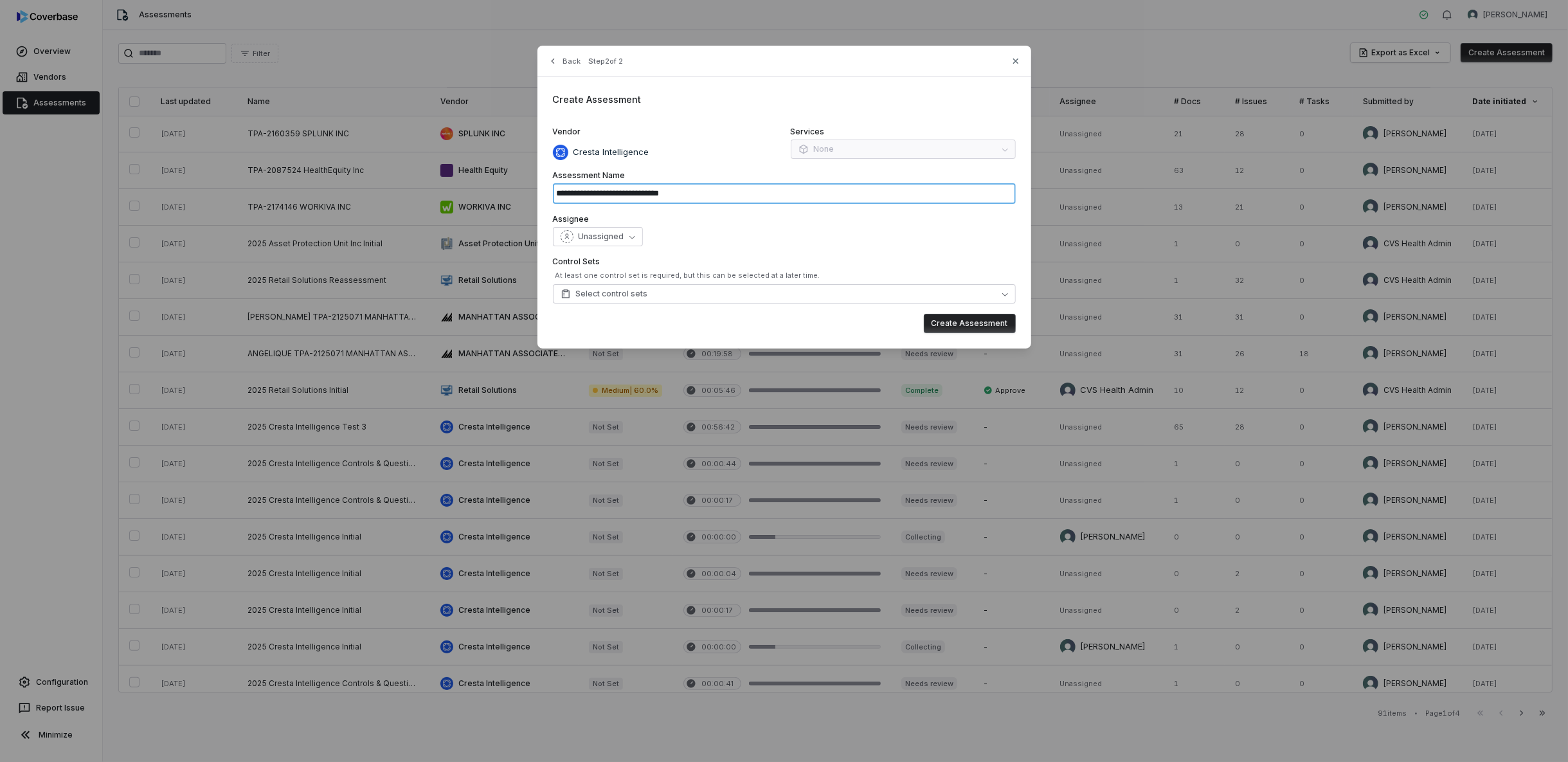
drag, startPoint x: 693, startPoint y: 192, endPoint x: 660, endPoint y: 206, distance: 35.8
click at [657, 192] on input "**********" at bounding box center [784, 193] width 463 height 21
type input "**********"
click at [955, 323] on button "Create Assessment" at bounding box center [970, 323] width 92 height 19
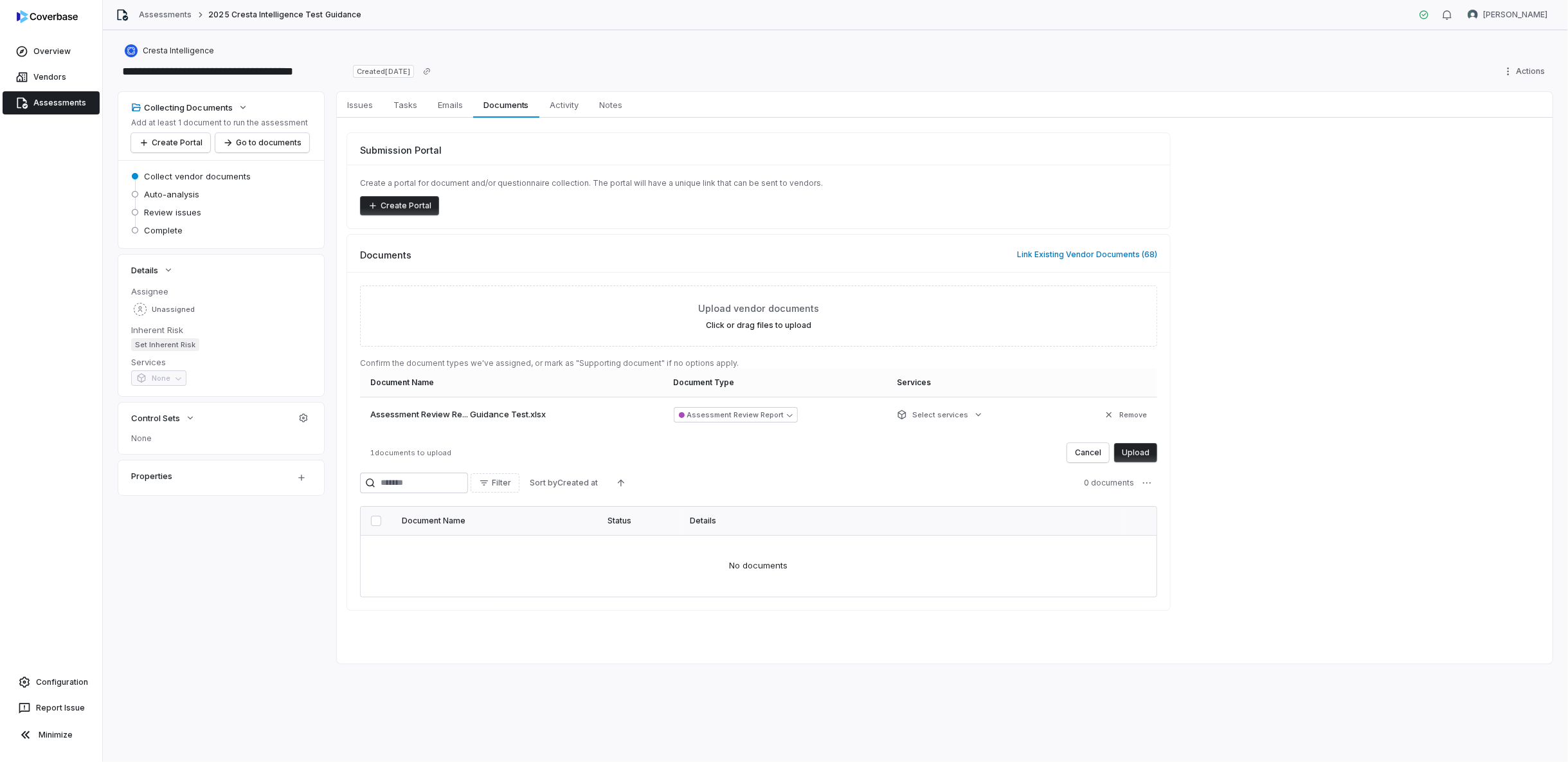
click at [1130, 443] on button "Upload" at bounding box center [1136, 452] width 43 height 19
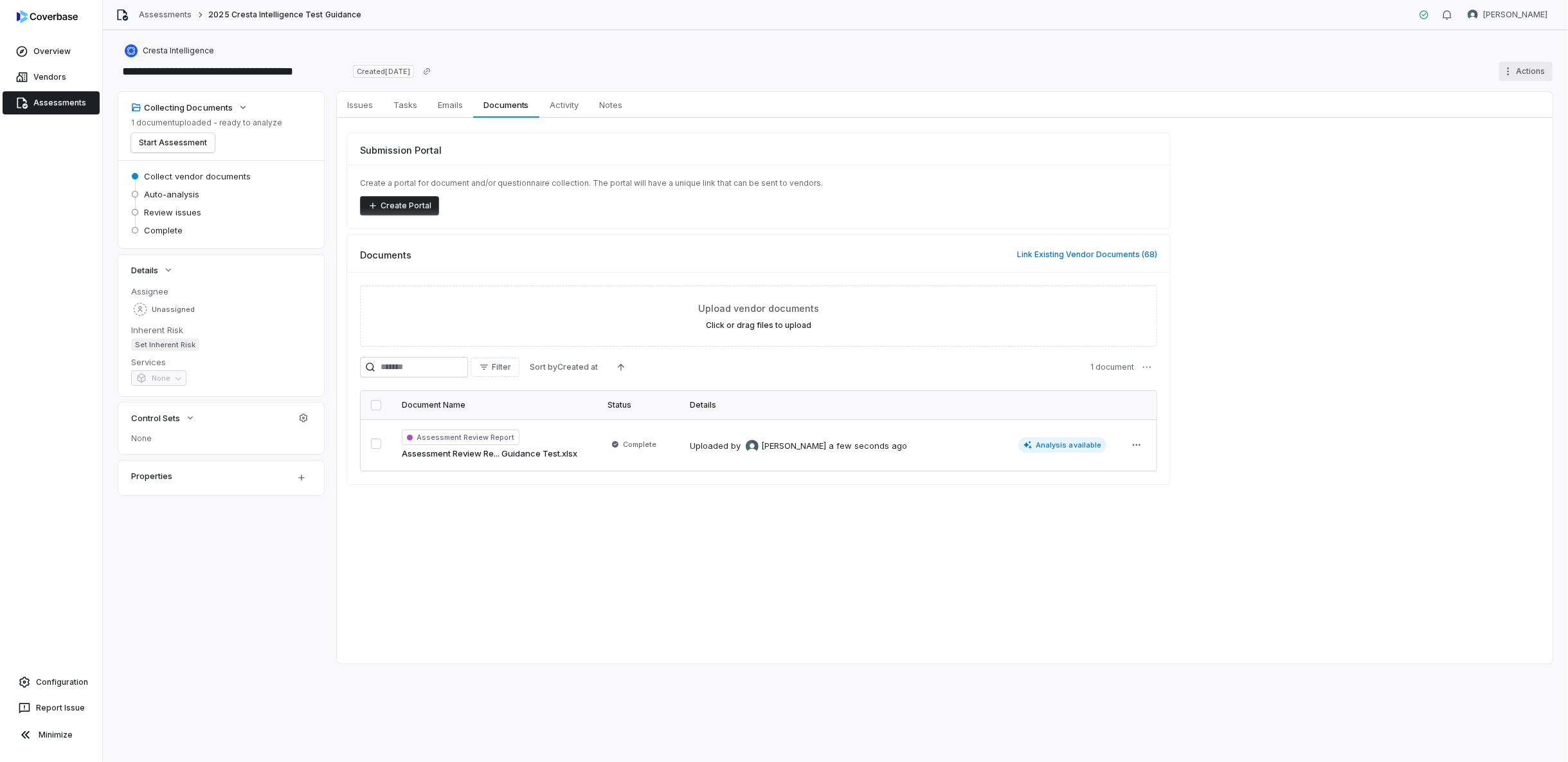
click at [1410, 65] on html "**********" at bounding box center [784, 381] width 1568 height 762
click at [1286, 256] on html "**********" at bounding box center [784, 381] width 1568 height 762
click at [476, 454] on link "Assessment Review Re... Guidance Test.xlsx" at bounding box center [490, 454] width 176 height 13
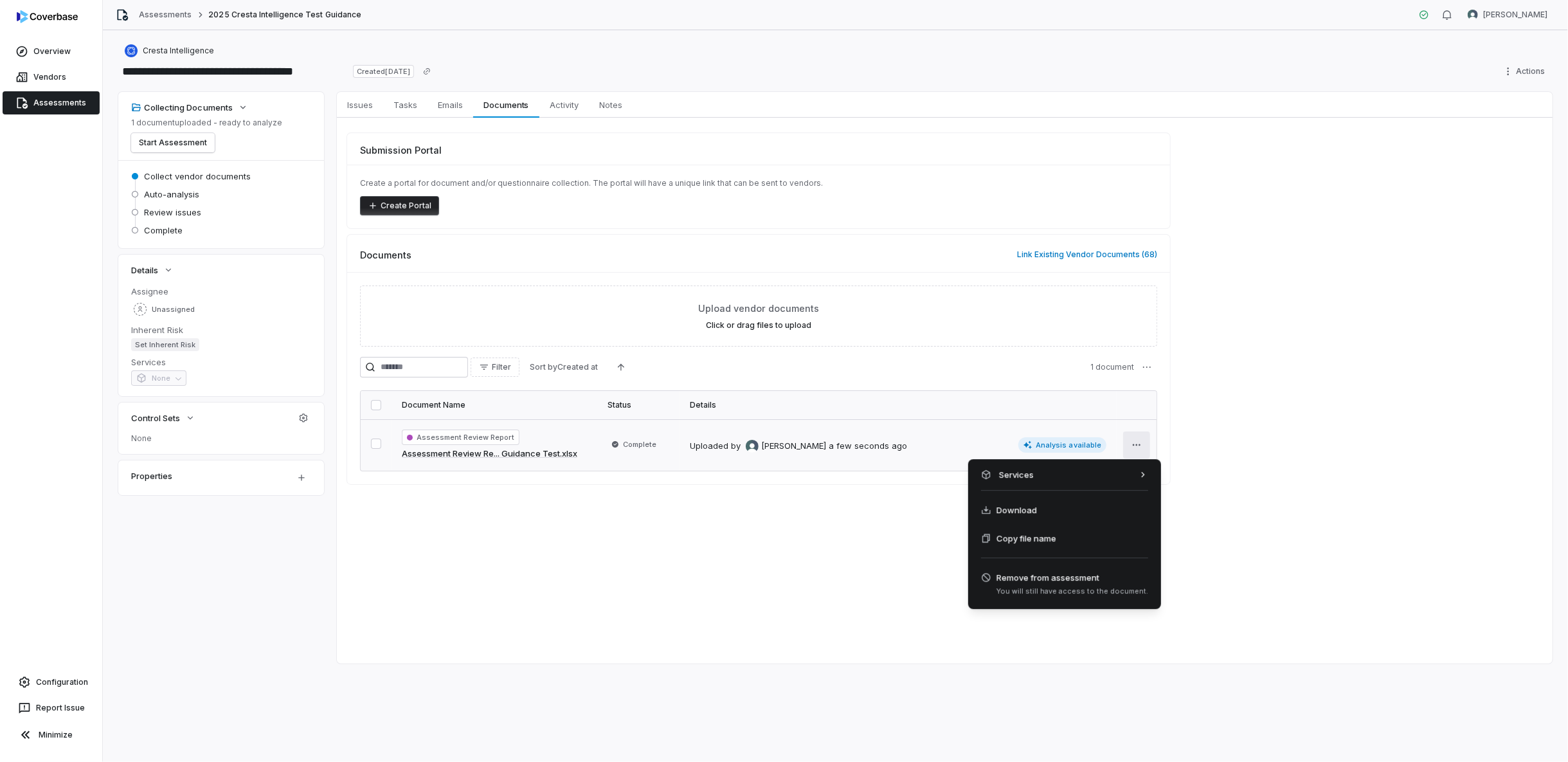
click at [1139, 437] on html "**********" at bounding box center [784, 381] width 1568 height 762
click at [1045, 444] on html "**********" at bounding box center [784, 381] width 1568 height 762
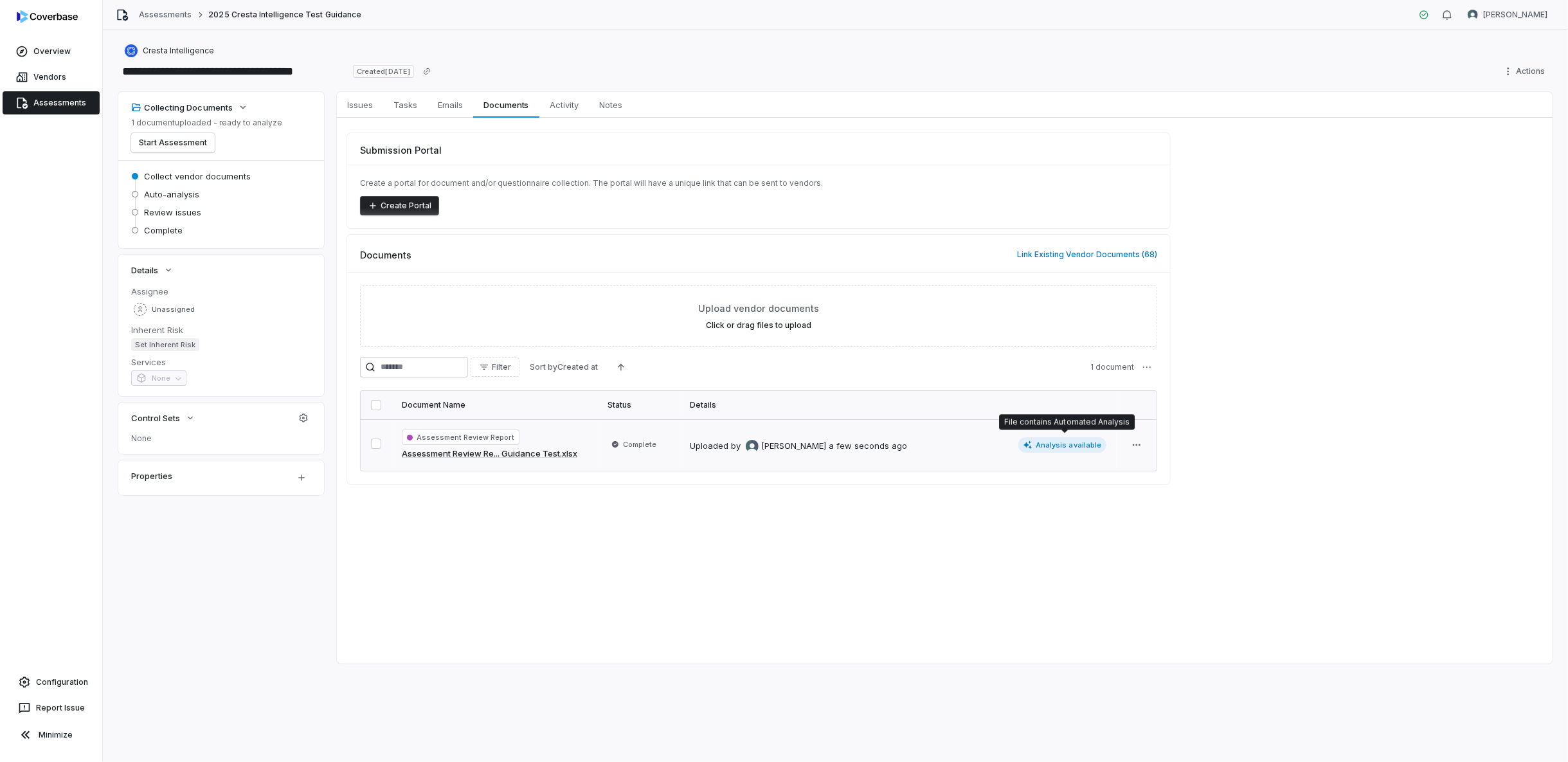
click at [1054, 444] on span "Analysis available" at bounding box center [1063, 445] width 89 height 16
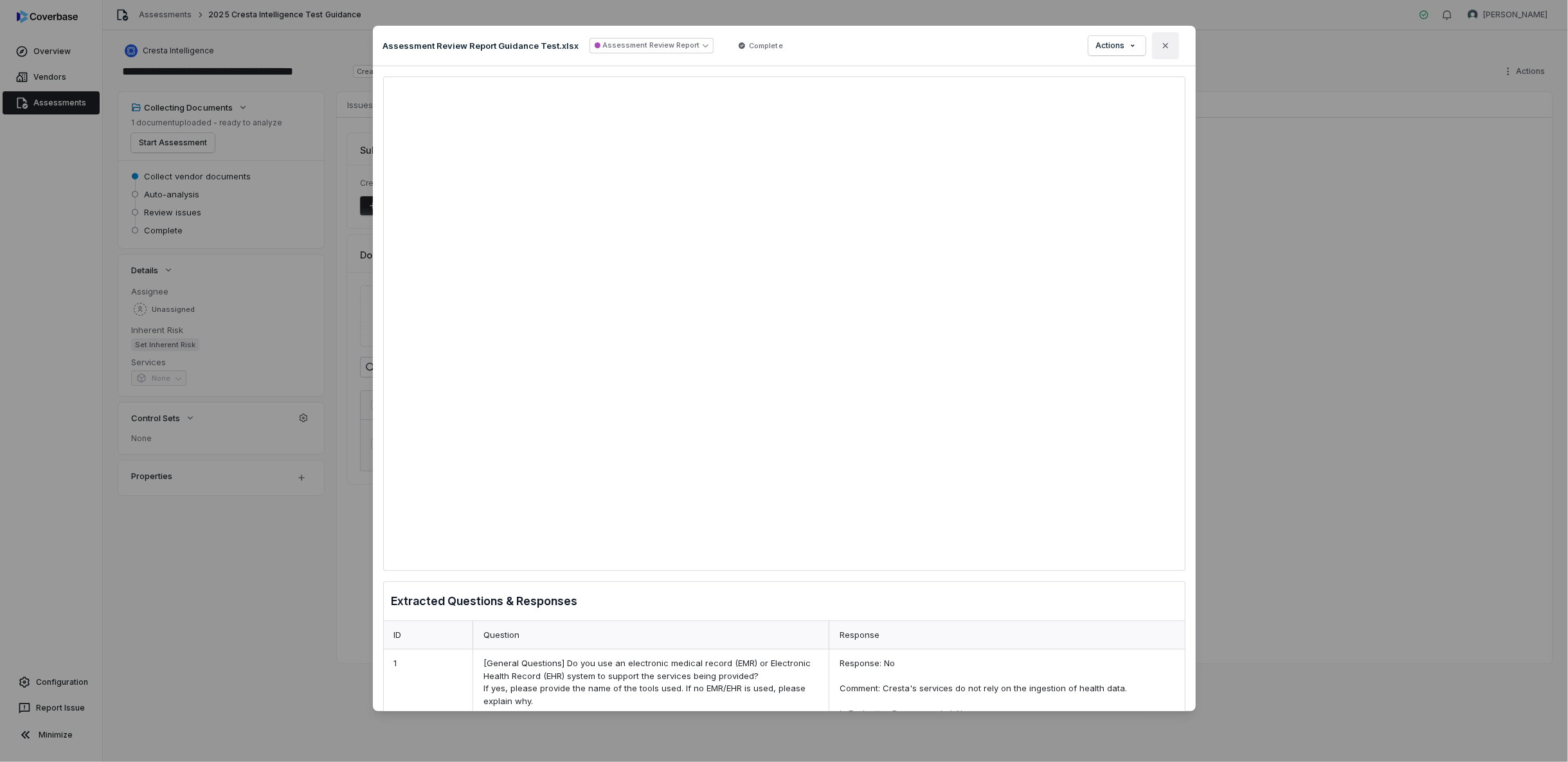
click at [1167, 46] on icon "button" at bounding box center [1164, 45] width 5 height 5
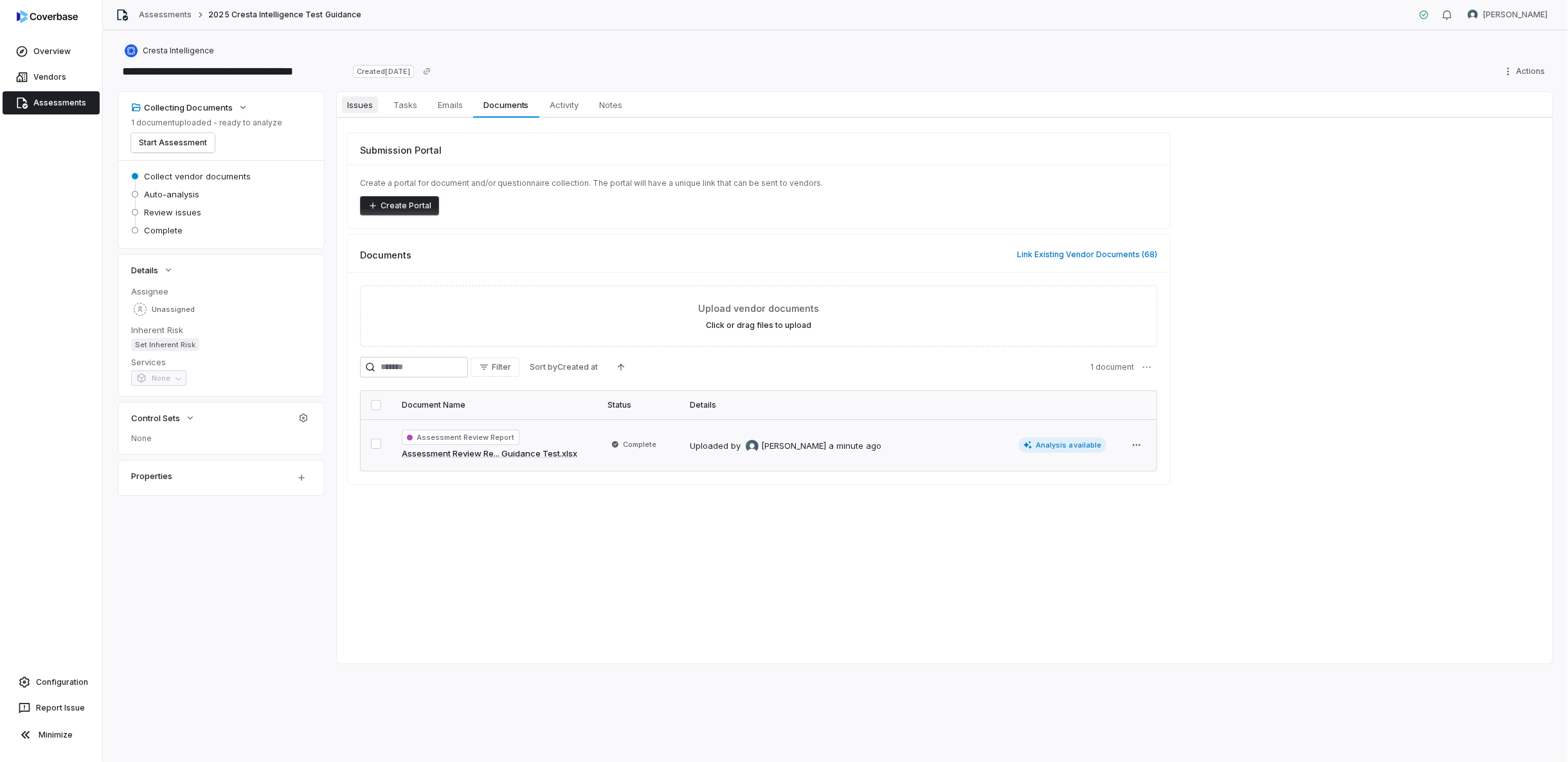
click at [364, 104] on span "Issues" at bounding box center [360, 104] width 36 height 16
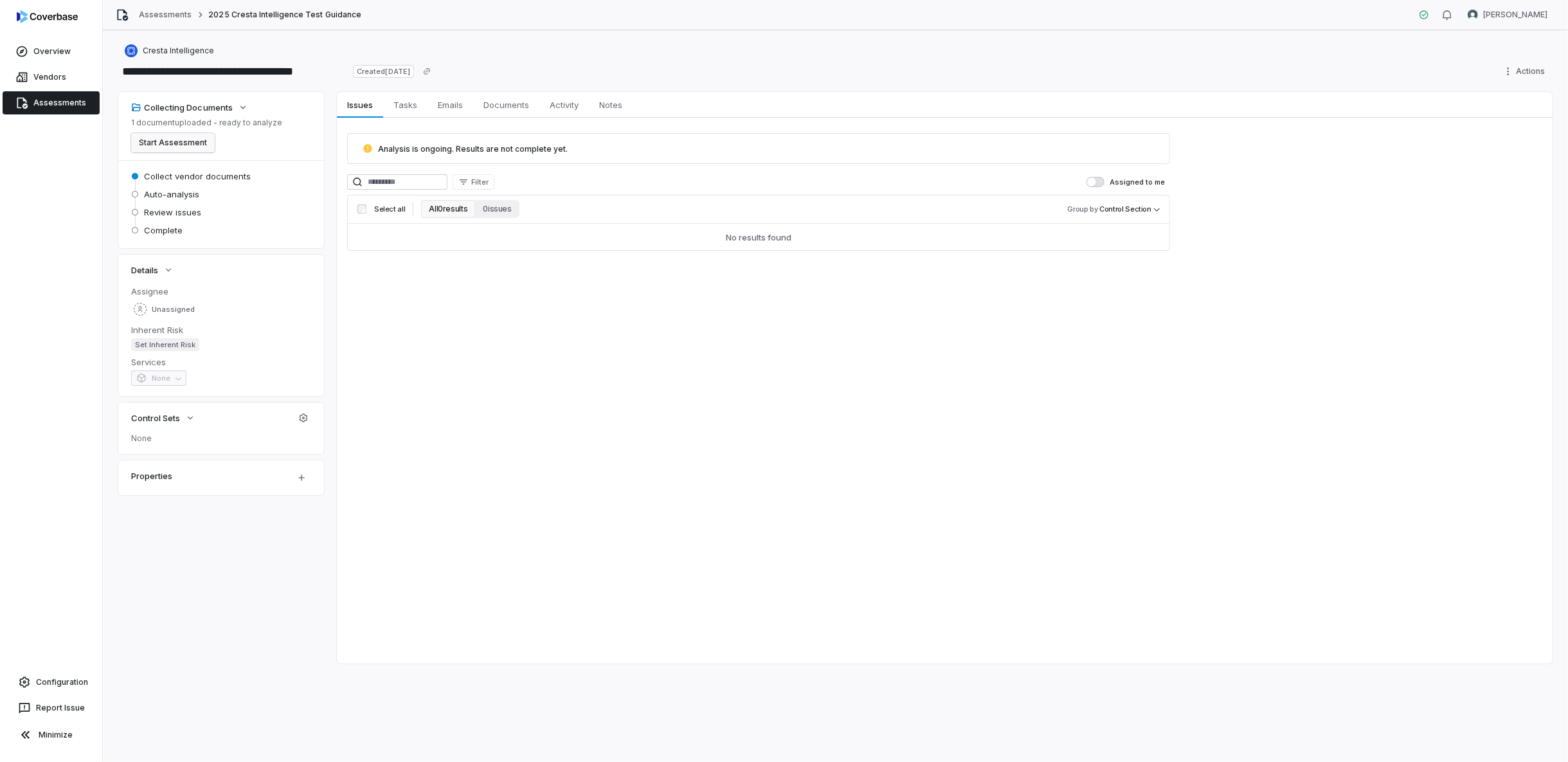
click at [154, 143] on button "Start Assessment" at bounding box center [173, 142] width 84 height 19
click at [46, 99] on link "Assessments" at bounding box center [51, 103] width 97 height 23
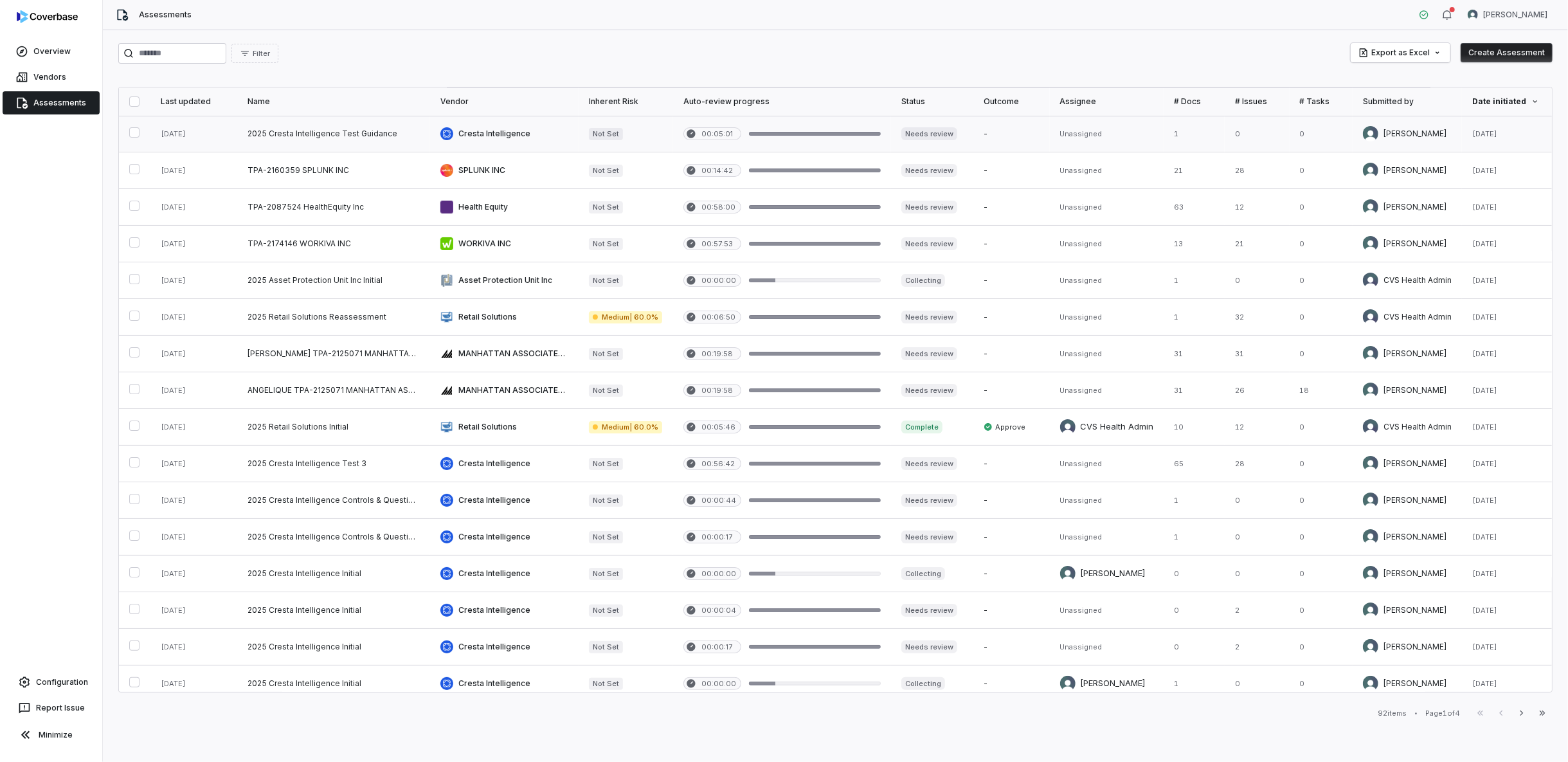
click at [367, 139] on link at bounding box center [334, 134] width 193 height 36
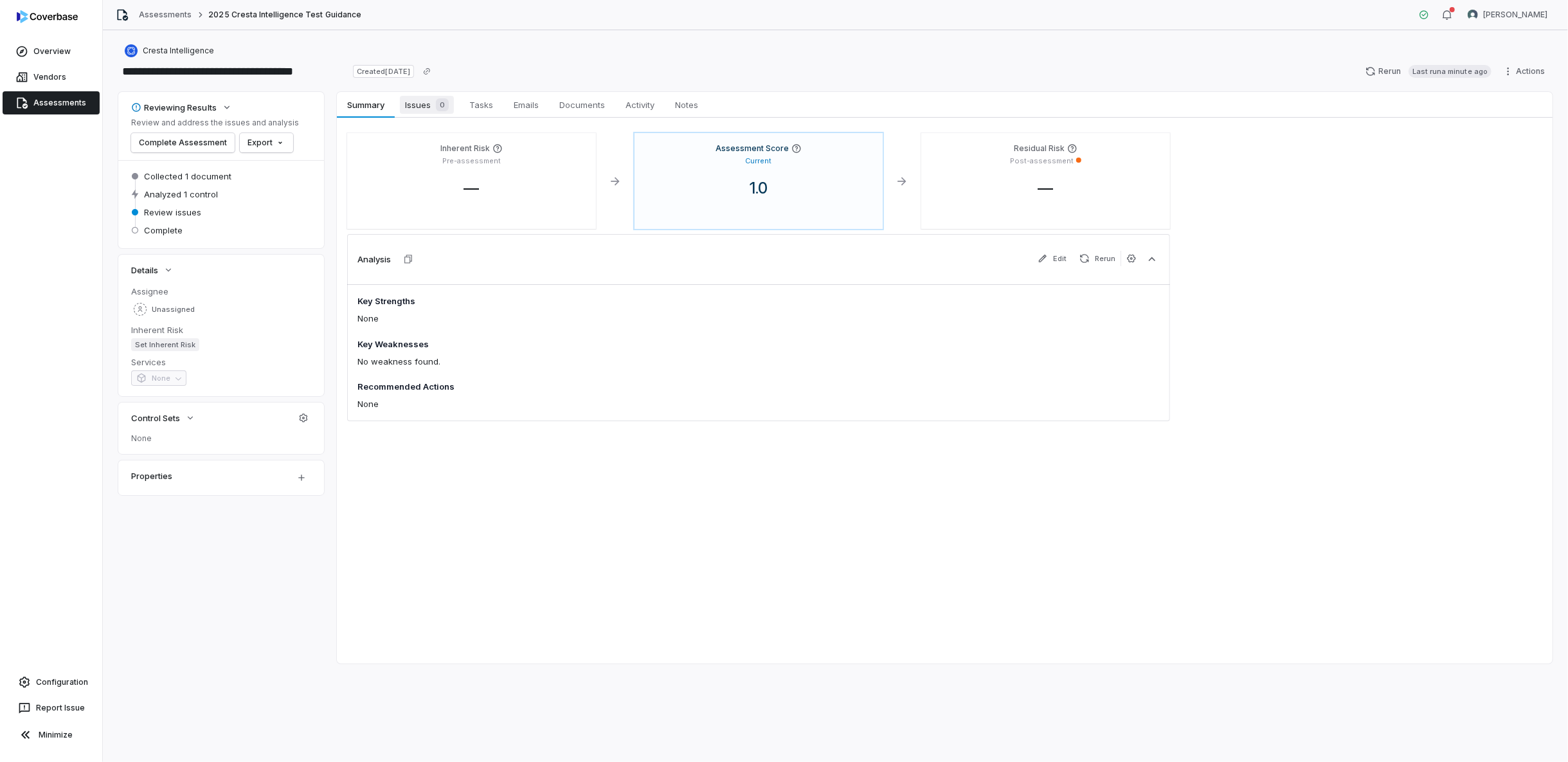
click at [424, 110] on span "Issues 0" at bounding box center [427, 105] width 54 height 18
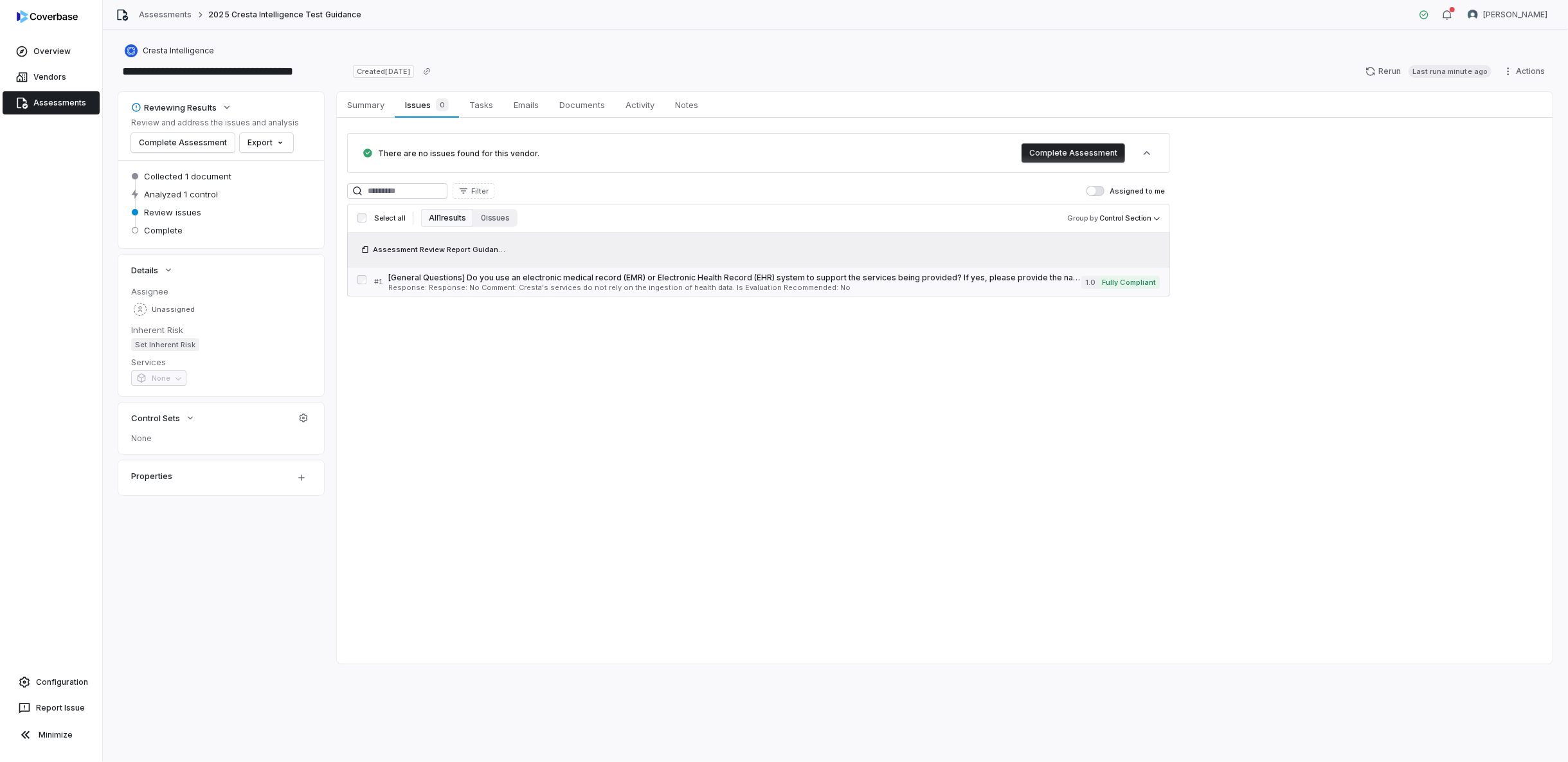
click at [465, 280] on span "[General Questions] Do you use an electronic medical record (EMR) or Electronic…" at bounding box center [735, 278] width 694 height 11
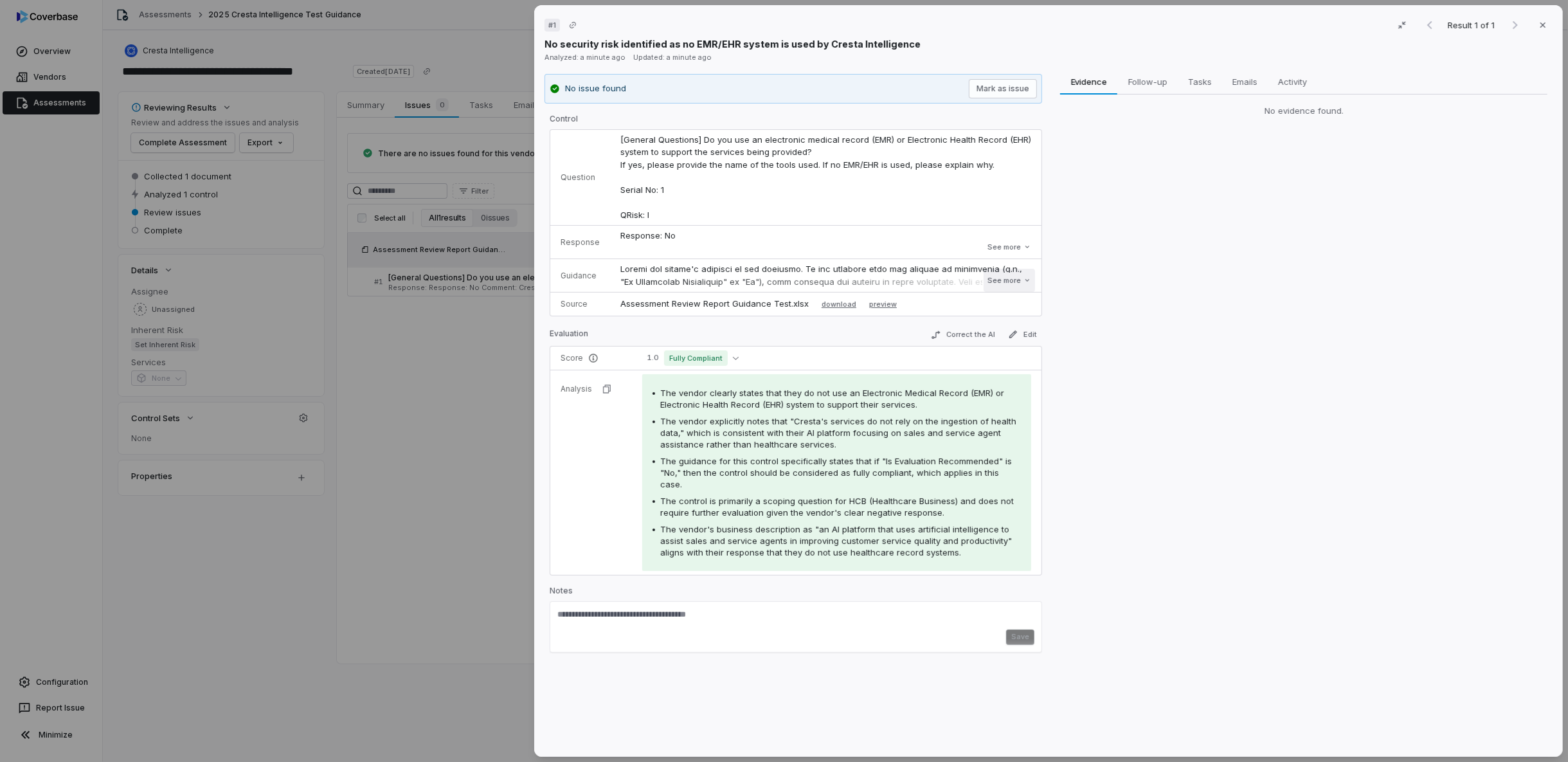
click at [984, 280] on button "See more" at bounding box center [1009, 280] width 52 height 23
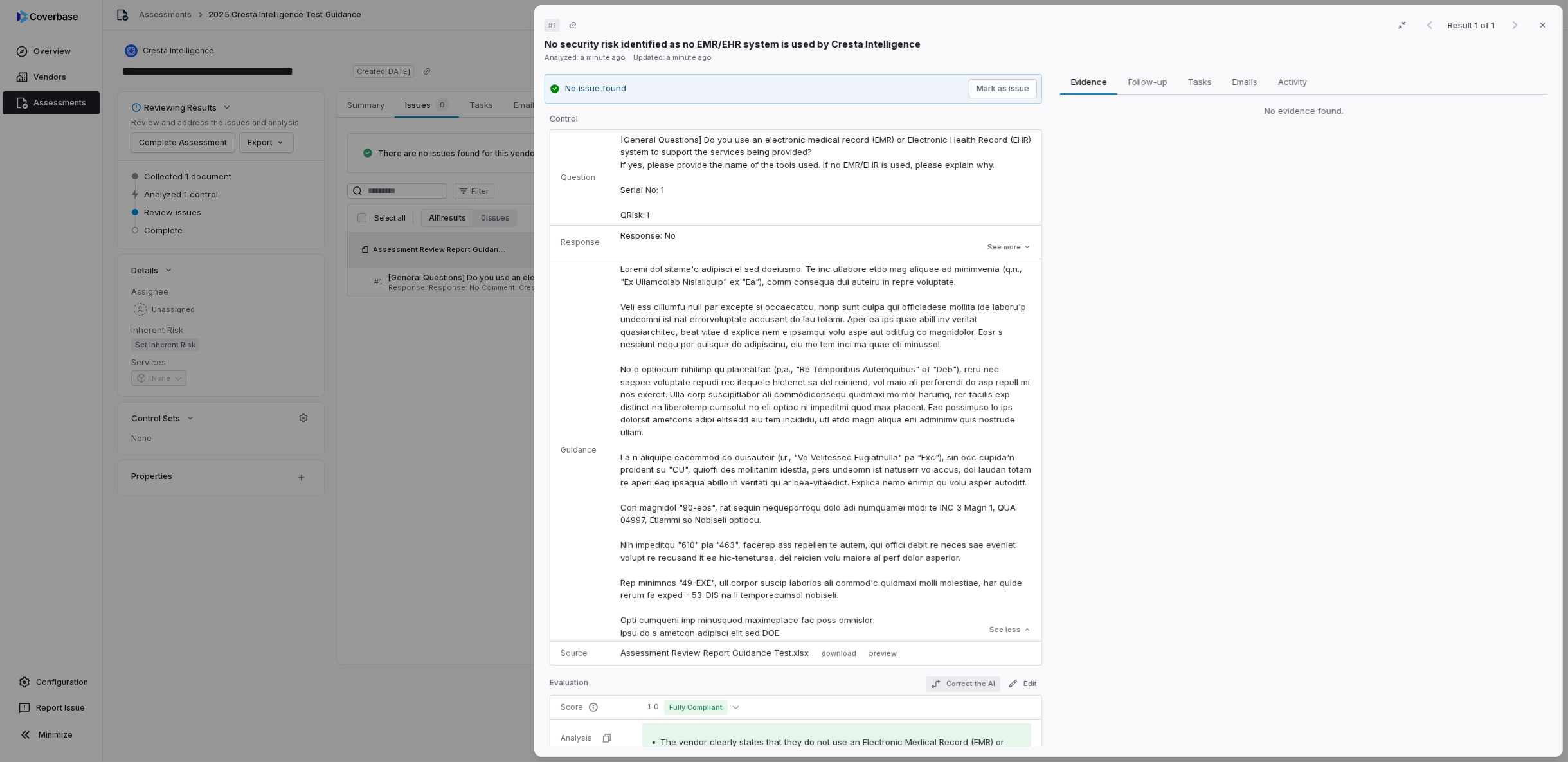
click at [944, 677] on button "Correct the AI" at bounding box center [962, 684] width 75 height 16
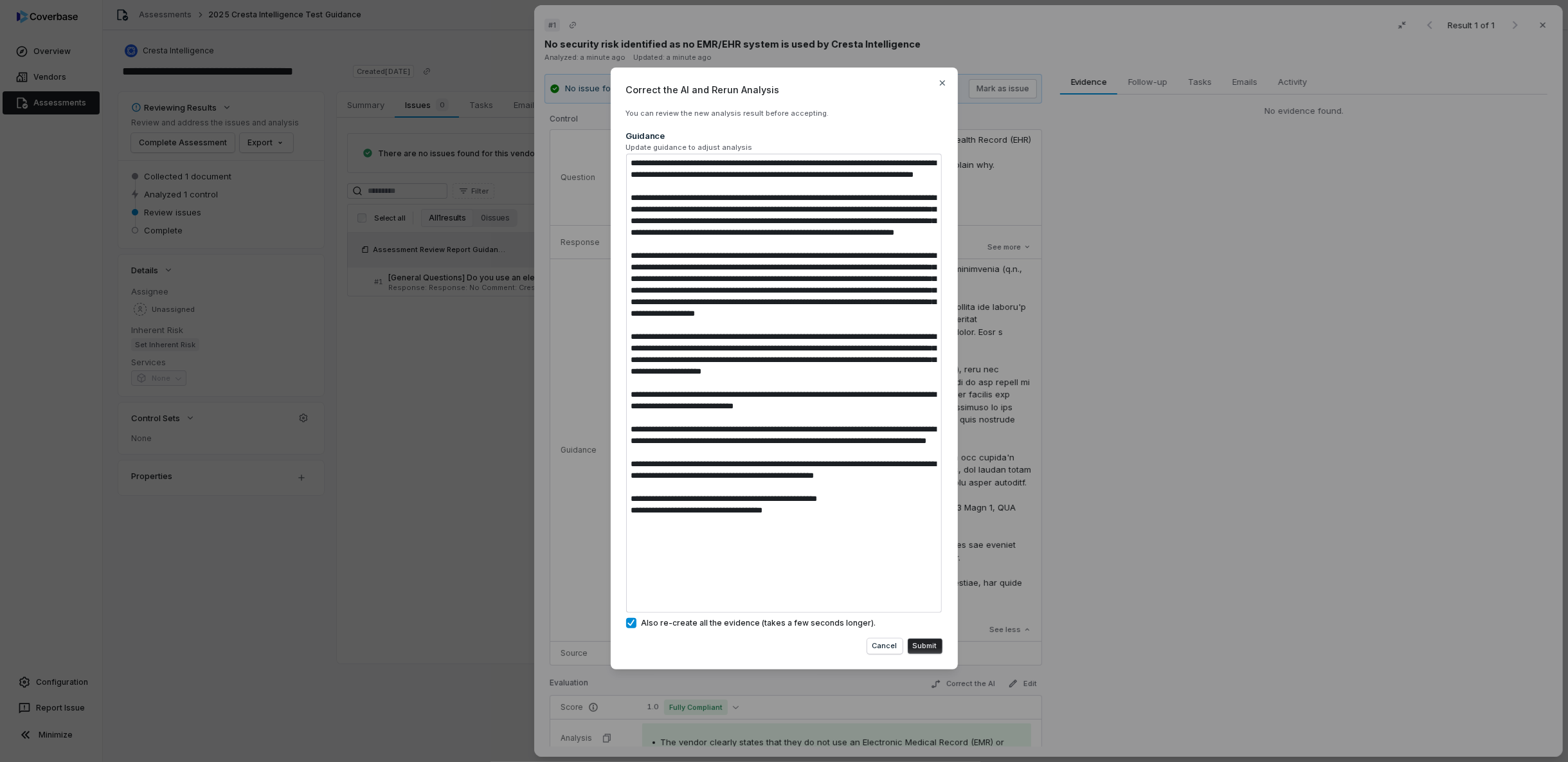
click at [472, 397] on div "Correct the AI and Rerun Analysis You can review the new analysis result before…" at bounding box center [784, 381] width 1568 height 668
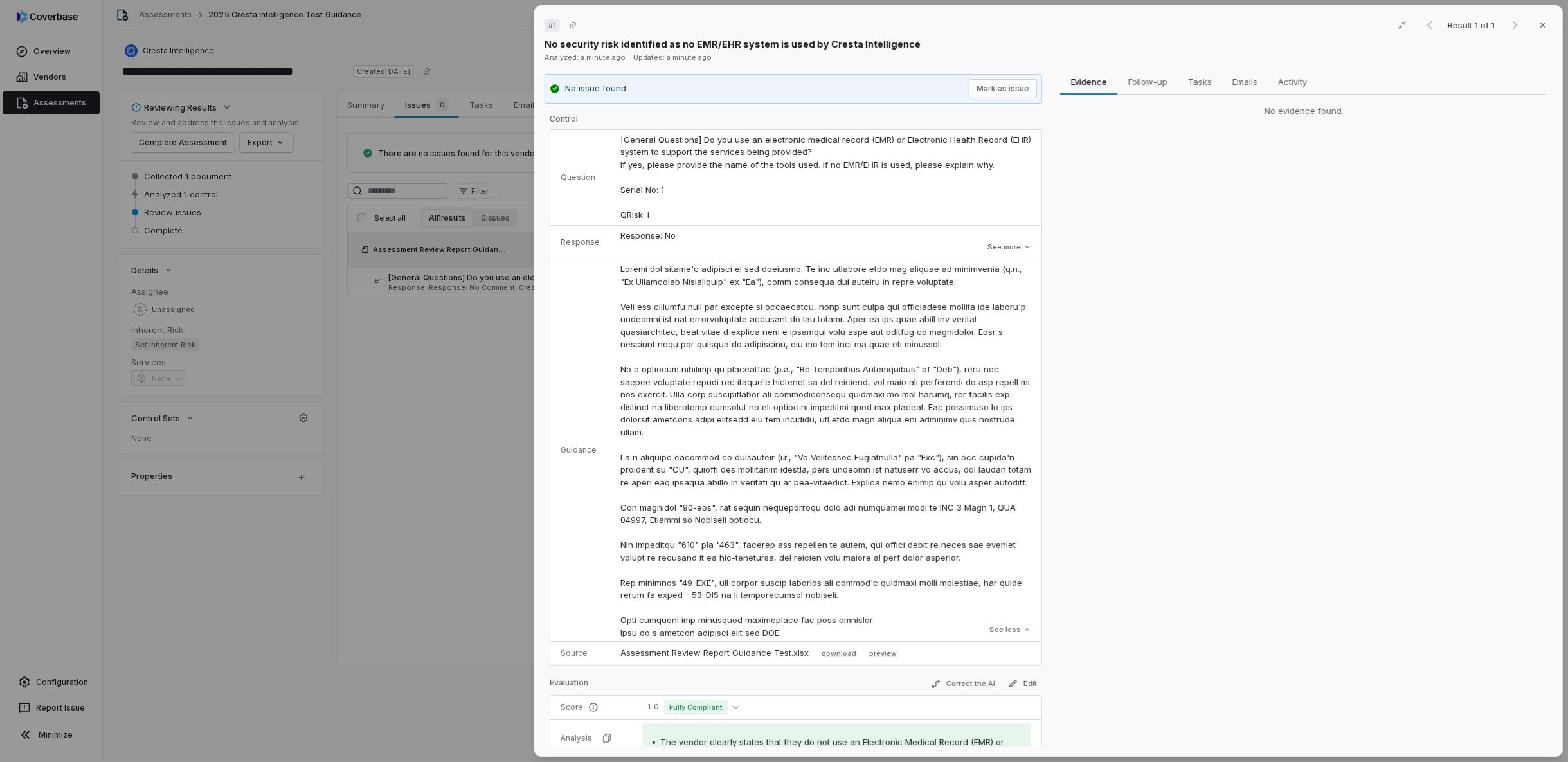
click at [467, 395] on div "# 1 Result 1 of 1 Close No security risk identified as no EMR/EHR system is use…" at bounding box center [784, 381] width 1568 height 762
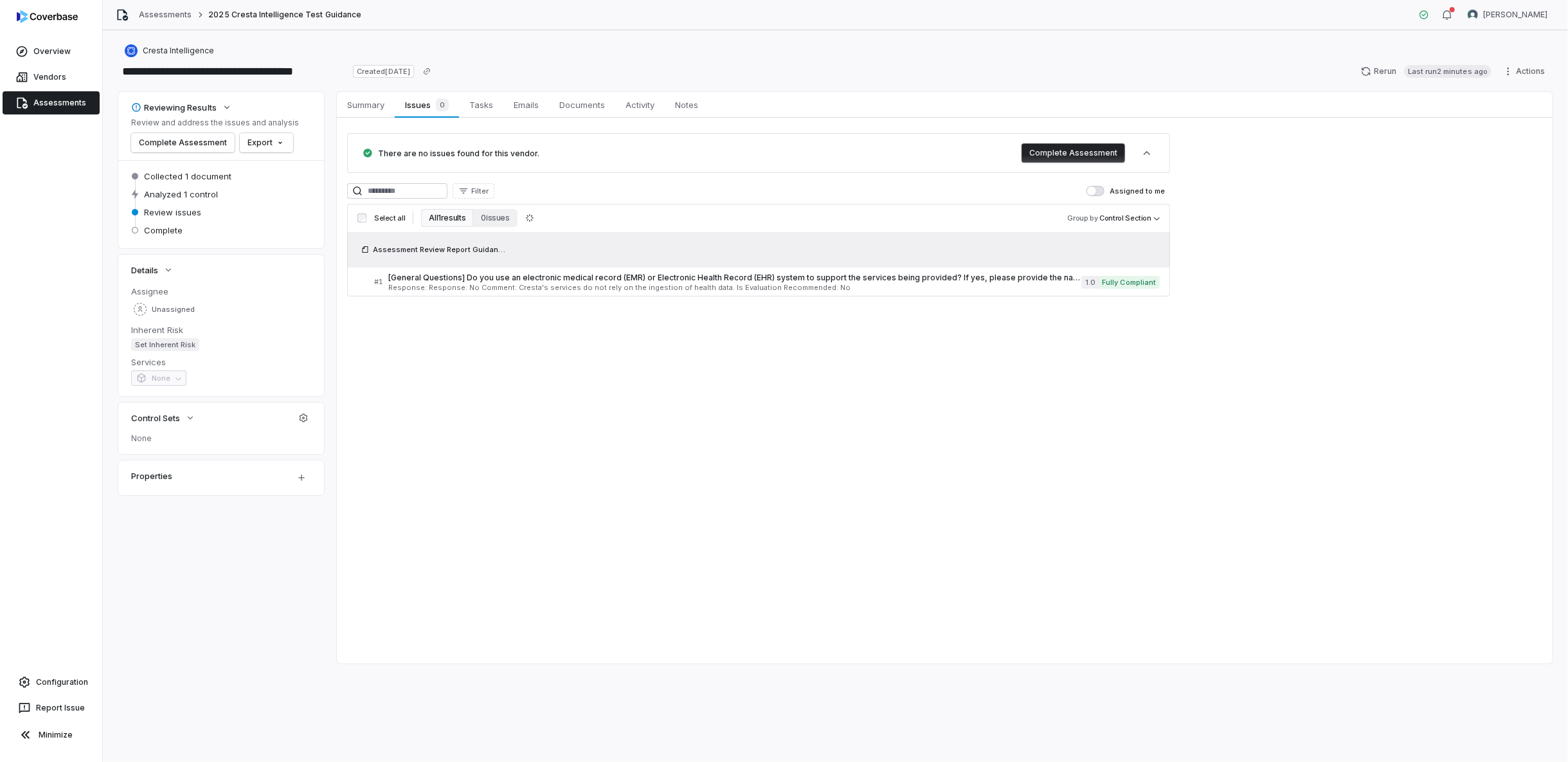
click at [48, 99] on link "Assessments" at bounding box center [51, 103] width 97 height 23
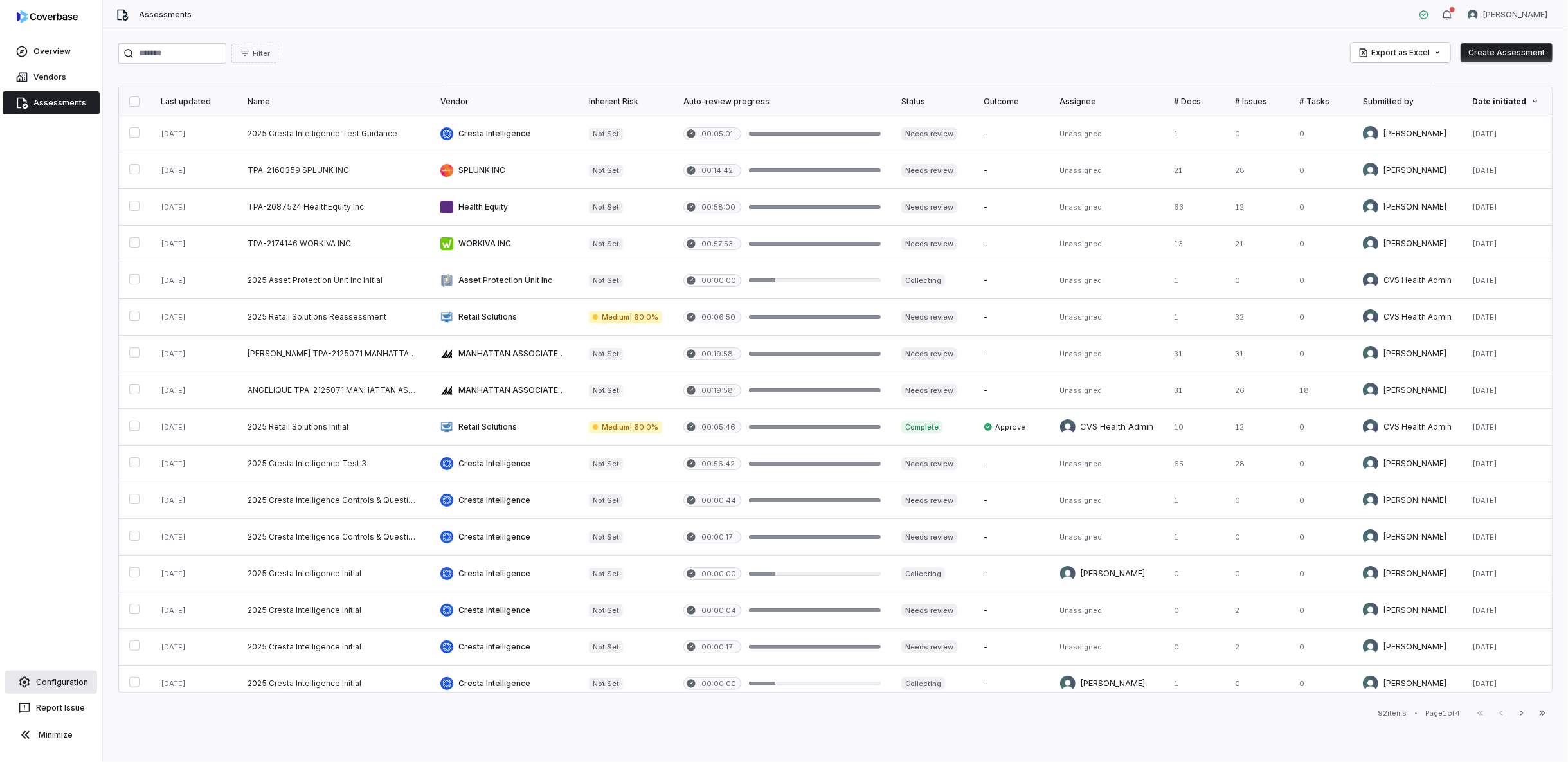
click at [56, 675] on link "Configuration" at bounding box center [51, 682] width 92 height 23
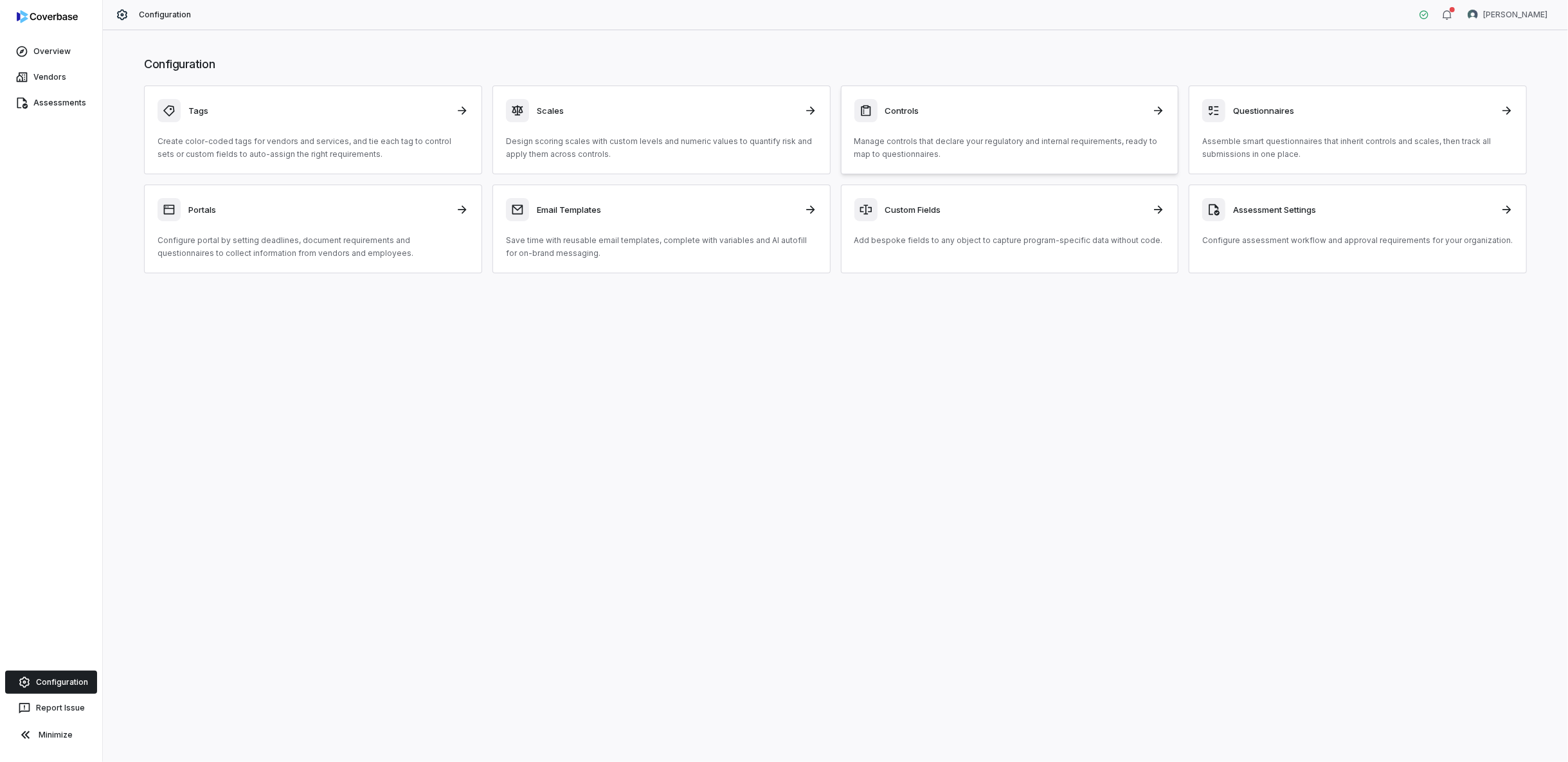
click at [917, 131] on div "Controls Manage controls that declare your regulatory and internal requirements…" at bounding box center [1010, 129] width 311 height 62
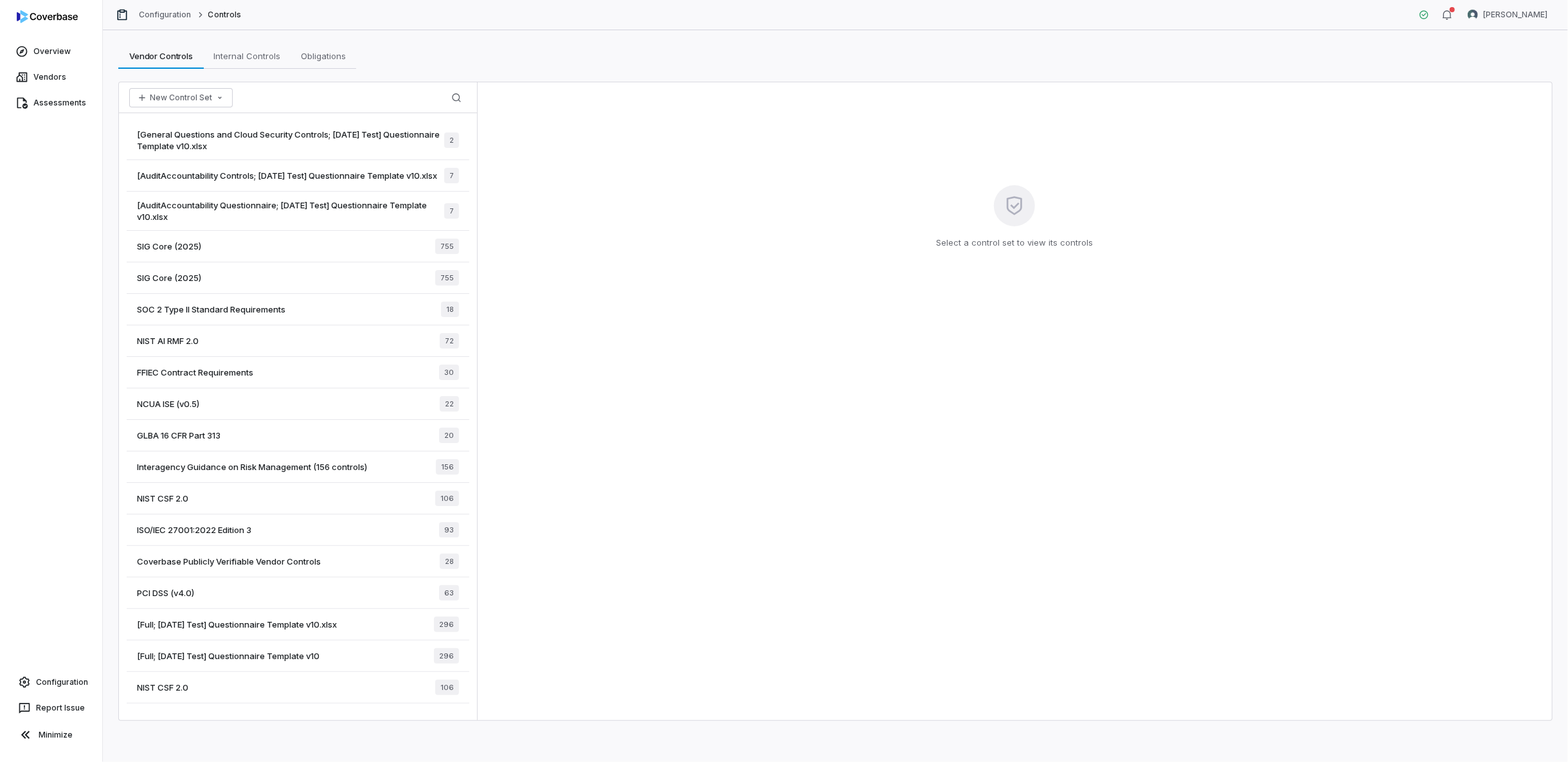
click at [259, 658] on span "[Full; 2025-06-02 Test] Questionnaire Template v10" at bounding box center [228, 656] width 182 height 12
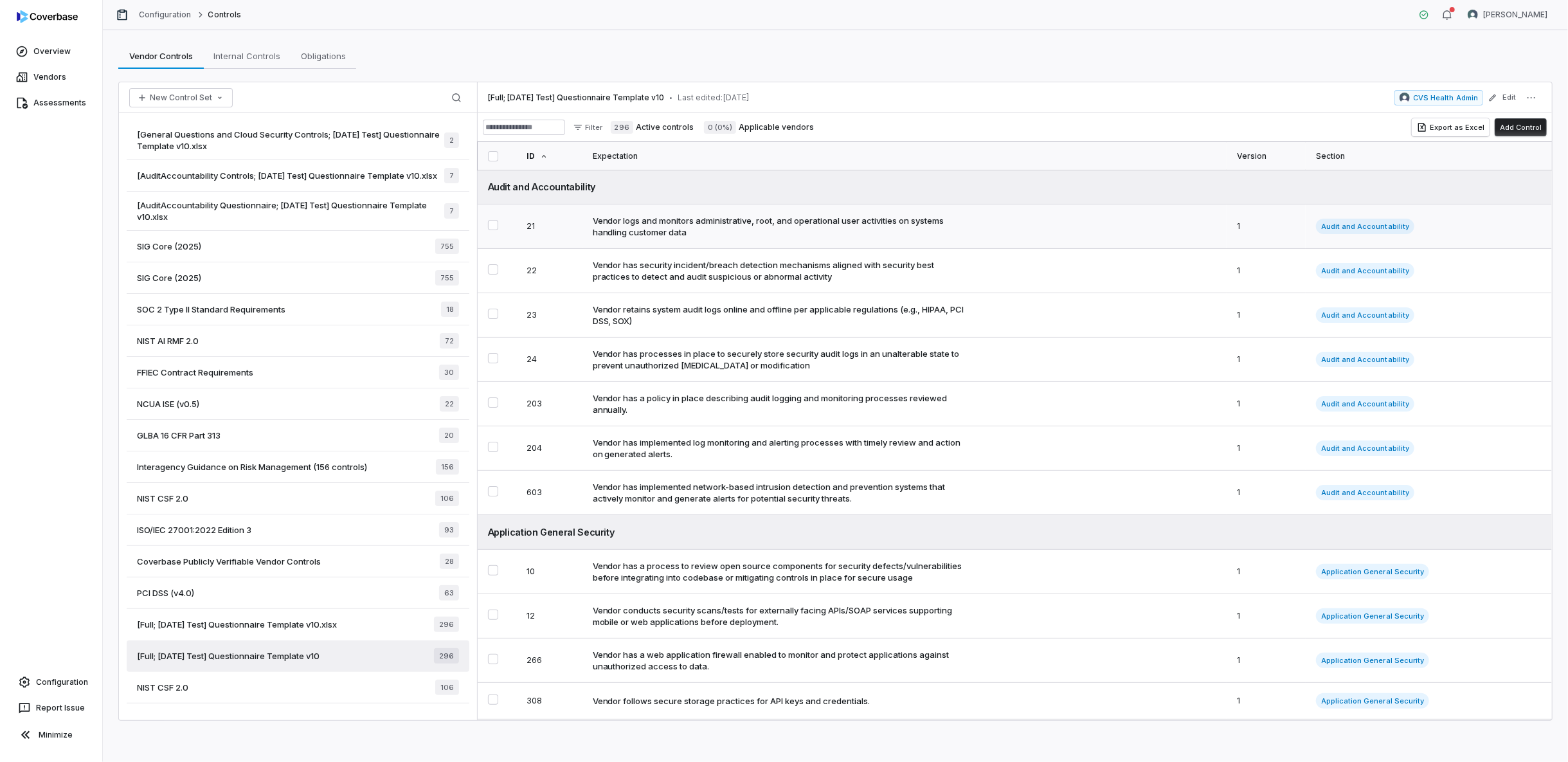
click at [657, 233] on div "Vendor logs and monitors administrative, root, and operational user activities …" at bounding box center [781, 226] width 376 height 23
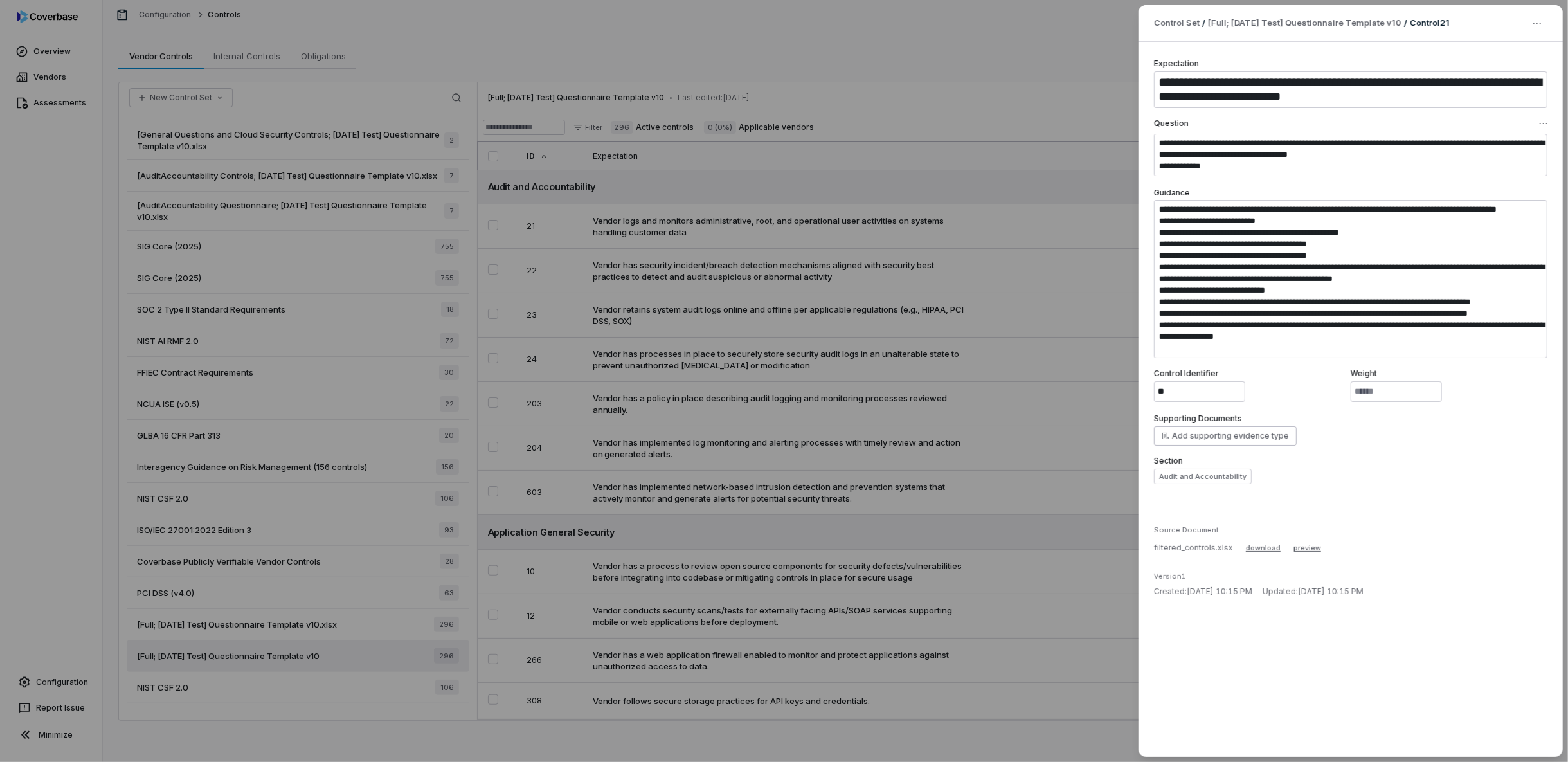
click at [279, 671] on div "**********" at bounding box center [784, 381] width 1568 height 762
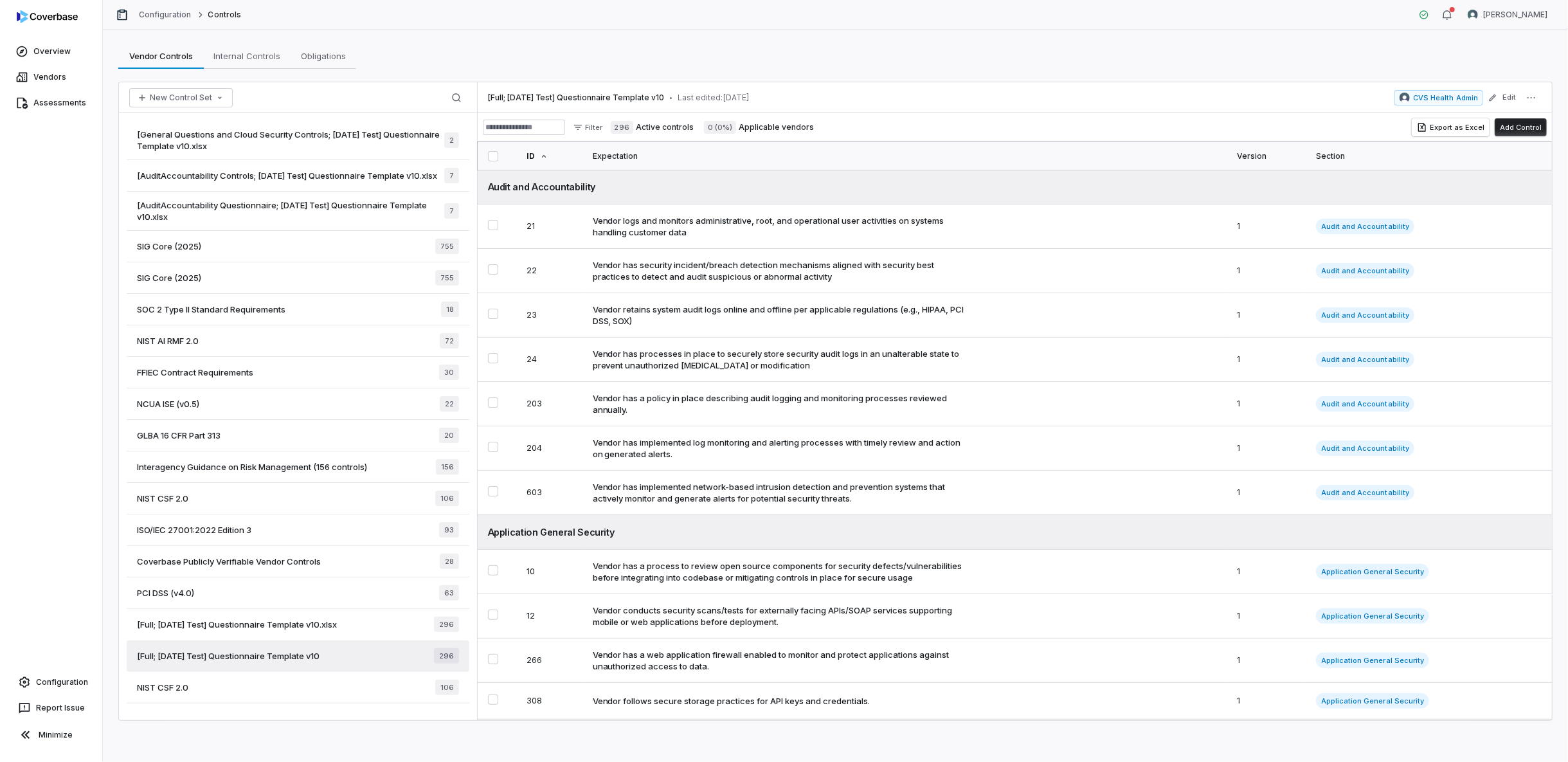
click at [239, 627] on span "[Full; 2025-06-04 Test] Questionnaire Template v10.xlsx" at bounding box center [237, 625] width 200 height 12
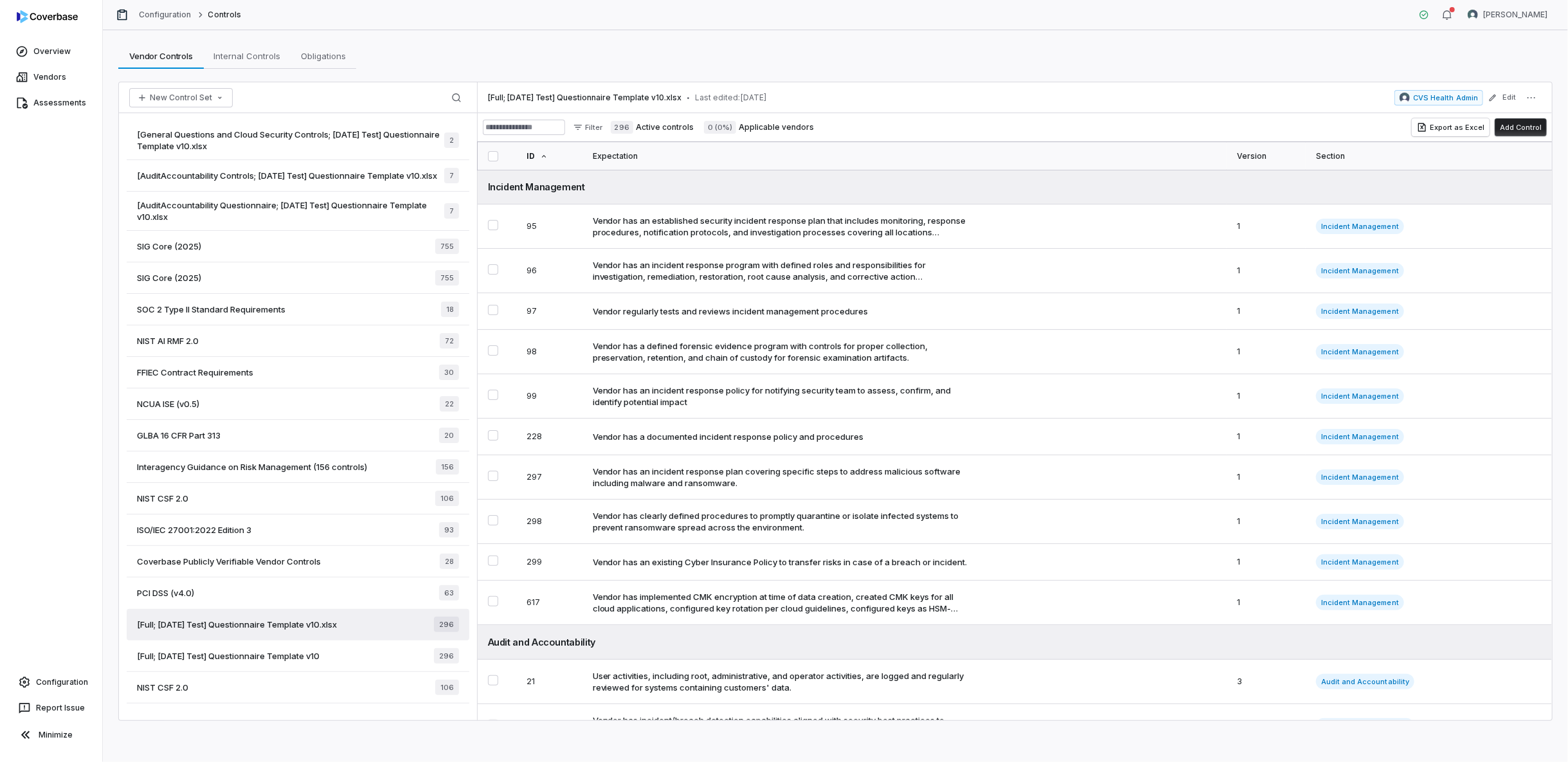
click at [238, 662] on span "[Full; 2025-06-02 Test] Questionnaire Template v10" at bounding box center [228, 656] width 182 height 12
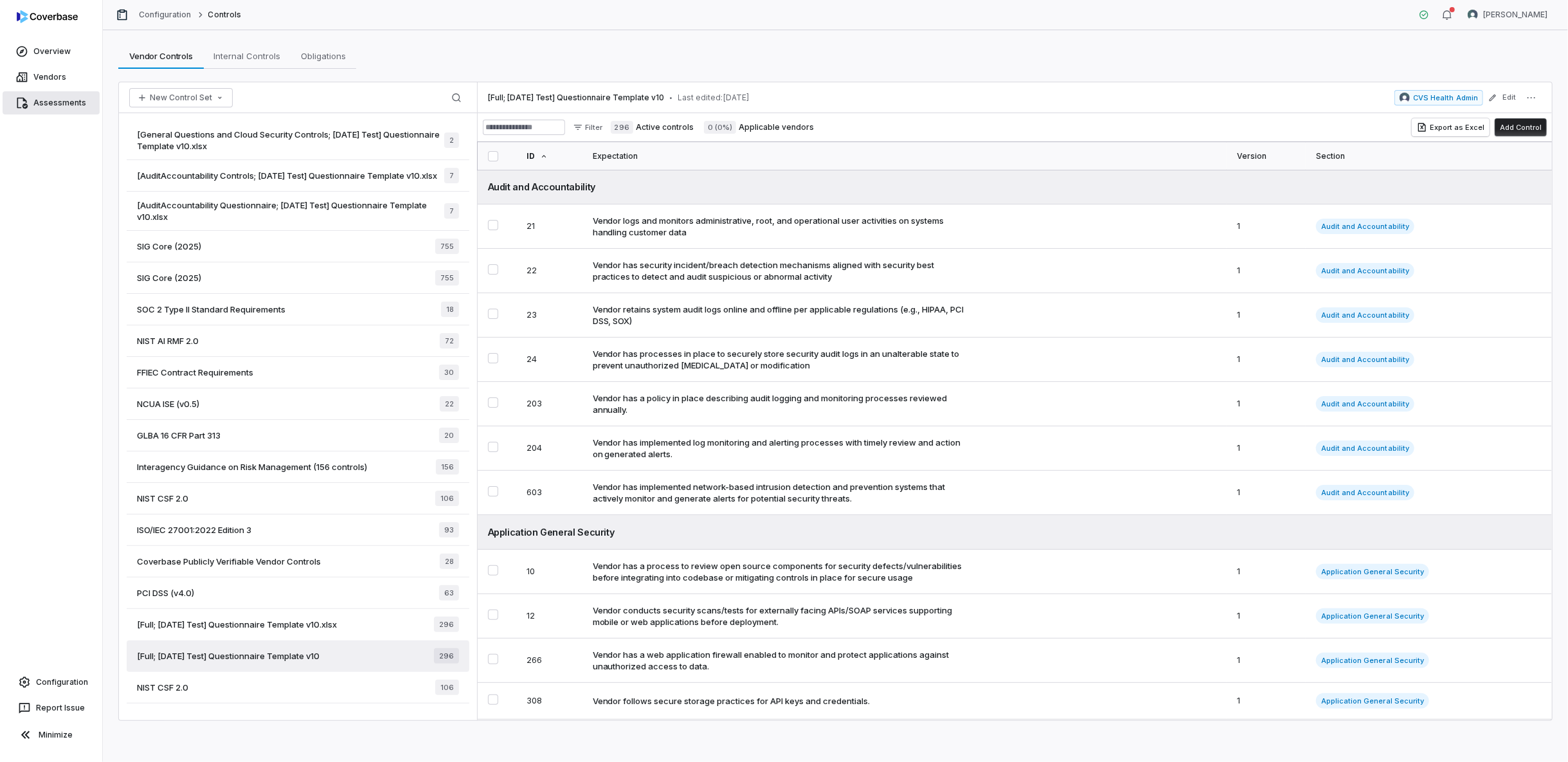
click at [44, 102] on link "Assessments" at bounding box center [51, 103] width 97 height 23
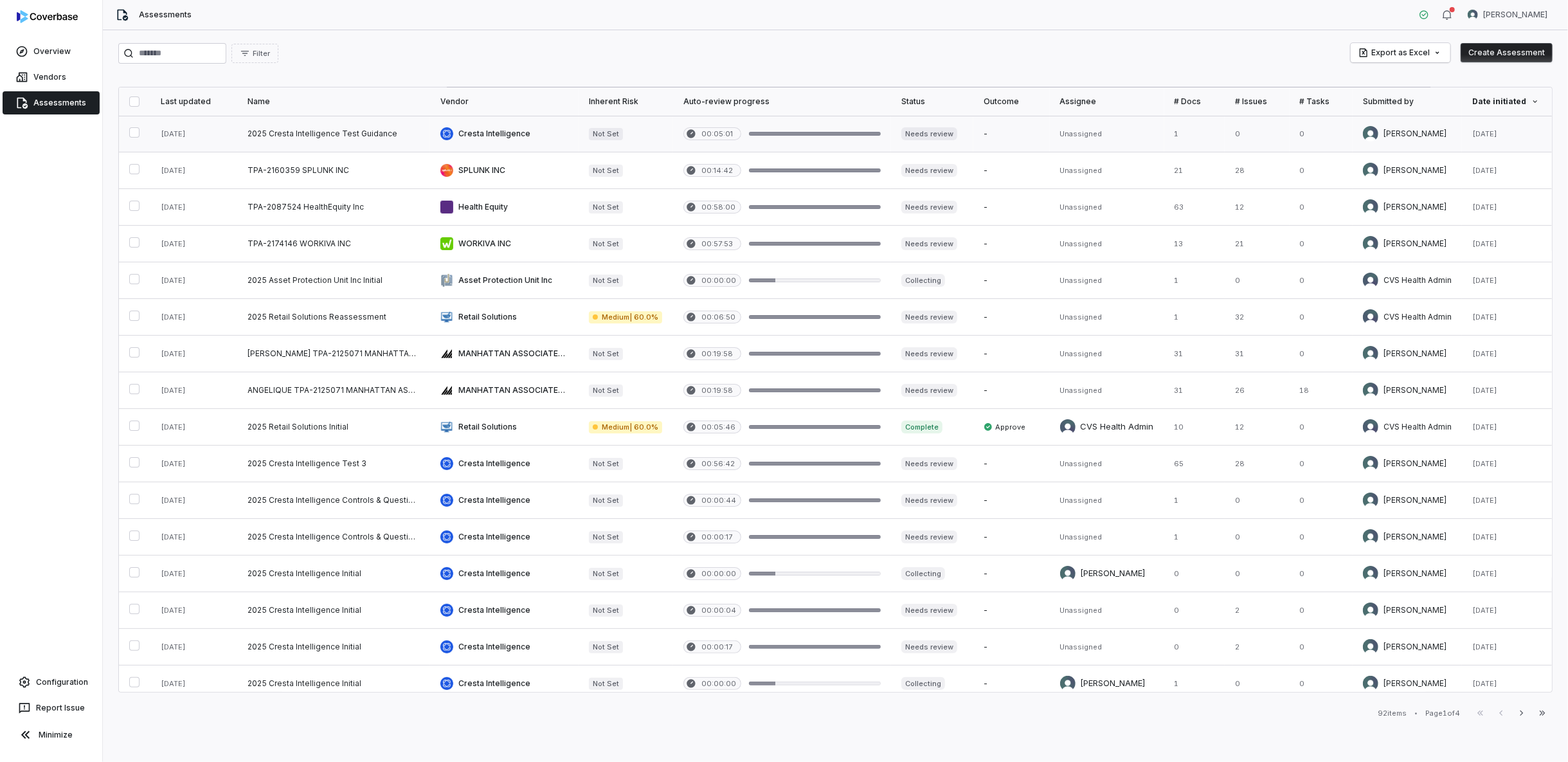
click at [359, 132] on link at bounding box center [334, 134] width 193 height 36
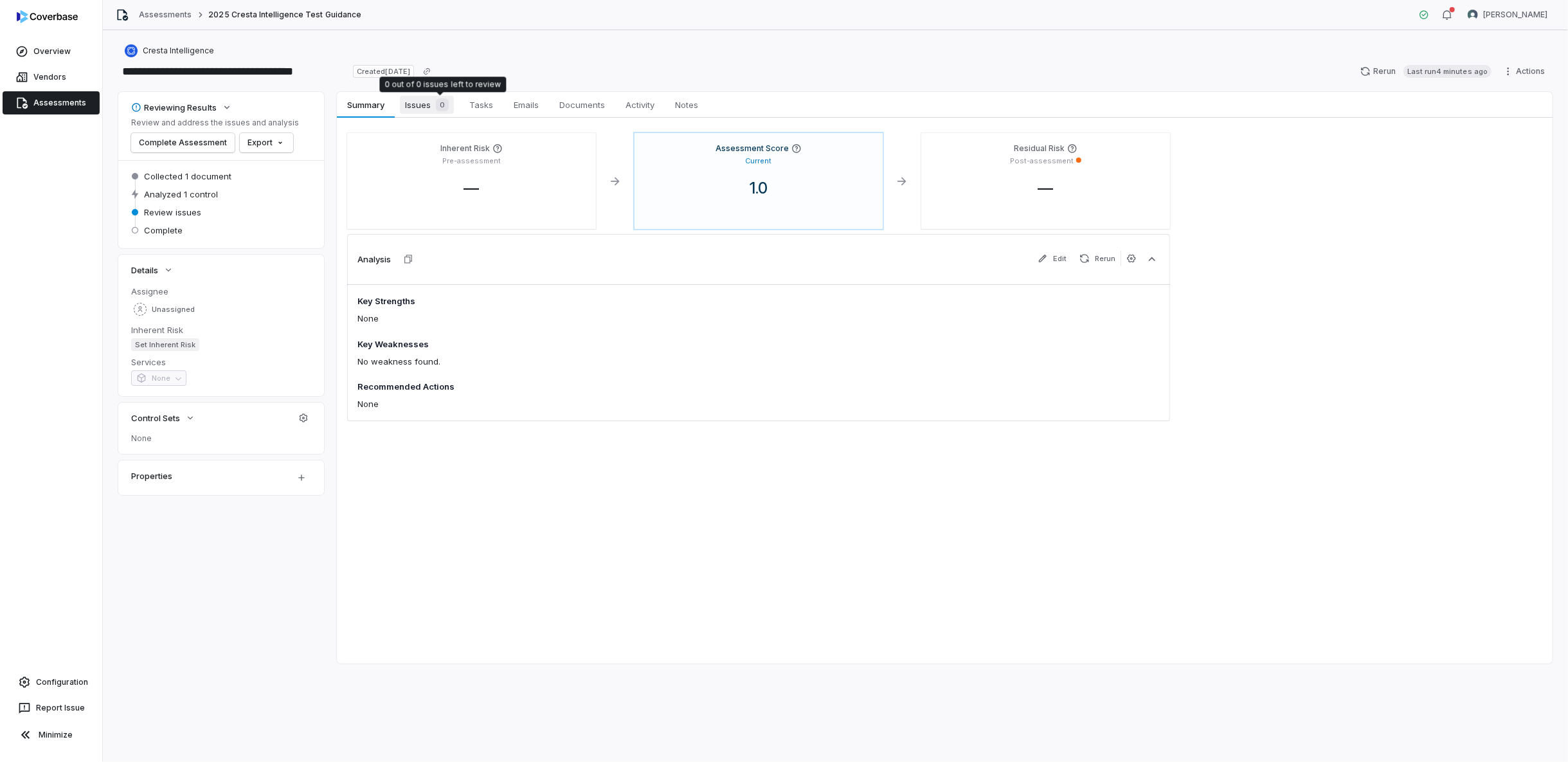
click at [417, 103] on span "Issues 0" at bounding box center [427, 105] width 54 height 18
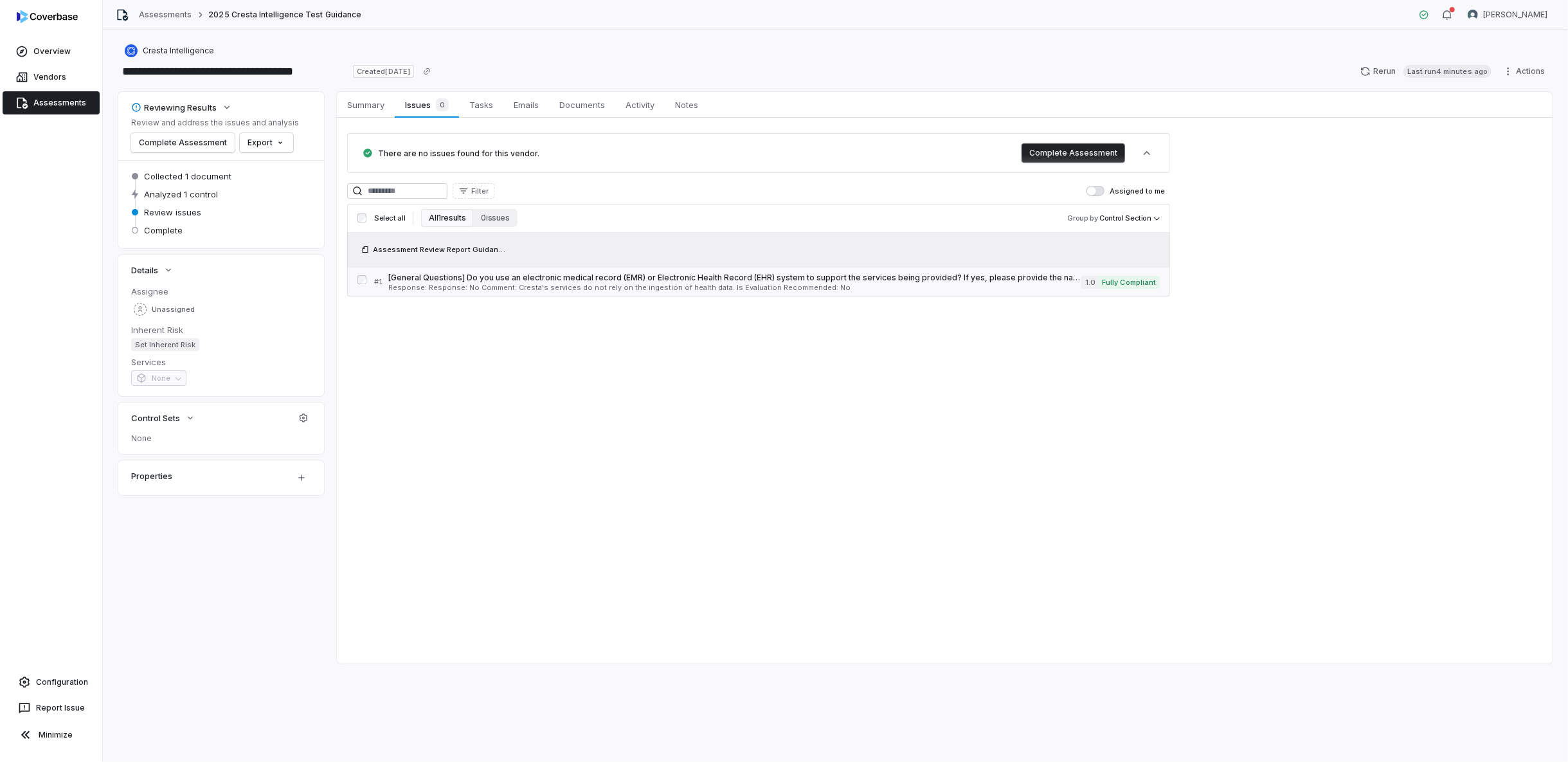
click at [441, 288] on span "Response: Response: No Comment: Cresta's services do not rely on the ingestion …" at bounding box center [735, 288] width 694 height 7
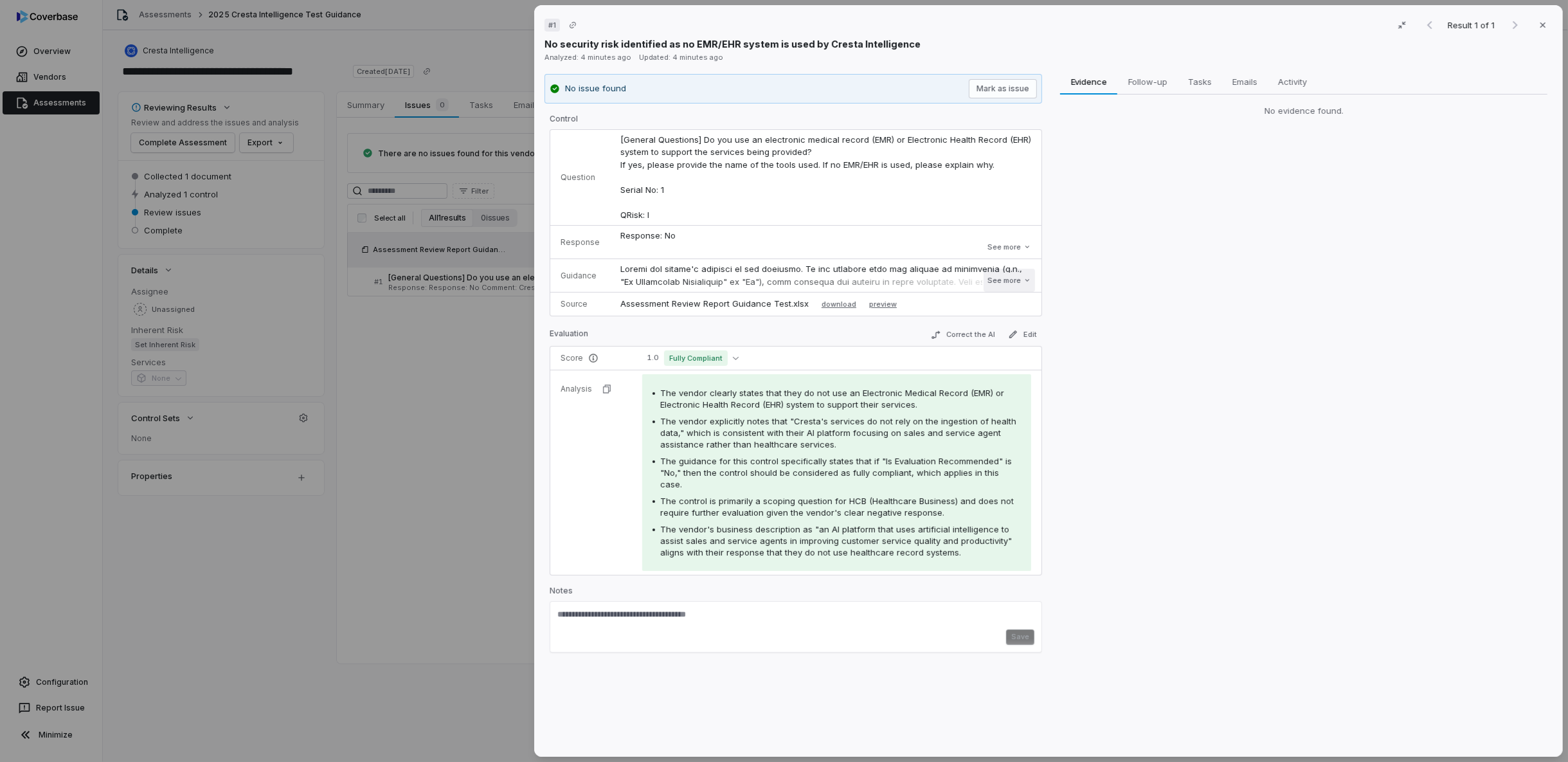
click at [1026, 280] on icon at bounding box center [1026, 279] width 7 height 7
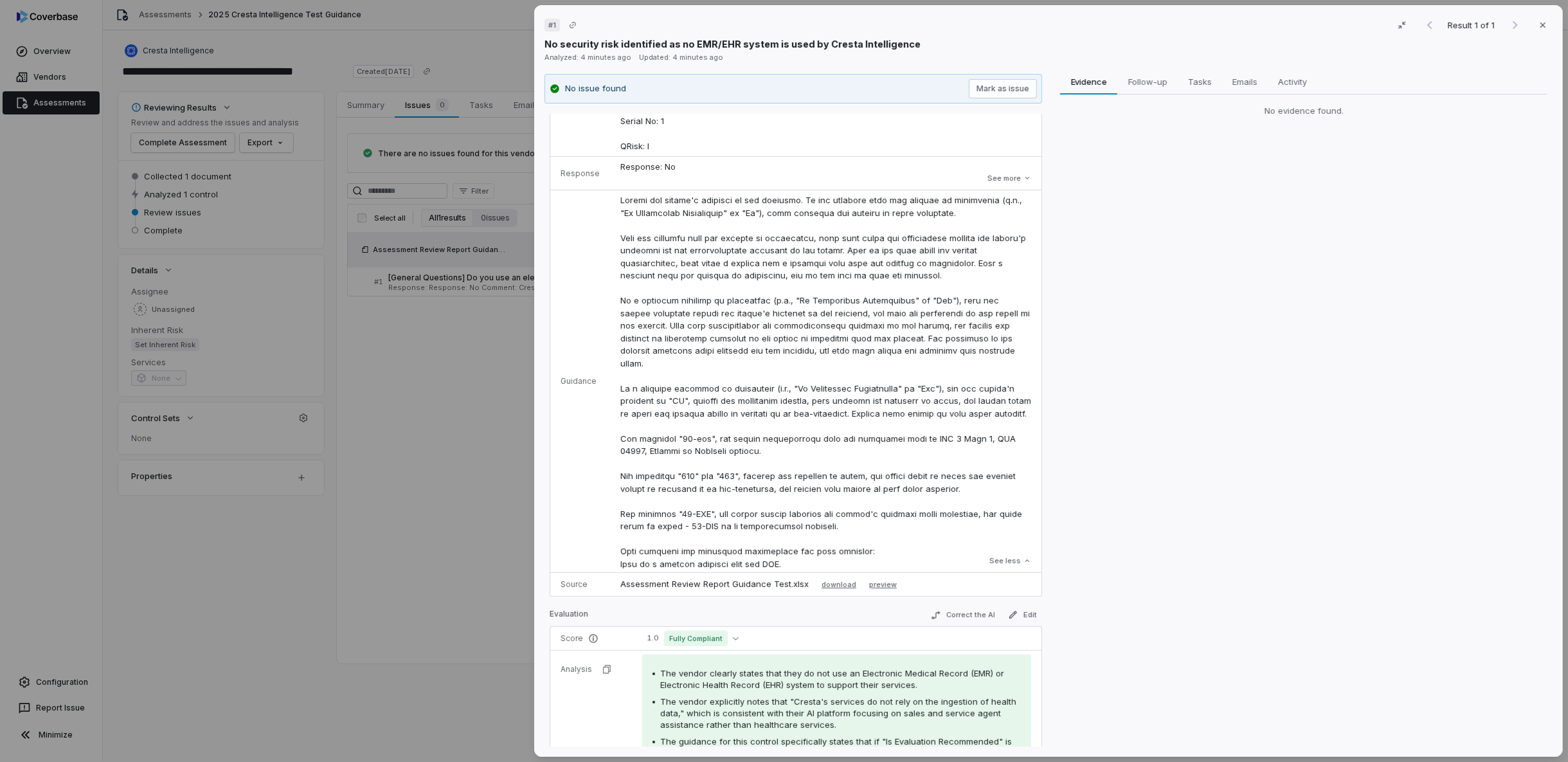
scroll to position [143, 0]
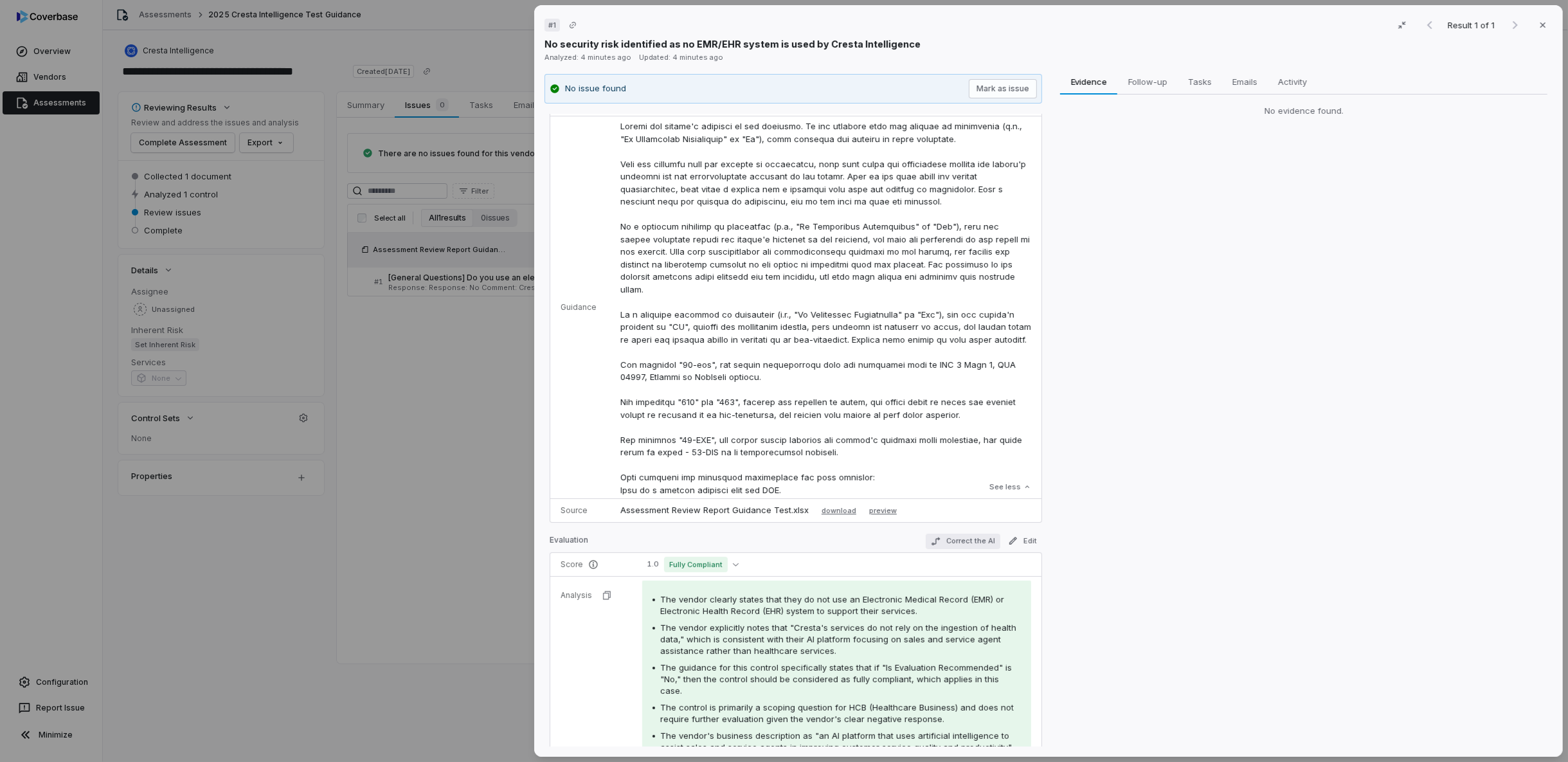
click at [952, 539] on button "Correct the AI" at bounding box center [962, 541] width 75 height 16
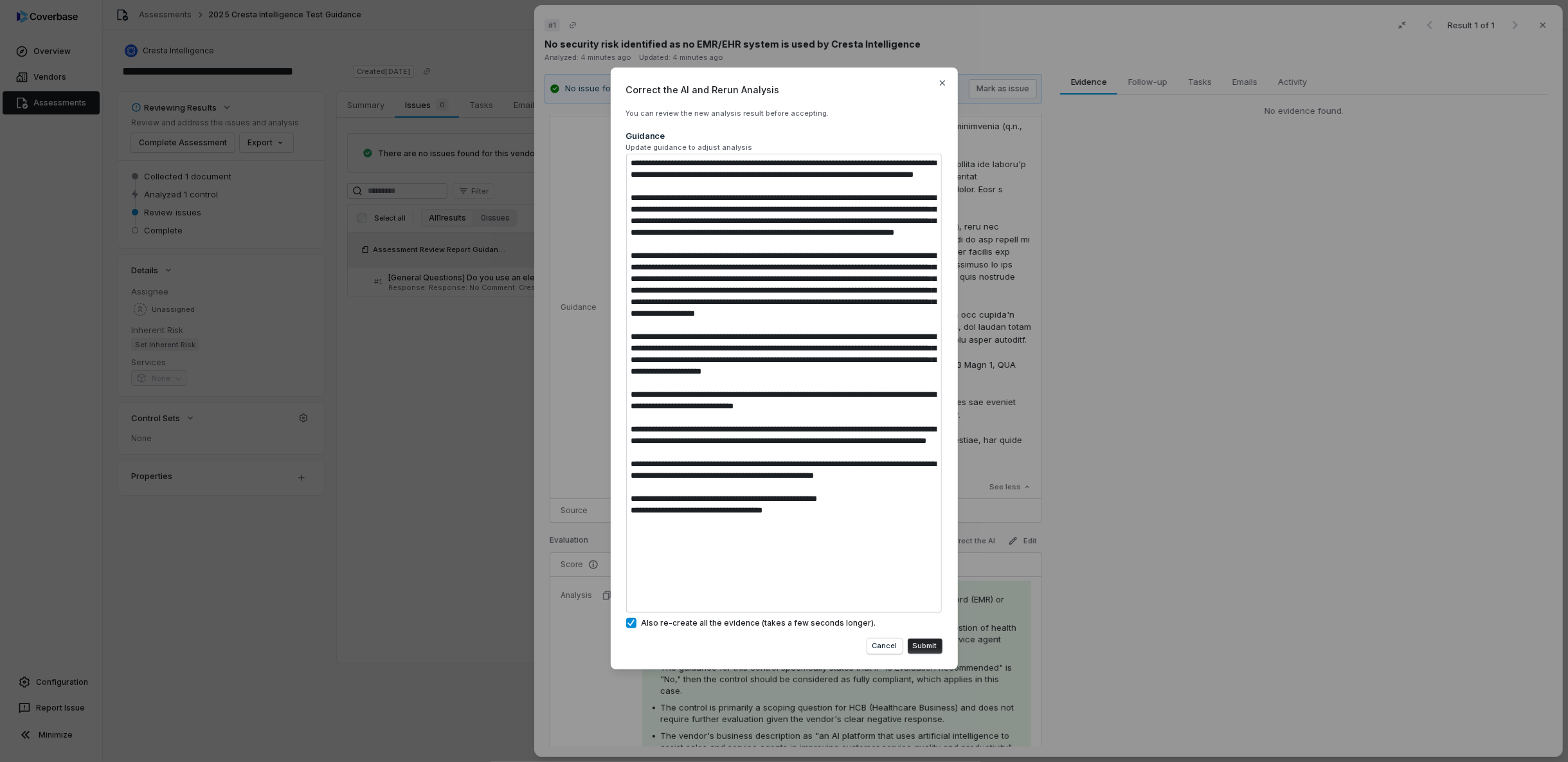
click at [322, 568] on div "Correct the AI and Rerun Analysis You can review the new analysis result before…" at bounding box center [784, 381] width 1568 height 668
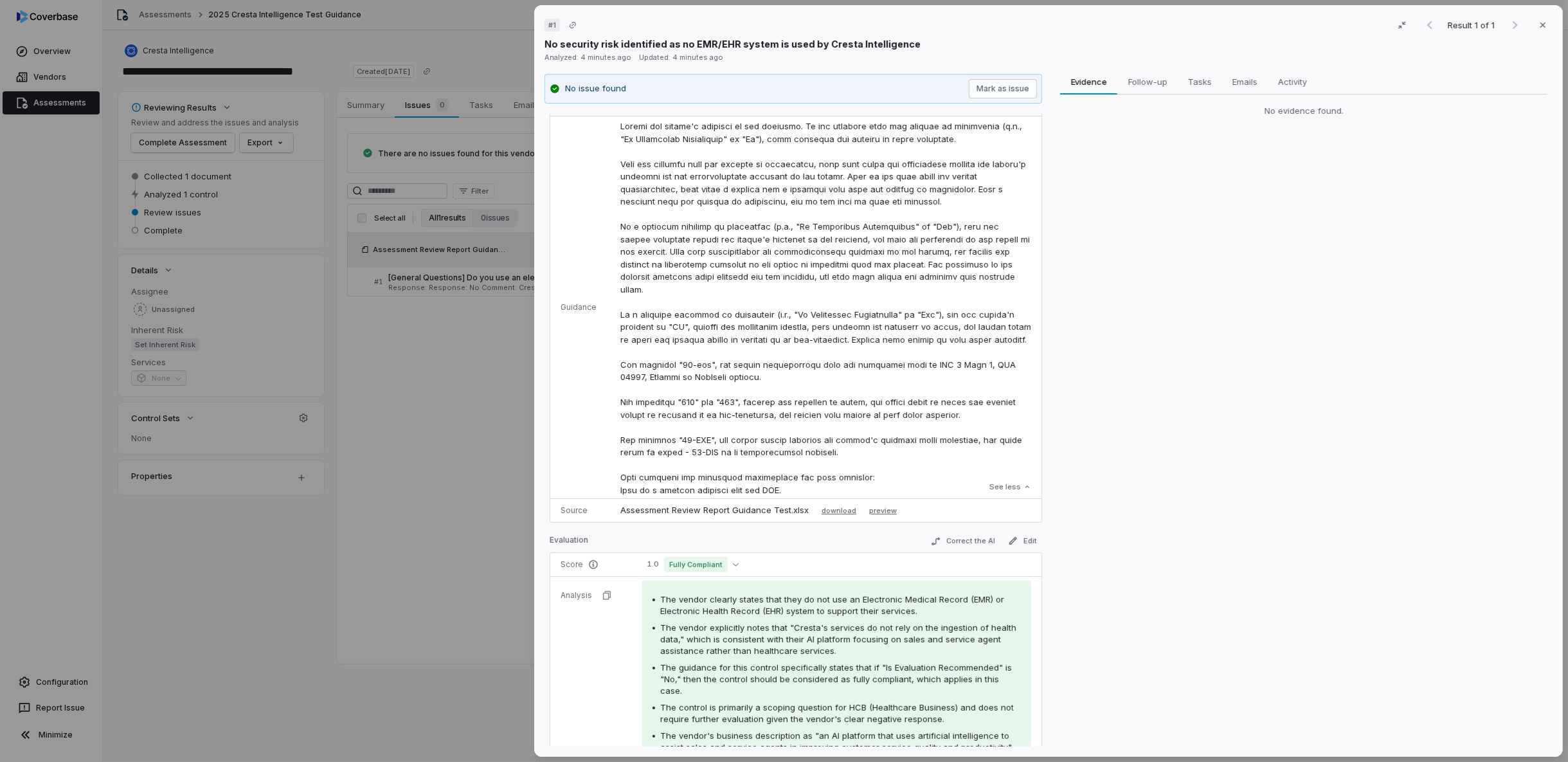
click at [365, 473] on div "# 1 Result 1 of 1 Close No security risk identified as no EMR/EHR system is use…" at bounding box center [784, 381] width 1568 height 762
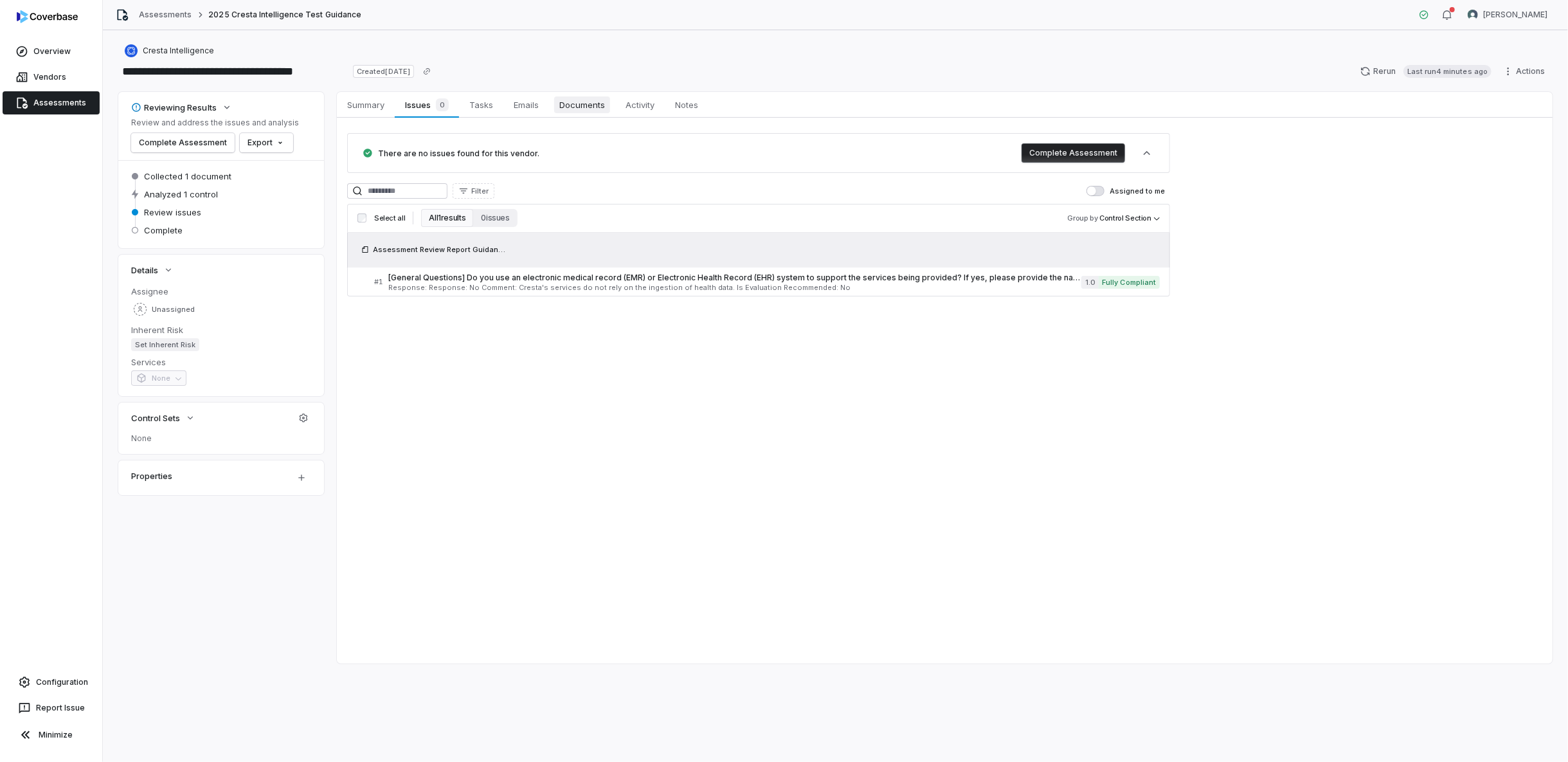
click at [554, 109] on link "Documents Documents" at bounding box center [582, 104] width 67 height 25
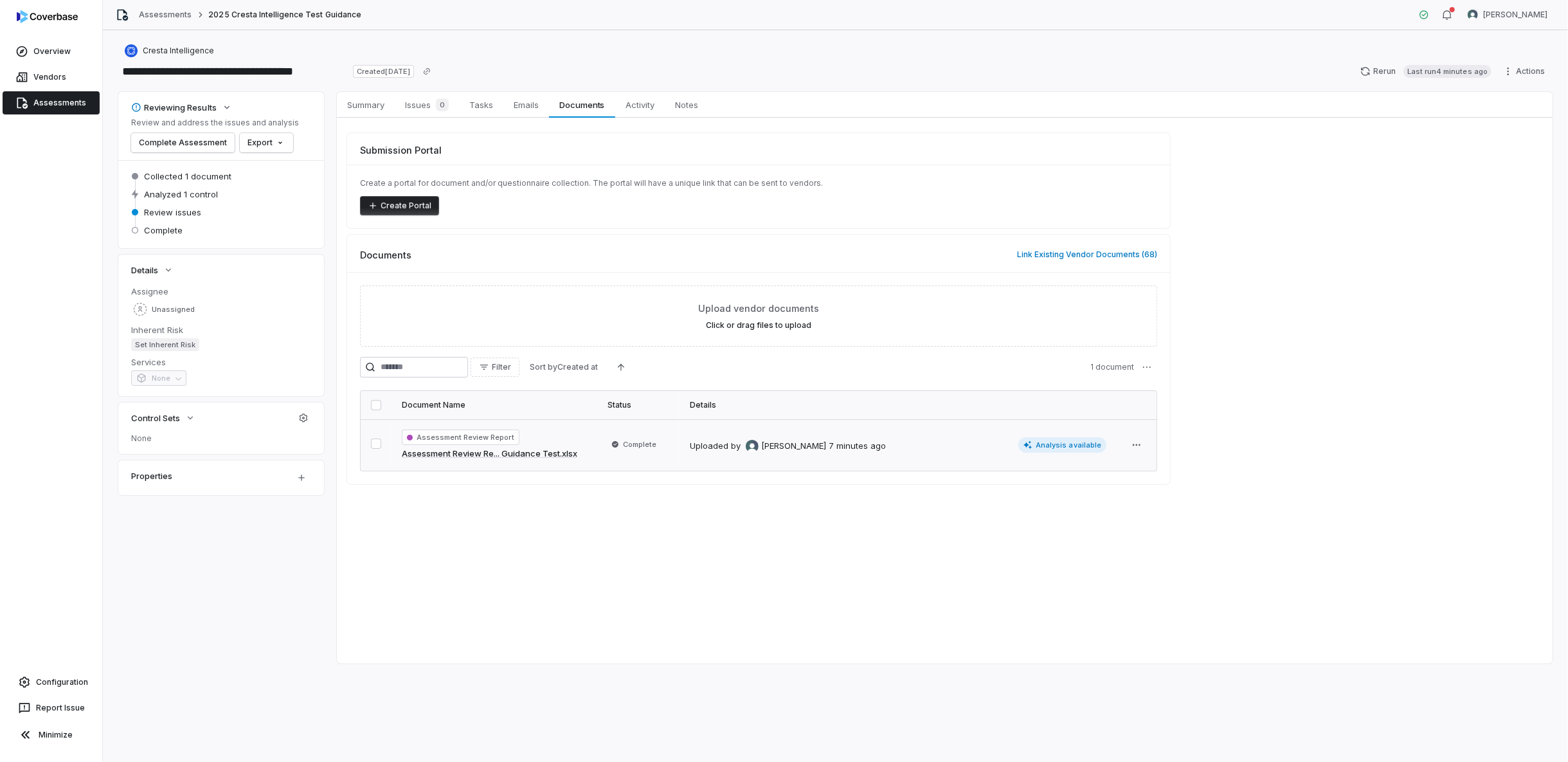
click at [631, 438] on span "Complete" at bounding box center [634, 445] width 53 height 13
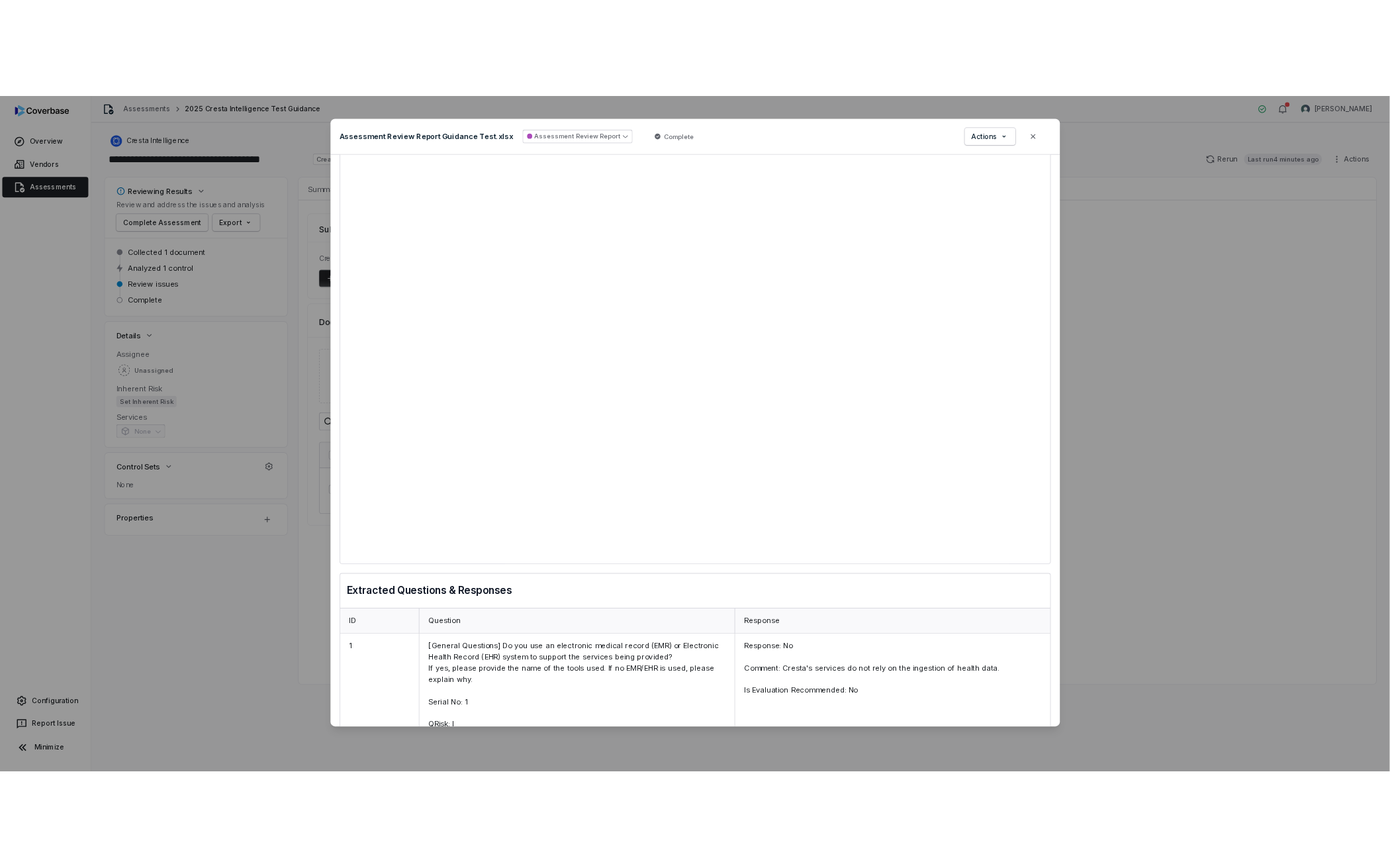
scroll to position [75, 0]
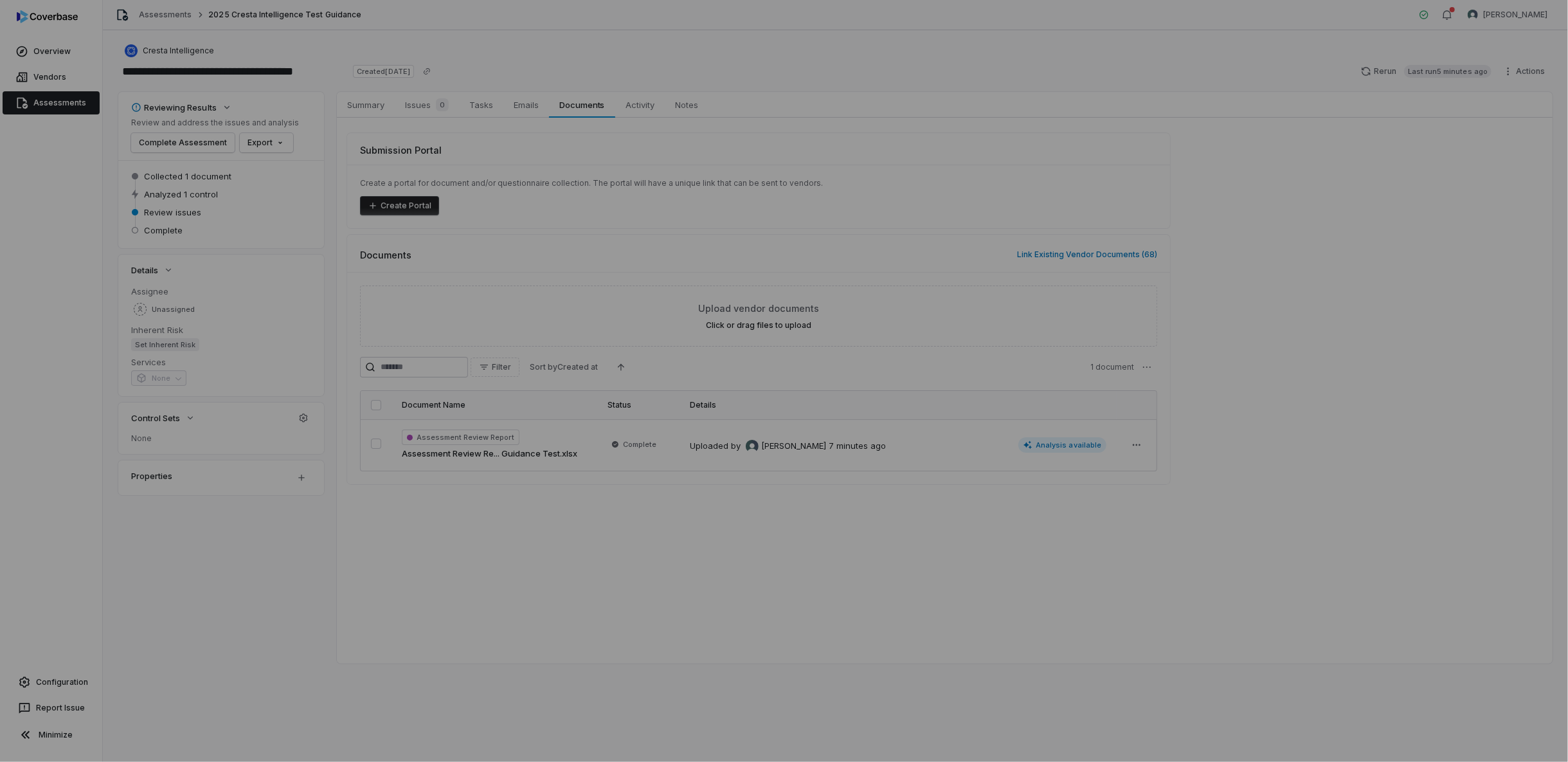
click at [289, 566] on div "Document Preview" at bounding box center [784, 381] width 1568 height 762
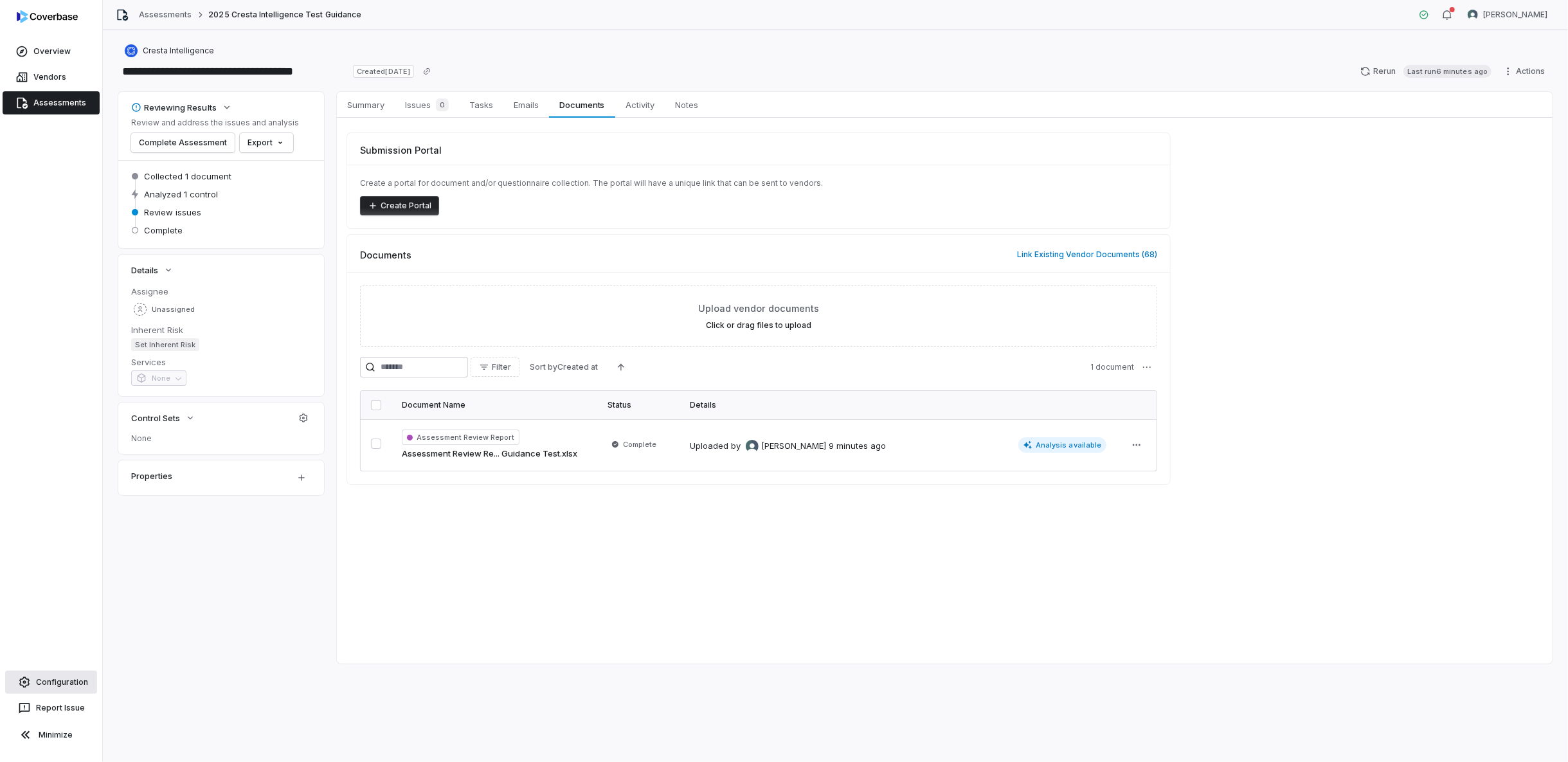
click at [52, 672] on link "Configuration" at bounding box center [51, 682] width 92 height 23
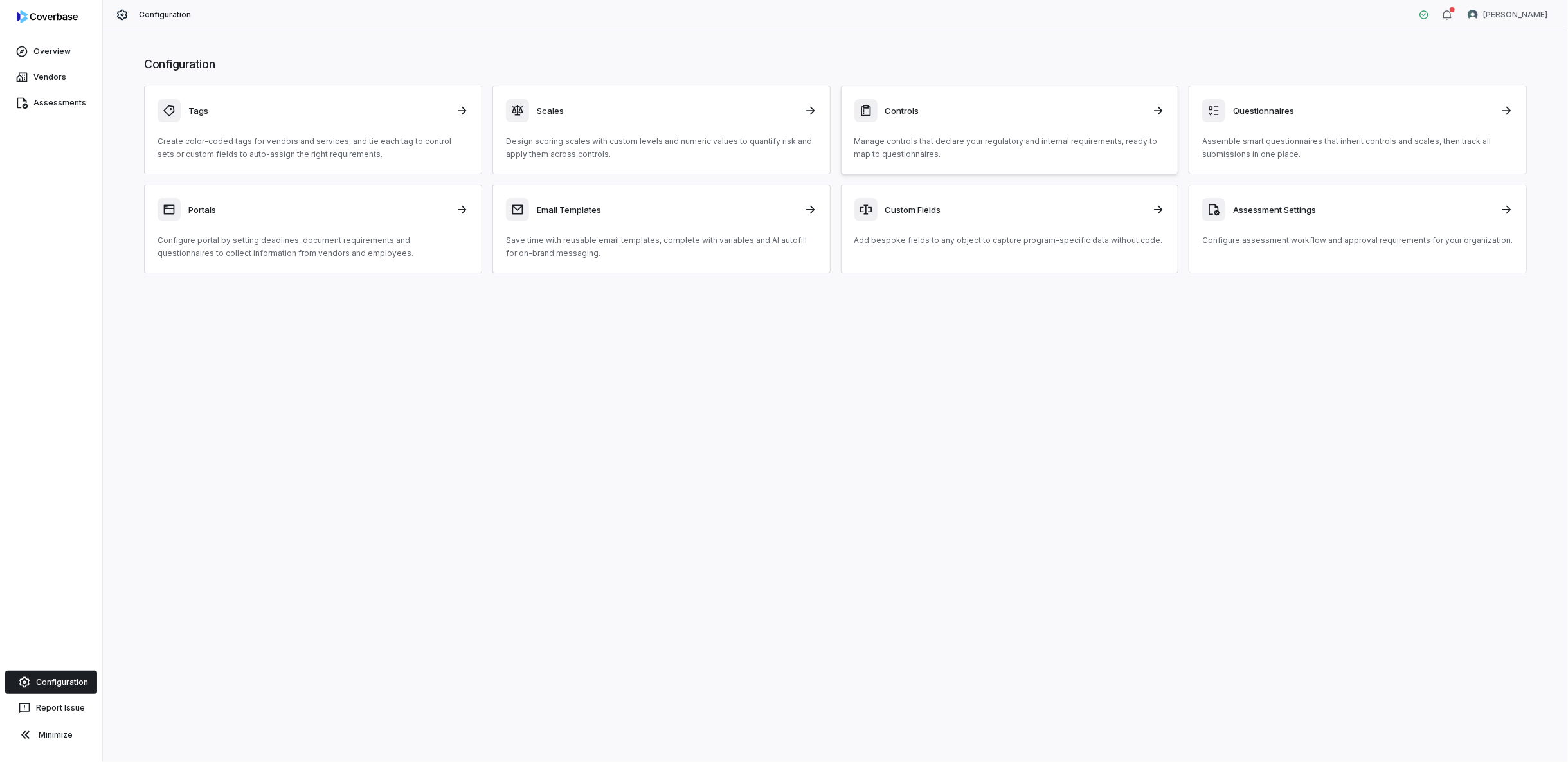
click at [934, 114] on h3 "Controls" at bounding box center [1015, 111] width 260 height 12
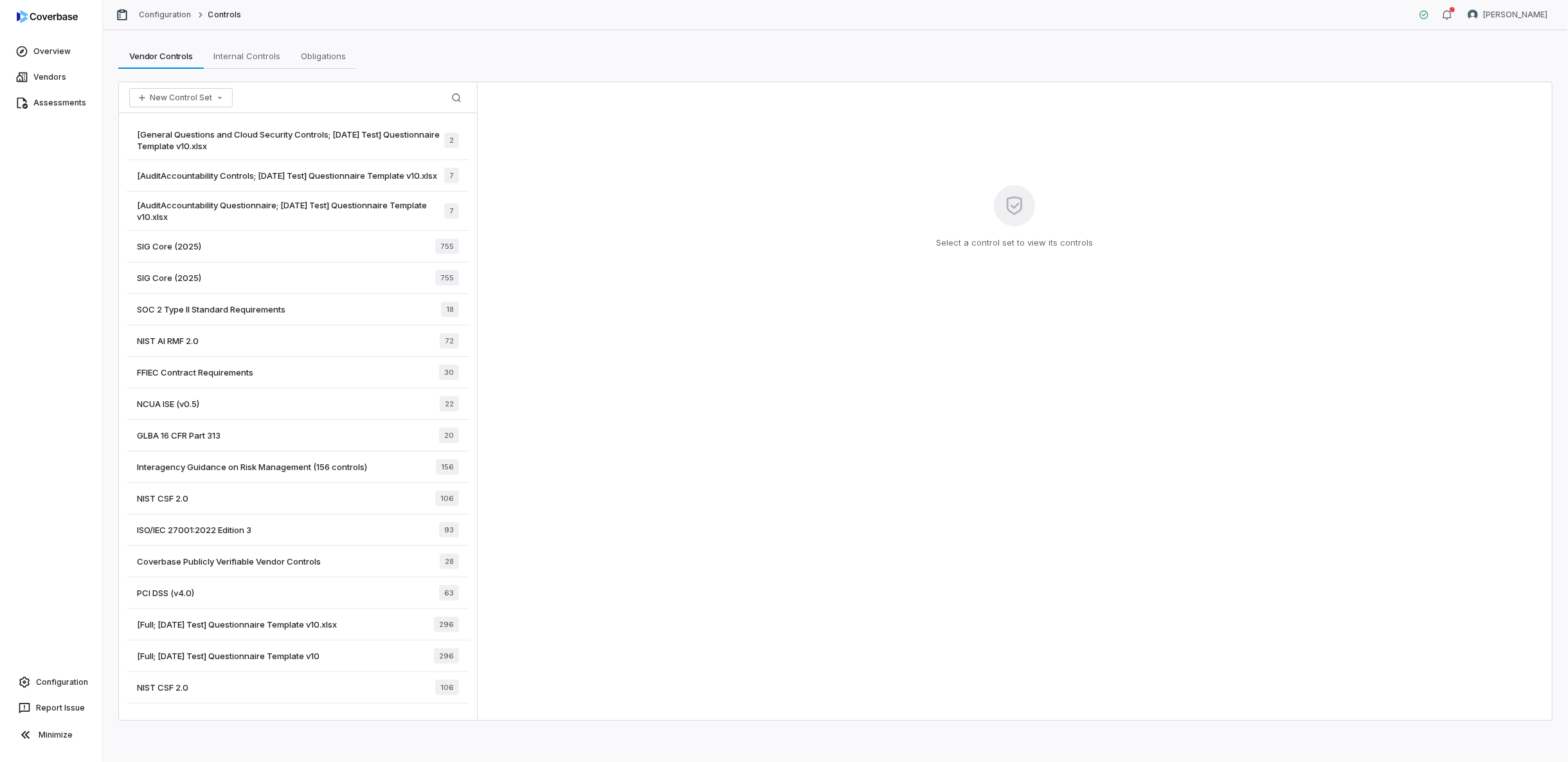
click at [205, 665] on div "[Full; 2025-06-02 Test] Questionnaire Template v10 296" at bounding box center [297, 656] width 343 height 31
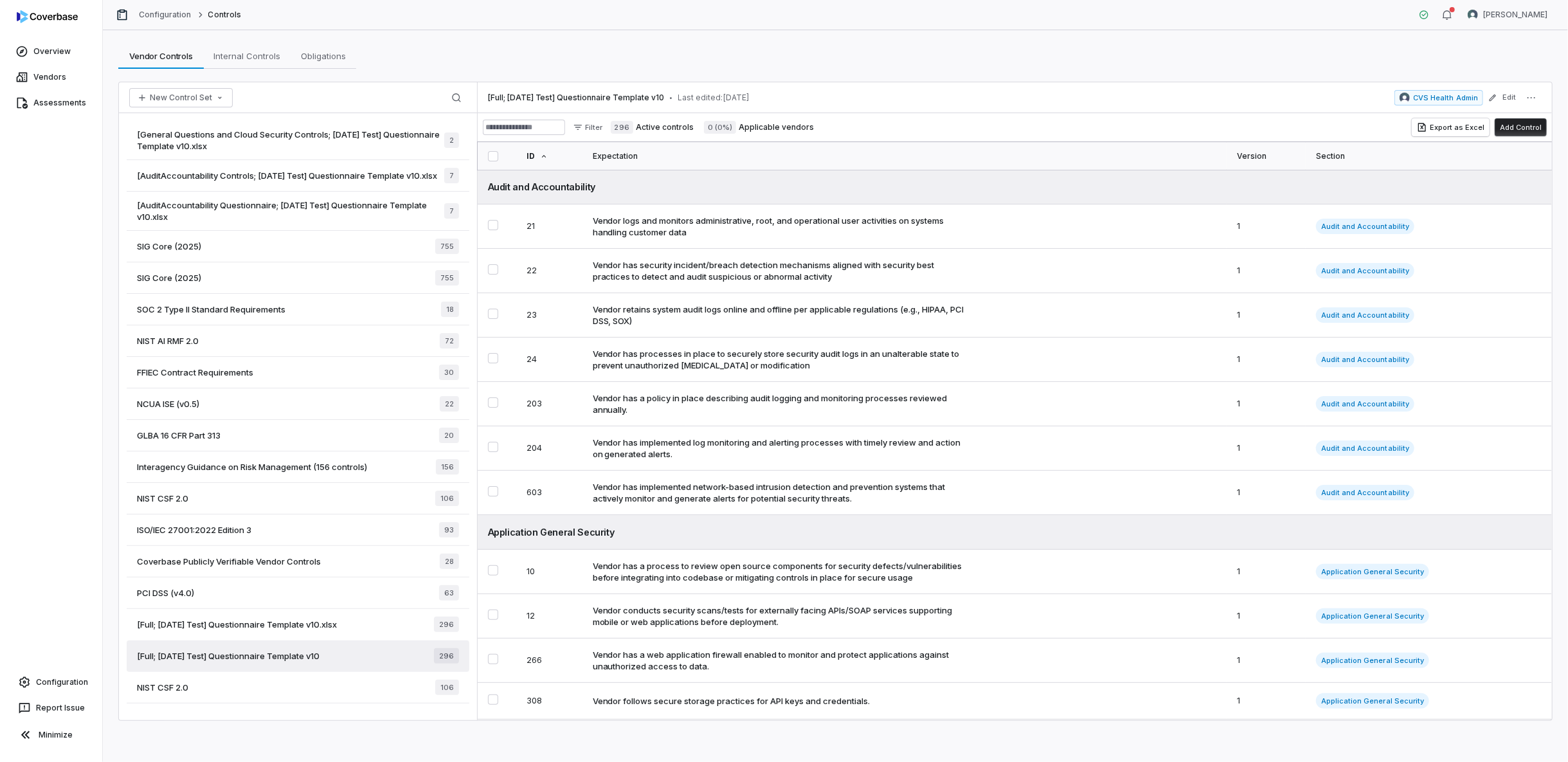
click at [363, 664] on div "[Full; 2025-06-02 Test] Questionnaire Template v10 296" at bounding box center [297, 656] width 343 height 31
click at [1410, 96] on button "More actions" at bounding box center [1531, 98] width 21 height 16
click at [1166, 62] on div "Vendor Controls Vendor Controls Internal Controls Internal Controls Obligations…" at bounding box center [835, 55] width 1434 height 25
click at [316, 629] on span "[Full; 2025-06-04 Test] Questionnaire Template v10.xlsx" at bounding box center [237, 625] width 200 height 12
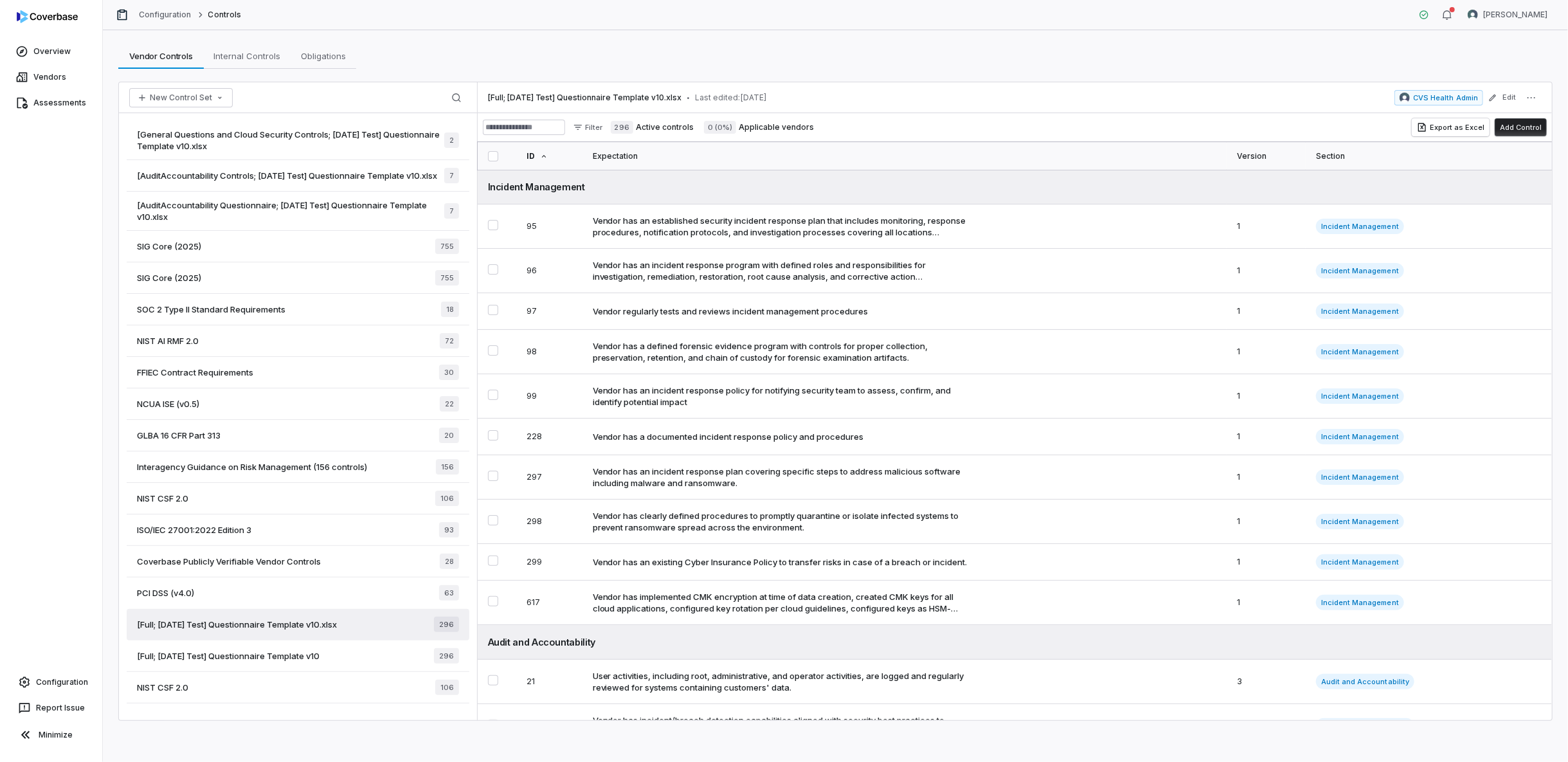
click at [308, 662] on span "[Full; 2025-06-02 Test] Questionnaire Template v10" at bounding box center [228, 656] width 182 height 12
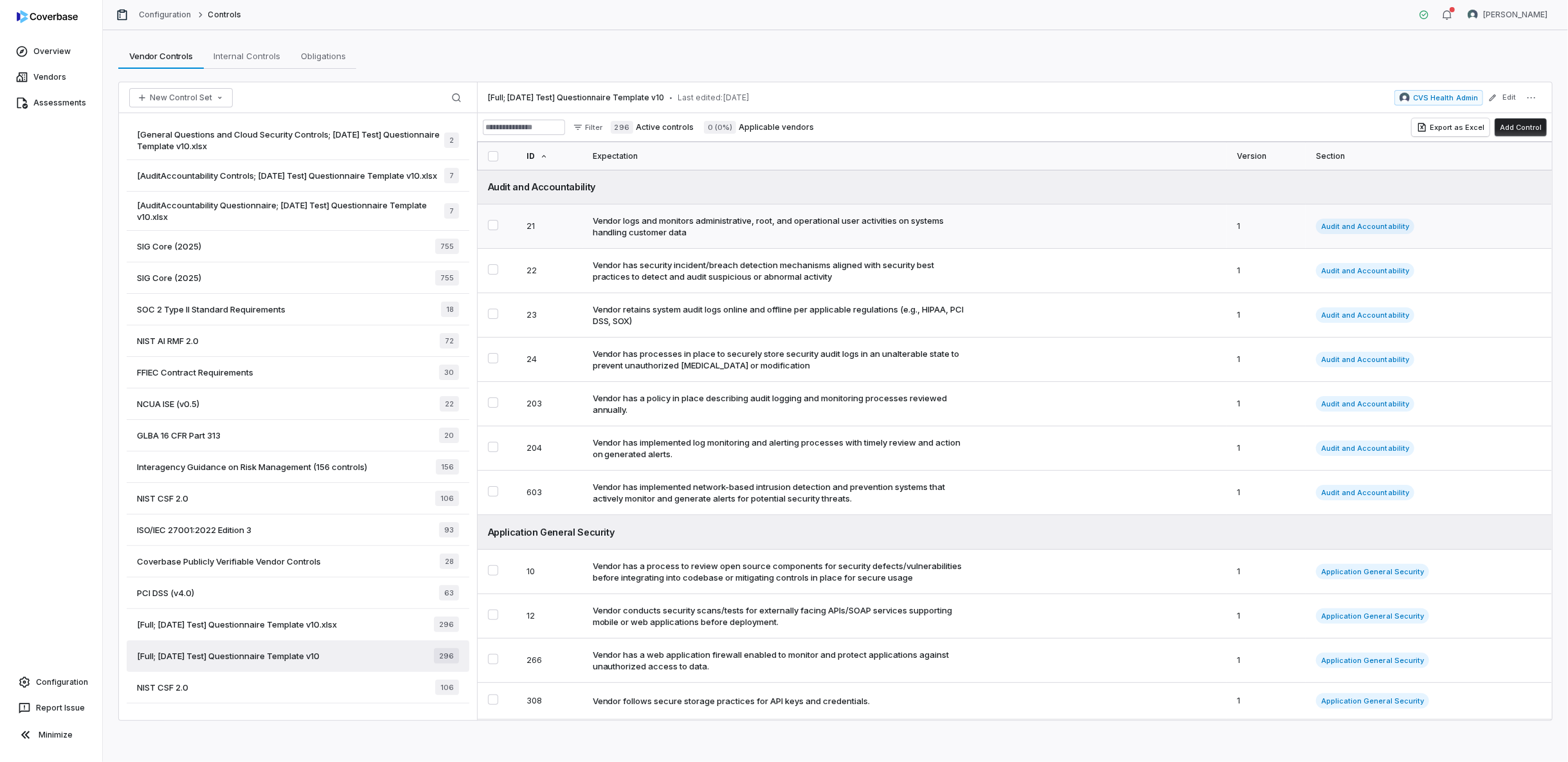
click at [684, 223] on div "Vendor logs and monitors administrative, root, and operational user activities …" at bounding box center [781, 226] width 376 height 23
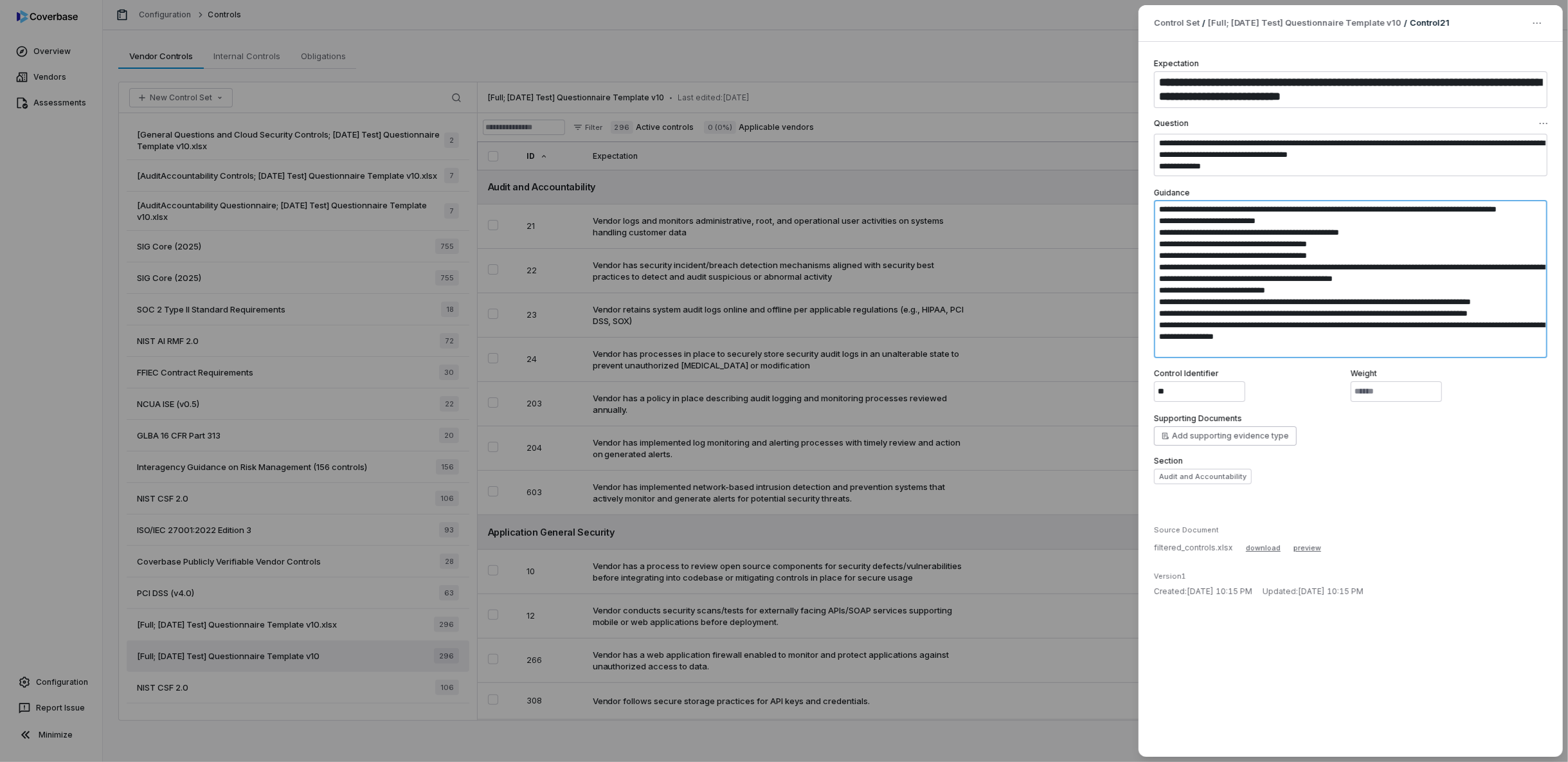
drag, startPoint x: 1157, startPoint y: 208, endPoint x: 1448, endPoint y: 364, distance: 330.2
click at [1410, 364] on div "**********" at bounding box center [1350, 270] width 394 height 427
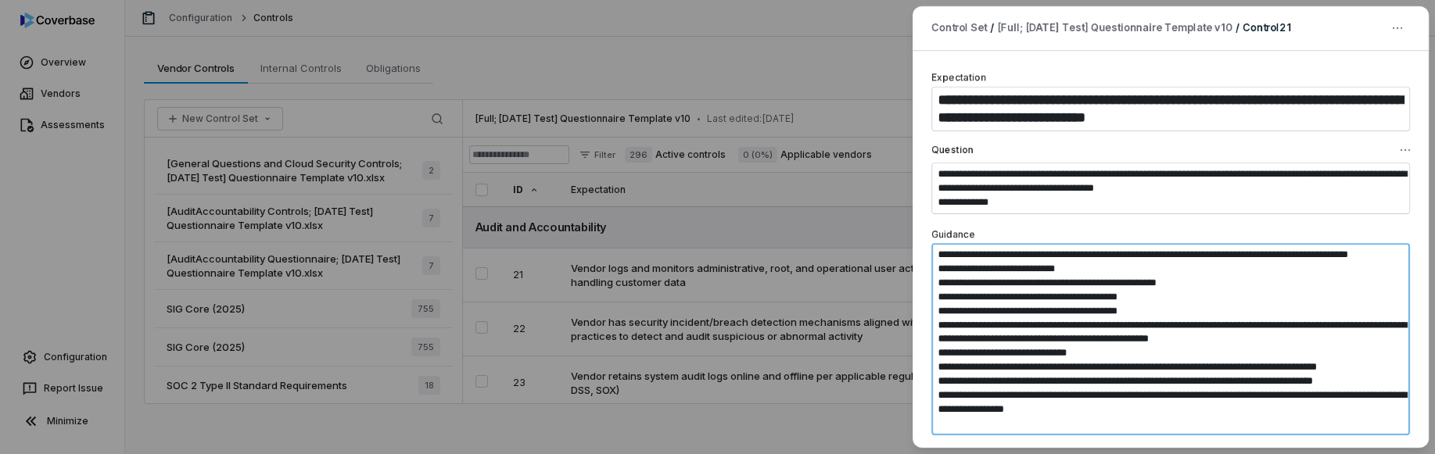
click at [1081, 257] on textarea "**********" at bounding box center [1171, 339] width 479 height 192
click at [1064, 300] on textarea "**********" at bounding box center [1171, 339] width 479 height 192
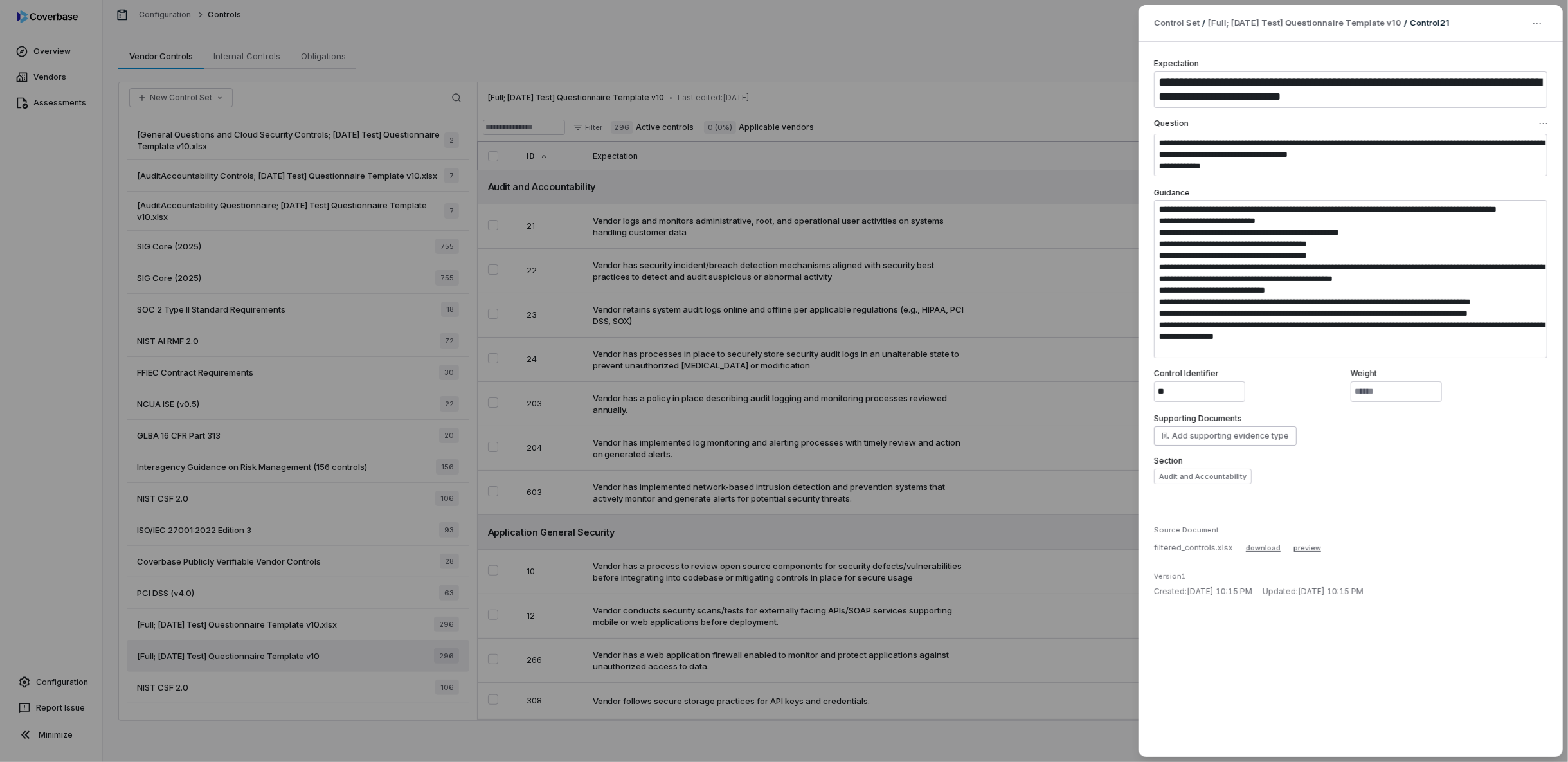
click at [583, 423] on div "**********" at bounding box center [784, 381] width 1568 height 762
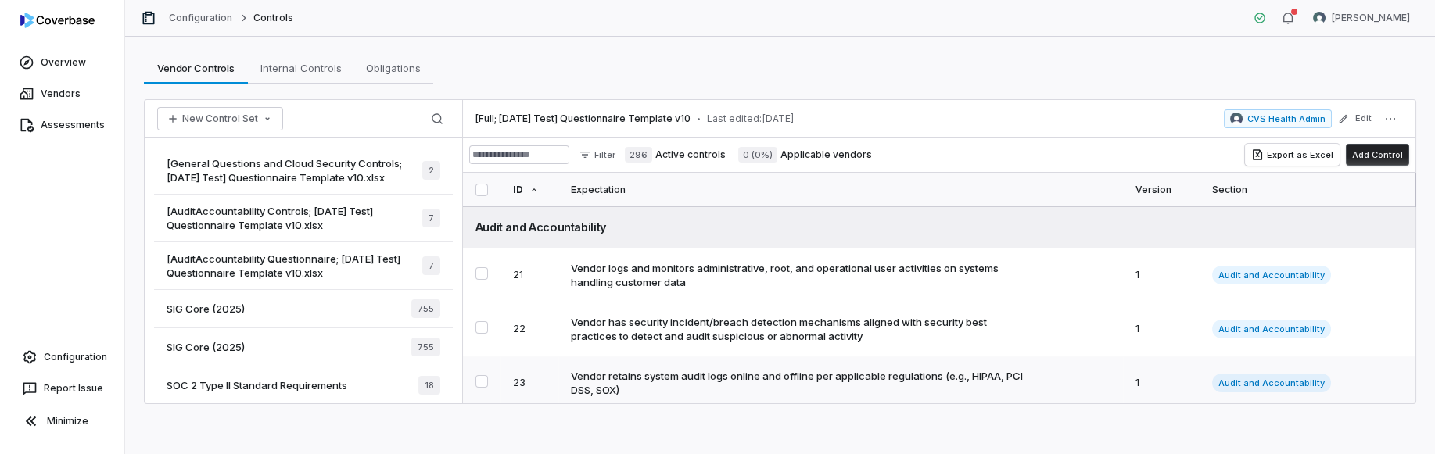
drag, startPoint x: 1426, startPoint y: 452, endPoint x: 1002, endPoint y: 368, distance: 432.2
click at [1353, 454] on html "Overview Vendors Assessments Configuration Report Issue Minimize Configuration …" at bounding box center [717, 227] width 1435 height 454
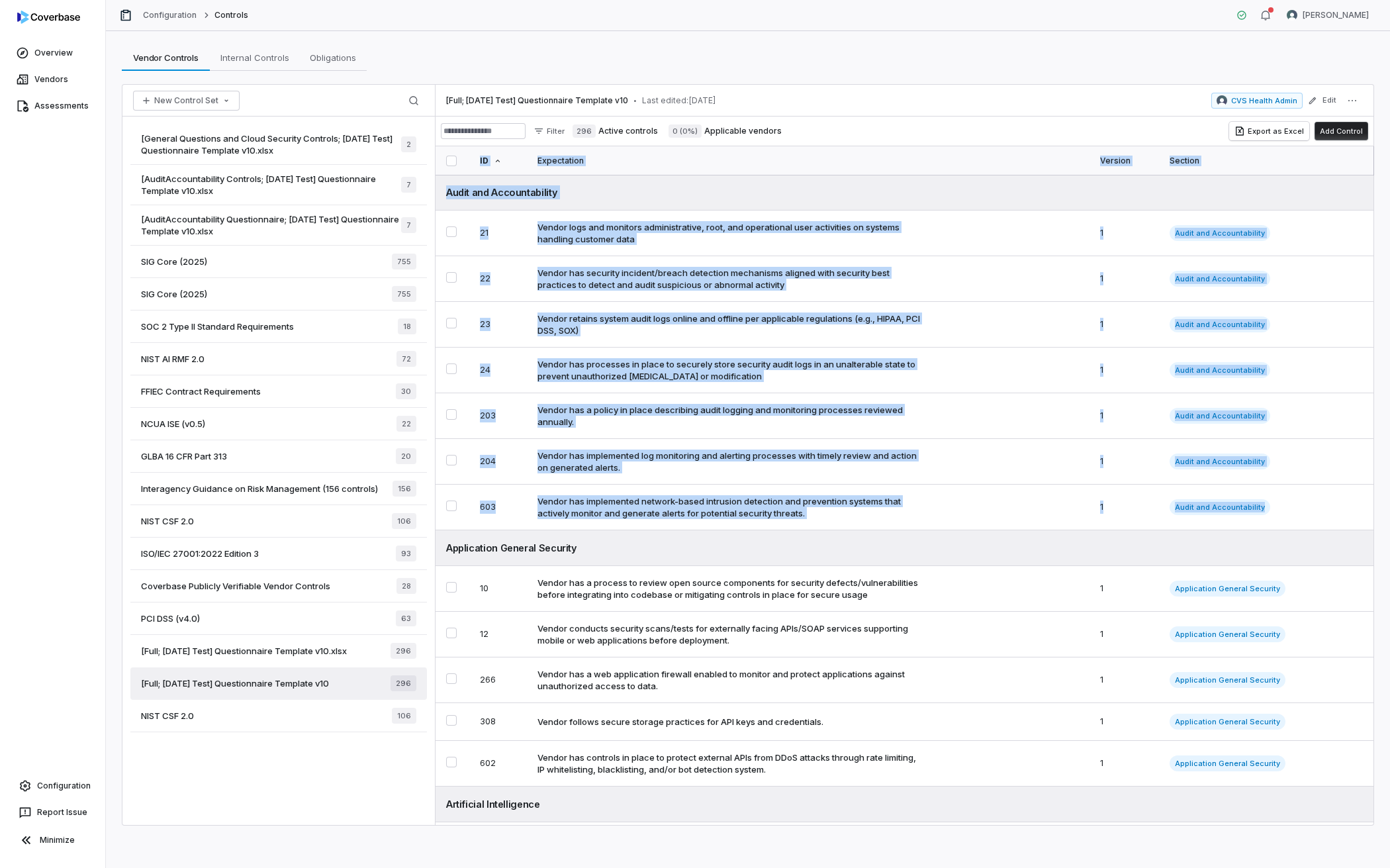
click at [280, 681] on span "[Full; 2025-06-02 Test] Questionnaire Template v10" at bounding box center [235, 683] width 188 height 12
click at [597, 589] on div "Vendor has a process to review open source components for security defects/vuln…" at bounding box center [731, 588] width 387 height 24
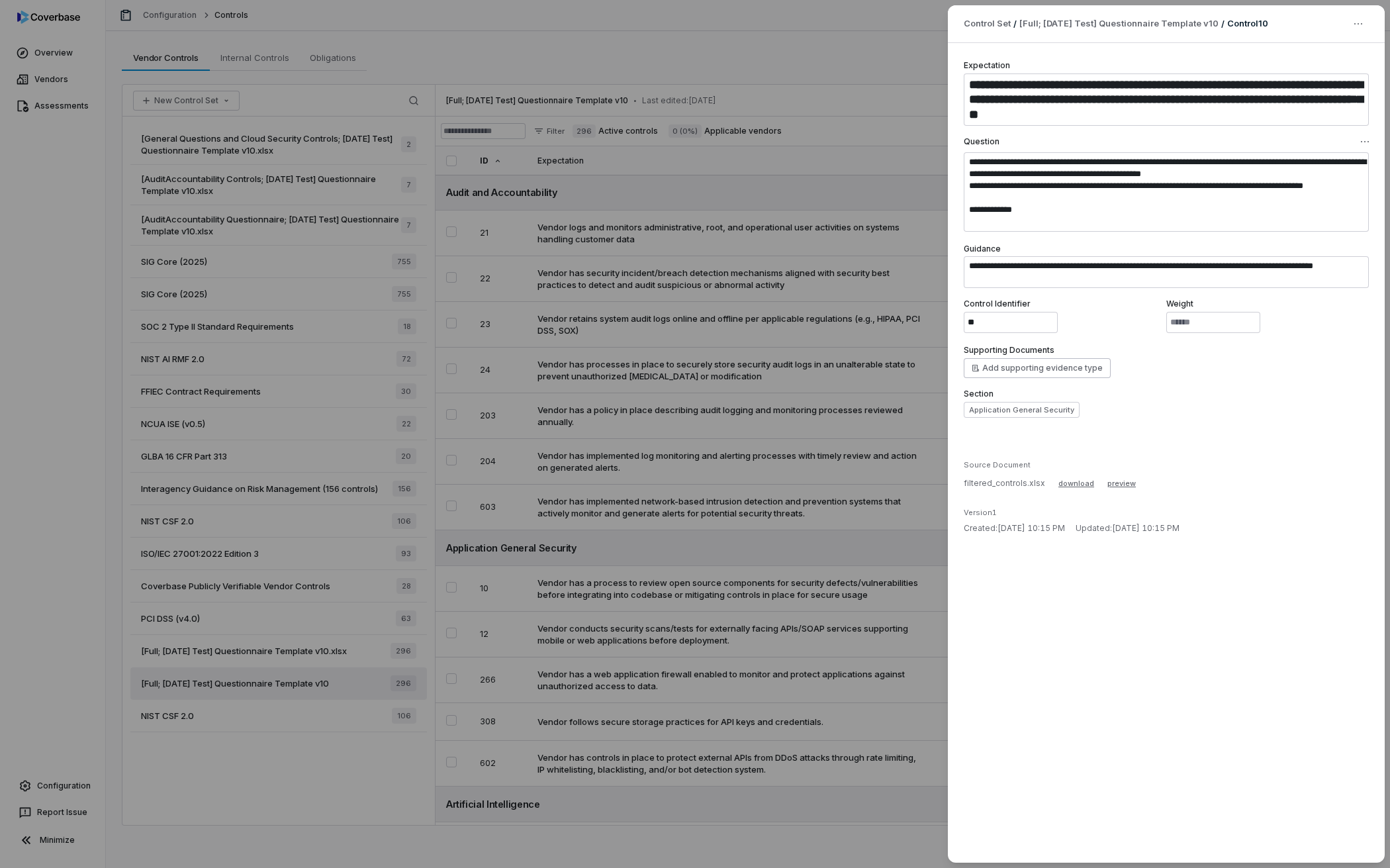
click at [704, 254] on div "**********" at bounding box center [695, 434] width 1390 height 868
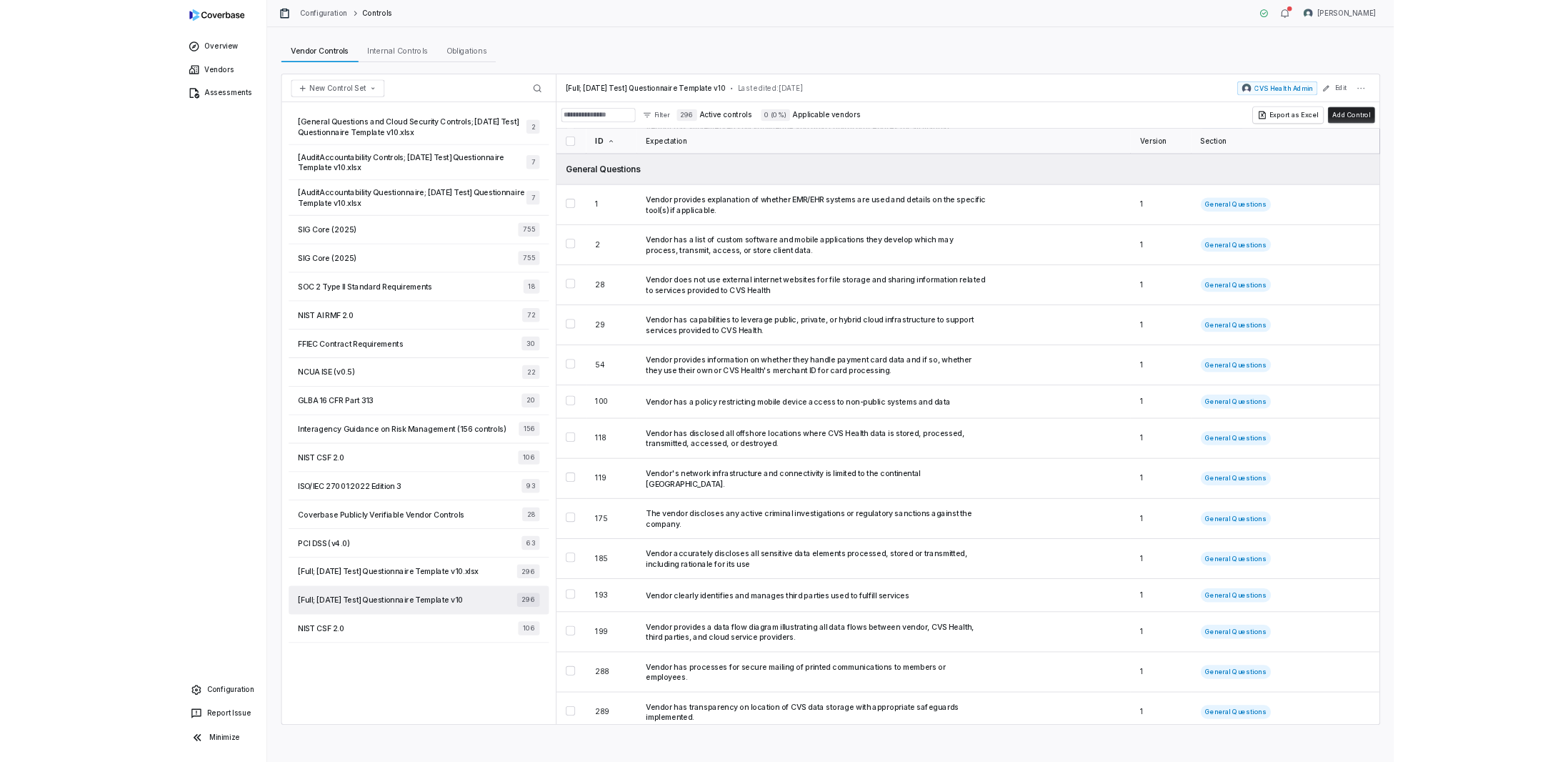
scroll to position [4751, 0]
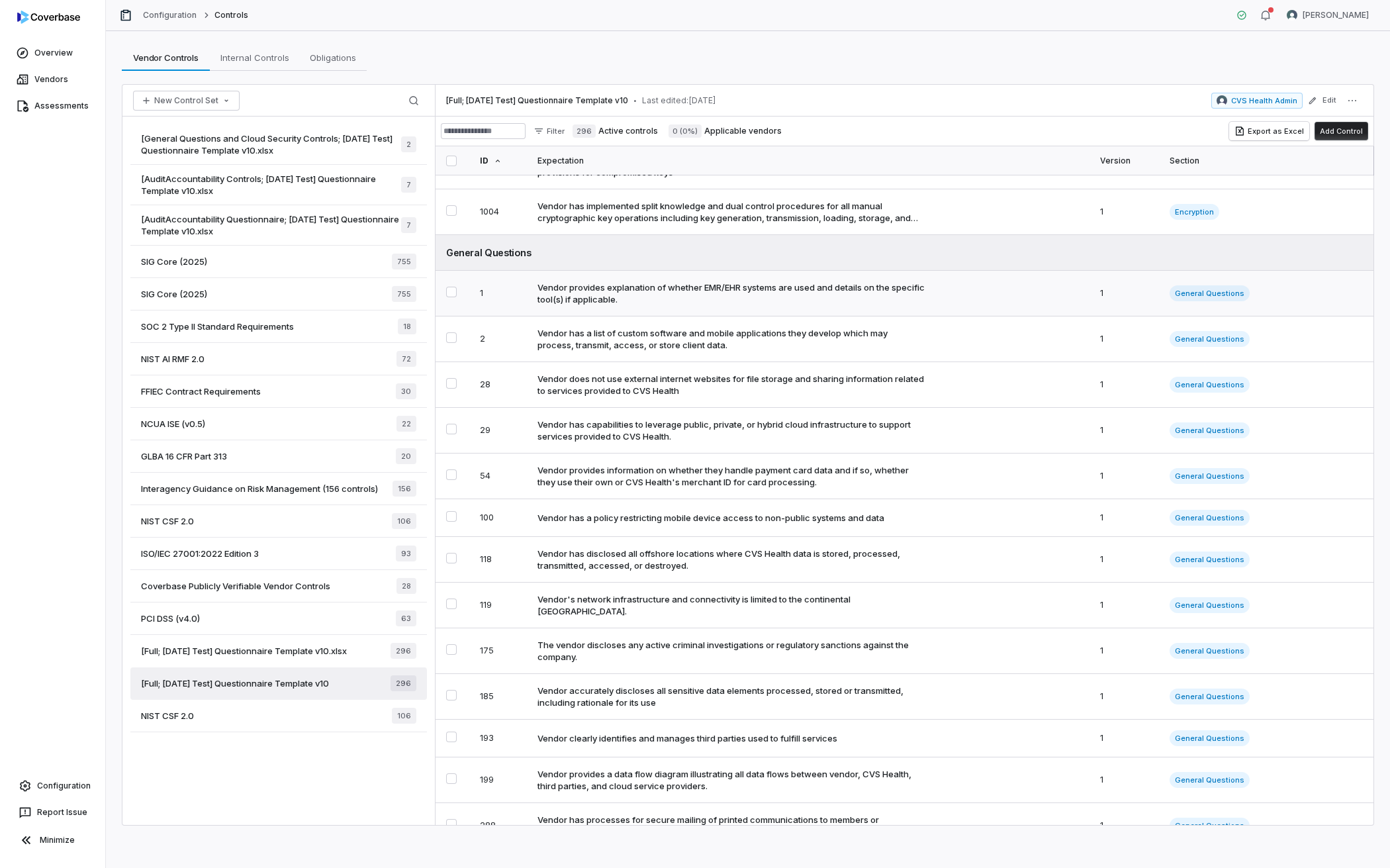
click at [701, 316] on td "Vendor provides explanation of whether EMR/EHR systems are used and details on …" at bounding box center [808, 294] width 563 height 46
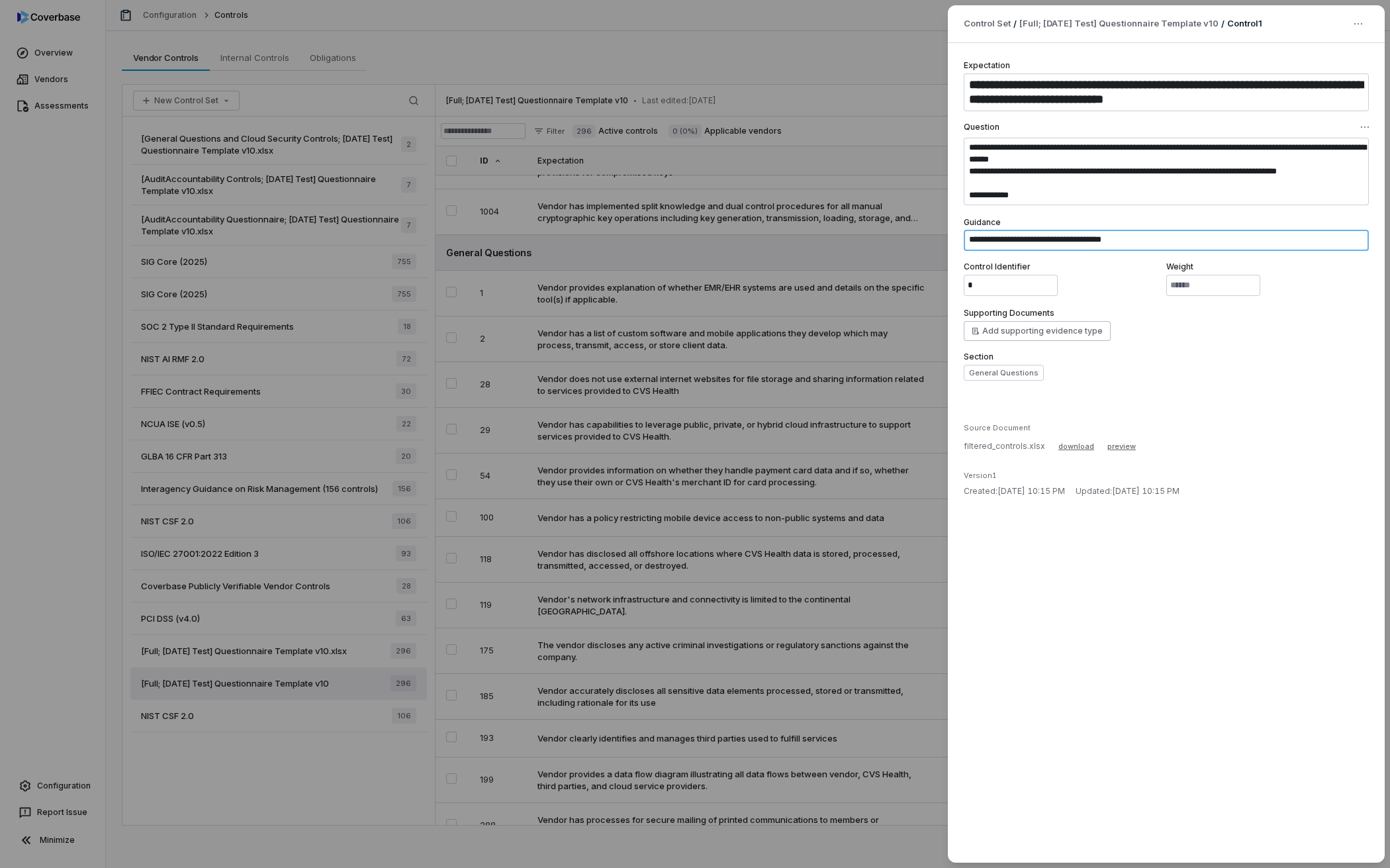
drag, startPoint x: 1147, startPoint y: 239, endPoint x: 957, endPoint y: 246, distance: 190.1
click at [957, 246] on div "**********" at bounding box center [1166, 453] width 437 height 819
type textarea "*"
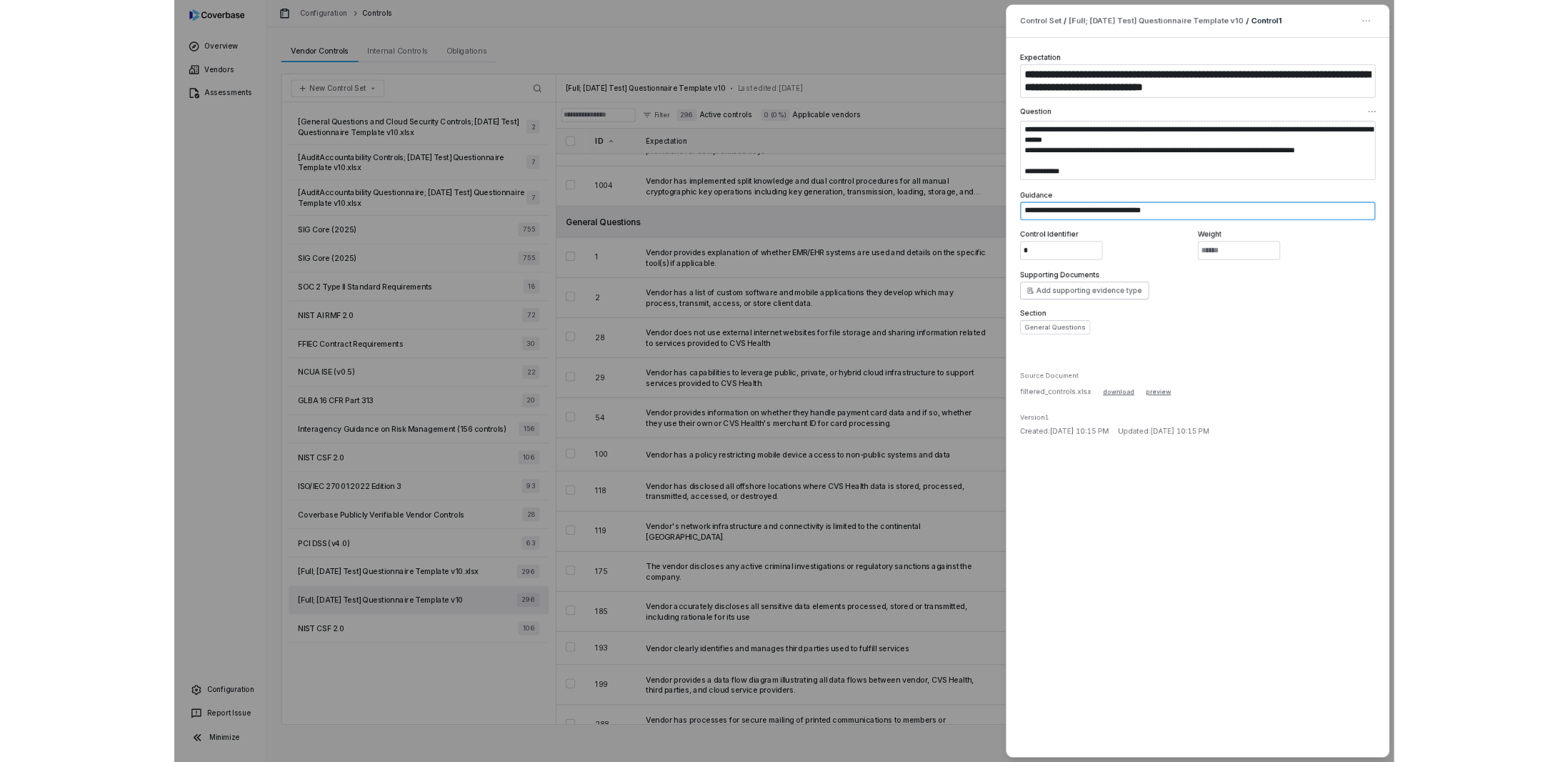
scroll to position [4750, 0]
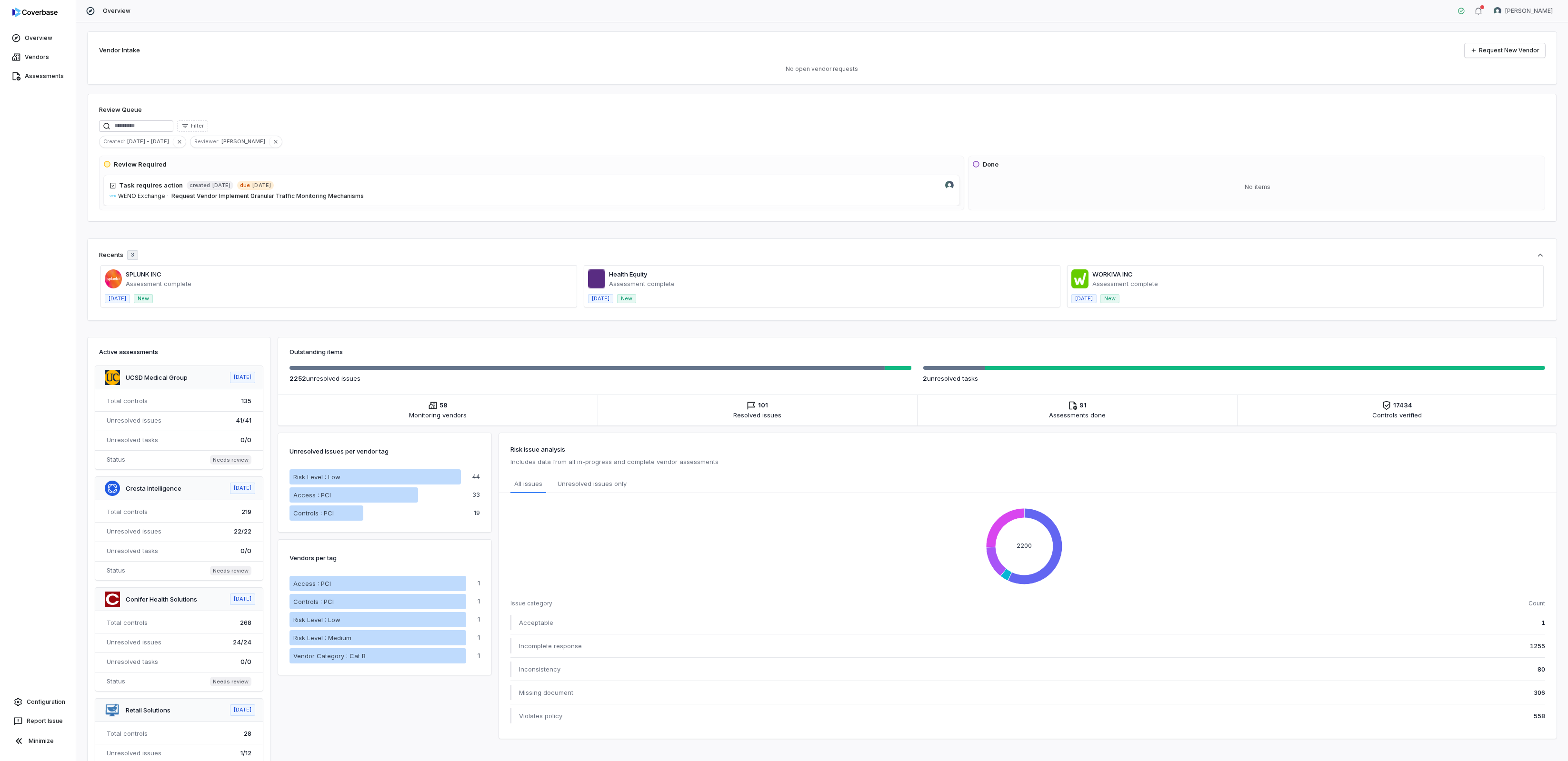
click at [149, 273] on span at bounding box center [338, 287] width 475 height 41
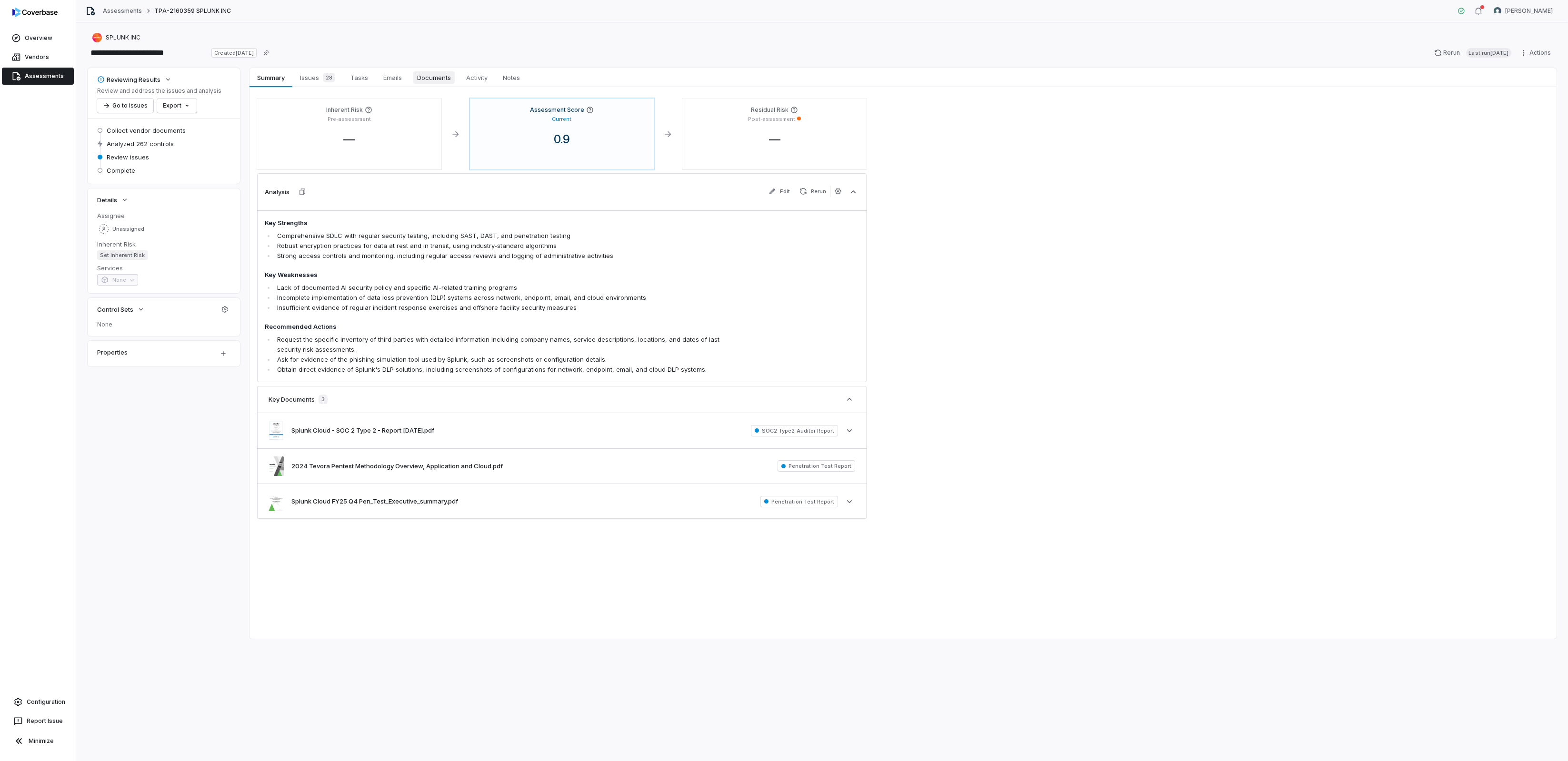
click at [438, 76] on span "Documents" at bounding box center [434, 77] width 41 height 12
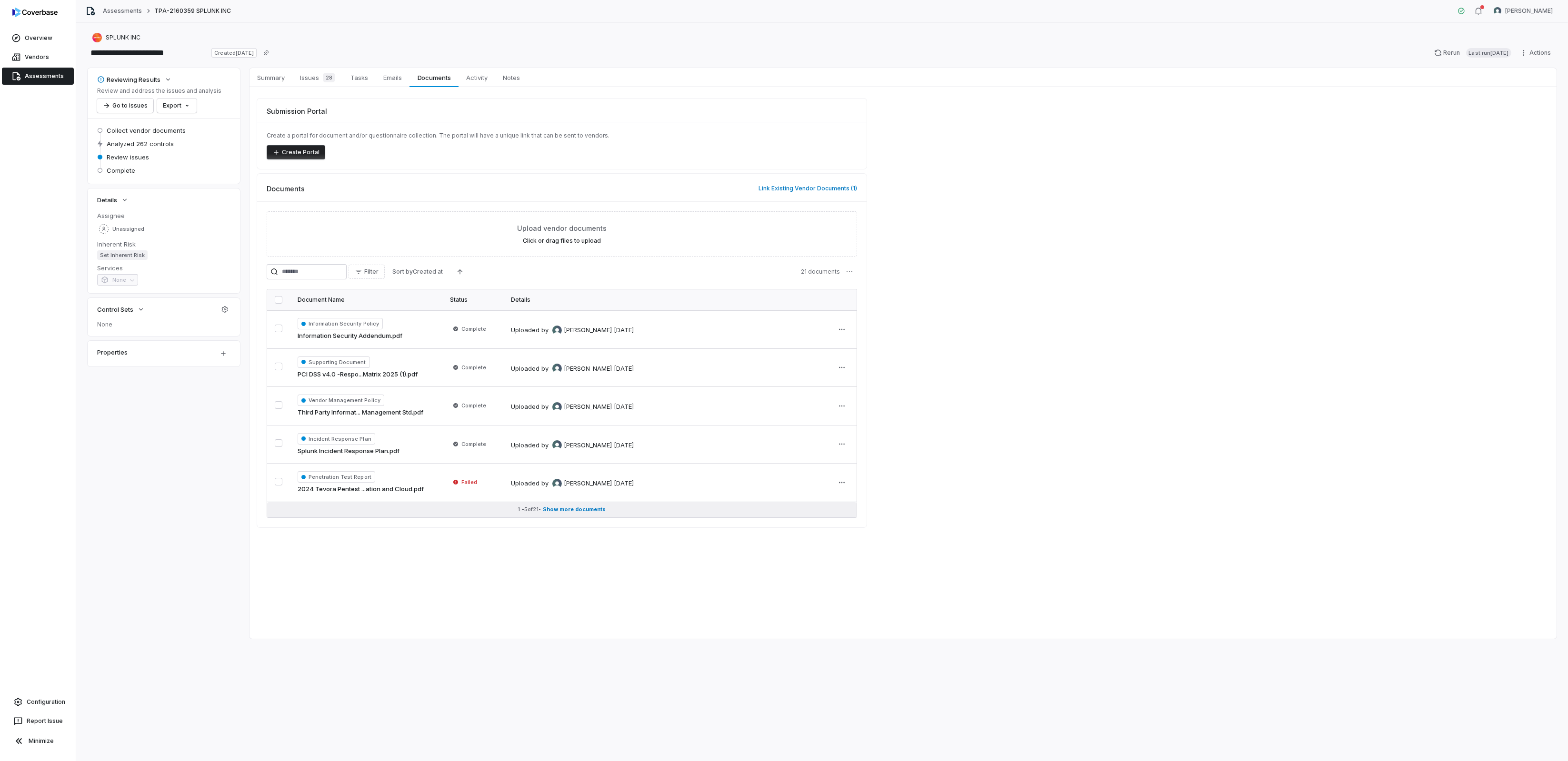
click at [576, 506] on span "Show more documents" at bounding box center [575, 510] width 63 height 7
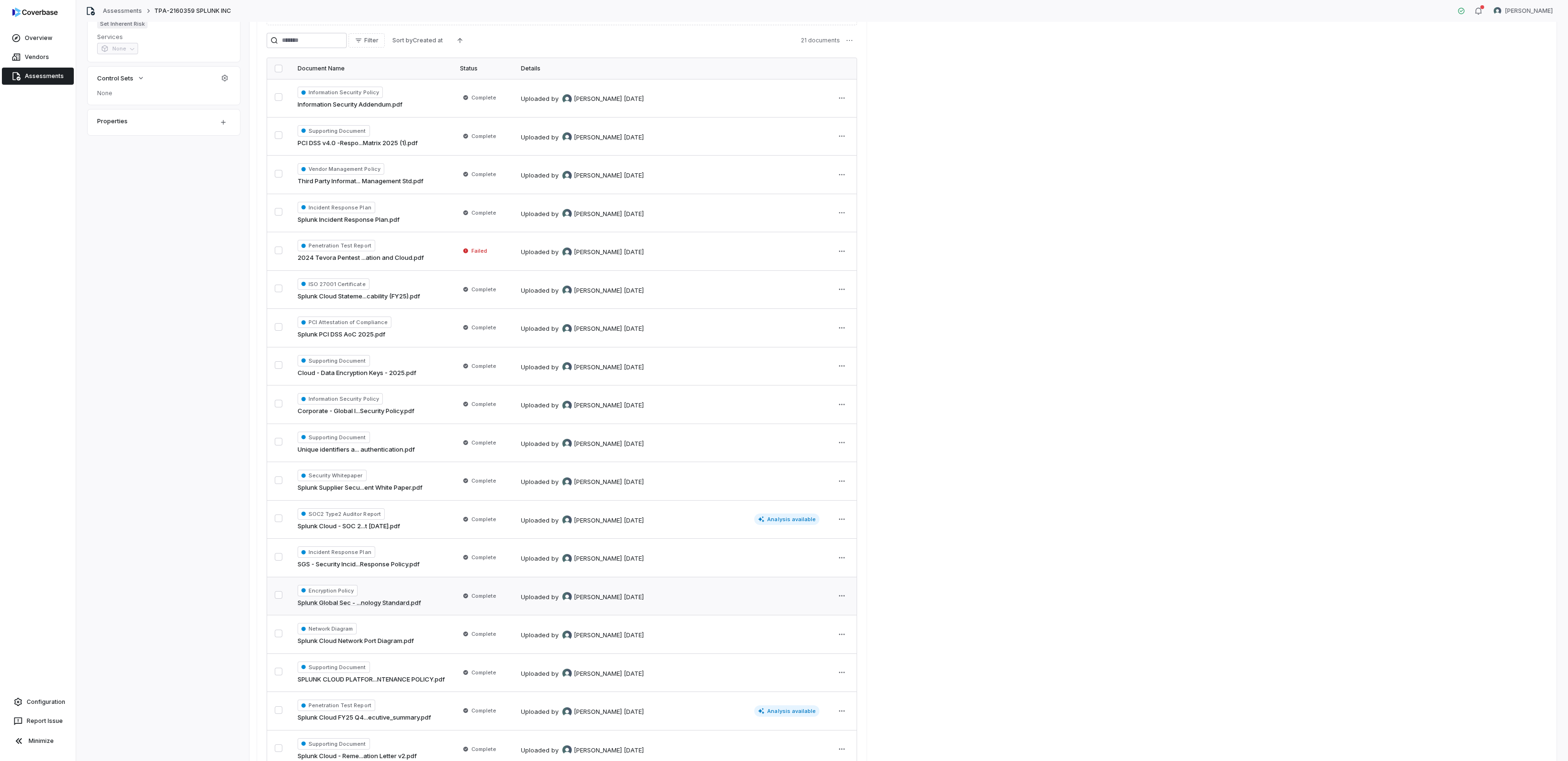
scroll to position [419, 0]
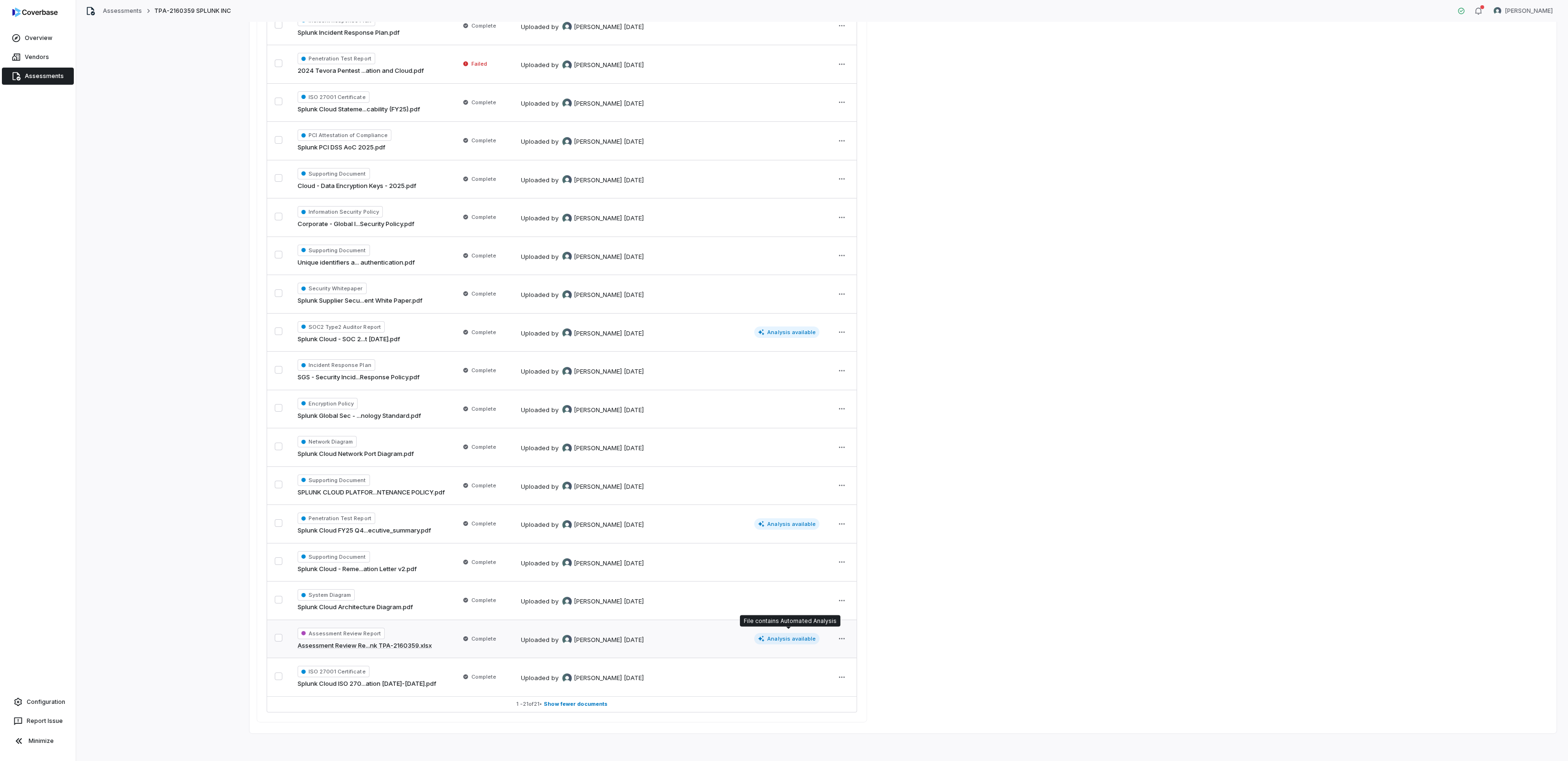
click at [786, 637] on span "Analysis available" at bounding box center [787, 638] width 66 height 12
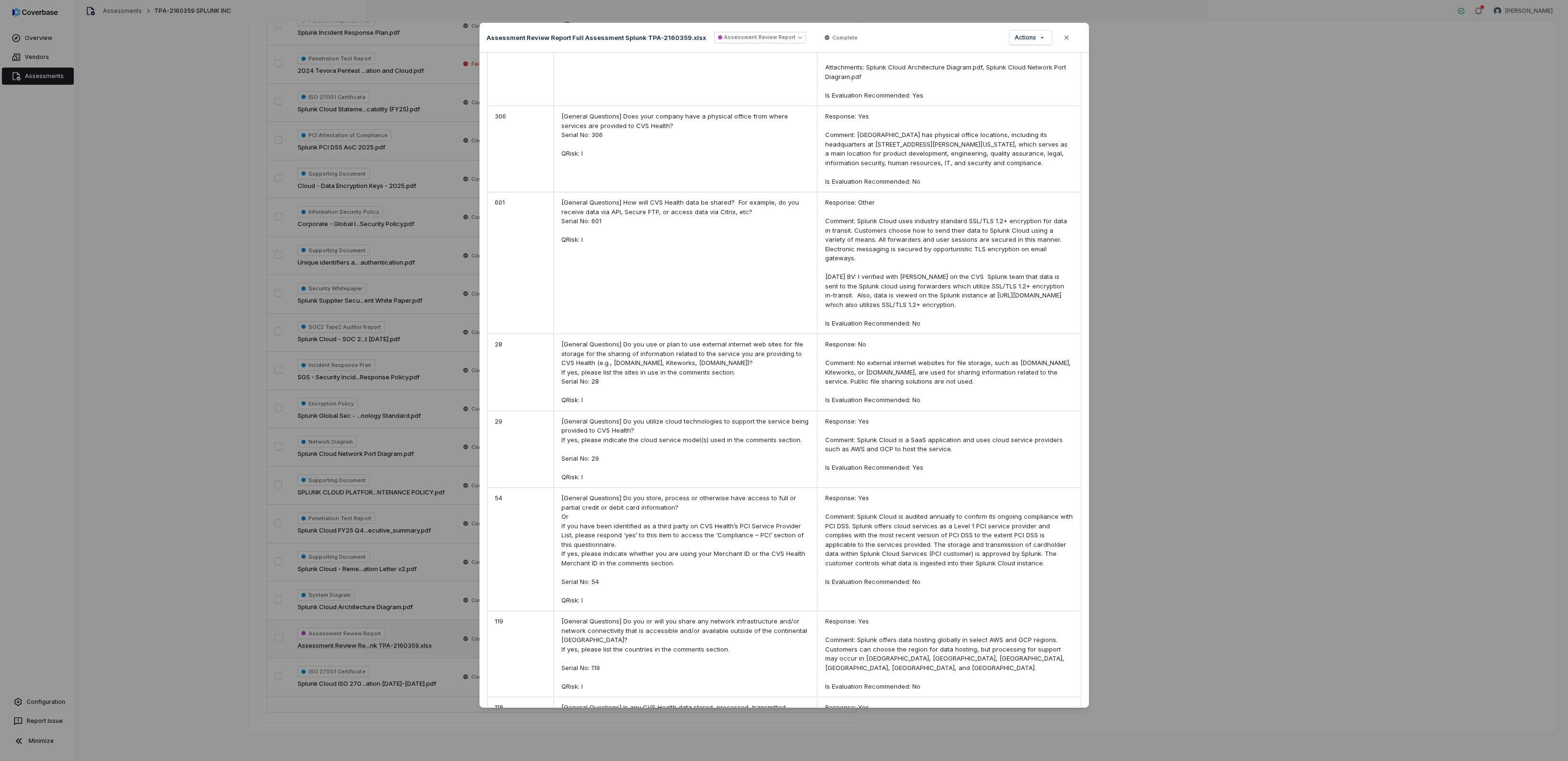
scroll to position [856, 0]
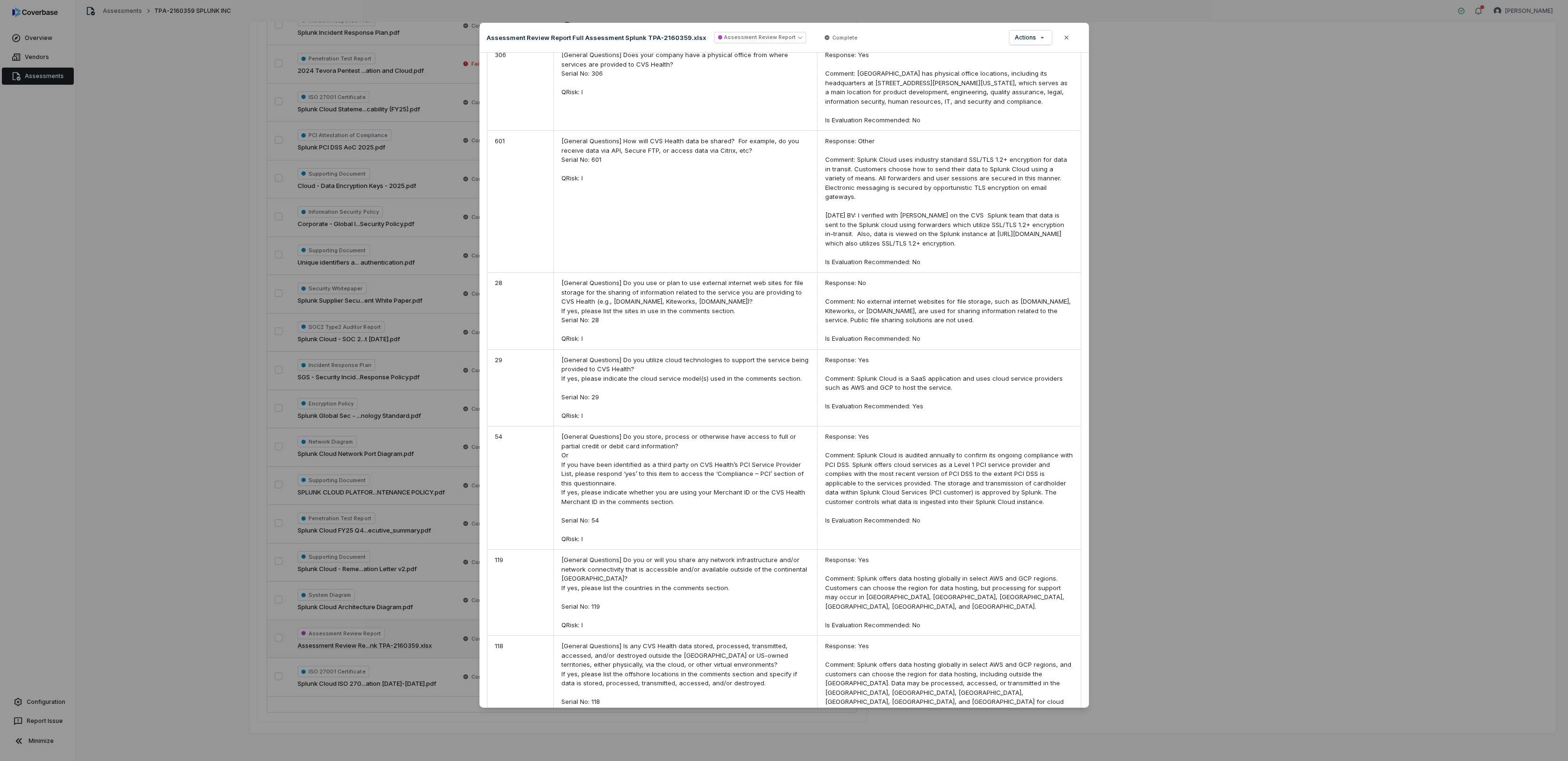
click at [196, 460] on div "Document Preview Assessment Review Report Full Assessment Splunk TPA-2160359.xl…" at bounding box center [784, 380] width 1568 height 761
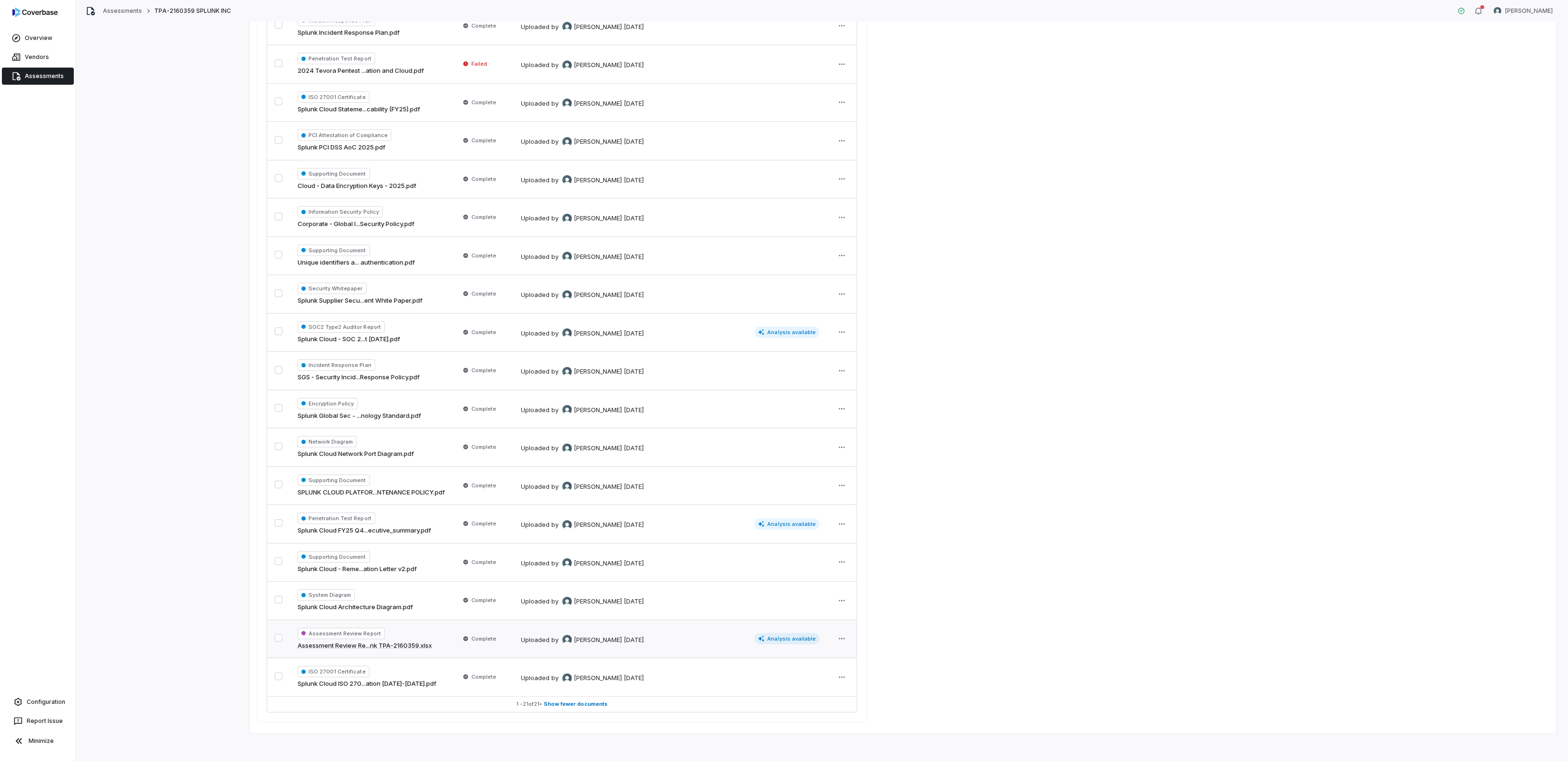
click at [30, 71] on link "Assessments" at bounding box center [38, 76] width 72 height 17
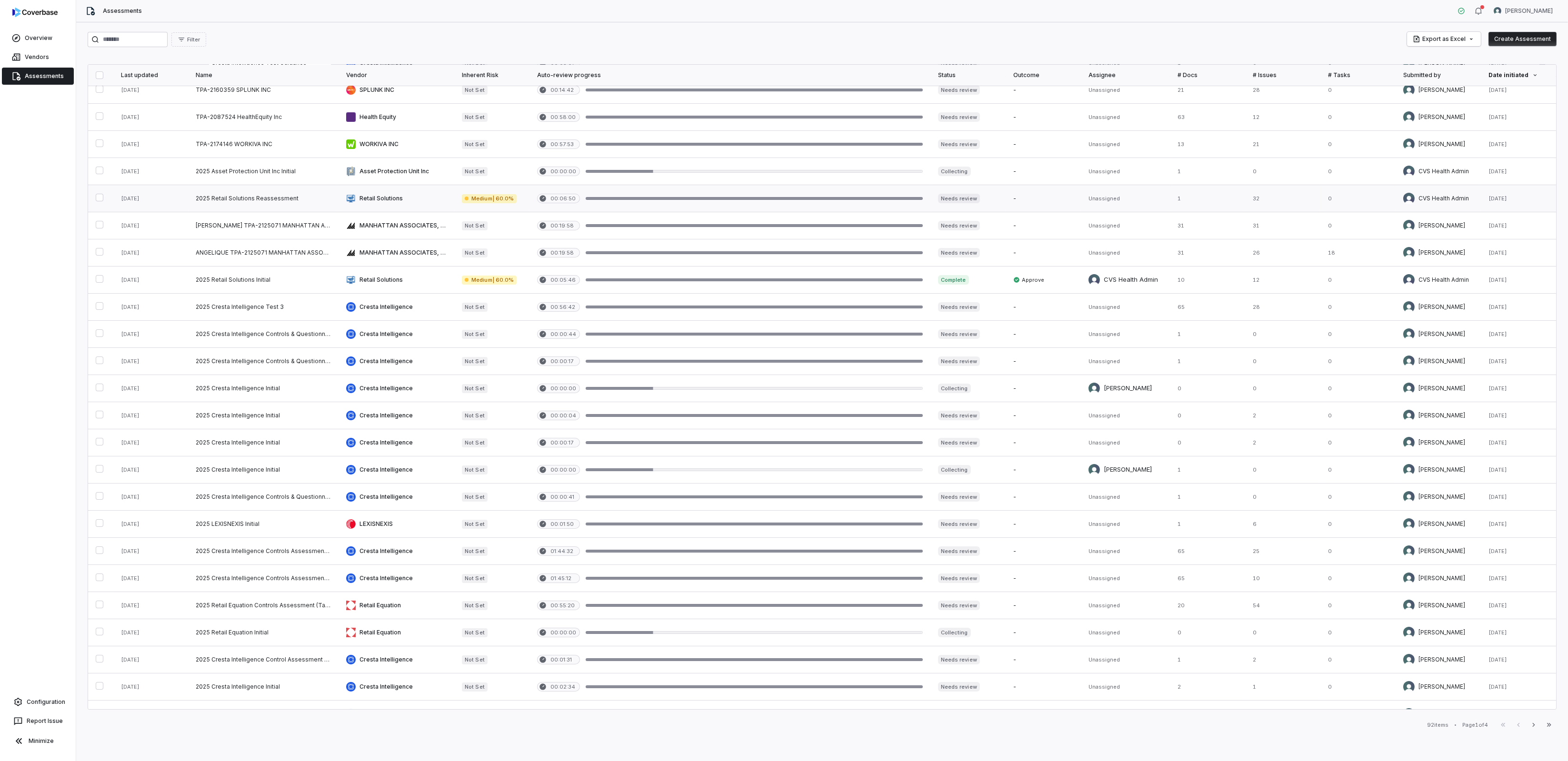
scroll to position [51, 0]
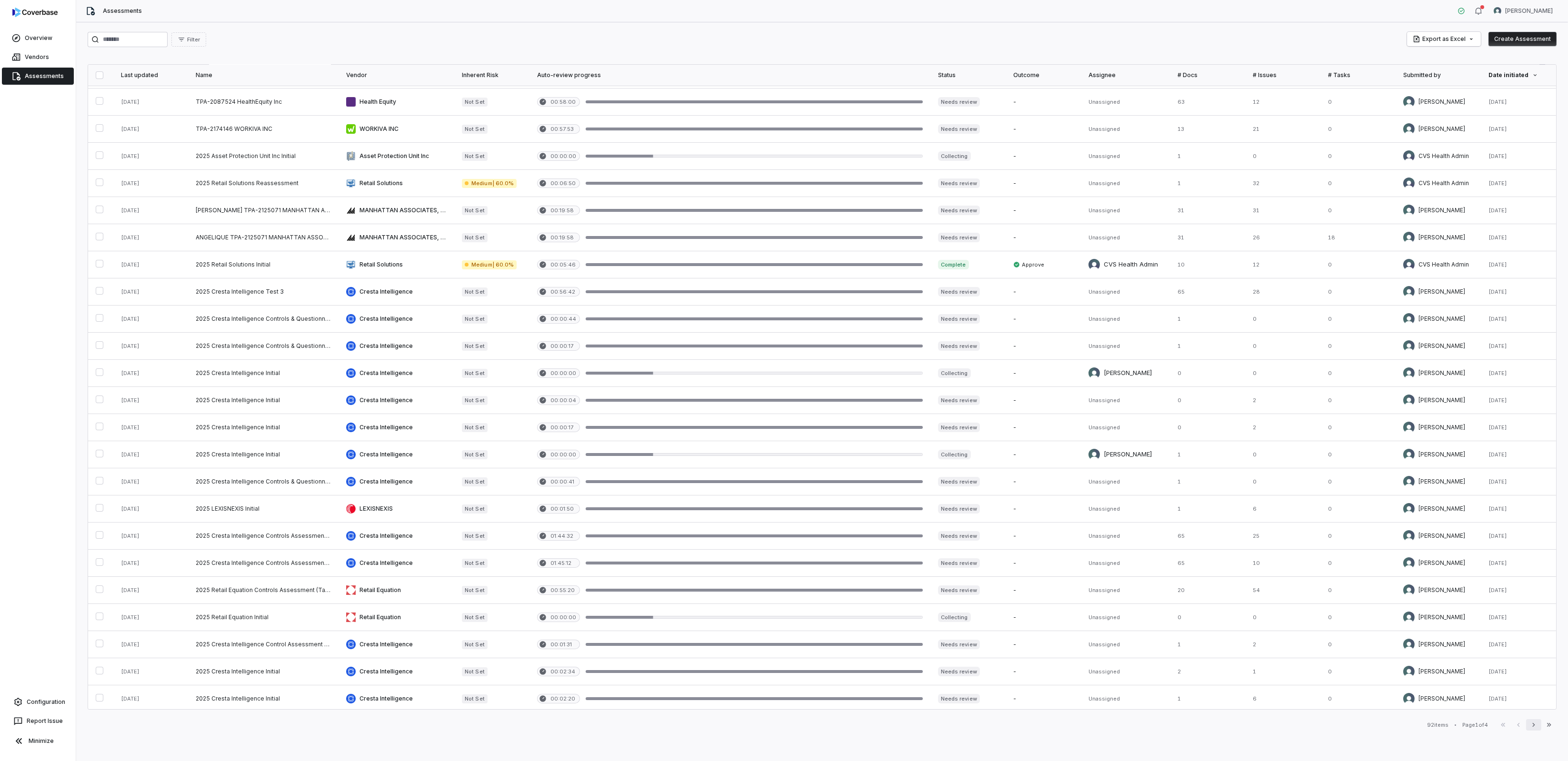
click at [1536, 725] on icon "button" at bounding box center [1533, 725] width 8 height 8
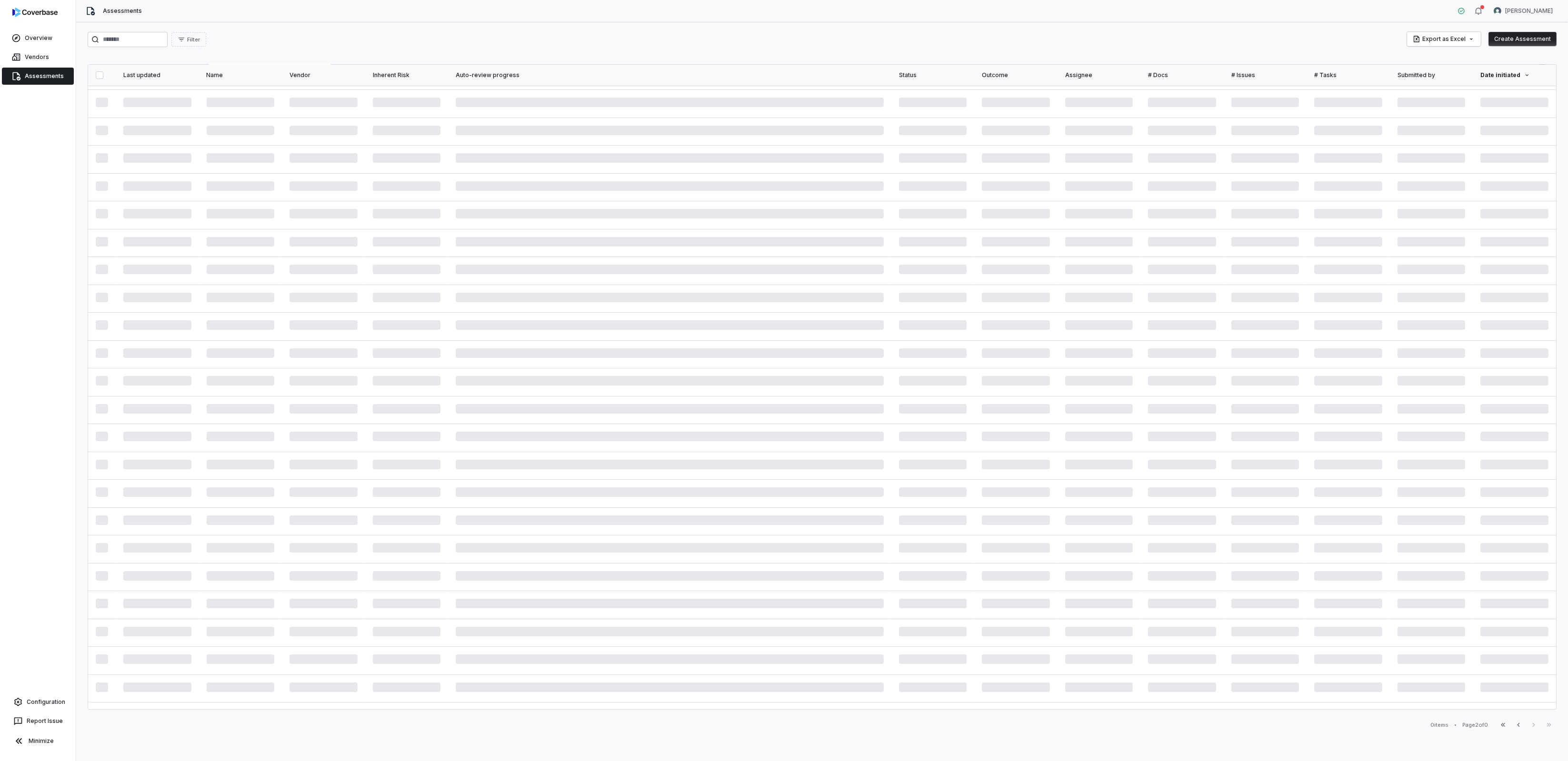
click at [1536, 725] on icon "button" at bounding box center [1533, 725] width 8 height 8
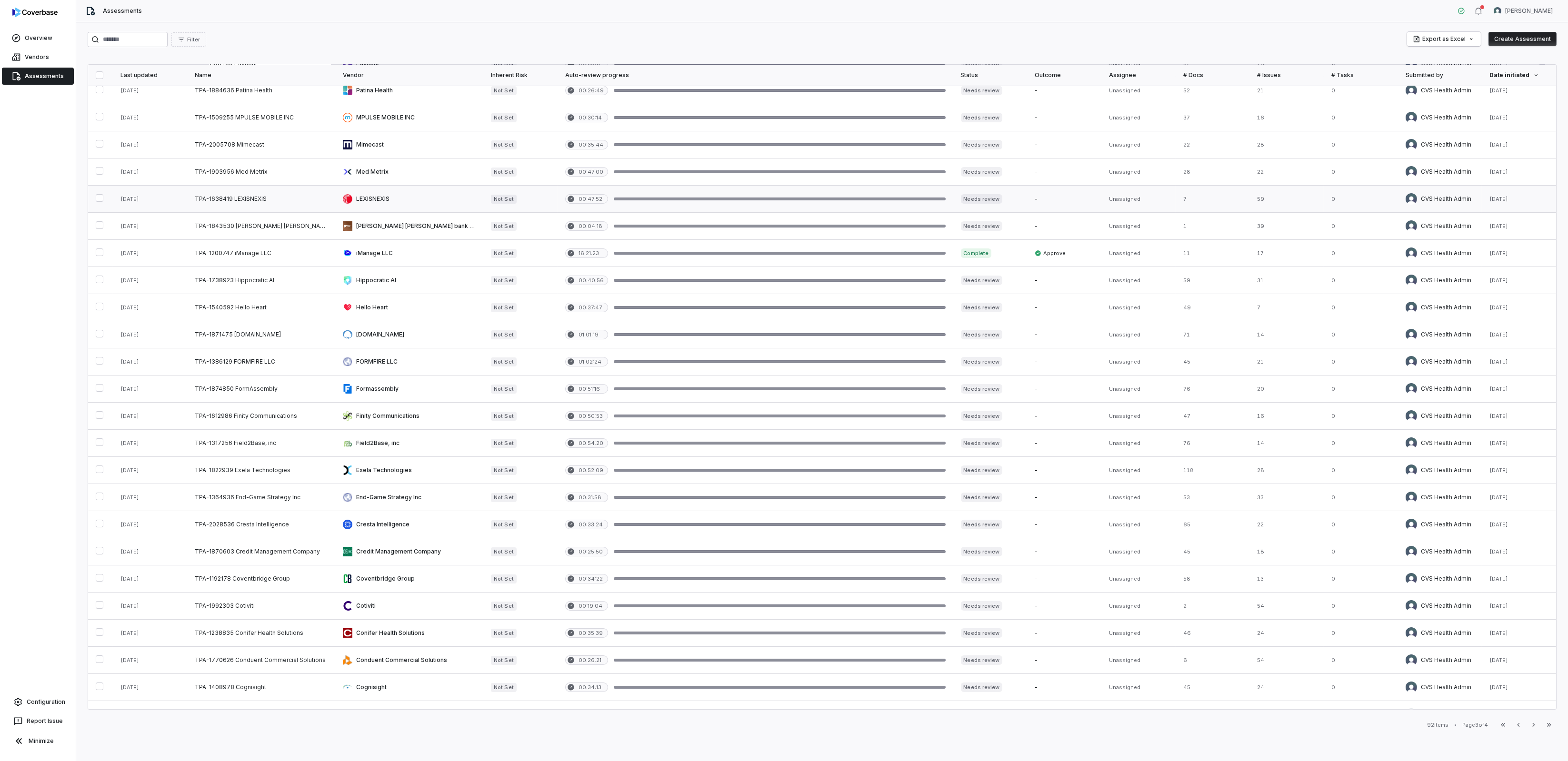
scroll to position [51, 0]
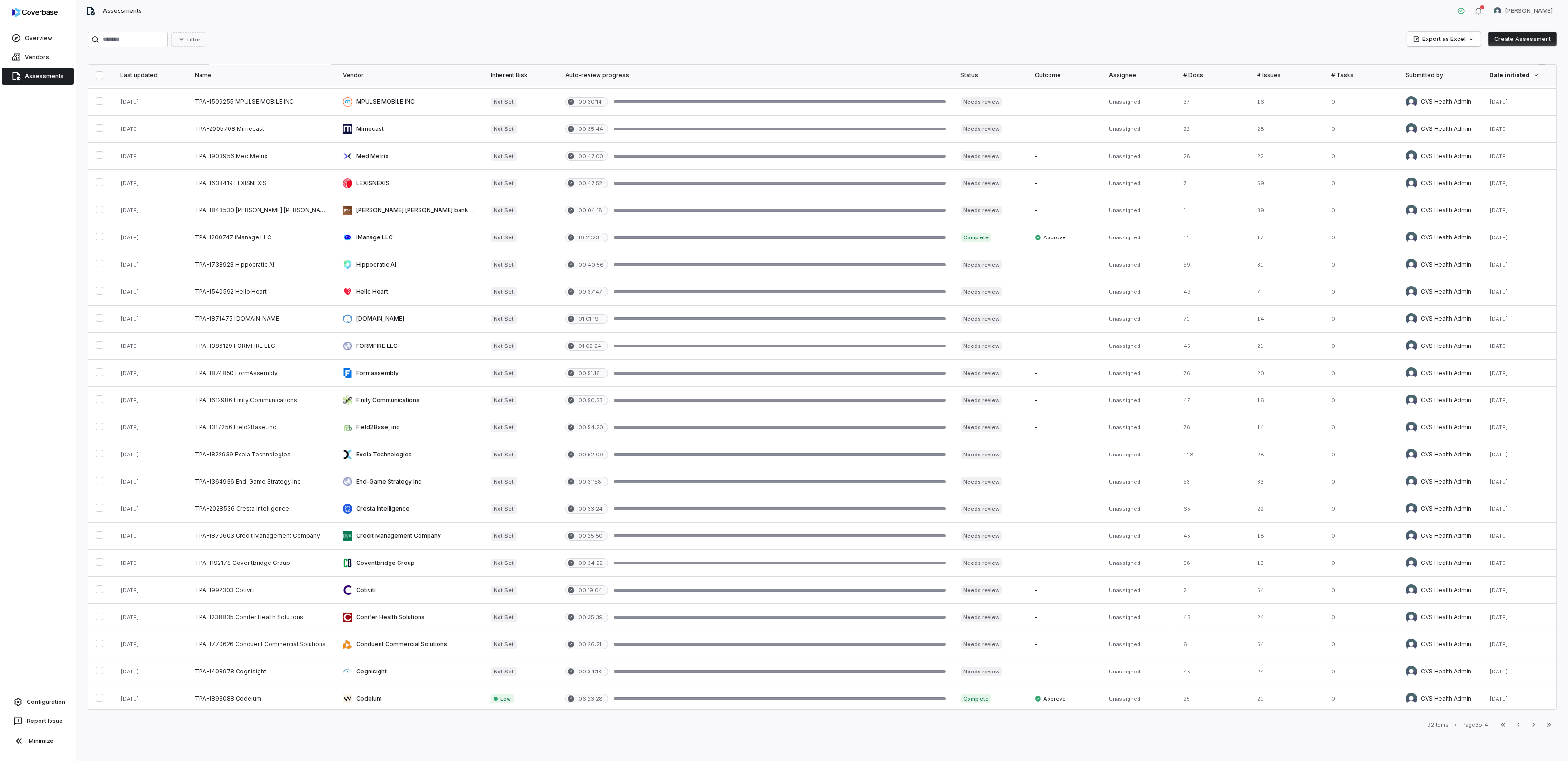
click at [137, 30] on div "Filter Export as Excel Create Assessment Last updated Name Vendor Inherent Risk…" at bounding box center [822, 392] width 1492 height 738
click at [131, 35] on input "search" at bounding box center [127, 39] width 80 height 15
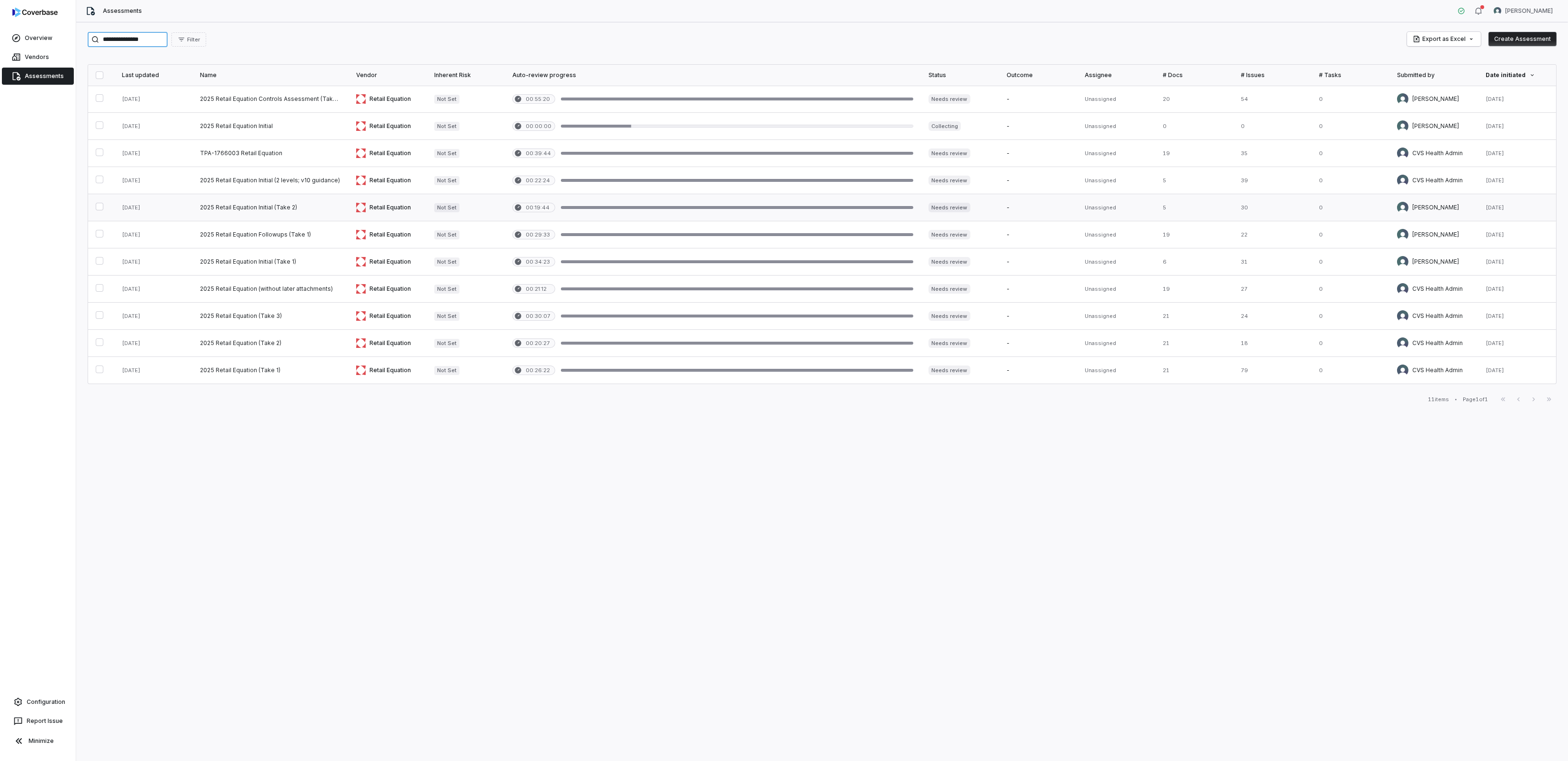
type input "**********"
click at [325, 204] on link at bounding box center [270, 207] width 156 height 27
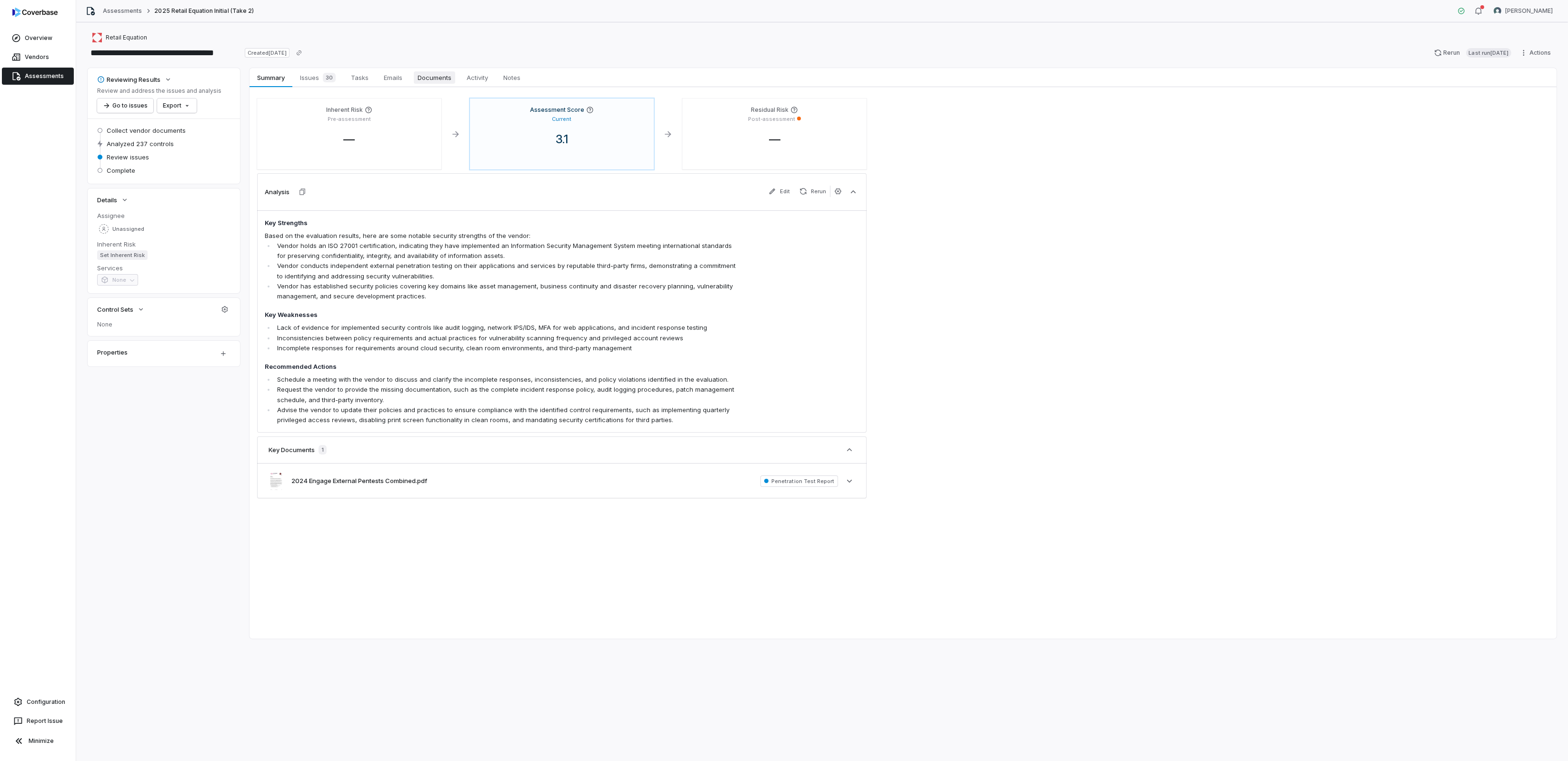
click at [441, 72] on span "Documents" at bounding box center [435, 77] width 41 height 12
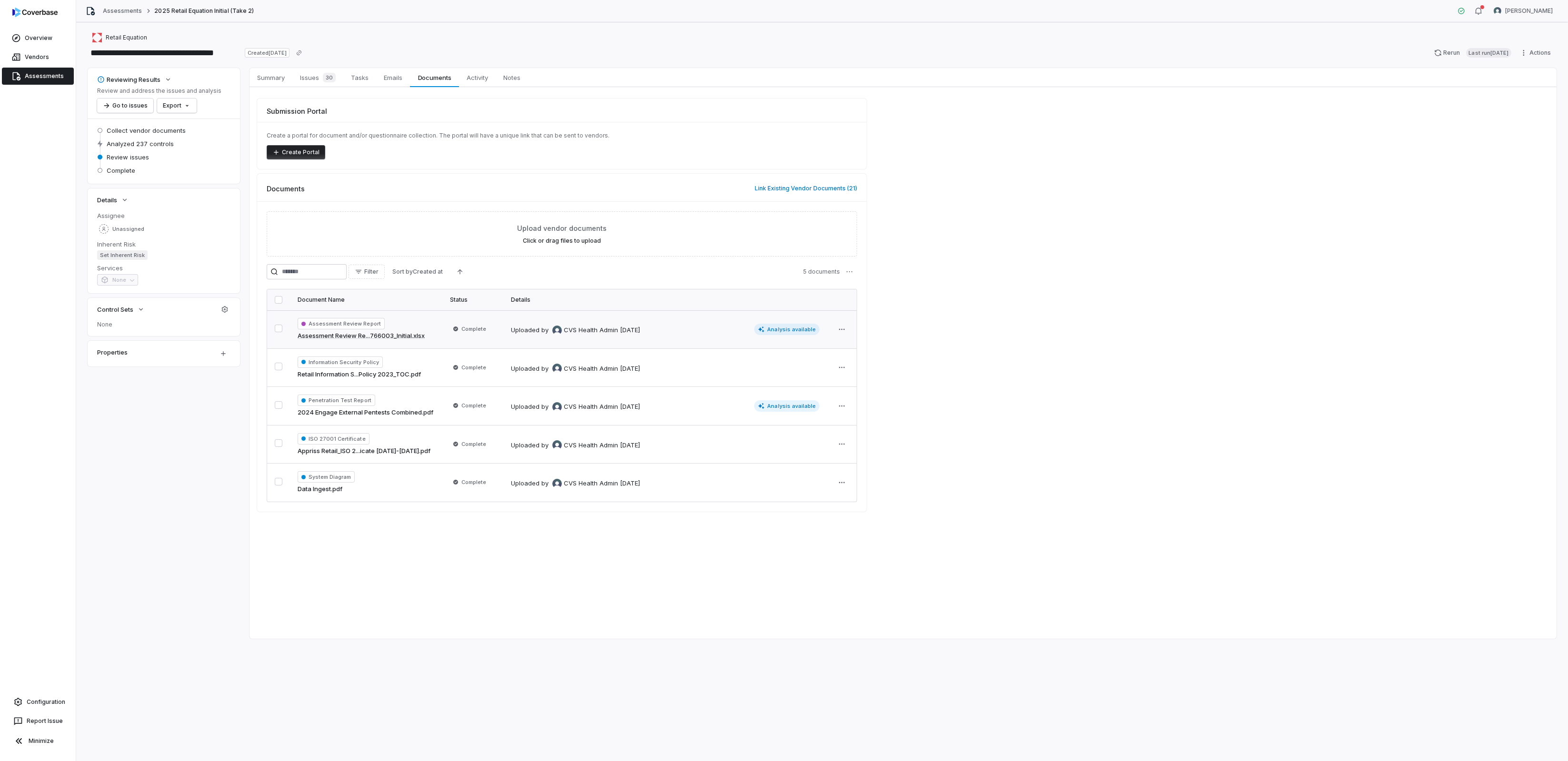
click at [775, 328] on span "Analysis available" at bounding box center [787, 329] width 66 height 12
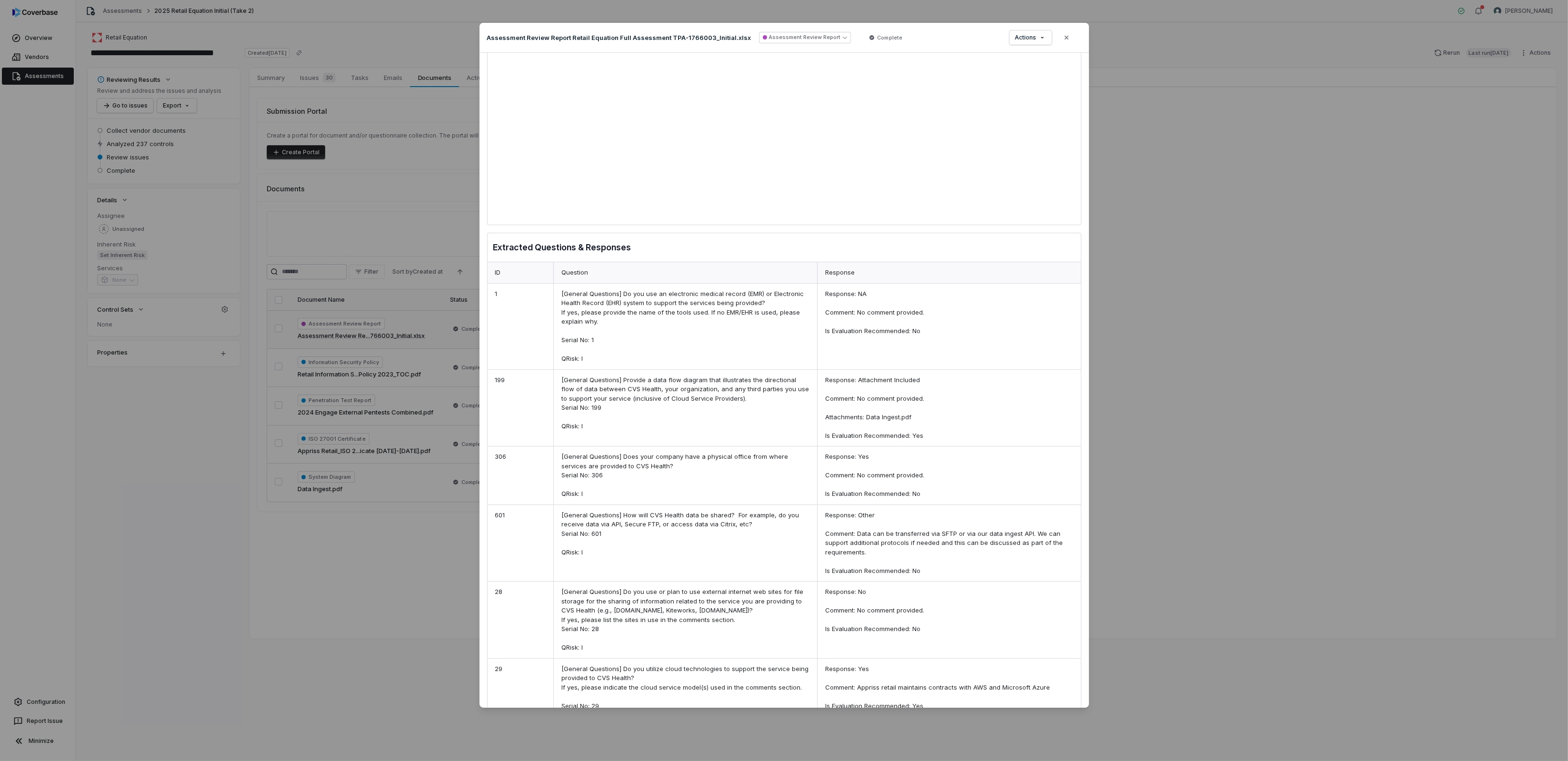
scroll to position [499, 0]
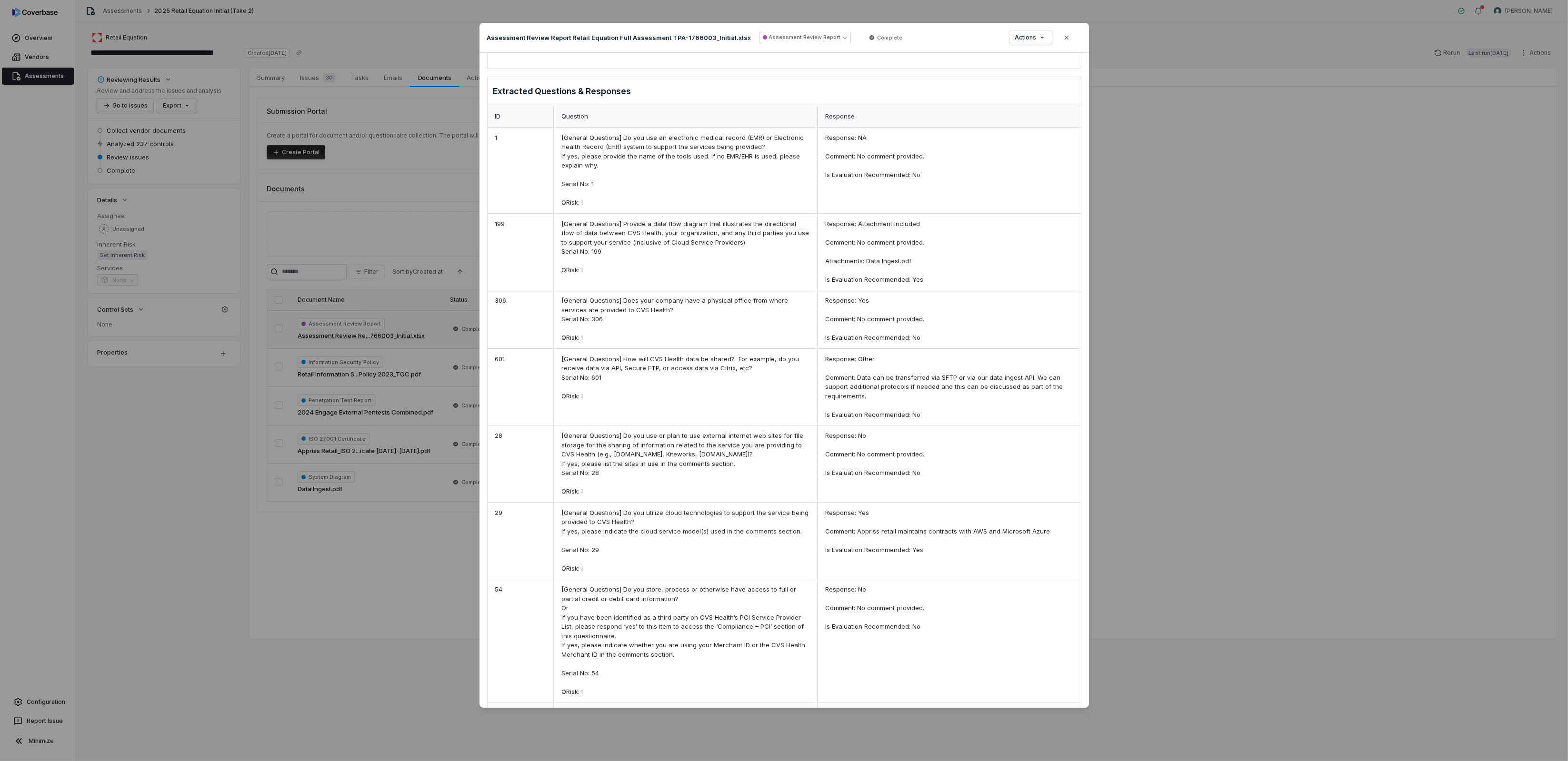
click at [407, 541] on div "Document Preview Assessment Review Report Retail Equation Full Assessment TPA-1…" at bounding box center [784, 380] width 1568 height 761
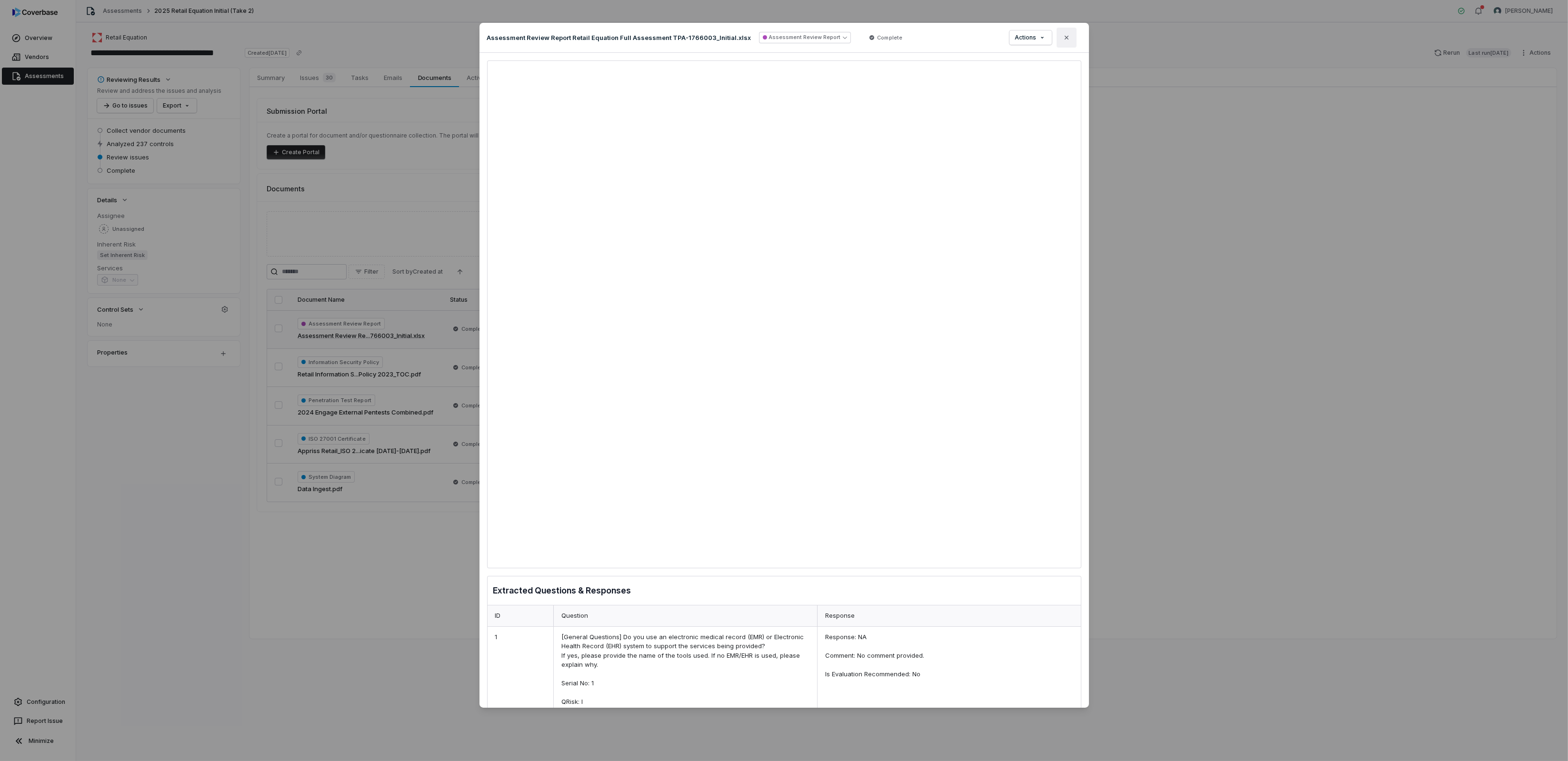
click at [1071, 37] on button "Close" at bounding box center [1066, 37] width 20 height 20
click at [1066, 40] on icon "button" at bounding box center [1066, 38] width 8 height 8
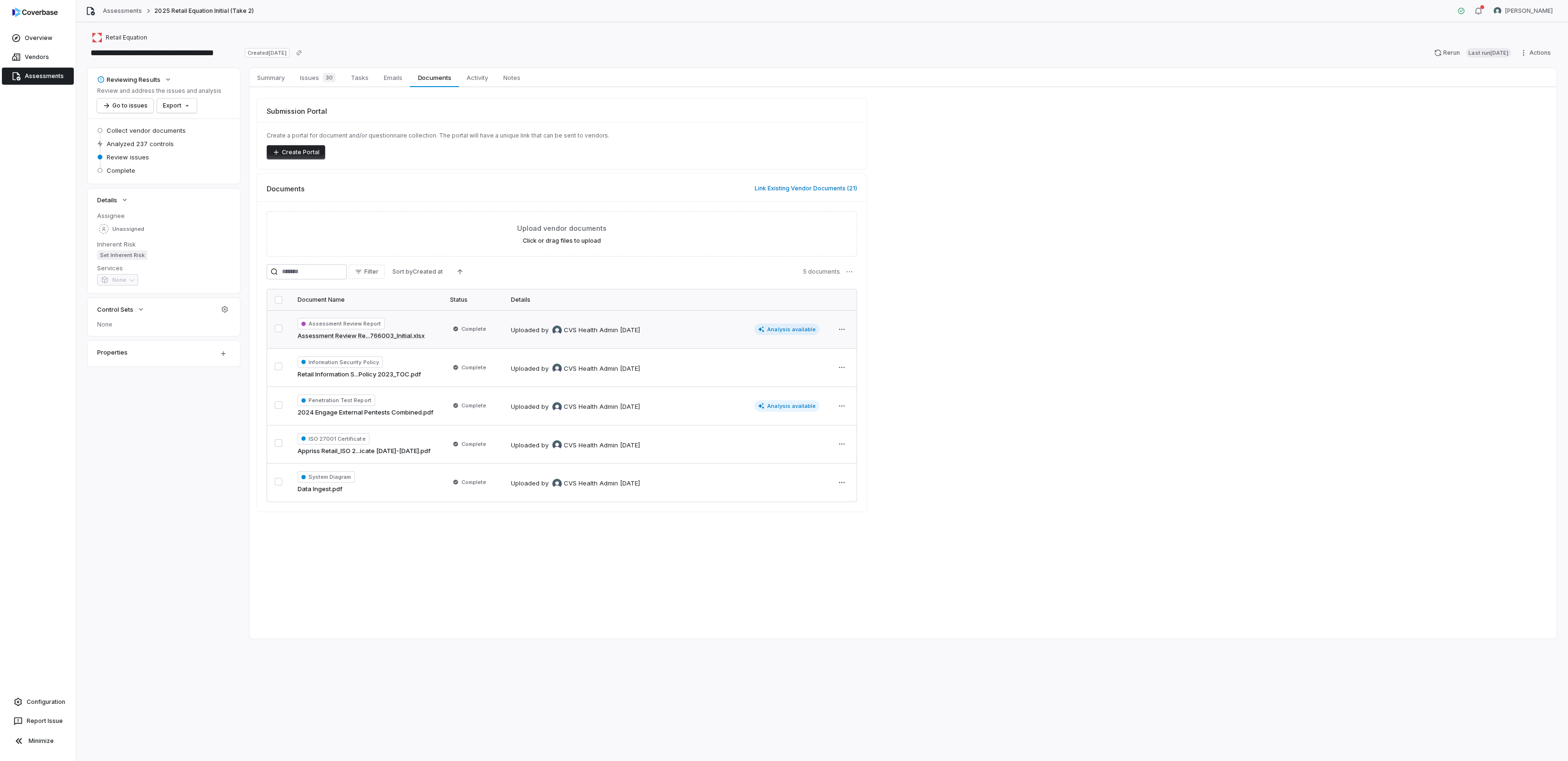
click at [24, 75] on link "Assessments" at bounding box center [38, 76] width 72 height 17
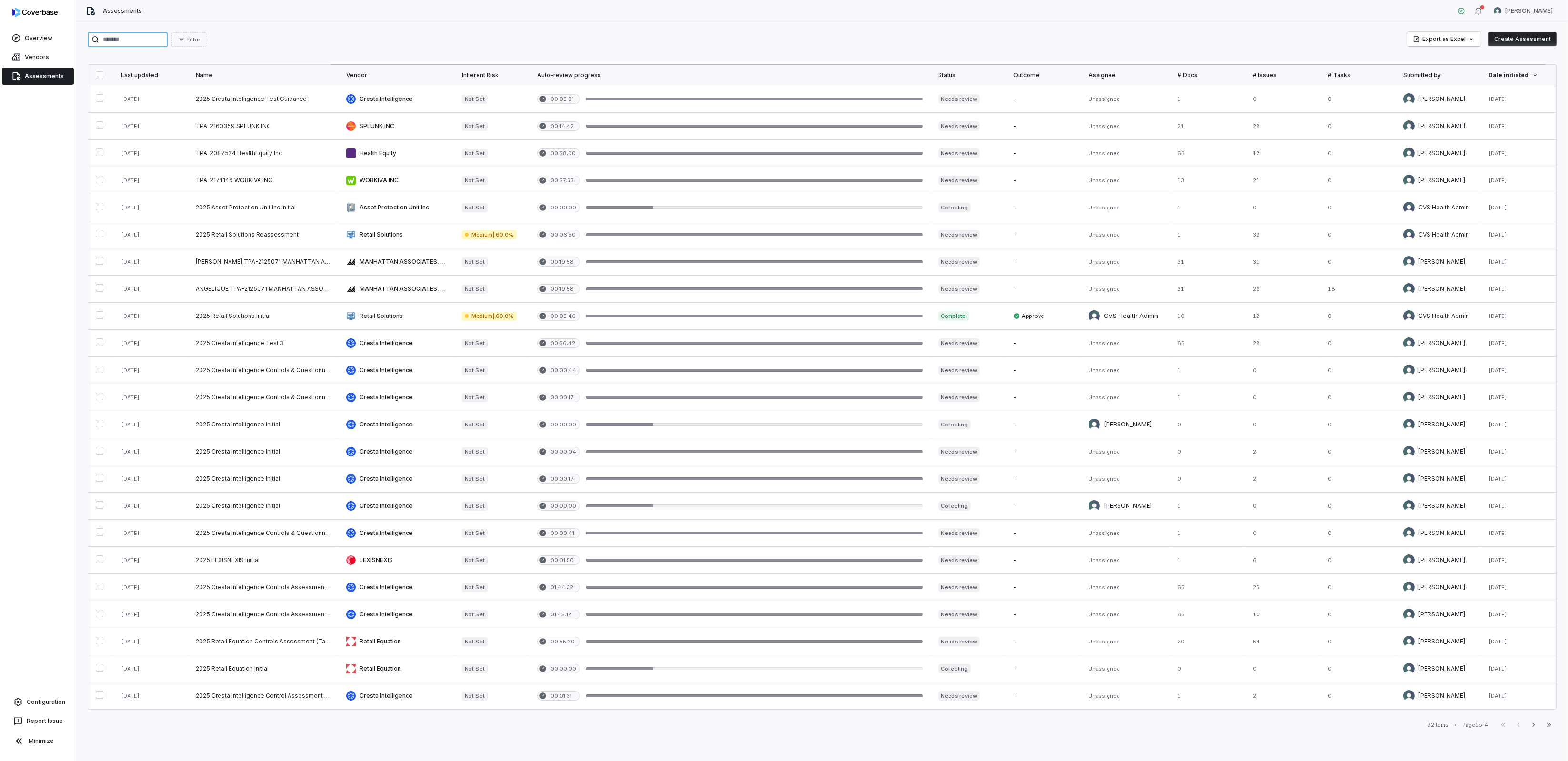
click at [127, 43] on input "search" at bounding box center [127, 39] width 80 height 15
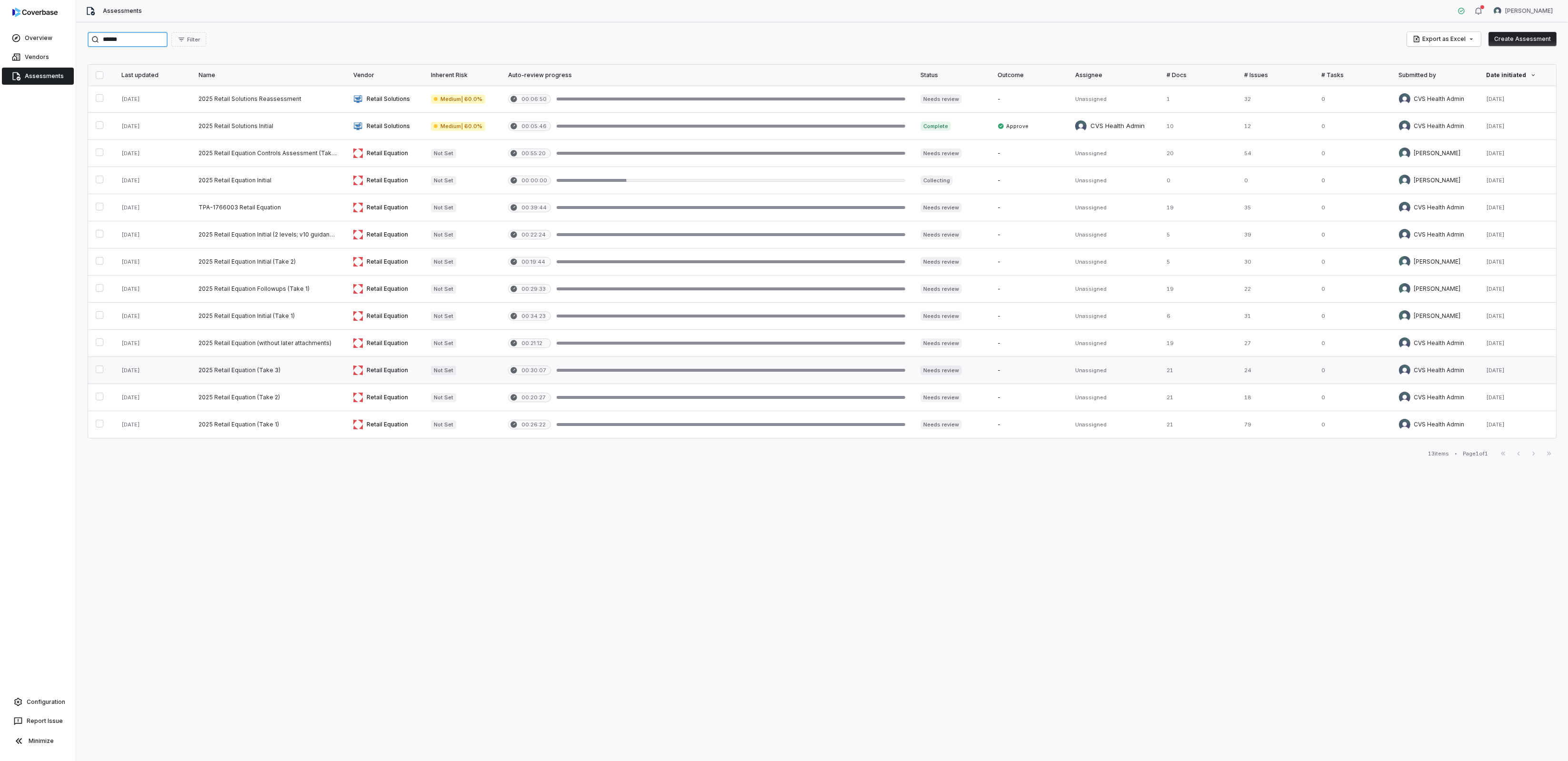
type input "******"
click at [280, 375] on link at bounding box center [268, 370] width 155 height 27
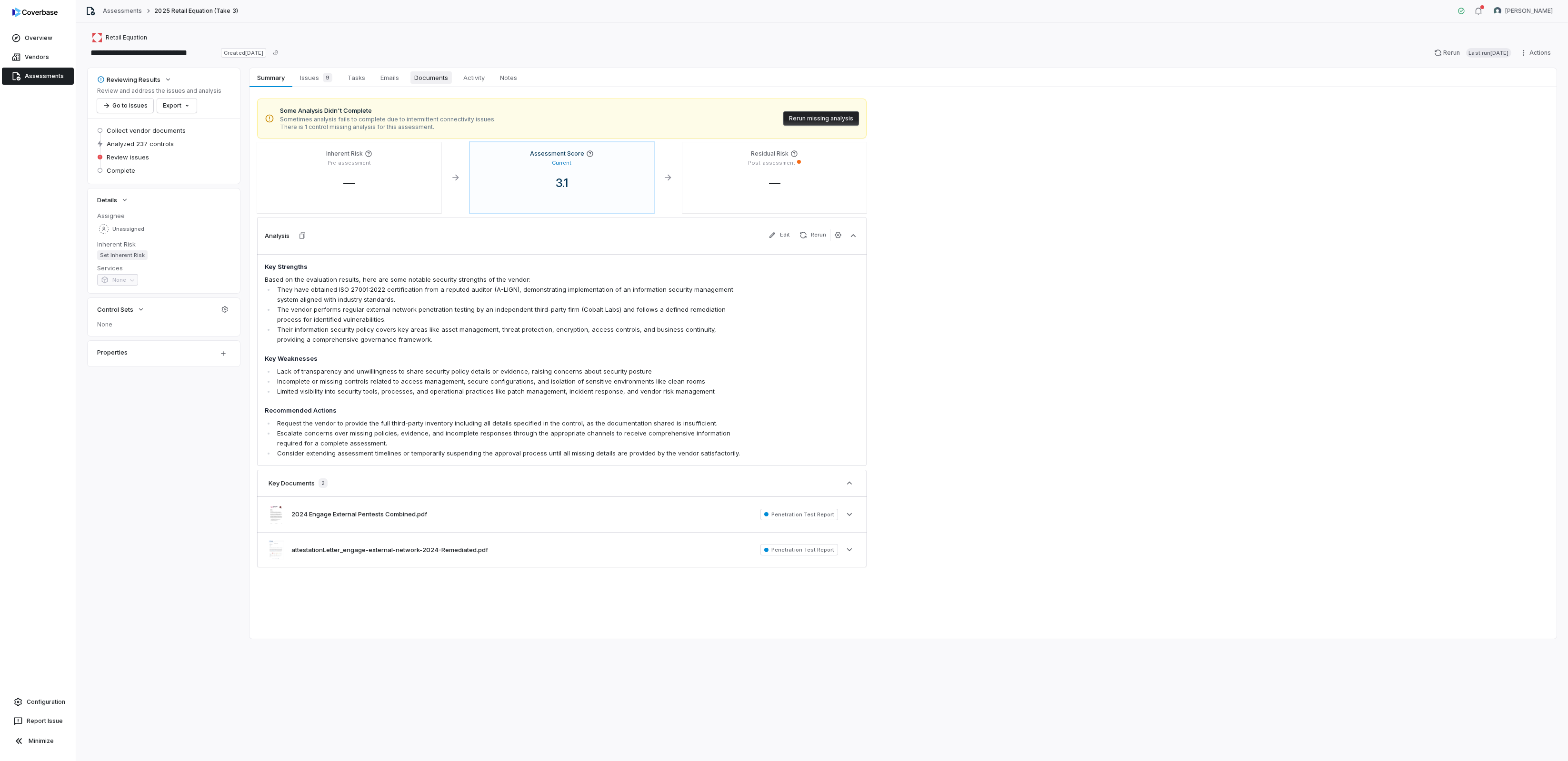
click at [430, 75] on span "Documents" at bounding box center [431, 77] width 41 height 12
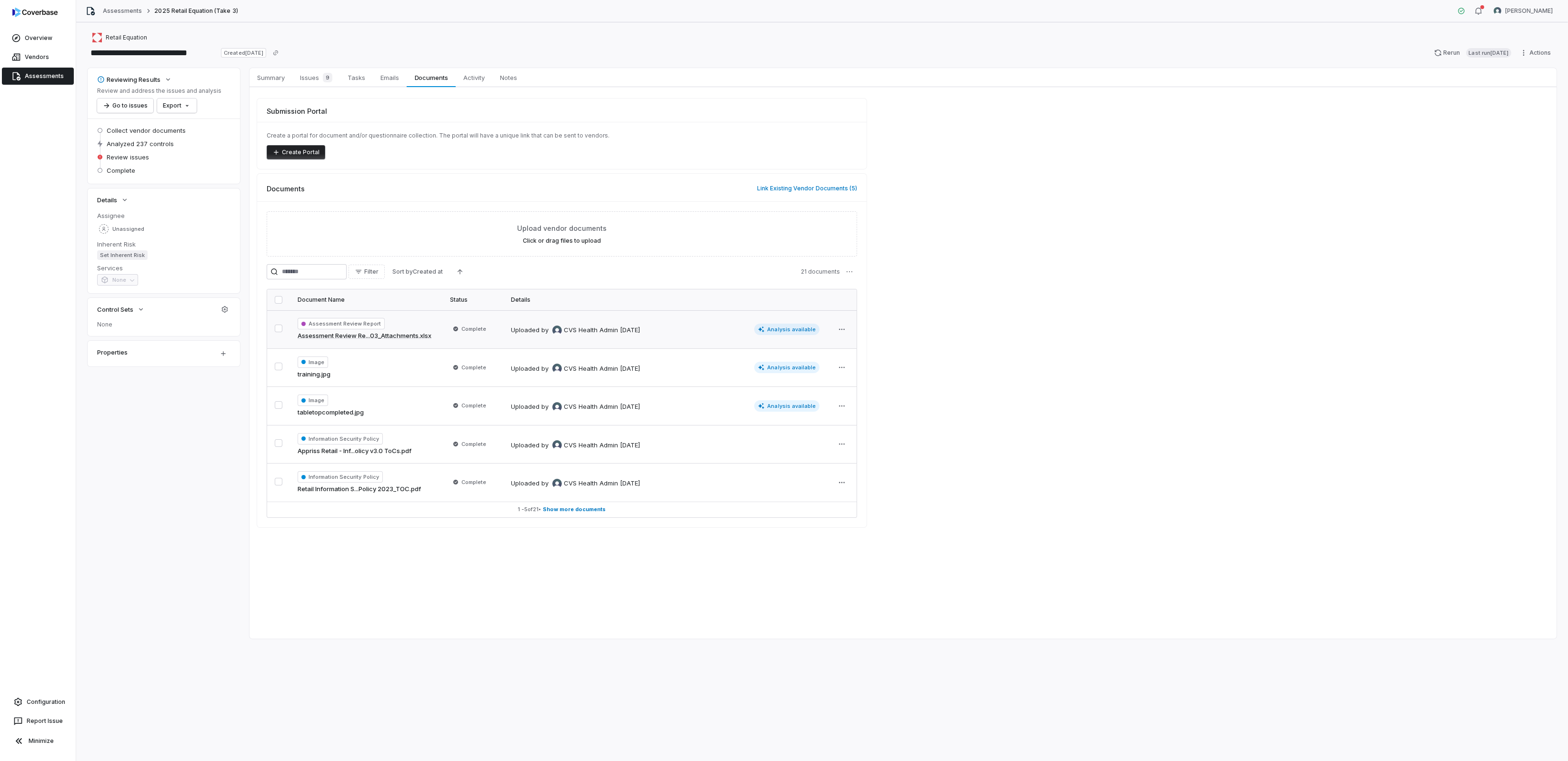
click at [700, 333] on div "Uploaded by CVS Health Admin 2 months ago" at bounding box center [631, 329] width 242 height 12
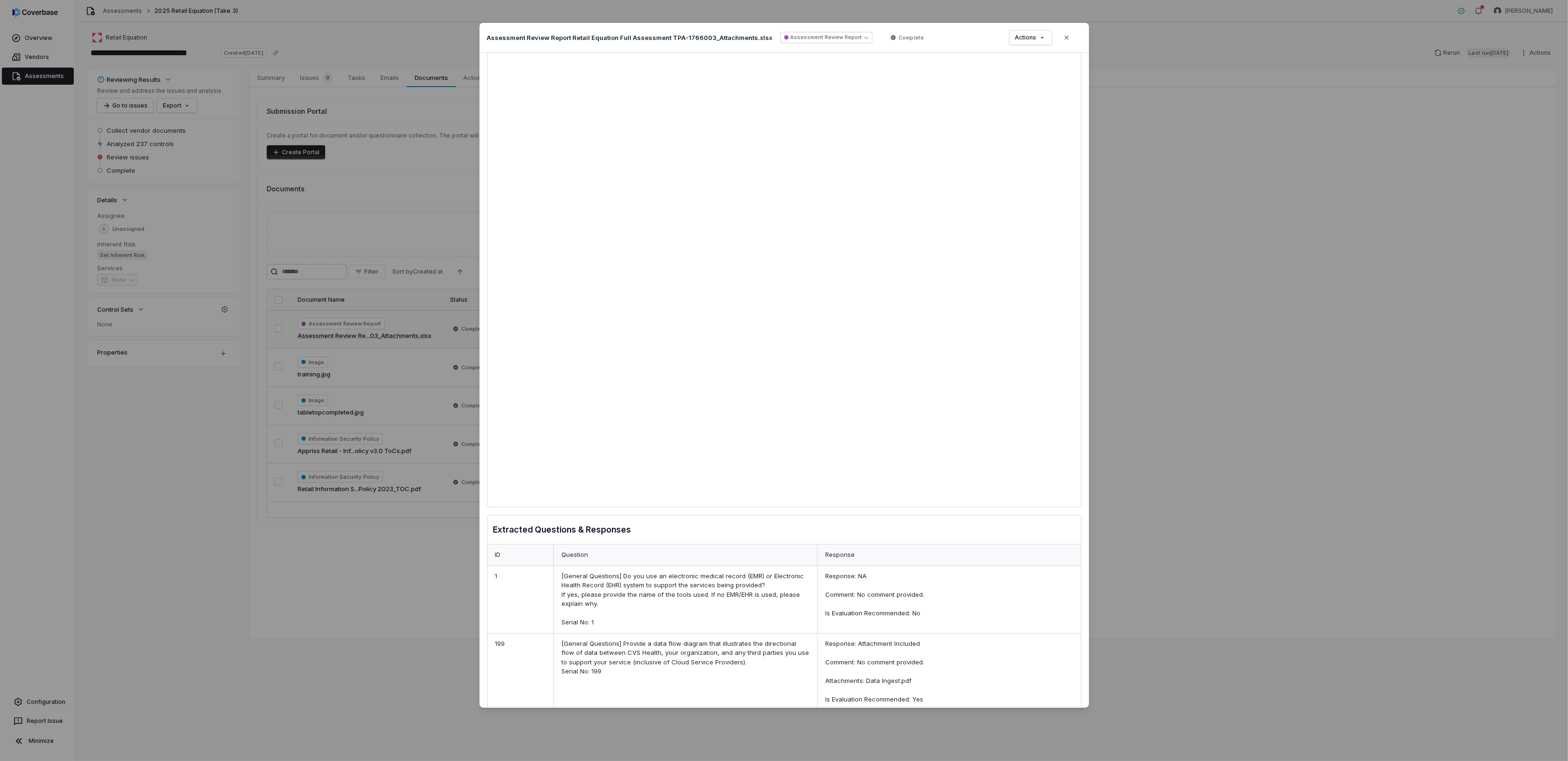
scroll to position [142, 0]
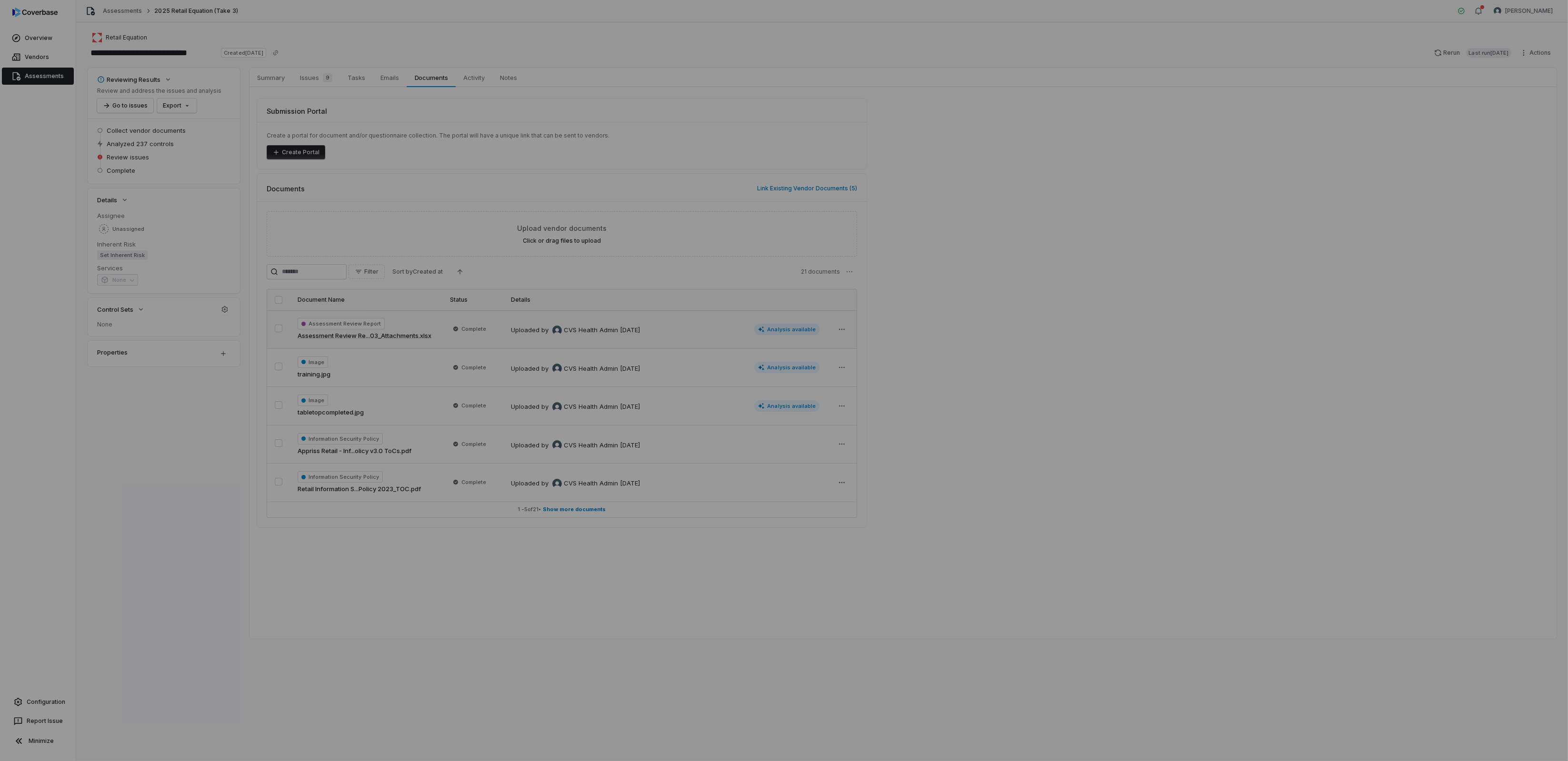
click at [441, 540] on div "Document Preview" at bounding box center [784, 380] width 1568 height 761
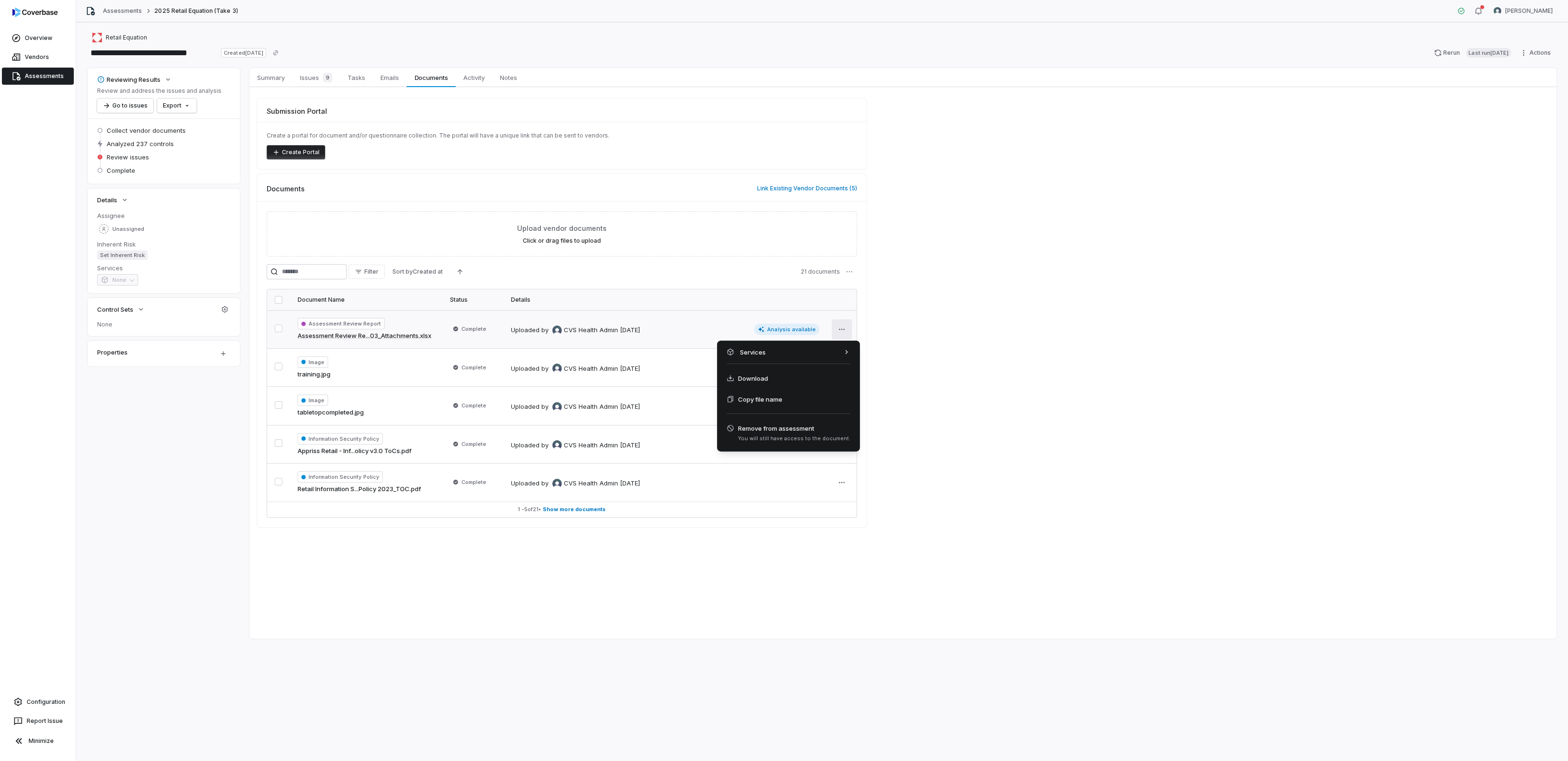
click at [845, 324] on html "**********" at bounding box center [784, 380] width 1568 height 761
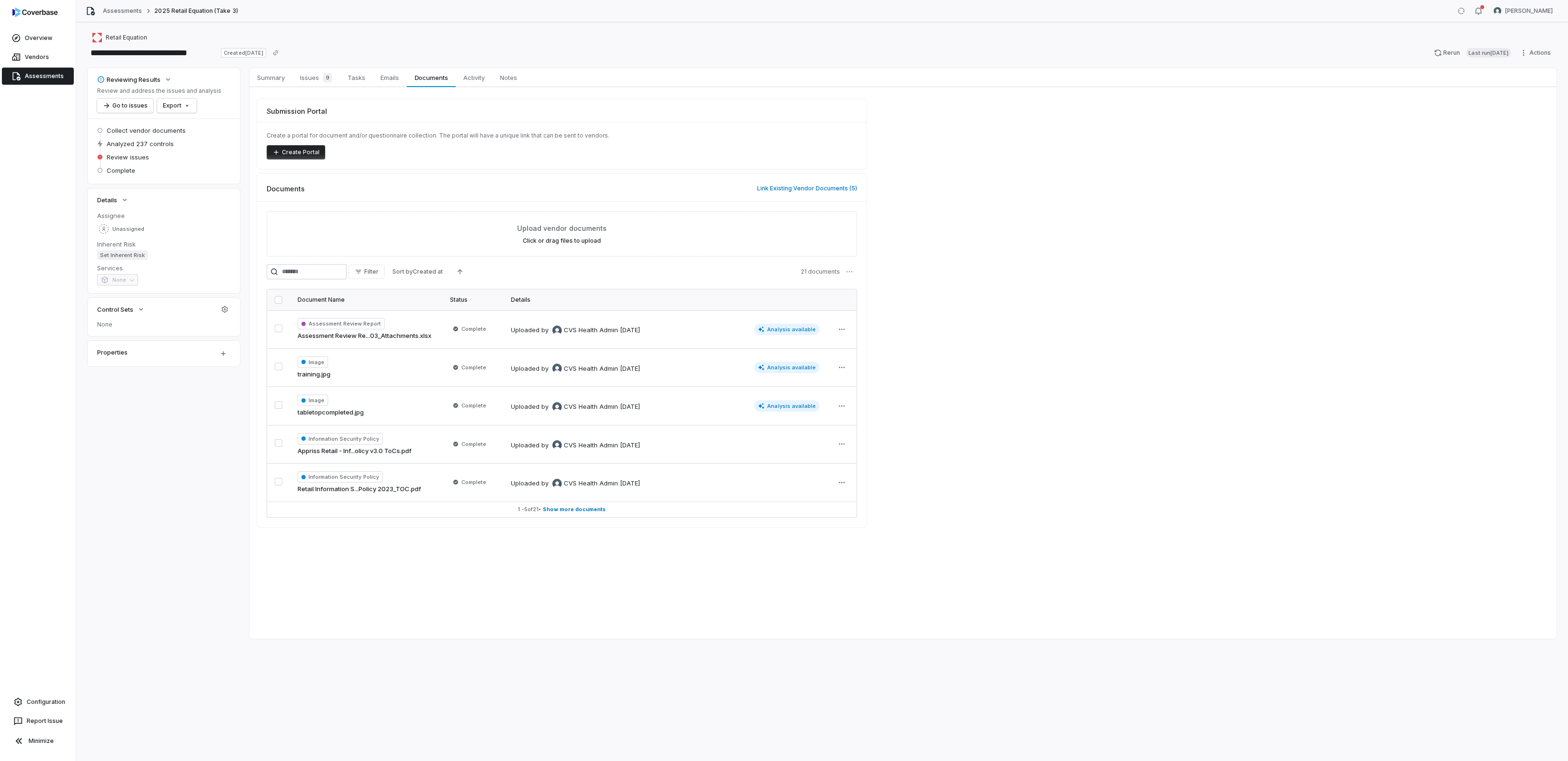
click at [777, 325] on html "**********" at bounding box center [784, 380] width 1568 height 761
click at [779, 328] on span "Analysis available" at bounding box center [787, 329] width 66 height 12
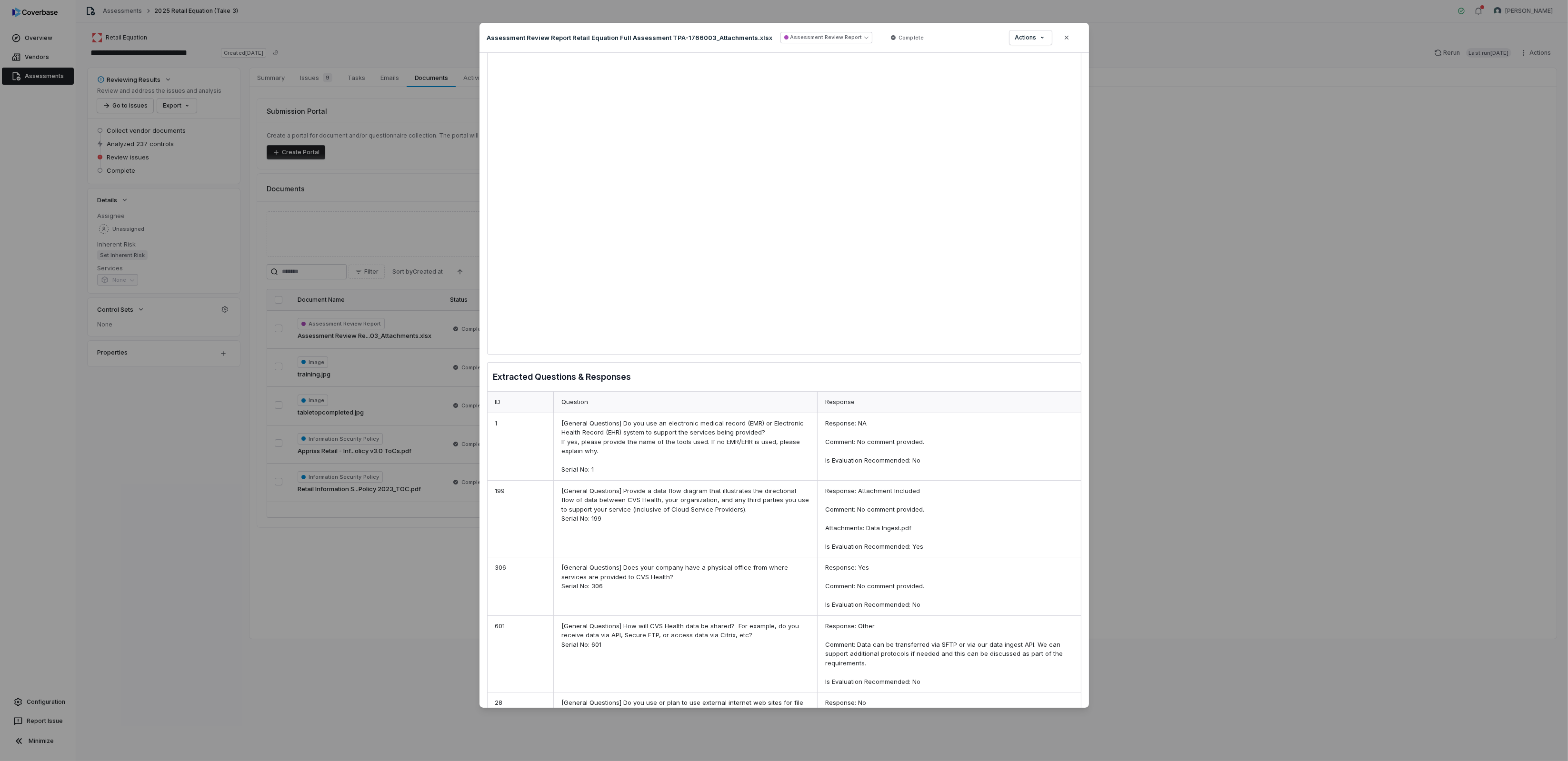
scroll to position [499, 0]
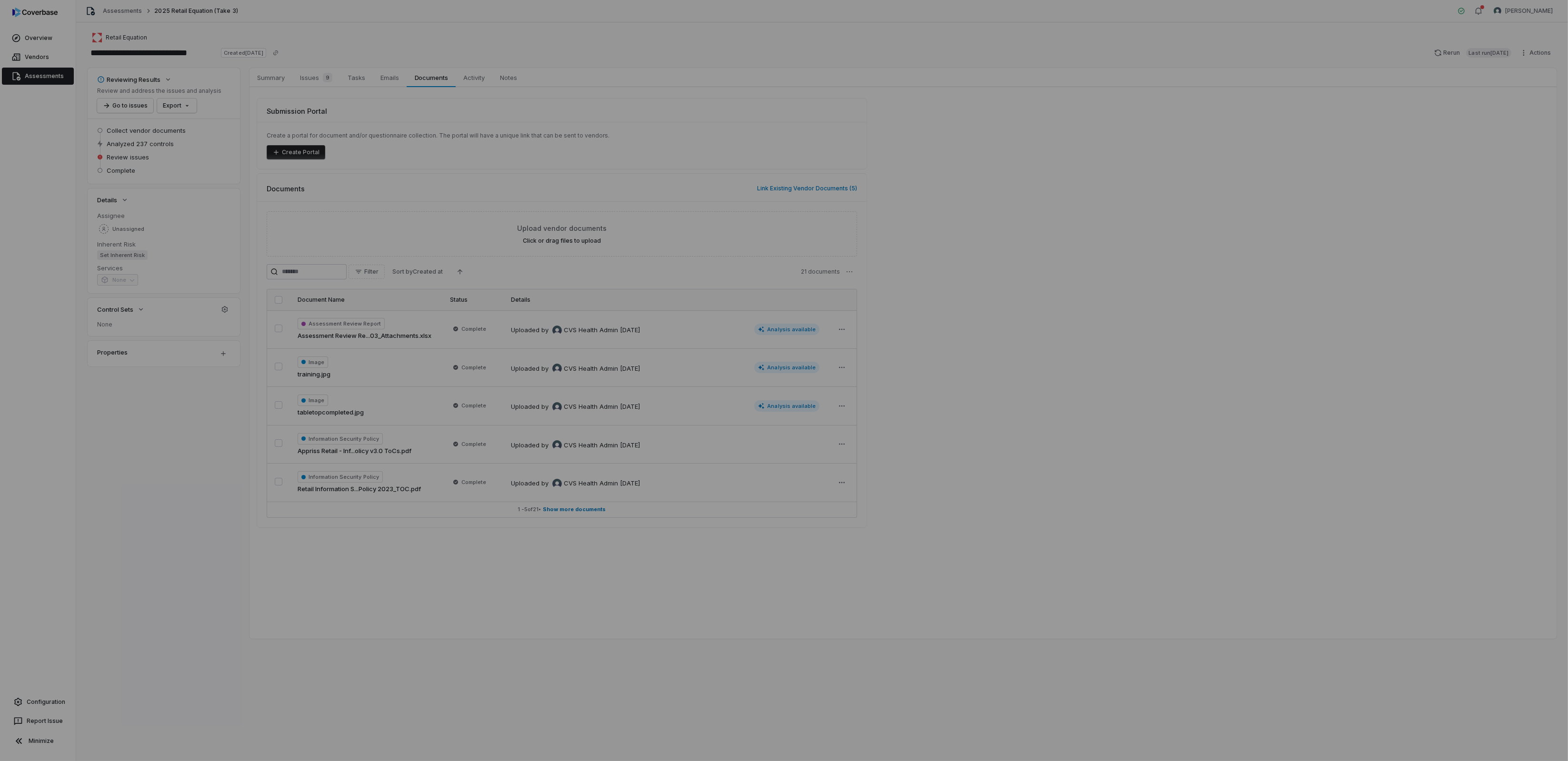
click at [388, 624] on div "Document Preview" at bounding box center [784, 380] width 1568 height 761
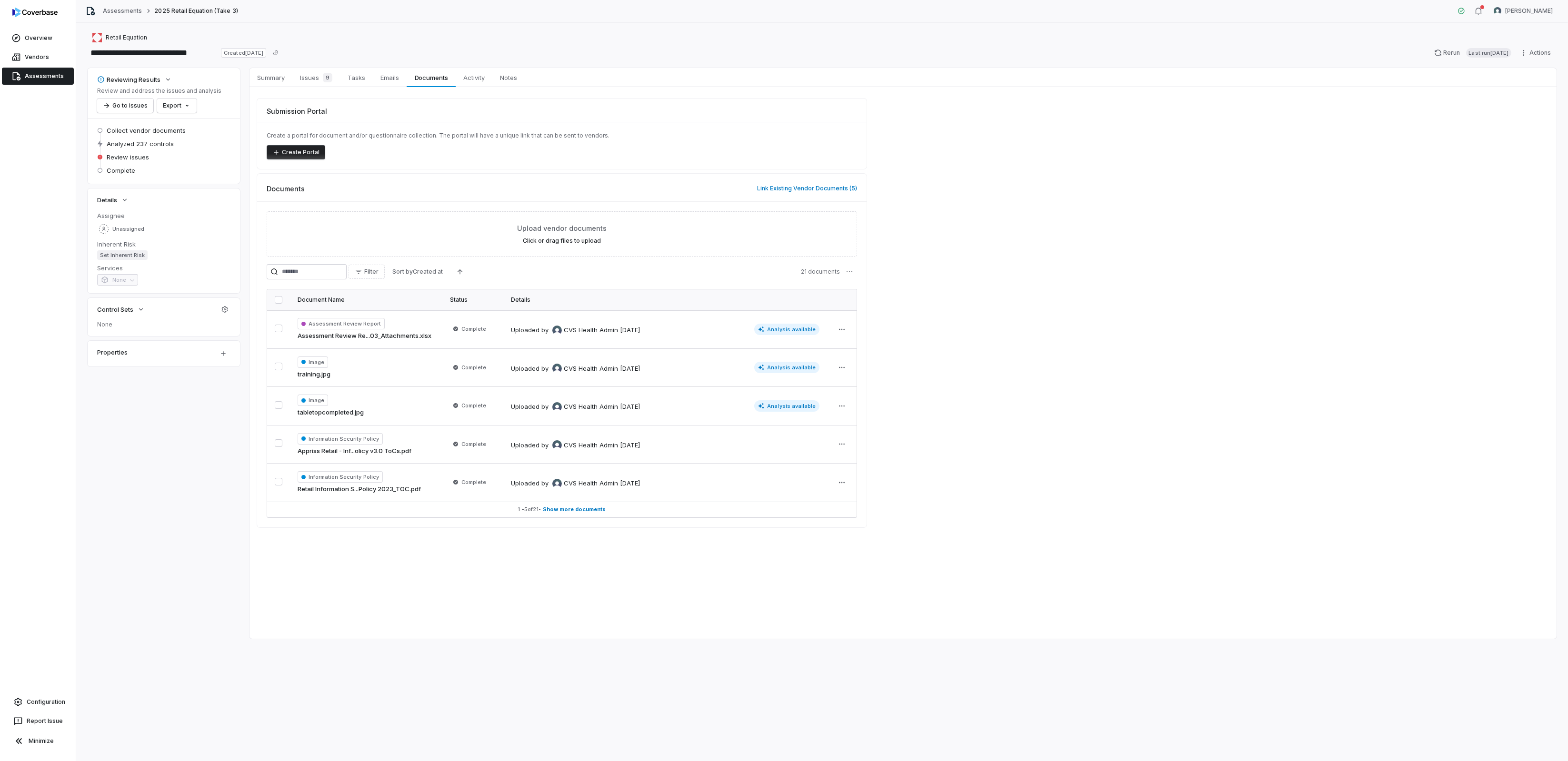
click at [57, 80] on link "Assessments" at bounding box center [38, 76] width 72 height 17
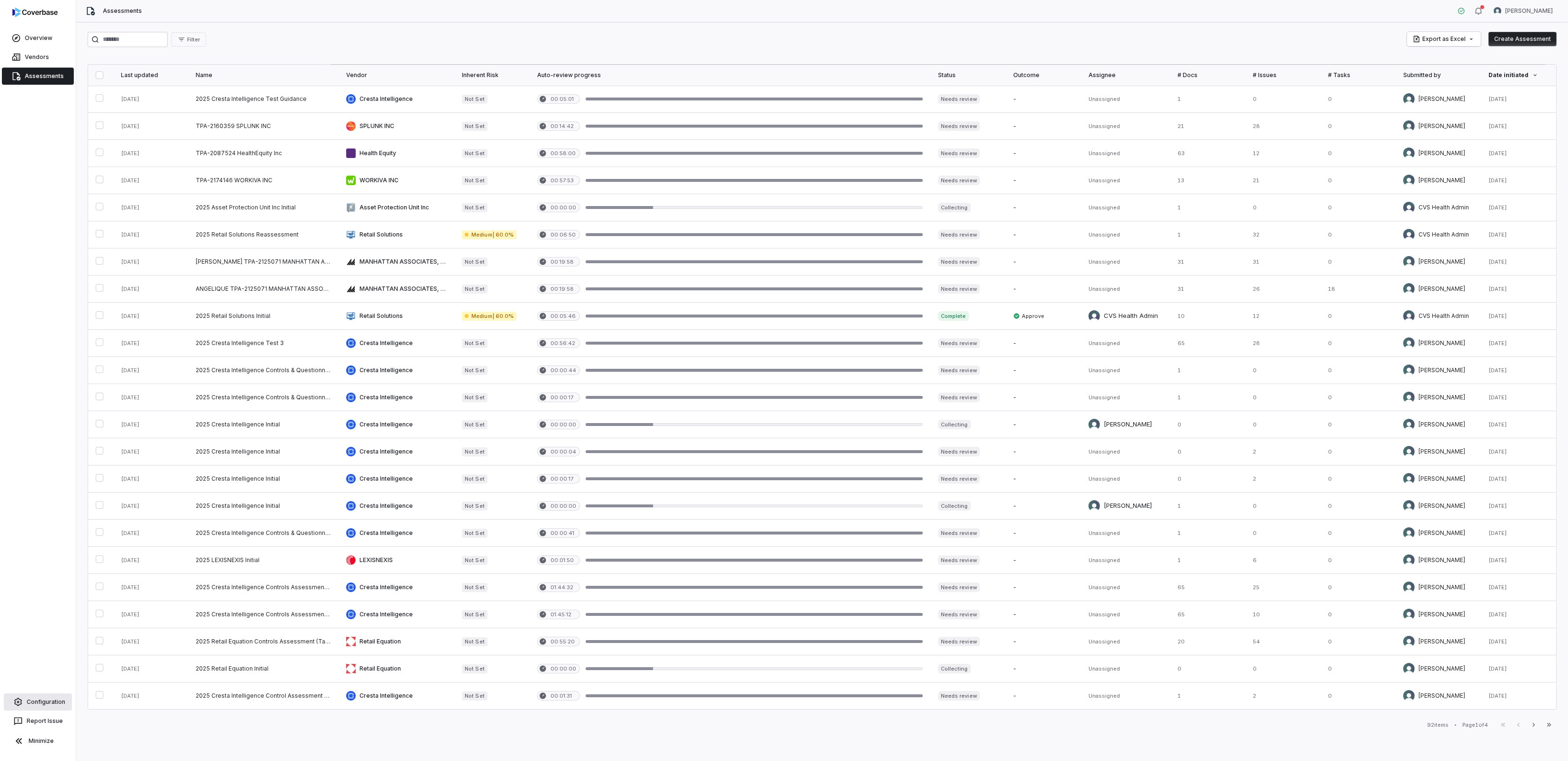
click at [33, 697] on link "Configuration" at bounding box center [38, 702] width 68 height 17
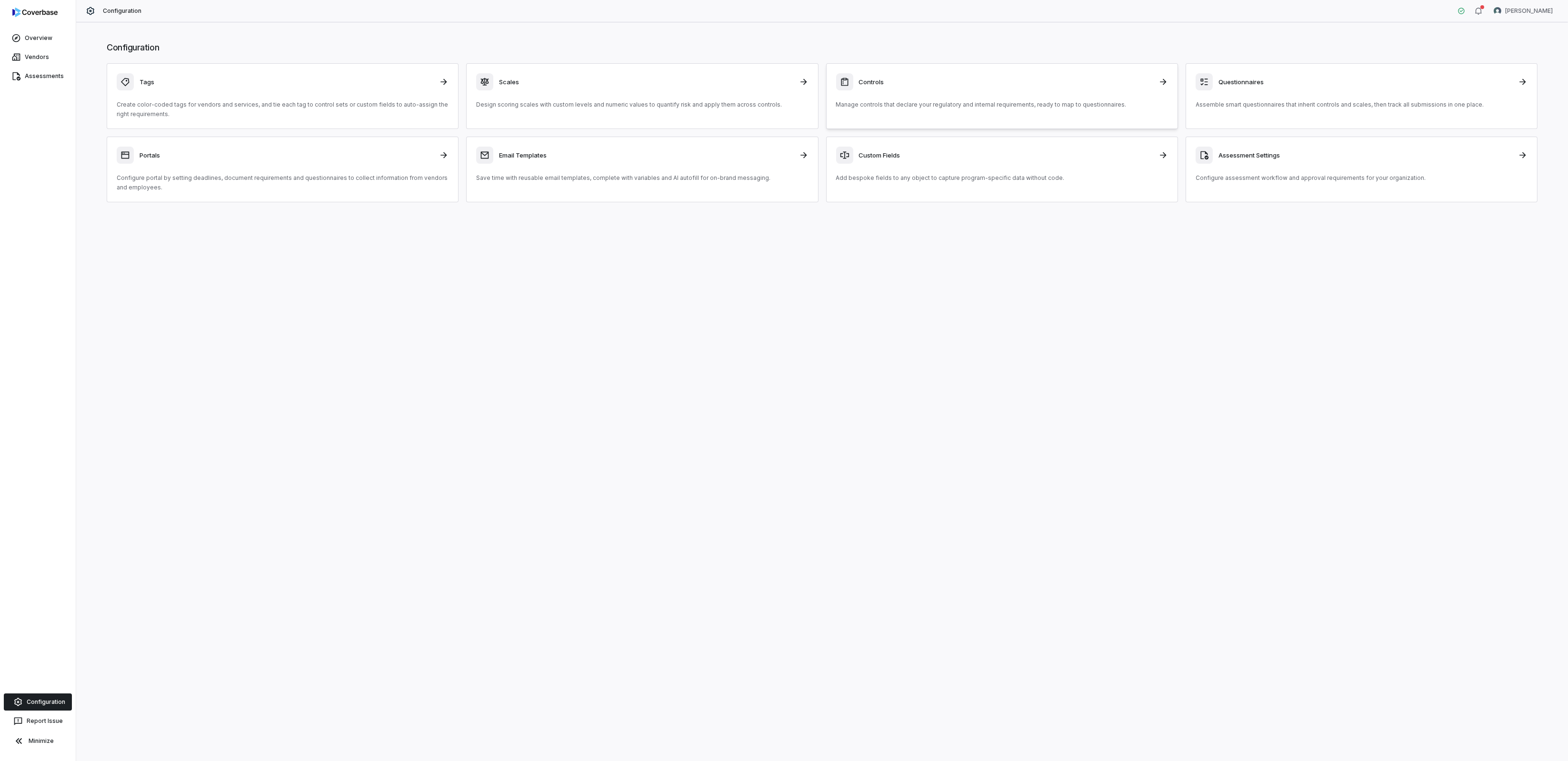
click at [981, 99] on div "Controls Manage controls that declare your regulatory and internal requirements…" at bounding box center [1002, 91] width 332 height 36
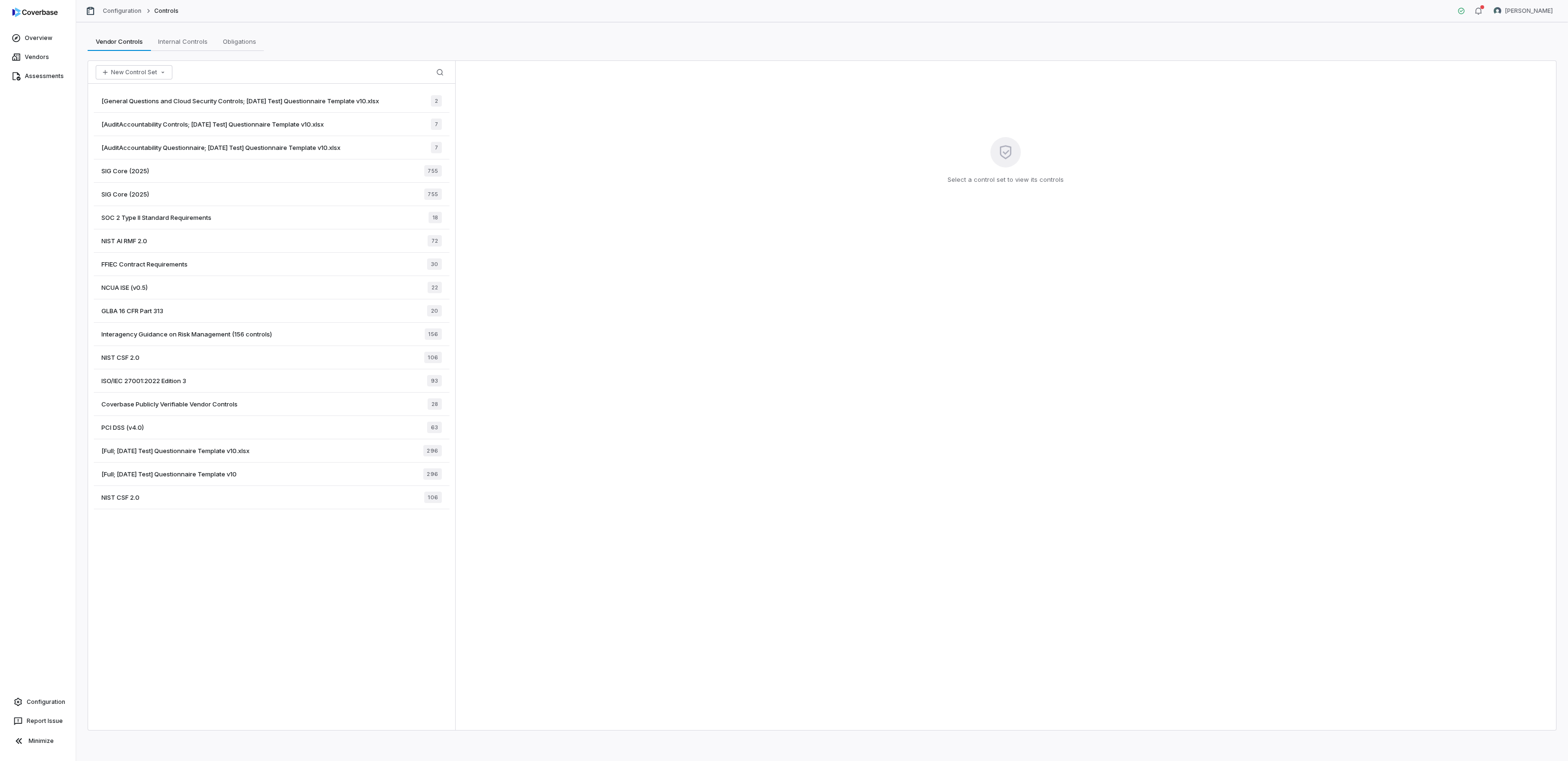
click at [160, 474] on span "[Full; 2025-06-02 Test] Questionnaire Template v10" at bounding box center [169, 474] width 135 height 9
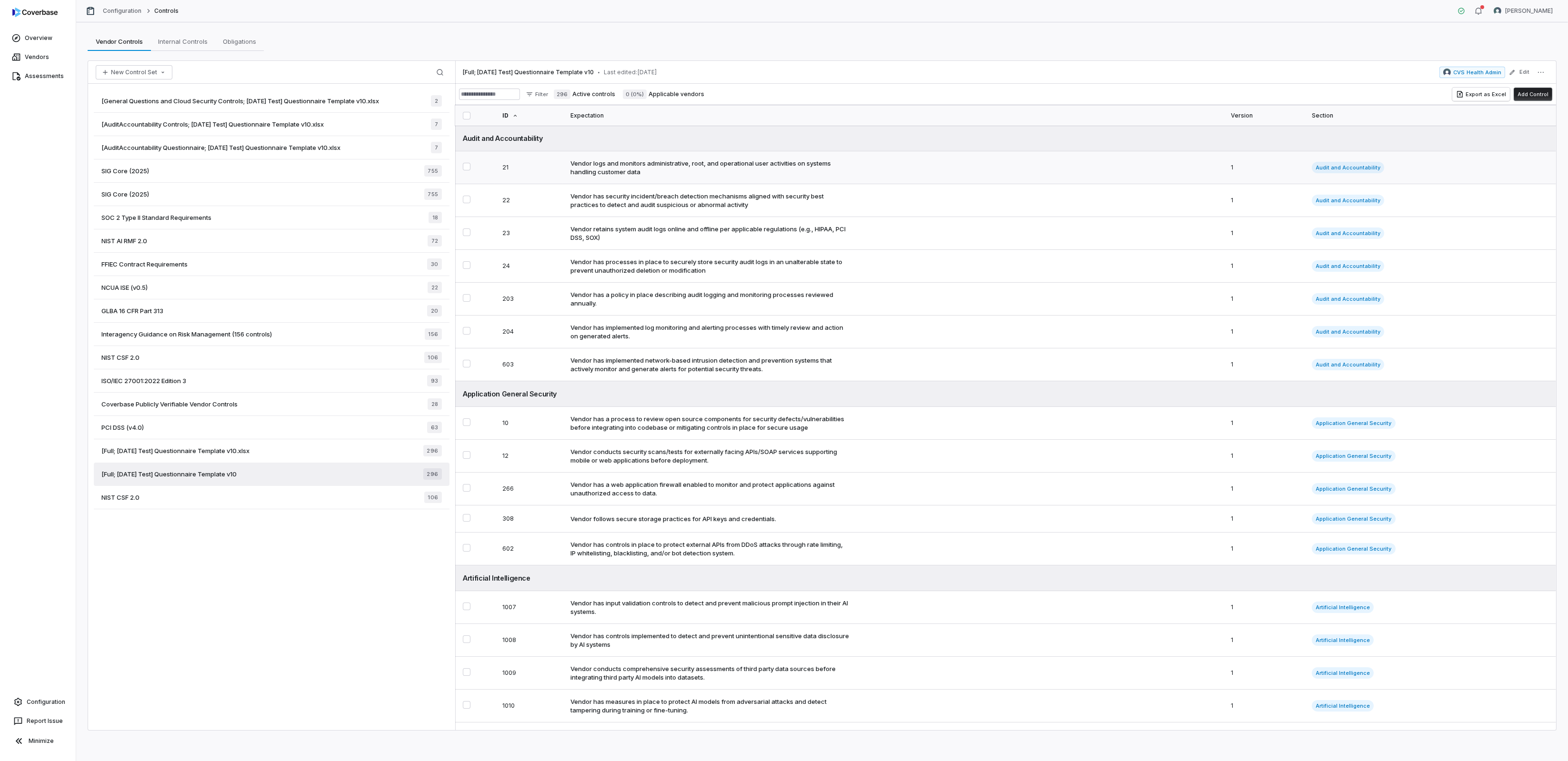
click at [909, 167] on div "Vendor logs and monitors administrative, root, and operational user activities …" at bounding box center [893, 167] width 645 height 17
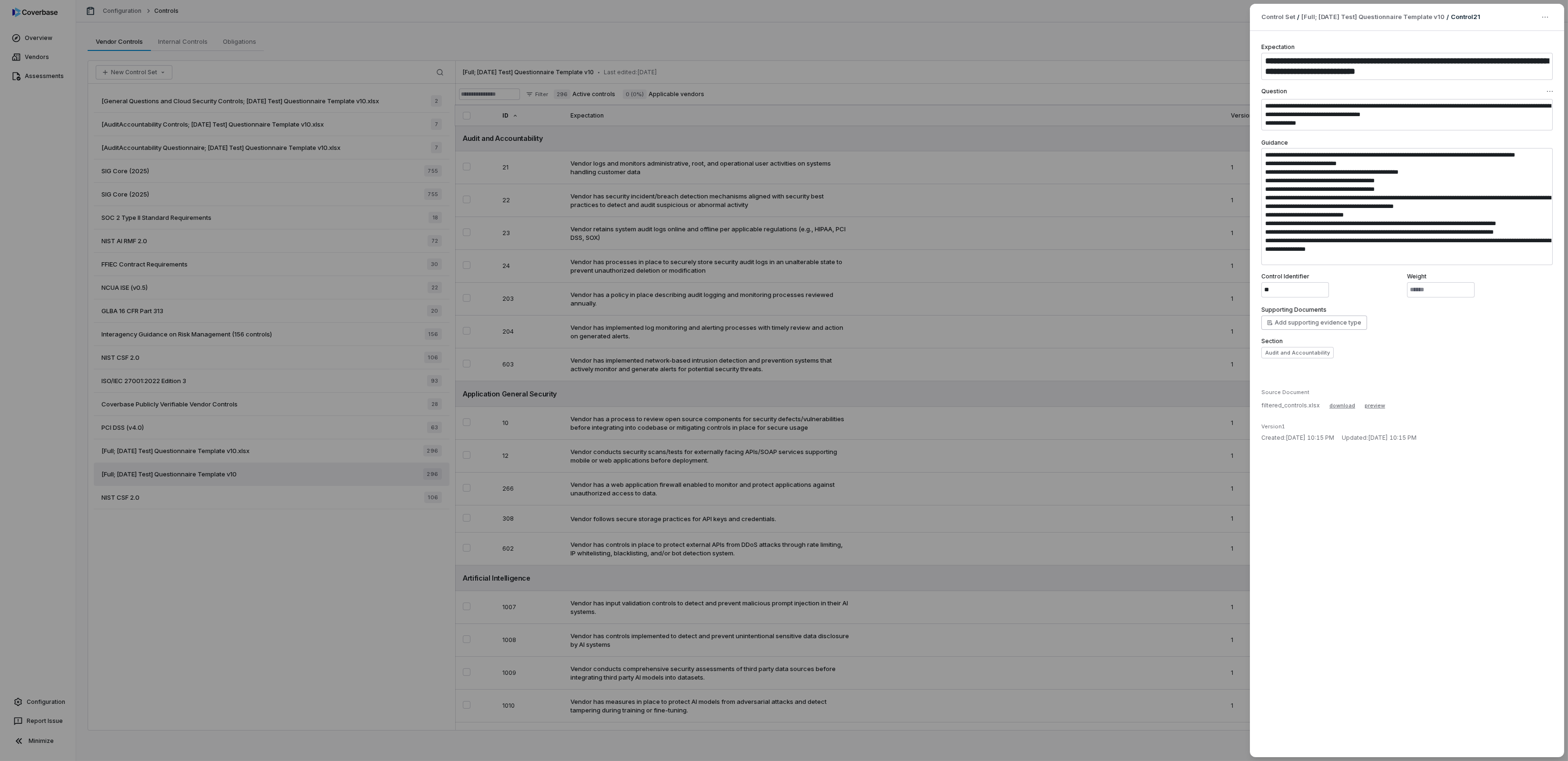
drag, startPoint x: 254, startPoint y: 647, endPoint x: 258, endPoint y: 611, distance: 36.2
click at [255, 639] on div "**********" at bounding box center [784, 380] width 1568 height 761
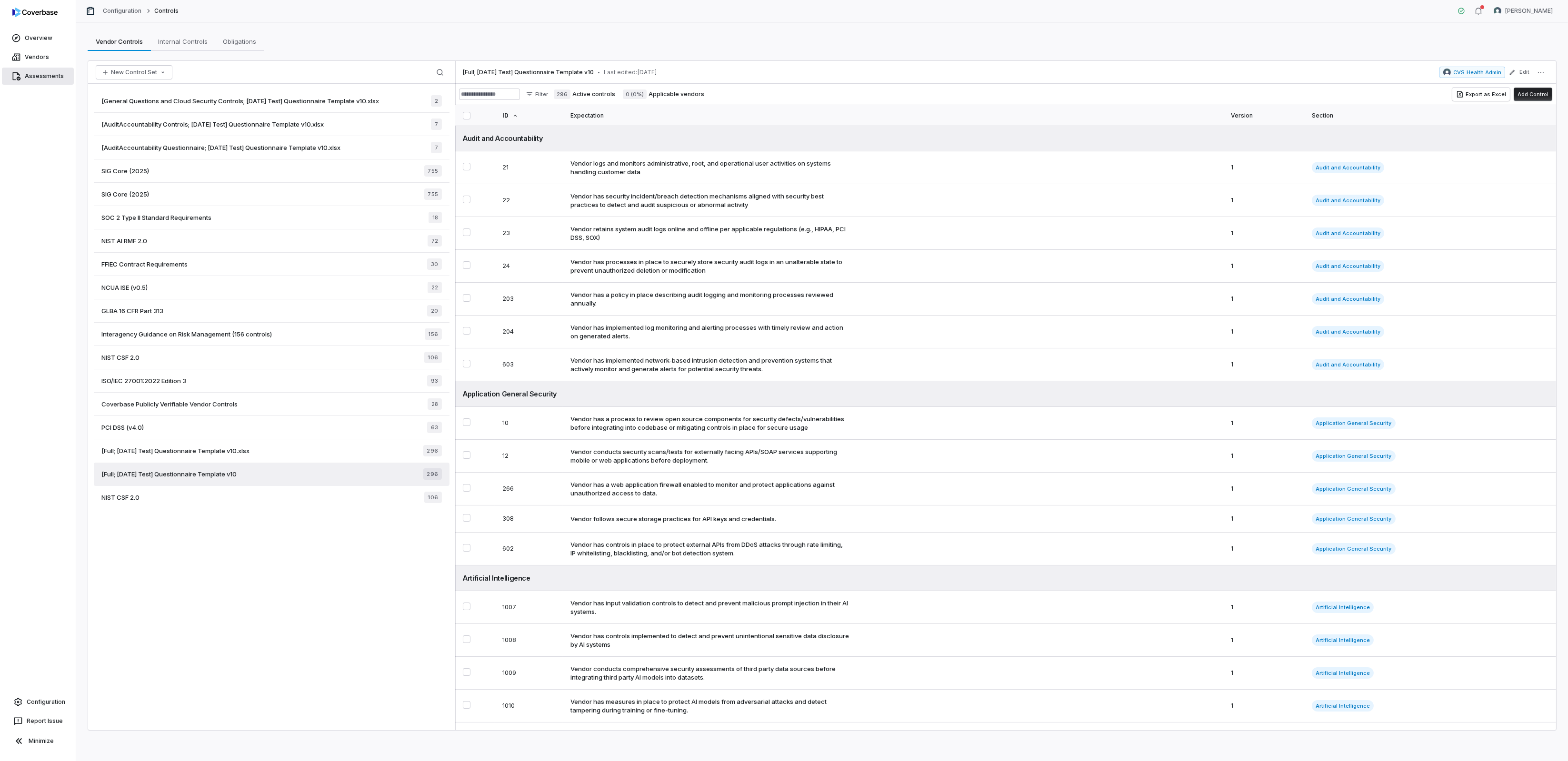
click at [32, 76] on link "Assessments" at bounding box center [38, 76] width 72 height 17
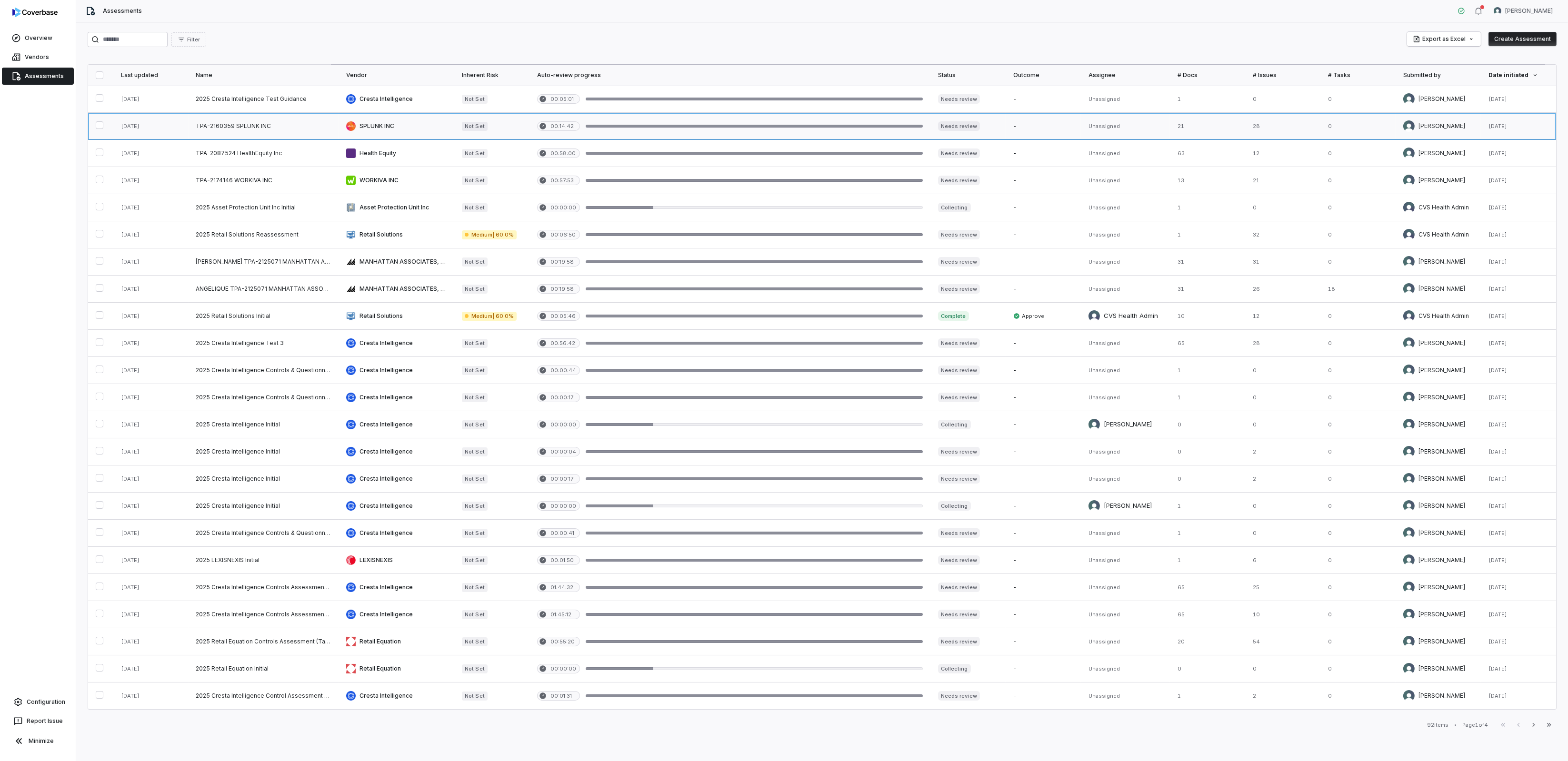
click at [296, 126] on link at bounding box center [264, 126] width 150 height 27
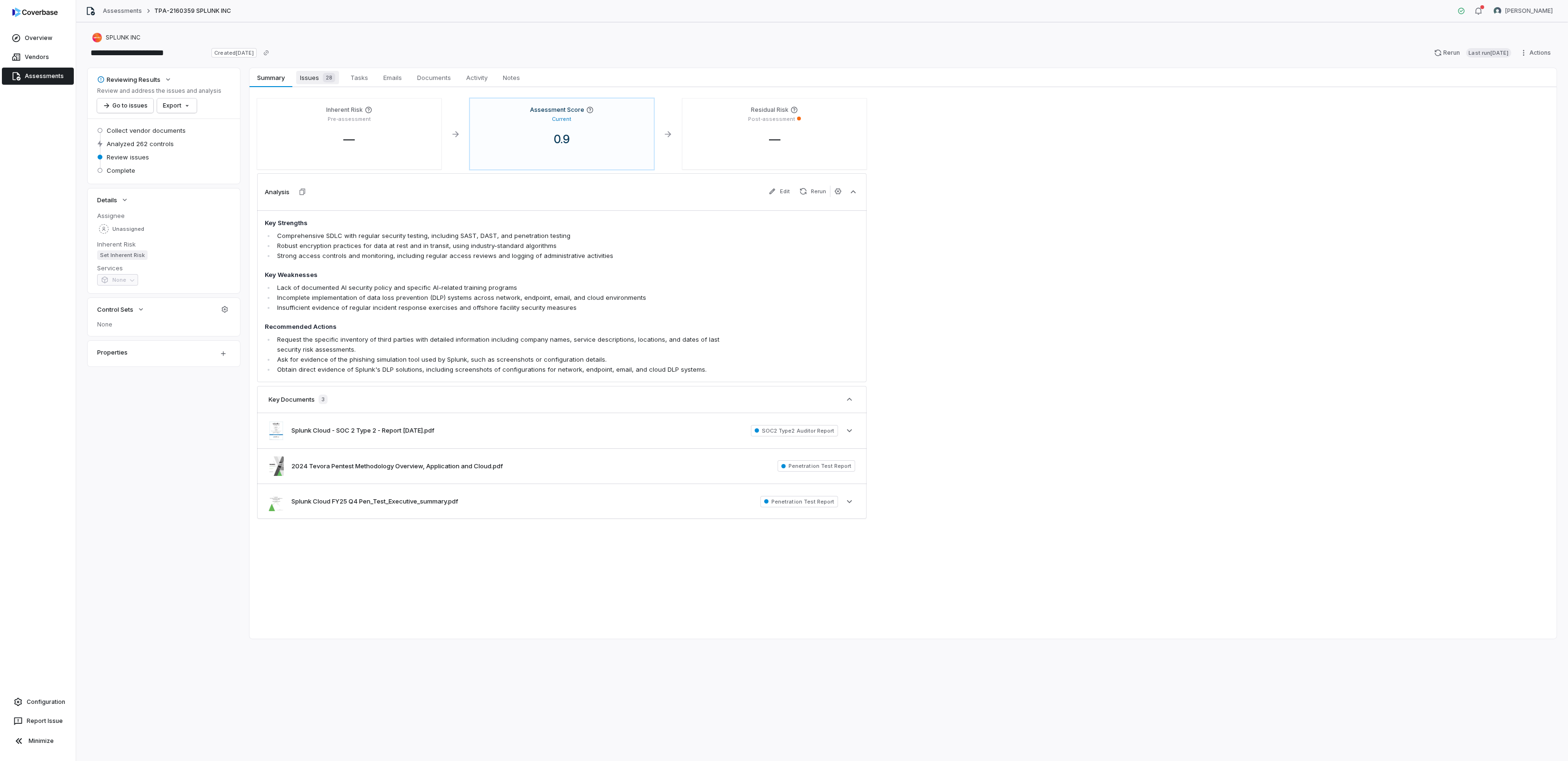
click at [312, 72] on span "Issues 28" at bounding box center [318, 78] width 43 height 13
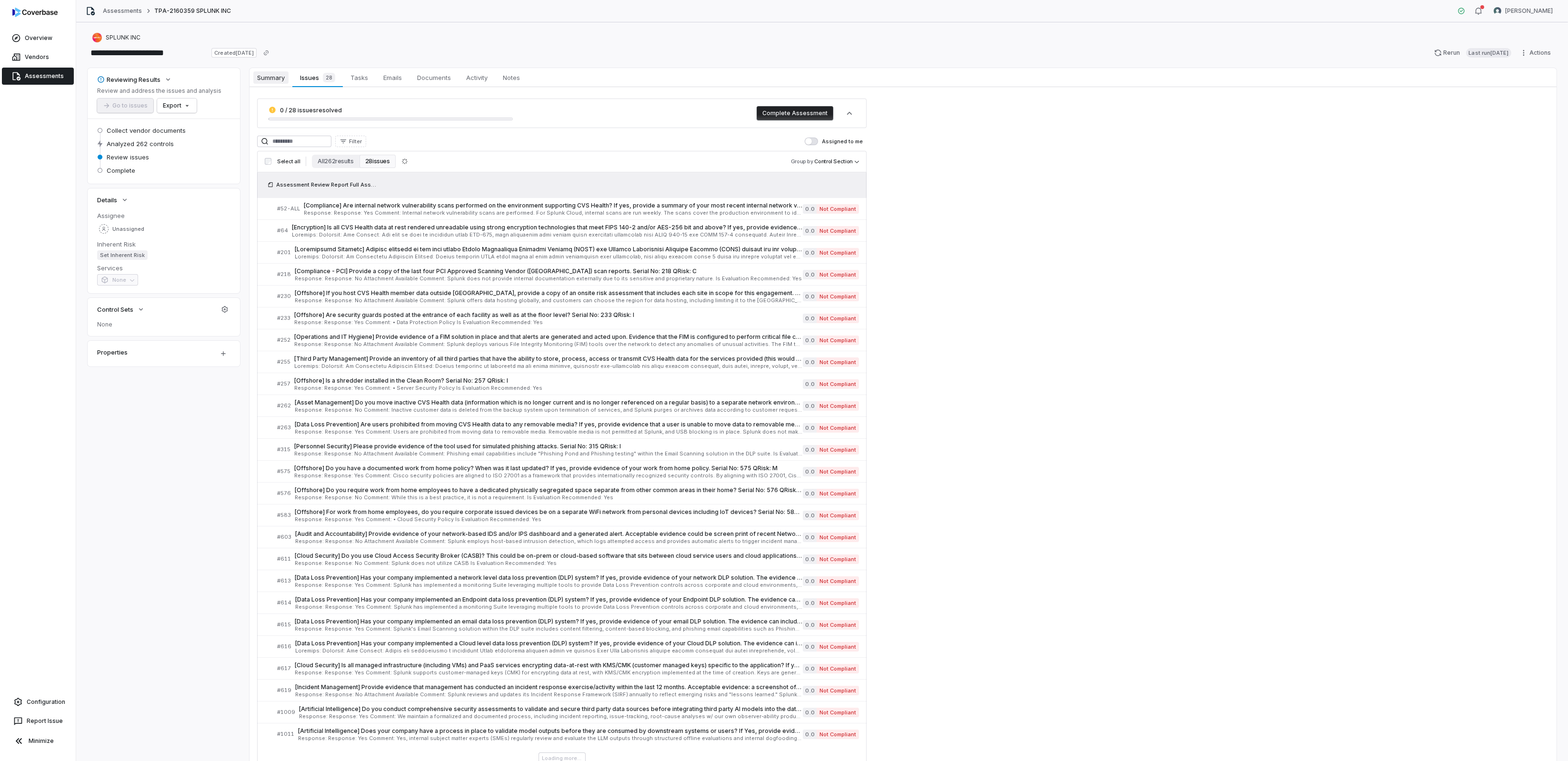
click at [266, 77] on span "Summary" at bounding box center [271, 77] width 35 height 12
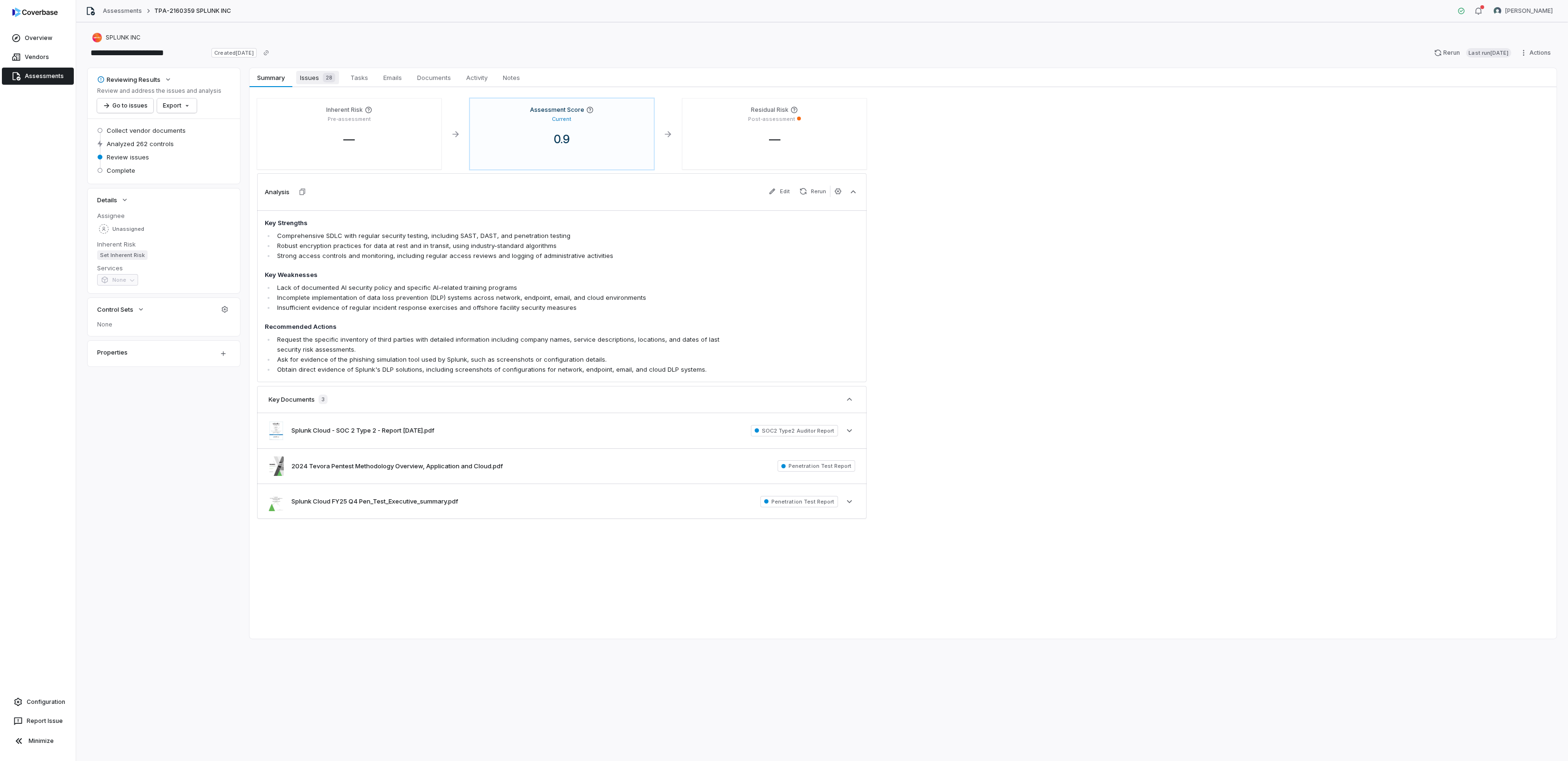
click at [313, 82] on span "Issues 28" at bounding box center [318, 78] width 43 height 13
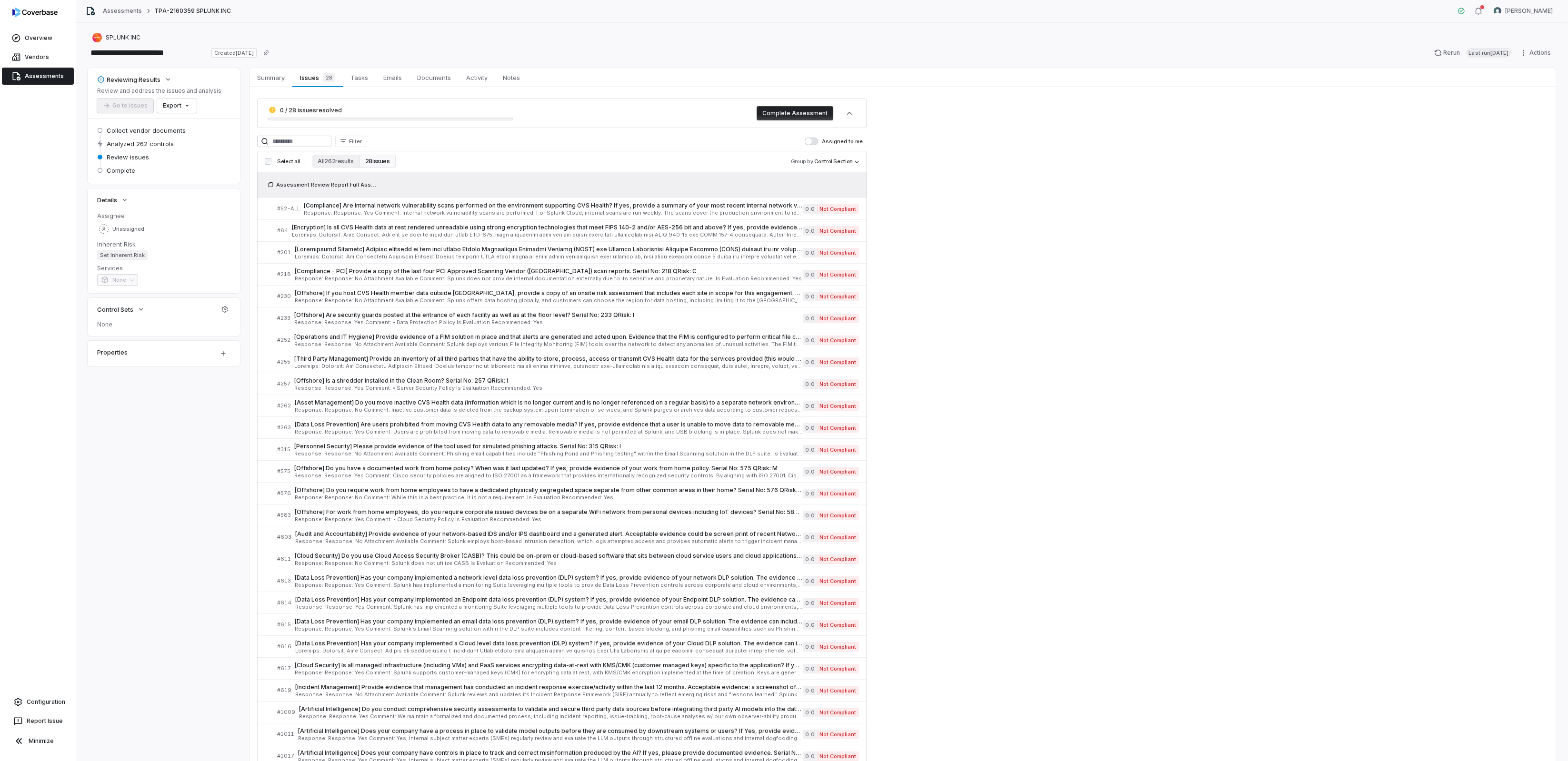
click at [369, 161] on button "28 issues" at bounding box center [377, 161] width 36 height 13
click at [342, 163] on button "All 262 results" at bounding box center [335, 161] width 47 height 13
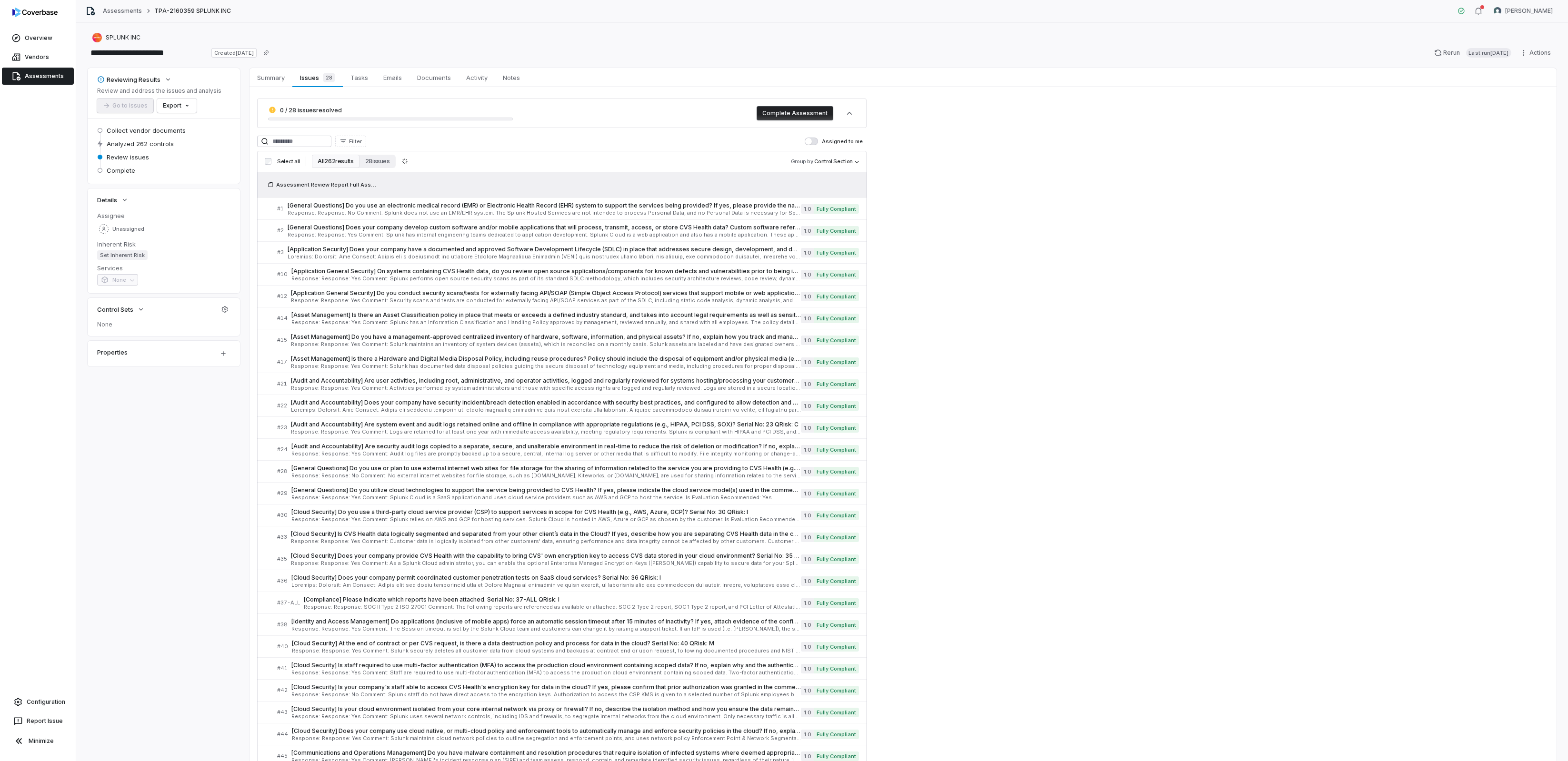
click at [304, 145] on input at bounding box center [294, 141] width 74 height 12
click at [321, 160] on button "All 262 results" at bounding box center [335, 161] width 47 height 13
click at [326, 143] on input at bounding box center [294, 141] width 74 height 12
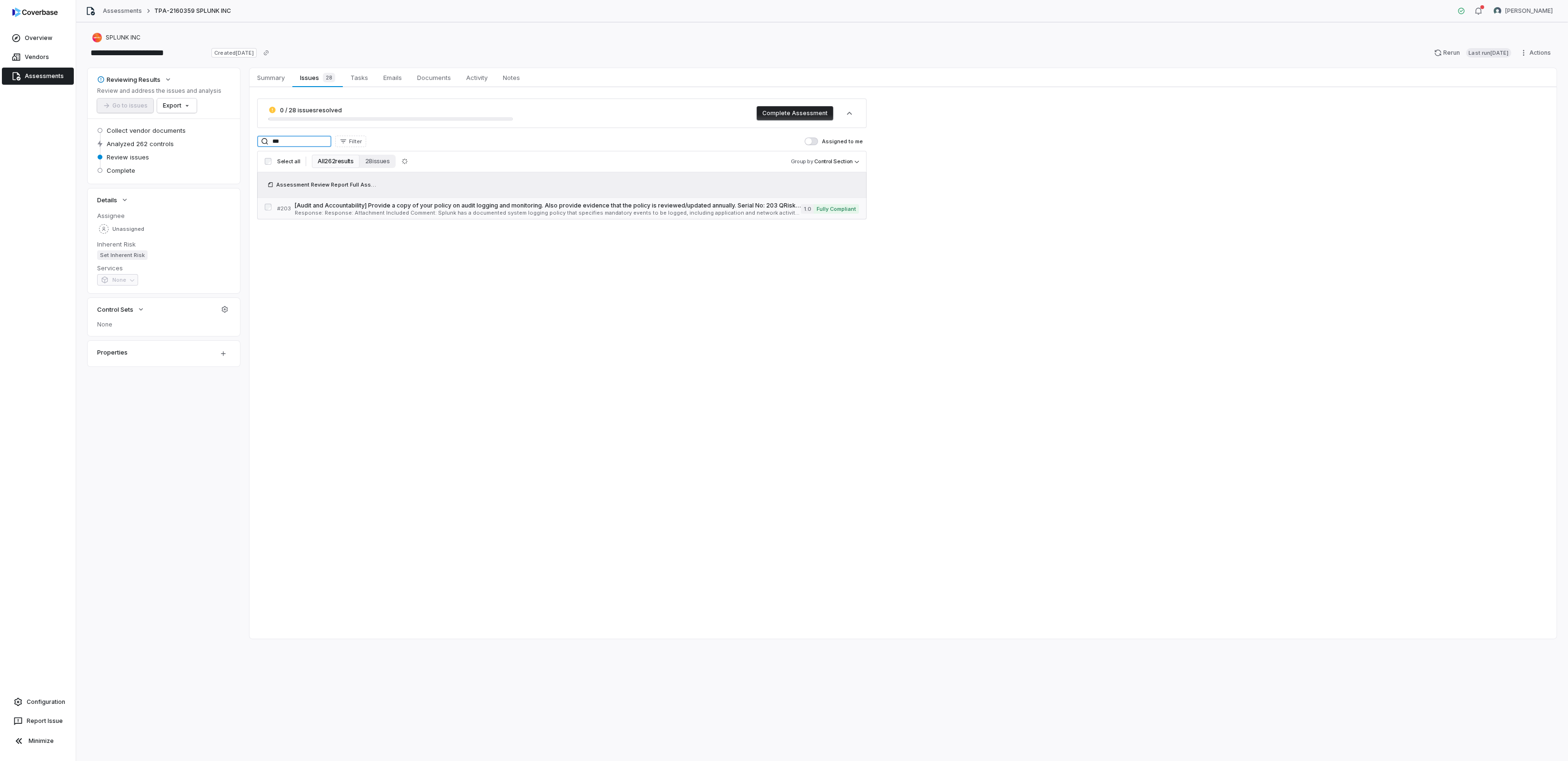
type input "***"
click at [402, 215] on span "Response: Response: Attachment Included Comment: Splunk has a documented system…" at bounding box center [548, 213] width 506 height 5
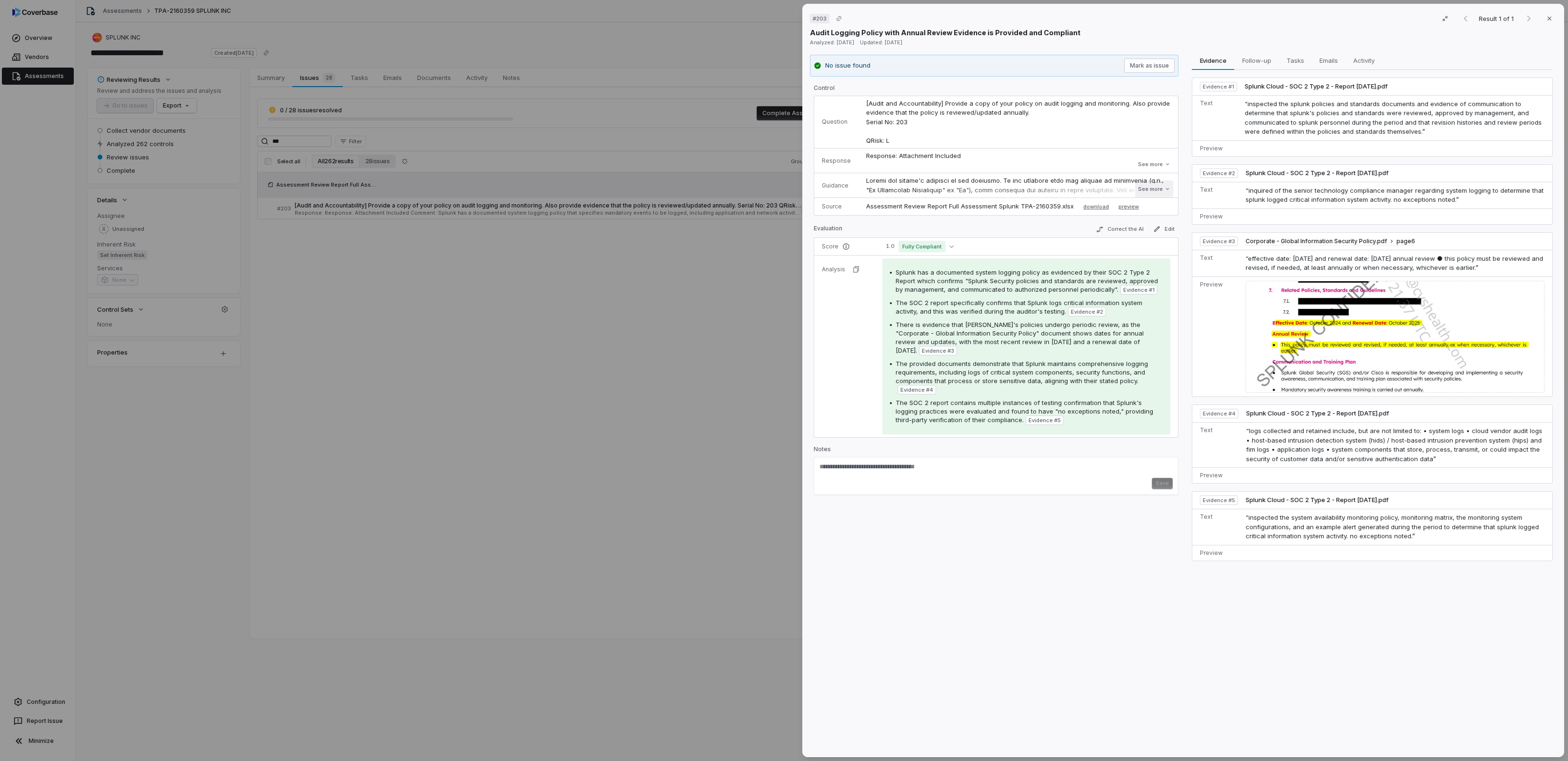
click at [1149, 189] on button "See more" at bounding box center [1154, 189] width 38 height 17
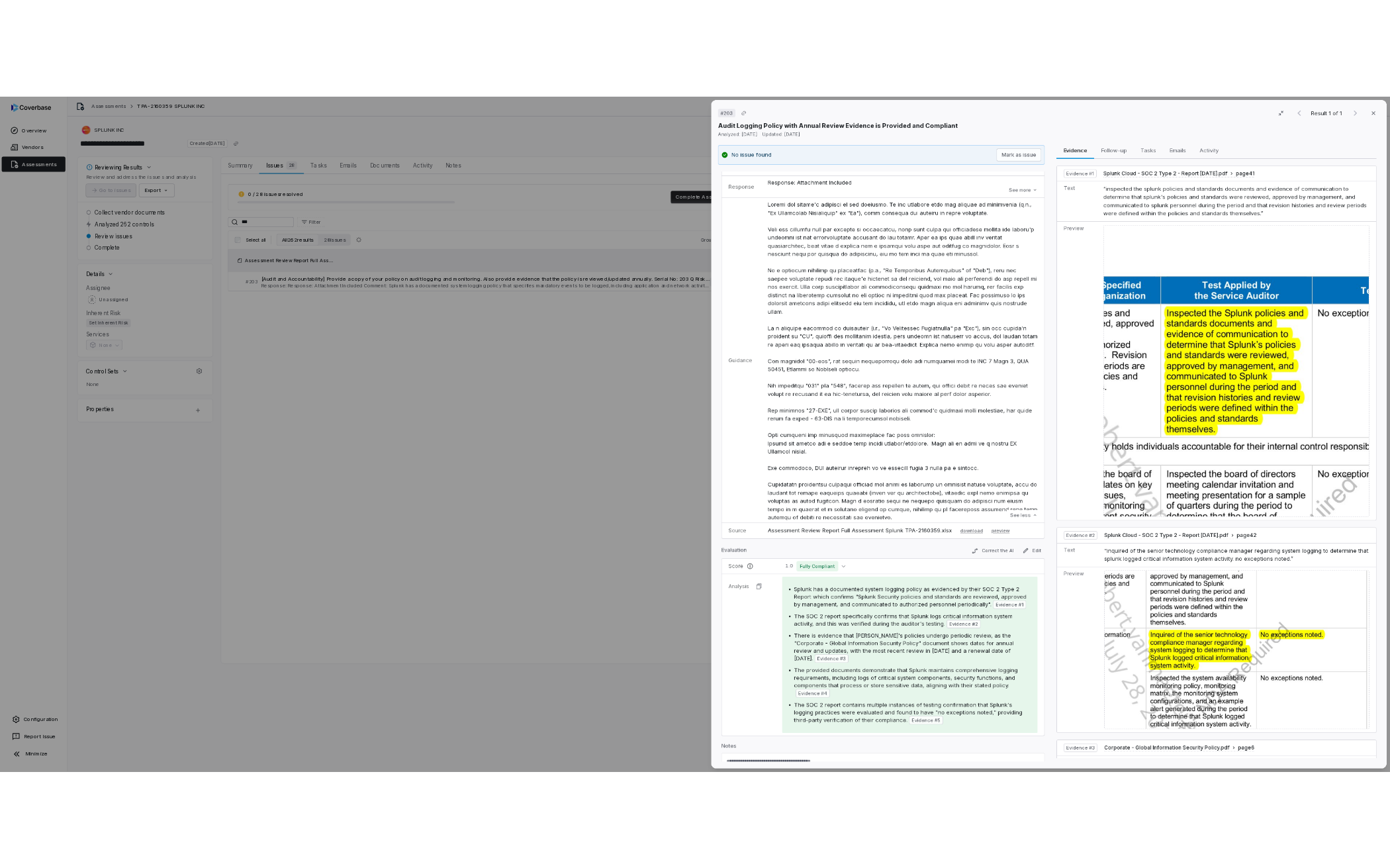
scroll to position [99, 0]
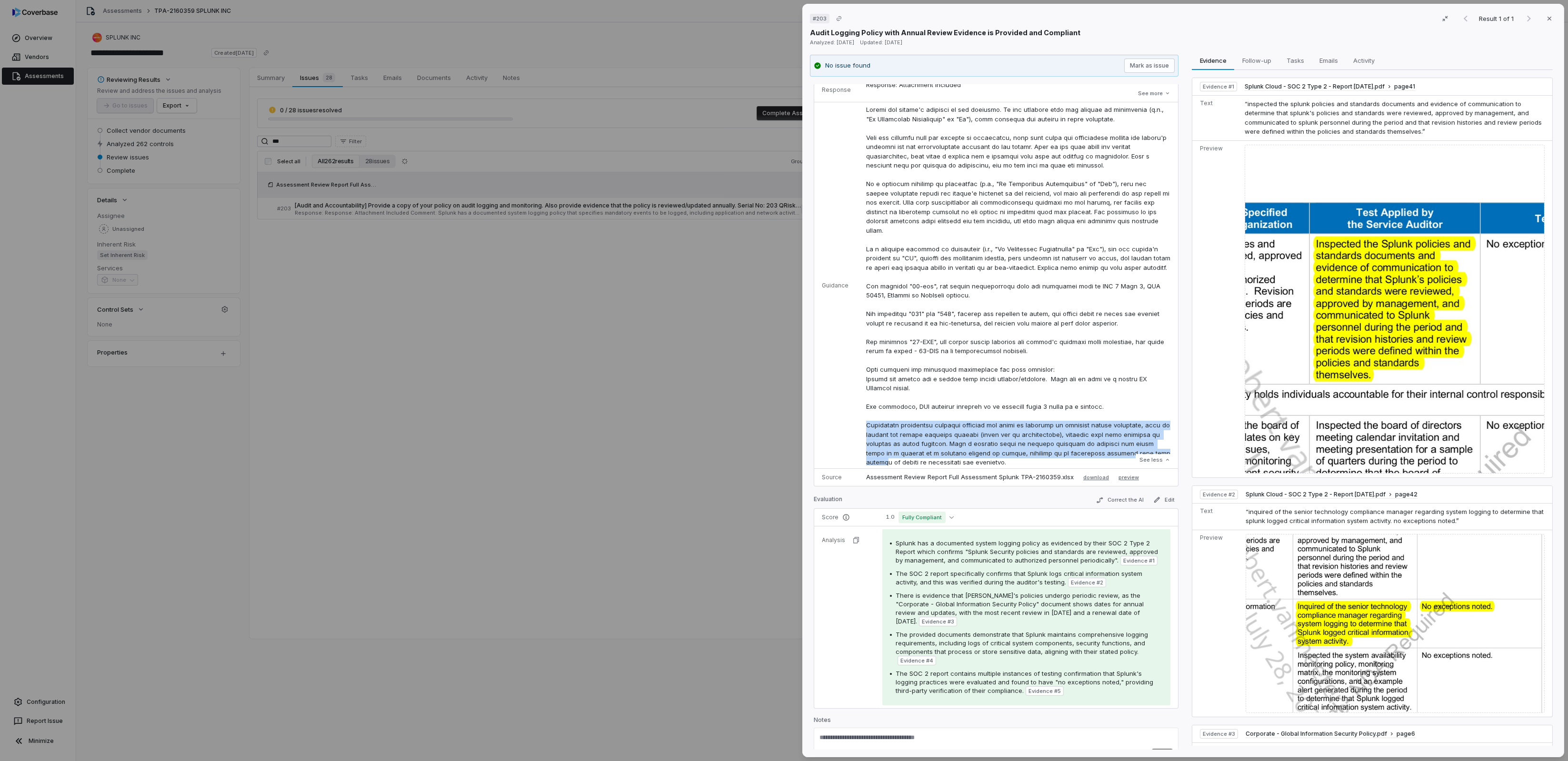
drag, startPoint x: 863, startPoint y: 431, endPoint x: 1126, endPoint y: 458, distance: 264.4
click at [1126, 458] on td "See less" at bounding box center [1018, 285] width 320 height 366
copy p "Additional acceptable evidence includes the table of contents of relevant polic…"
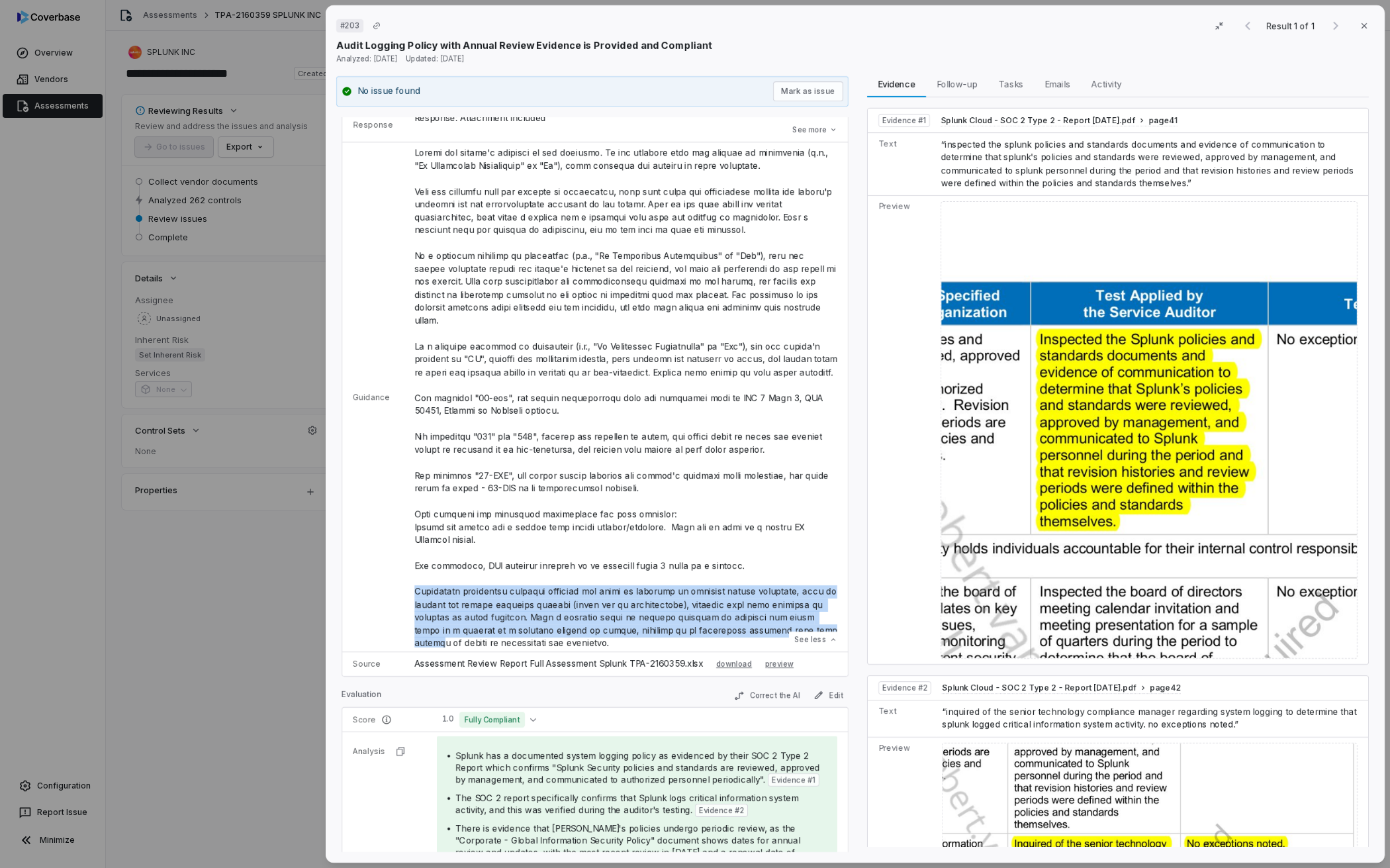
click at [565, 555] on p at bounding box center [626, 398] width 423 height 503
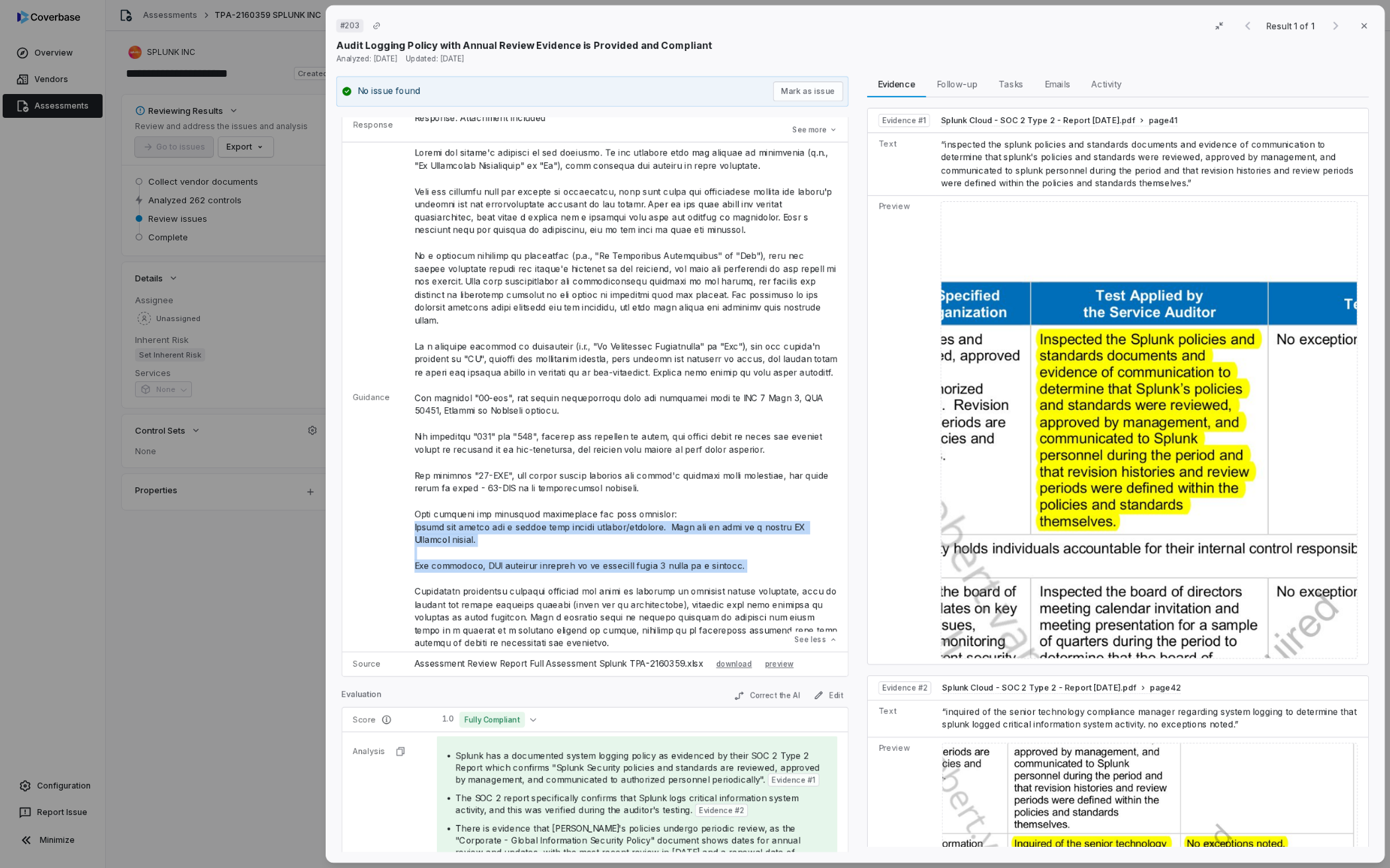
drag, startPoint x: 415, startPoint y: 542, endPoint x: 768, endPoint y: 587, distance: 355.9
click at [768, 587] on td "See less" at bounding box center [625, 397] width 444 height 509
click at [641, 418] on p at bounding box center [626, 398] width 423 height 503
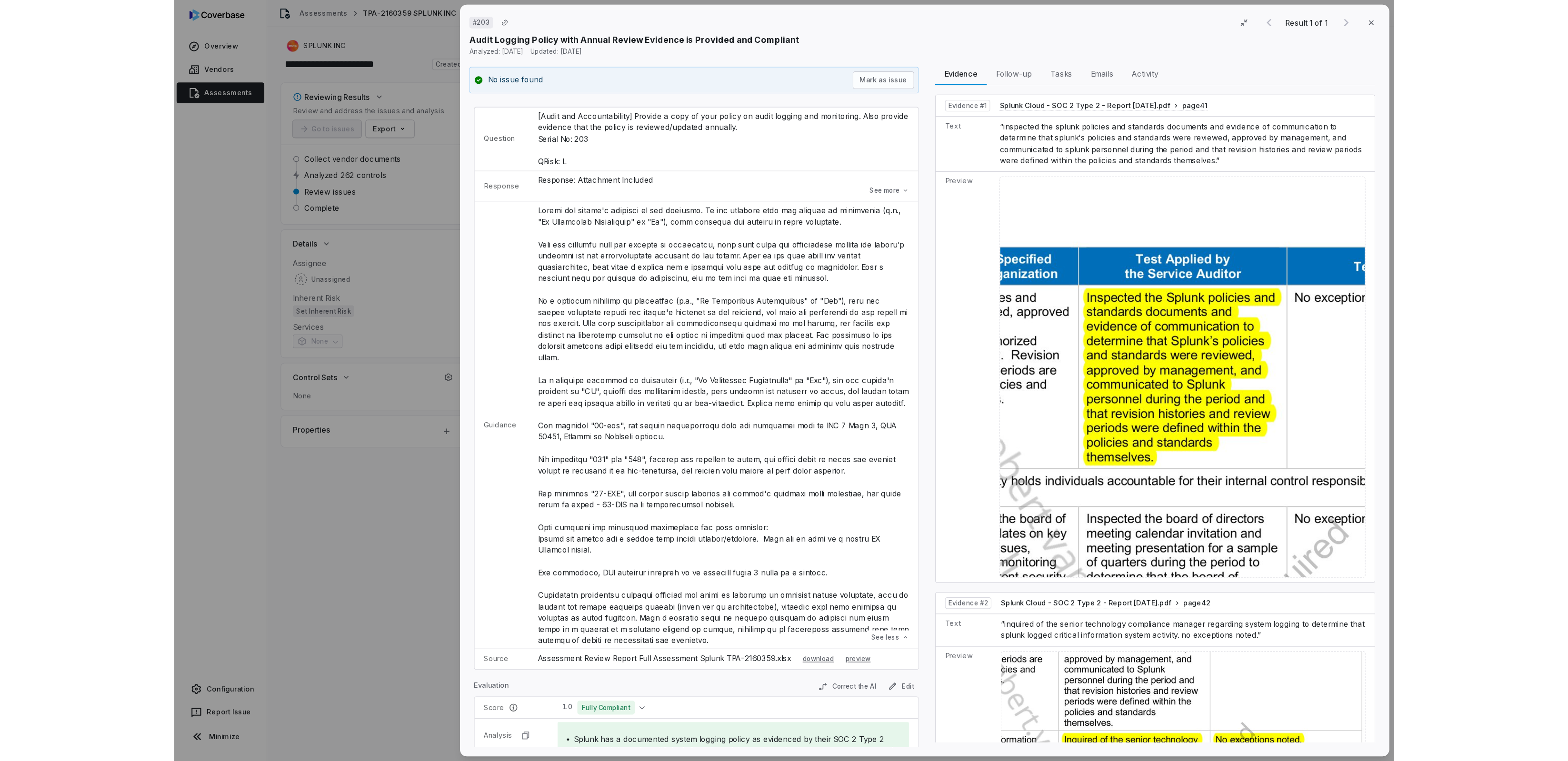
scroll to position [0, 0]
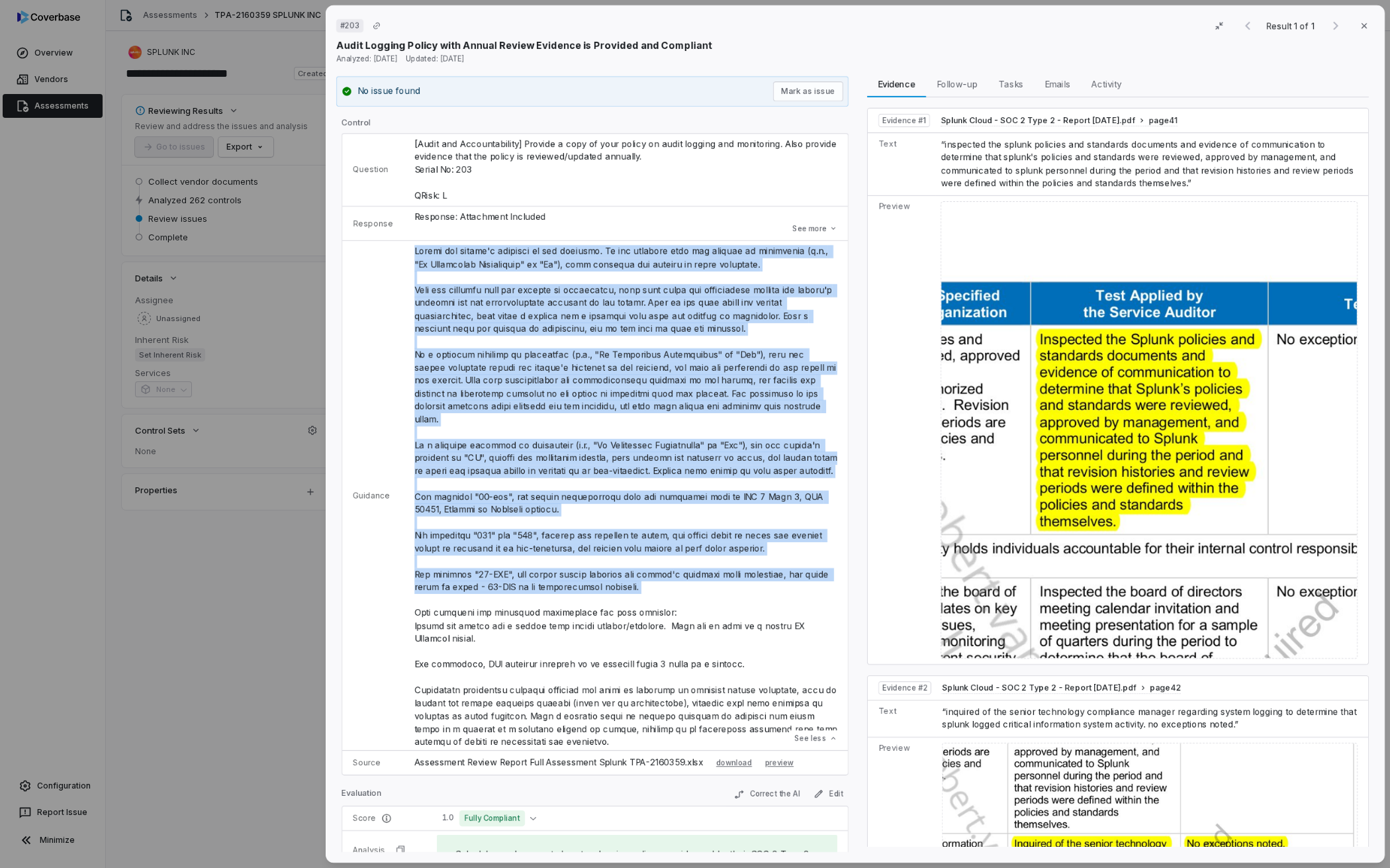
drag, startPoint x: 468, startPoint y: 310, endPoint x: 673, endPoint y: 609, distance: 362.5
click at [673, 609] on p at bounding box center [626, 496] width 423 height 503
click at [732, 787] on button "Correct the AI" at bounding box center [766, 794] width 77 height 16
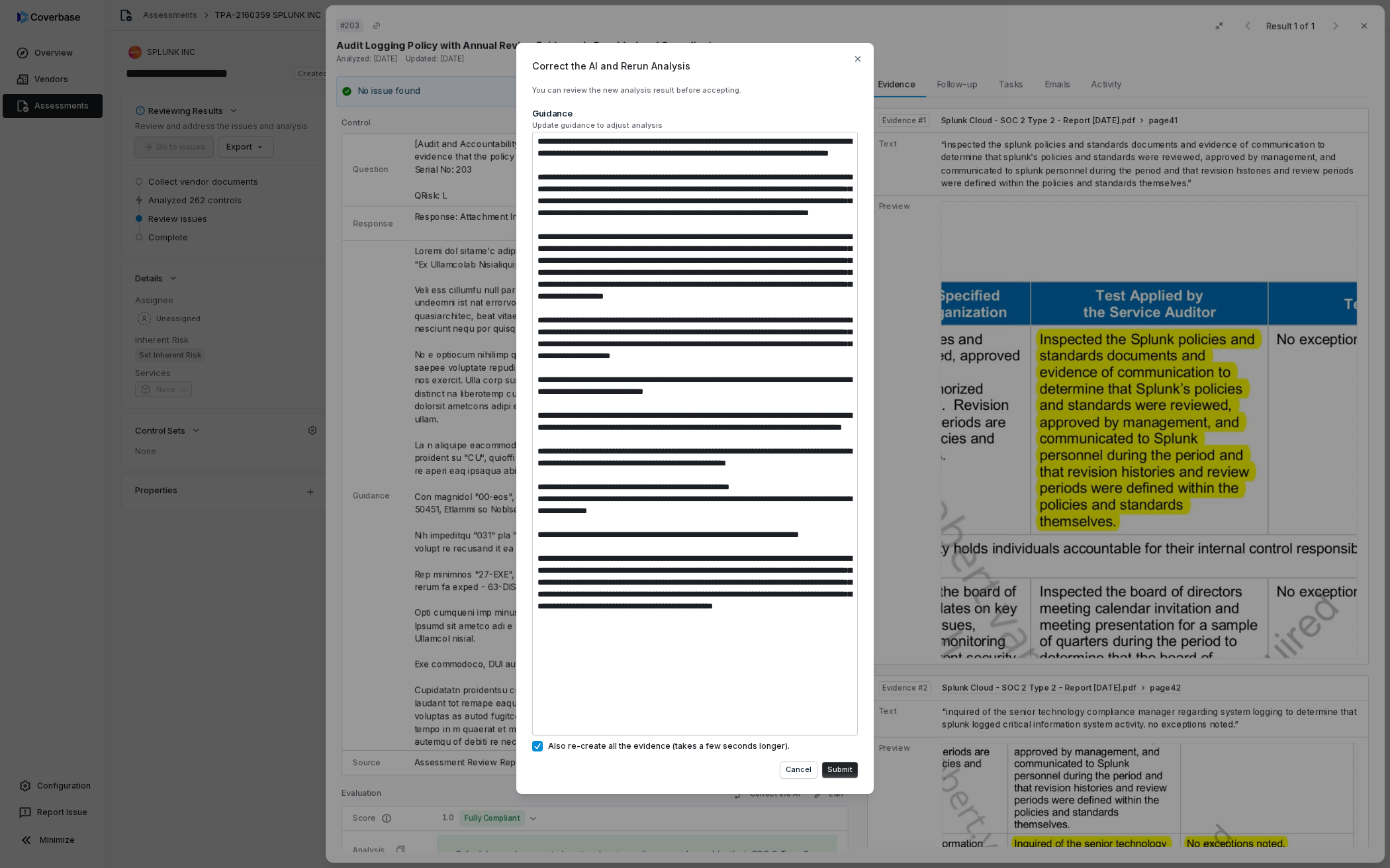
type textarea "*"
click at [442, 490] on div "Correct the AI and Rerun Analysis You can review the new analysis result before…" at bounding box center [695, 433] width 1390 height 823
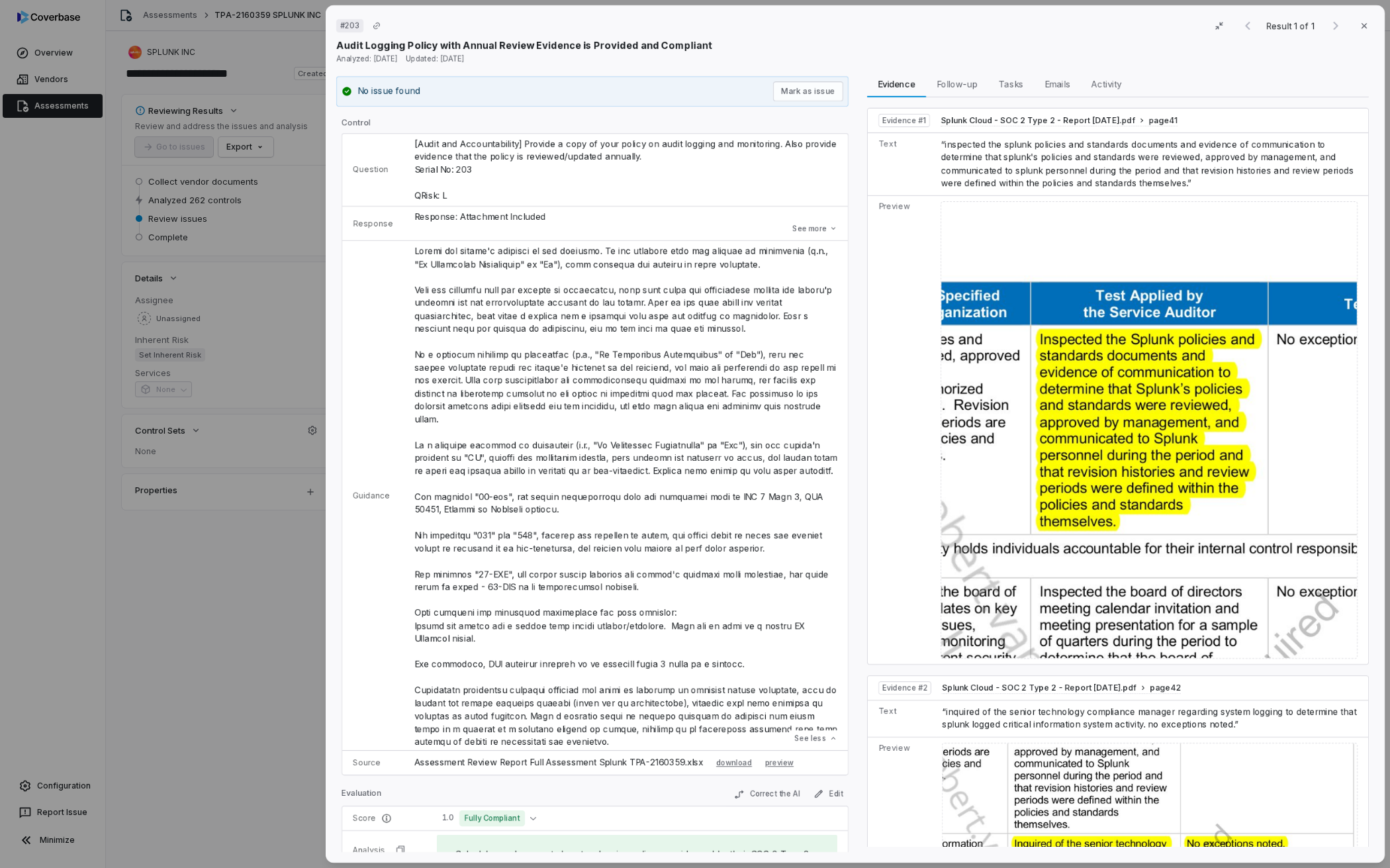
click at [71, 104] on div "# 203 Result 1 of 1 Close Audit Logging Policy with Annual Review Evidence is P…" at bounding box center [695, 434] width 1390 height 868
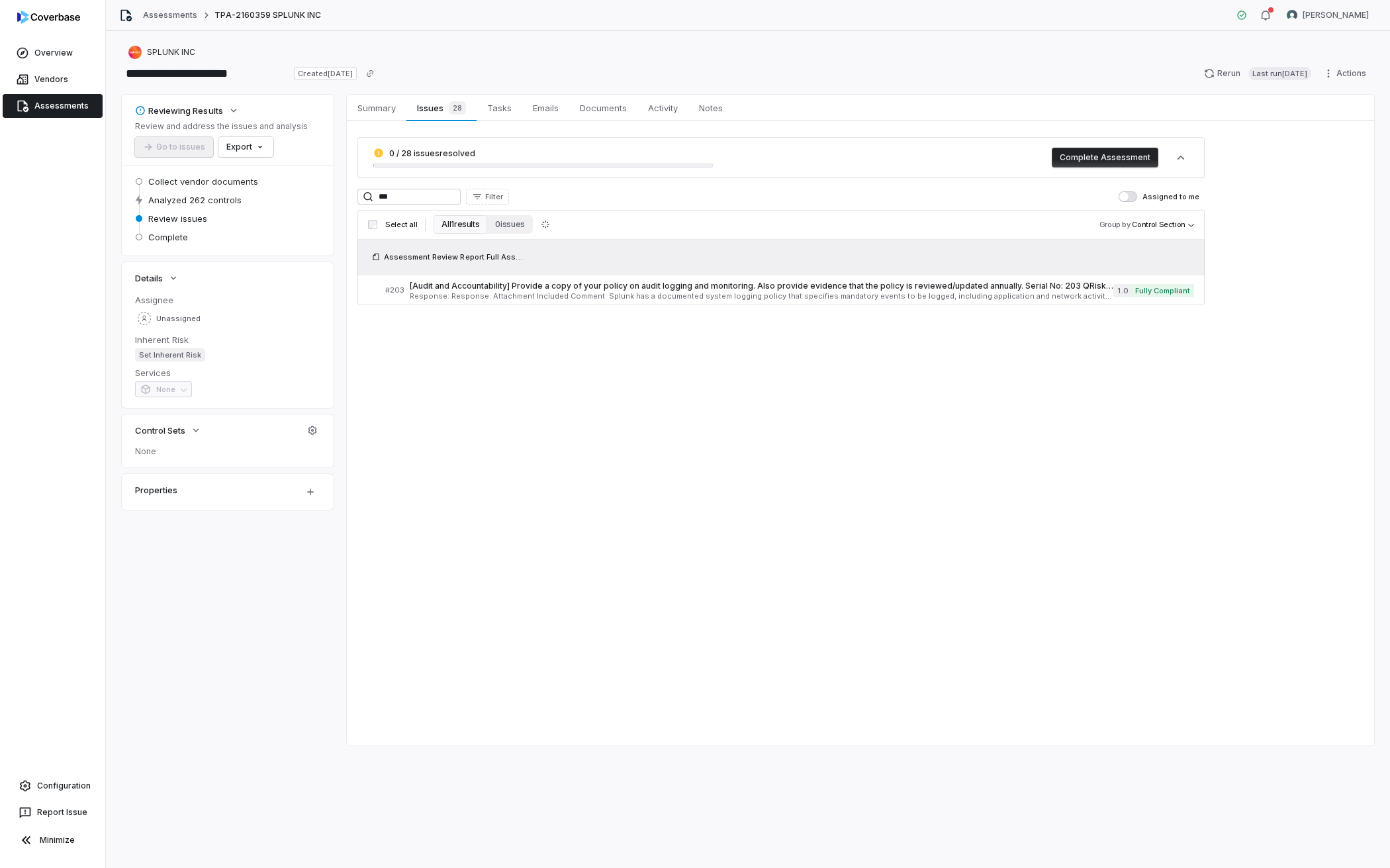
click at [68, 108] on link "Assessments" at bounding box center [52, 106] width 100 height 24
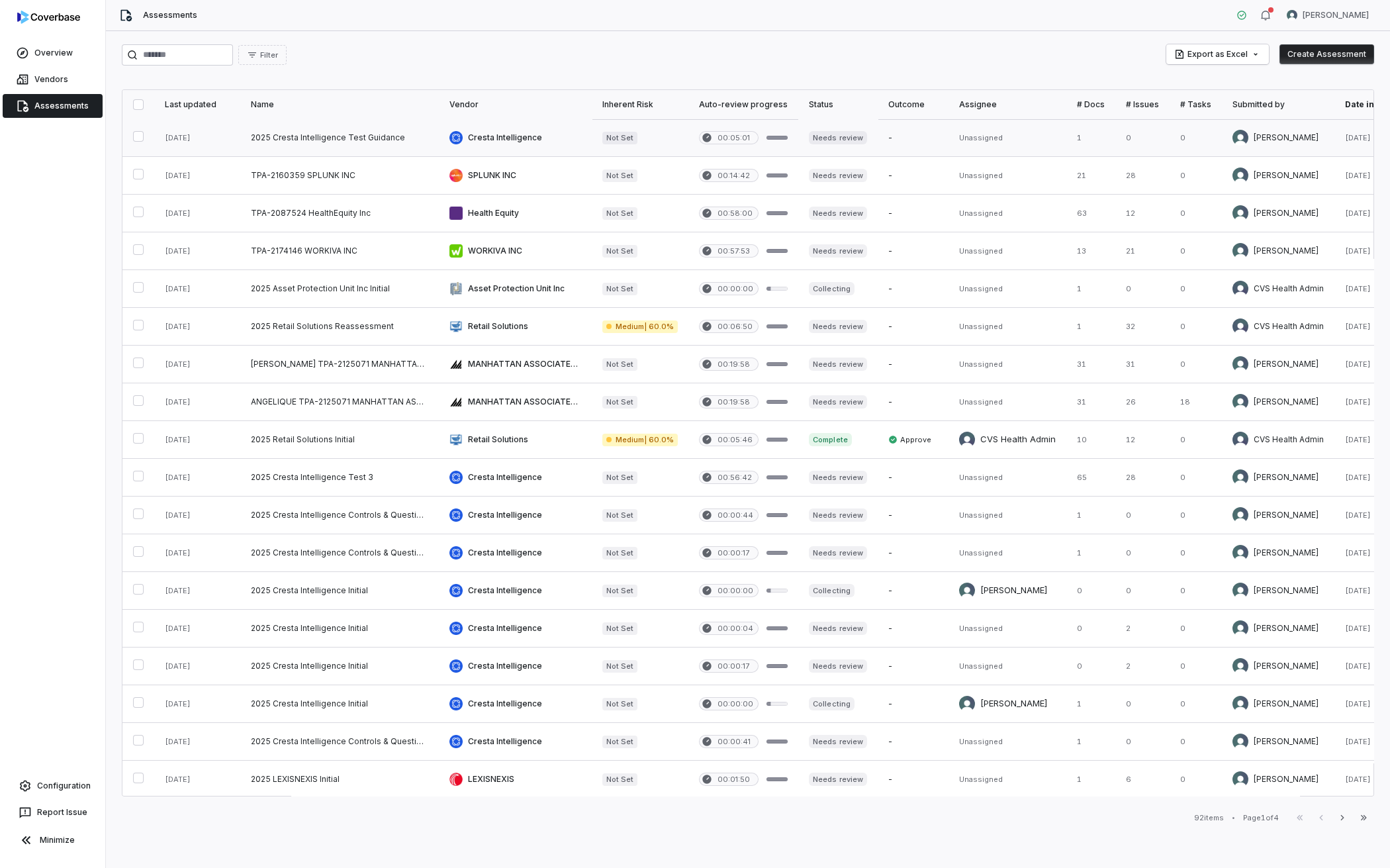
click at [321, 134] on link at bounding box center [339, 138] width 199 height 37
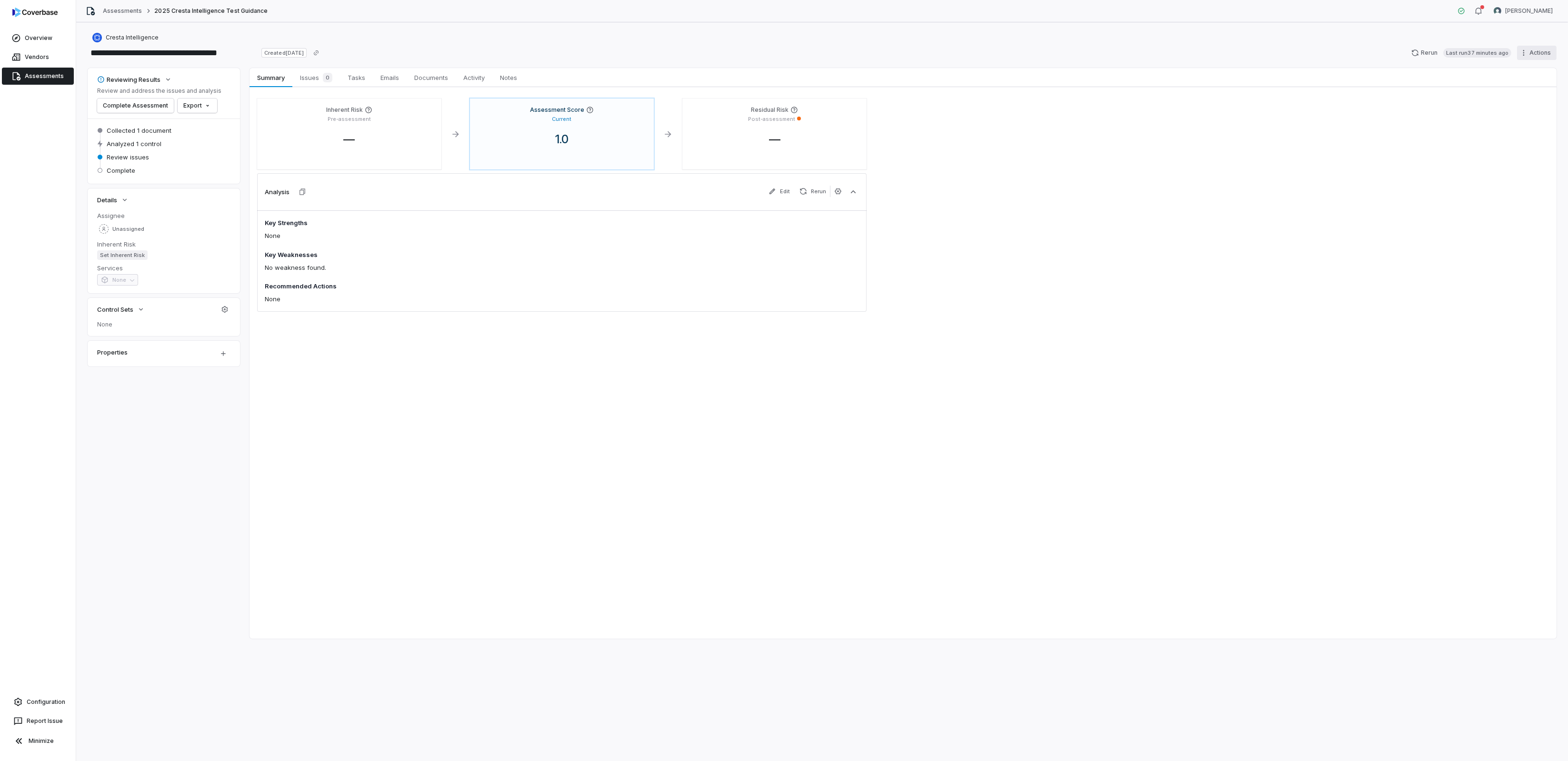
click at [1531, 50] on html "**********" at bounding box center [784, 380] width 1568 height 761
click at [1519, 134] on div "Delete" at bounding box center [1525, 134] width 69 height 15
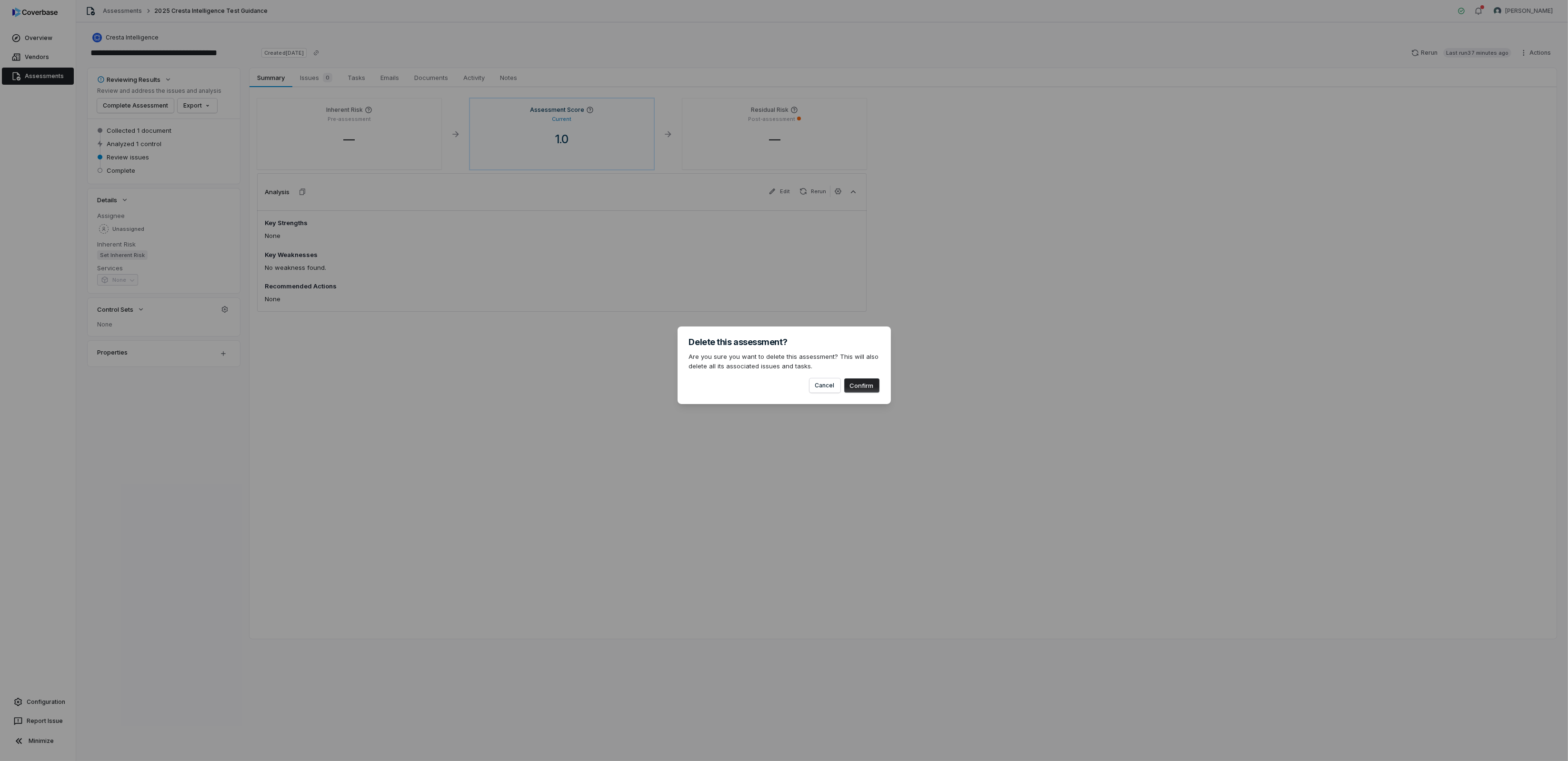
click at [853, 381] on button "Confirm" at bounding box center [862, 385] width 35 height 14
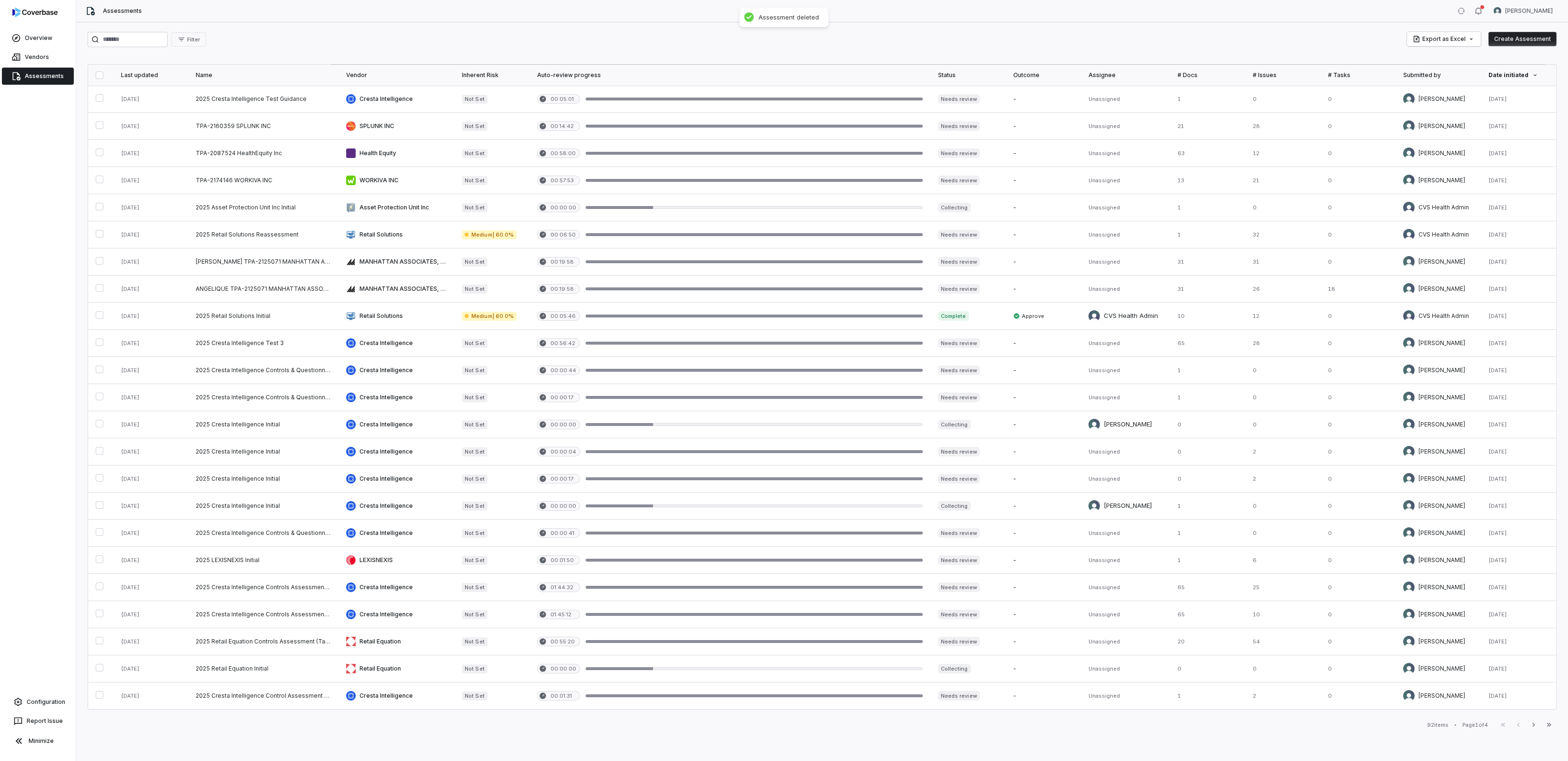
click at [42, 77] on link "Assessments" at bounding box center [38, 76] width 72 height 17
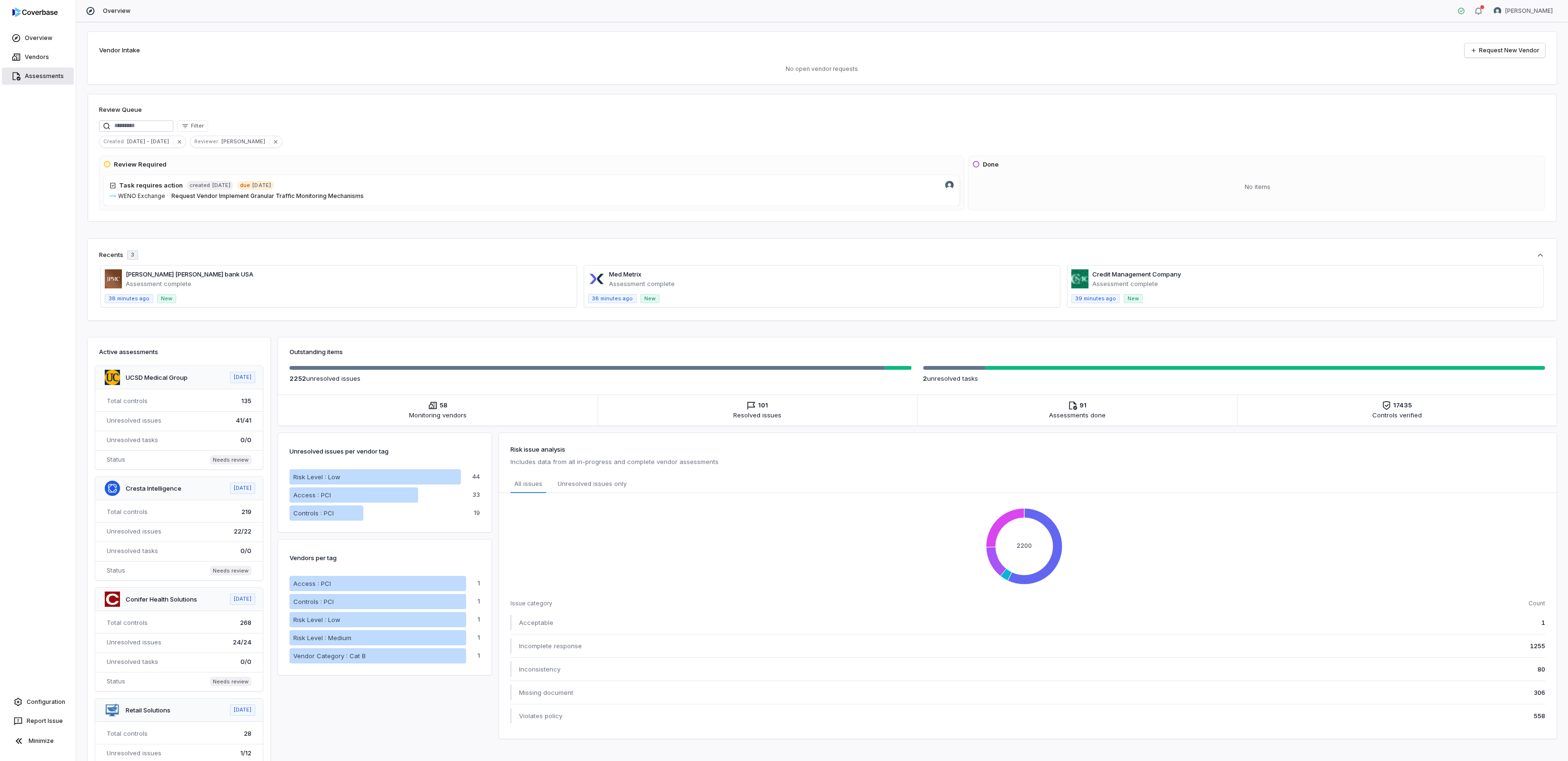
click at [30, 74] on link "Assessments" at bounding box center [38, 76] width 72 height 17
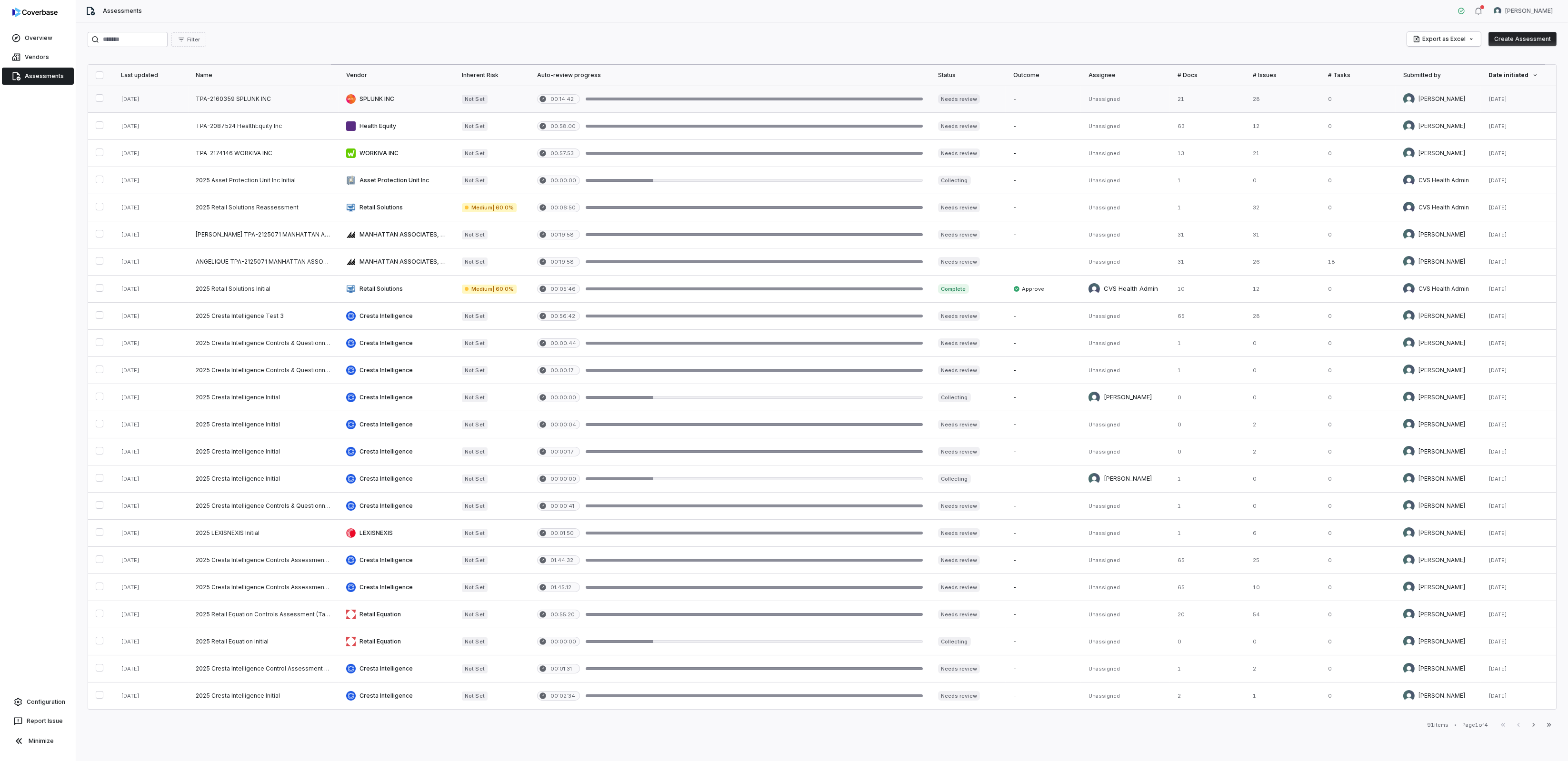
click at [362, 95] on link at bounding box center [396, 99] width 116 height 27
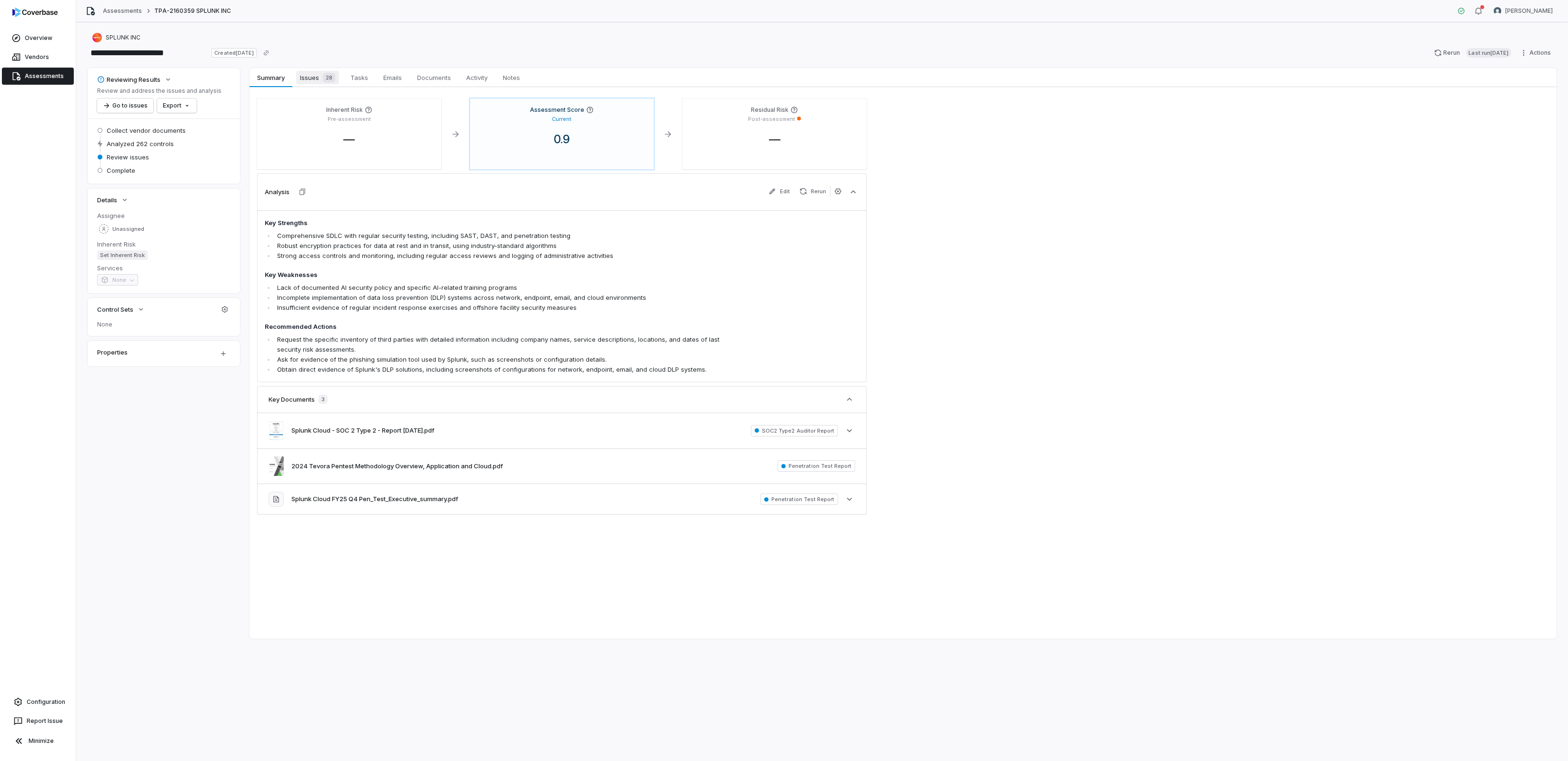
click at [314, 80] on span "Issues 28" at bounding box center [318, 78] width 43 height 13
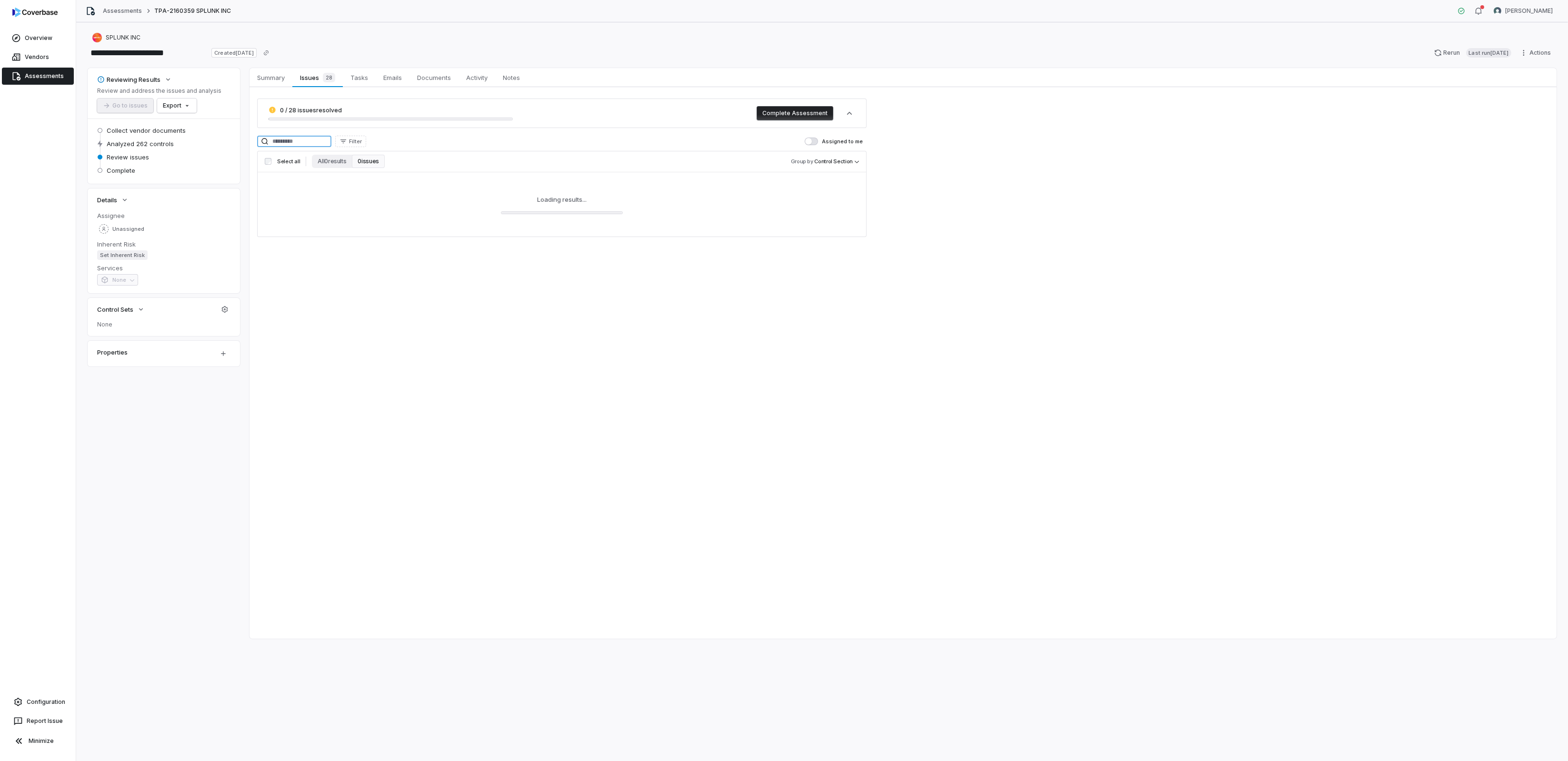
click at [312, 137] on input at bounding box center [294, 141] width 74 height 12
type input "***"
click at [337, 161] on button "All 1 results" at bounding box center [331, 161] width 38 height 13
click at [323, 160] on button "All 1 results" at bounding box center [331, 161] width 38 height 13
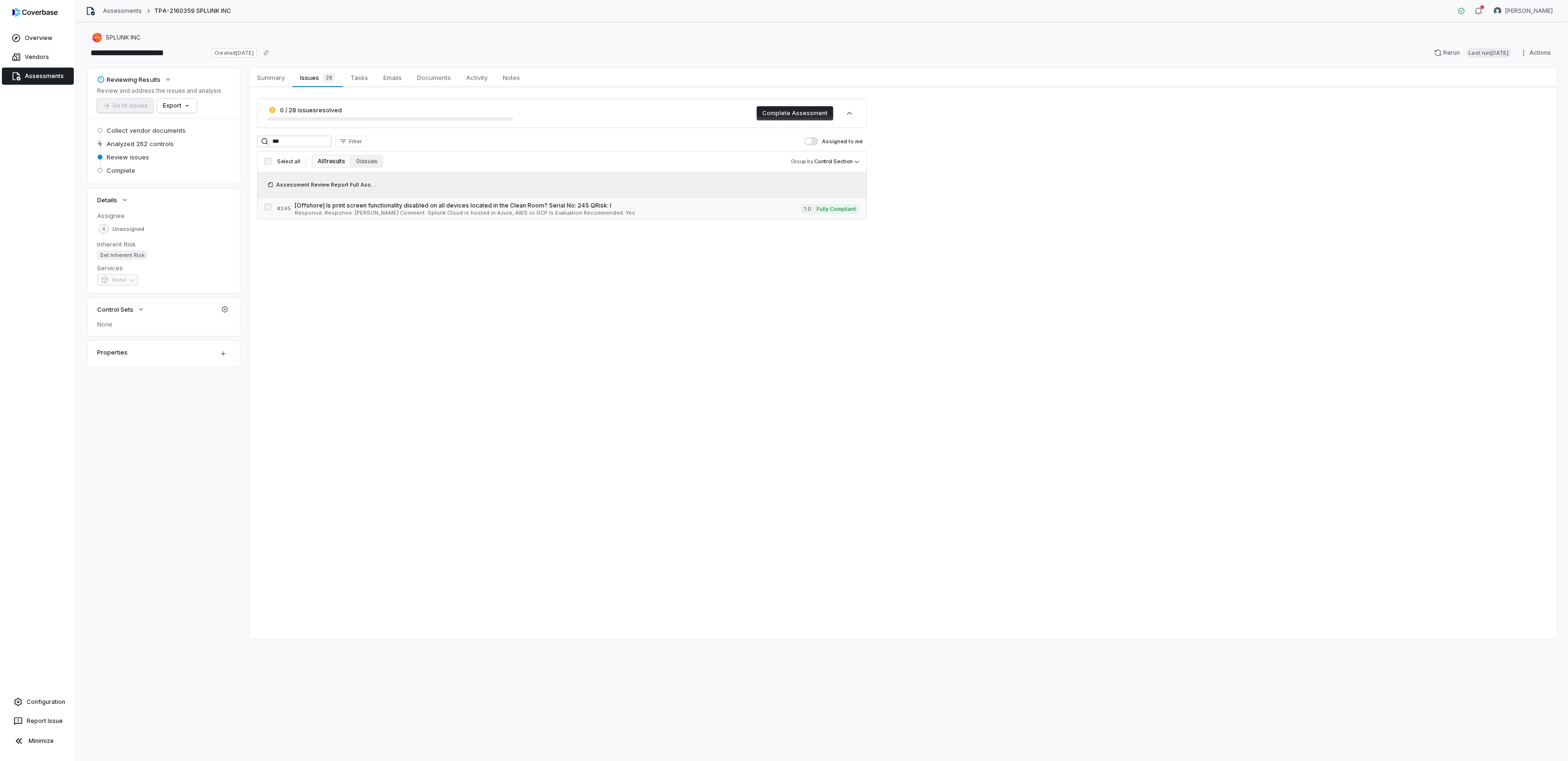
click at [346, 209] on span "[Offshore] Is print screen functionality disabled on all devices located in the…" at bounding box center [548, 206] width 506 height 8
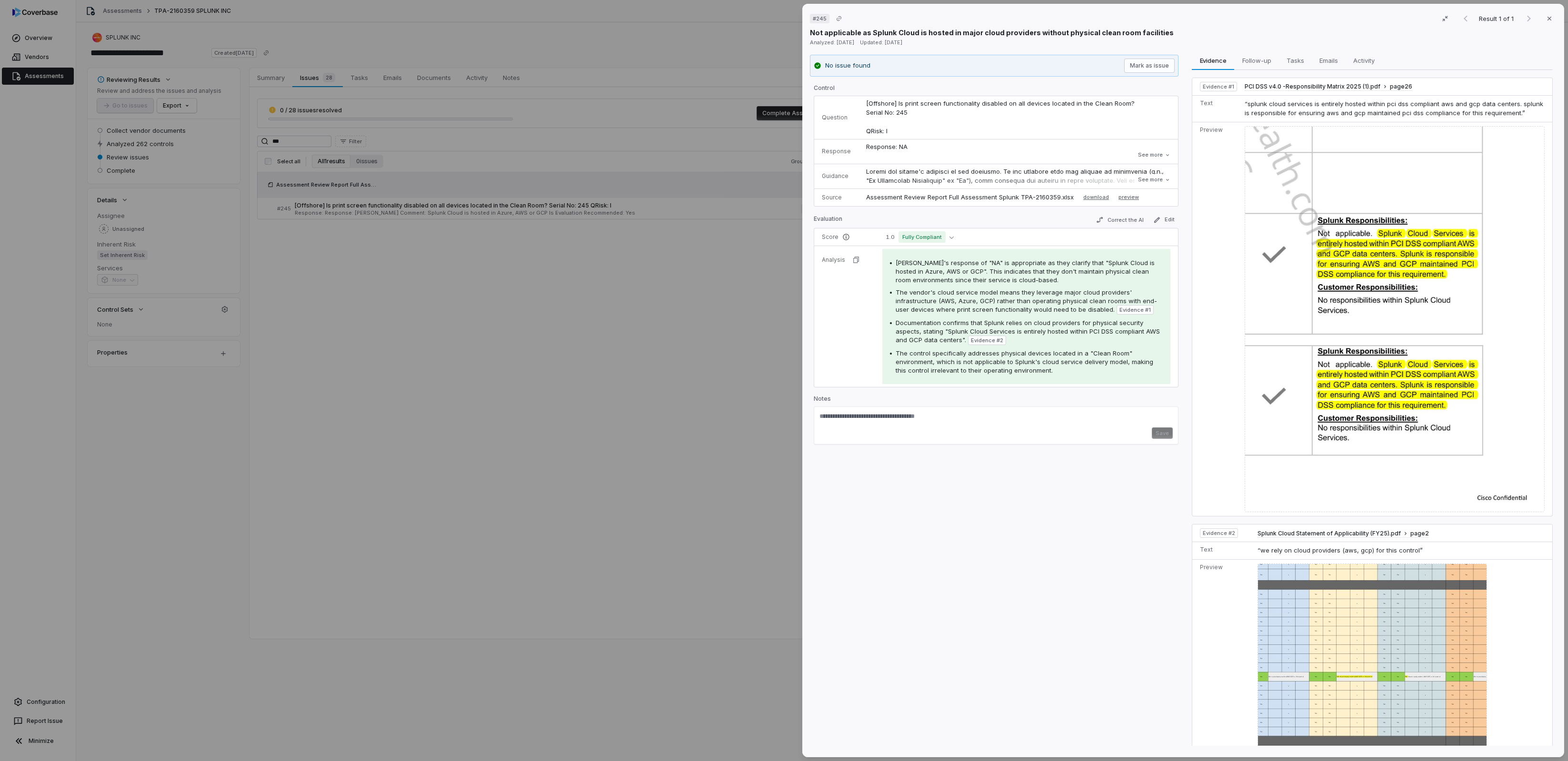
click at [427, 332] on div "# 245 Result 1 of 1 Close Not applicable as Splunk Cloud is hosted in major clo…" at bounding box center [784, 380] width 1568 height 761
